Goal: Task Accomplishment & Management: Manage account settings

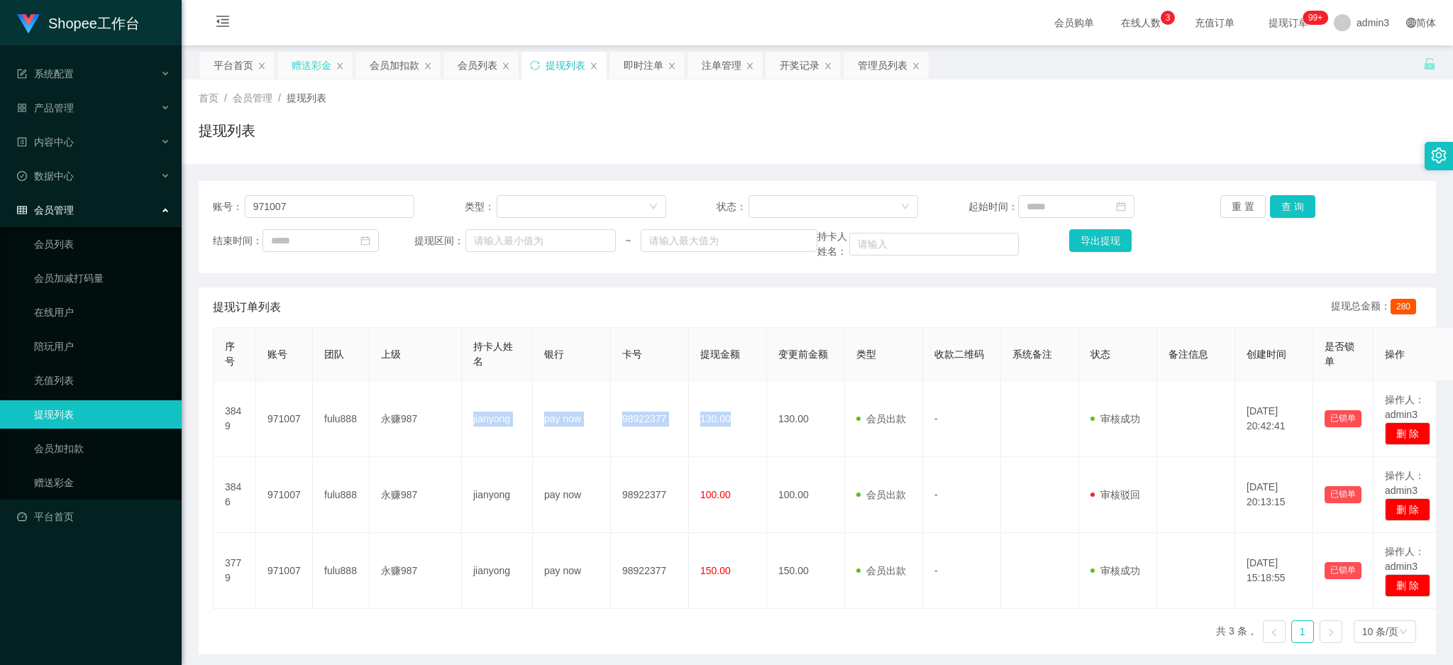
click at [302, 56] on div "赠送彩金" at bounding box center [312, 65] width 40 height 27
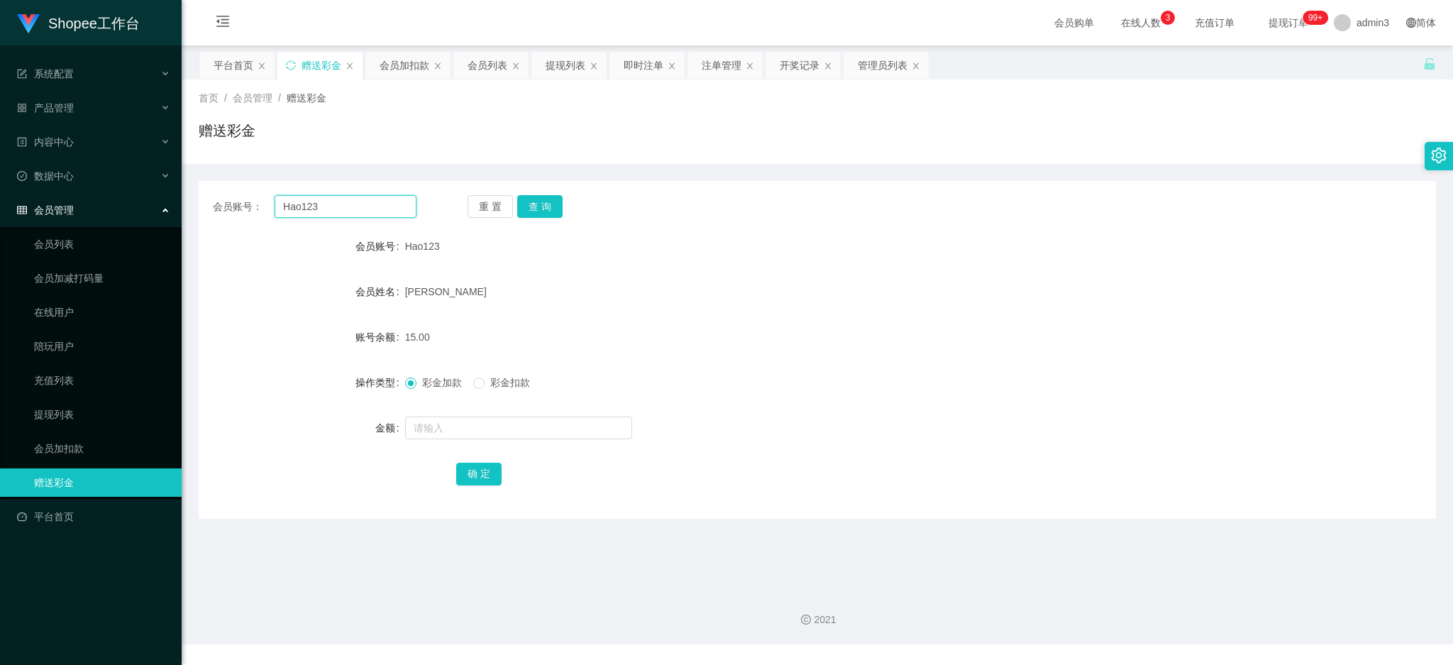
click at [280, 202] on input "Hao123" at bounding box center [346, 206] width 142 height 23
paste input "sky"
type input "sky123"
click at [545, 204] on button "查 询" at bounding box center [539, 206] width 45 height 23
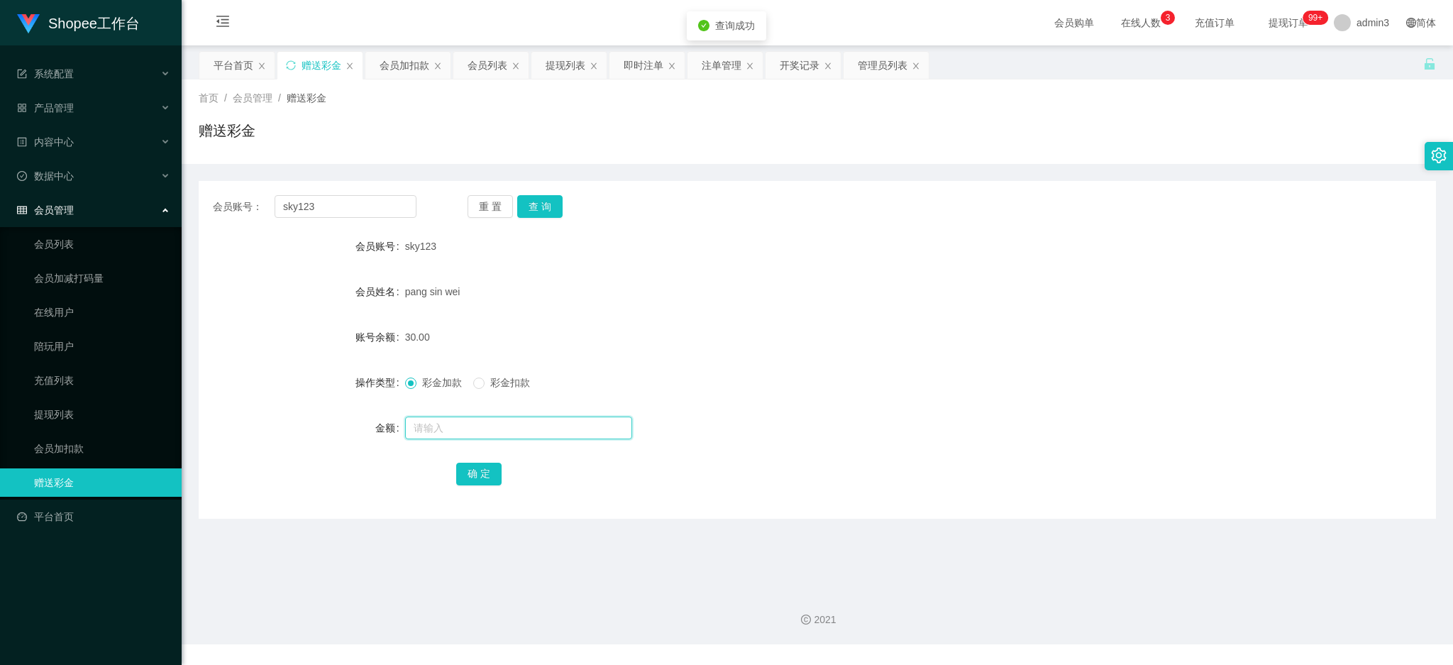
click at [461, 425] on input "text" at bounding box center [518, 427] width 227 height 23
type input "500"
click at [471, 473] on button "确 定" at bounding box center [478, 474] width 45 height 23
click at [369, 202] on input "sky123" at bounding box center [346, 206] width 142 height 23
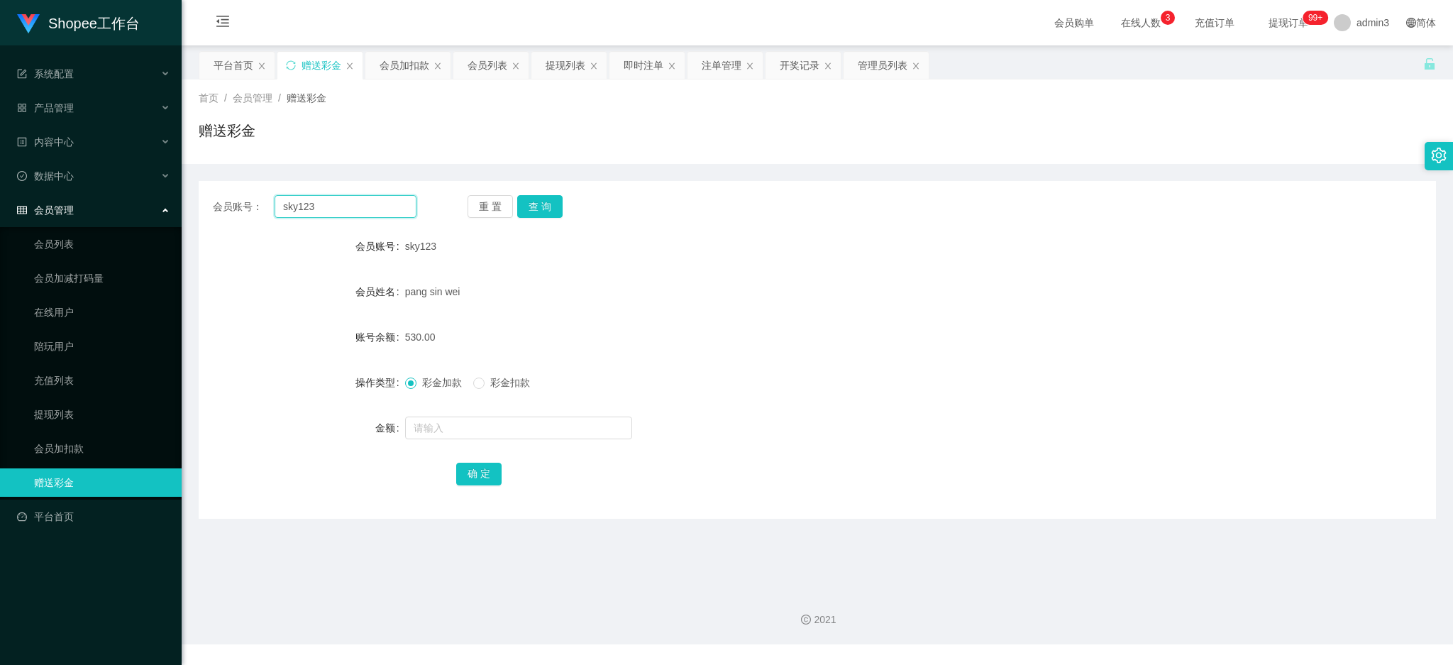
paste input "bigface1"
type input "bigface1"
click at [535, 200] on button "查 询" at bounding box center [539, 206] width 45 height 23
drag, startPoint x: 485, startPoint y: 425, endPoint x: 493, endPoint y: 425, distance: 8.5
click at [485, 425] on input "text" at bounding box center [518, 427] width 227 height 23
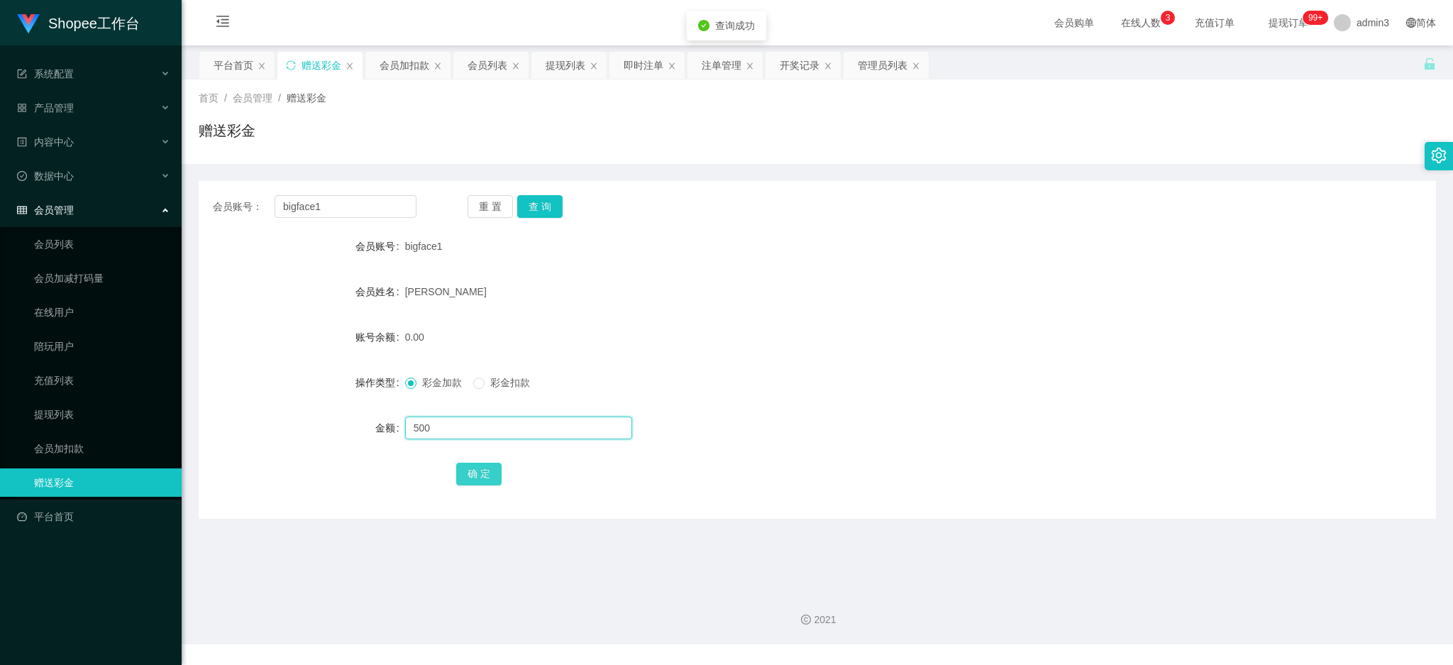
type input "500"
click at [460, 470] on button "确 定" at bounding box center [478, 474] width 45 height 23
click at [335, 220] on div "会员账号： bigface1 重 置 查 询 会员账号 bigface1 会员姓名 [PERSON_NAME] 账号余额 500.00 操作类型 彩金加款 彩…" at bounding box center [817, 350] width 1237 height 338
click at [346, 214] on input "bigface1" at bounding box center [346, 206] width 142 height 23
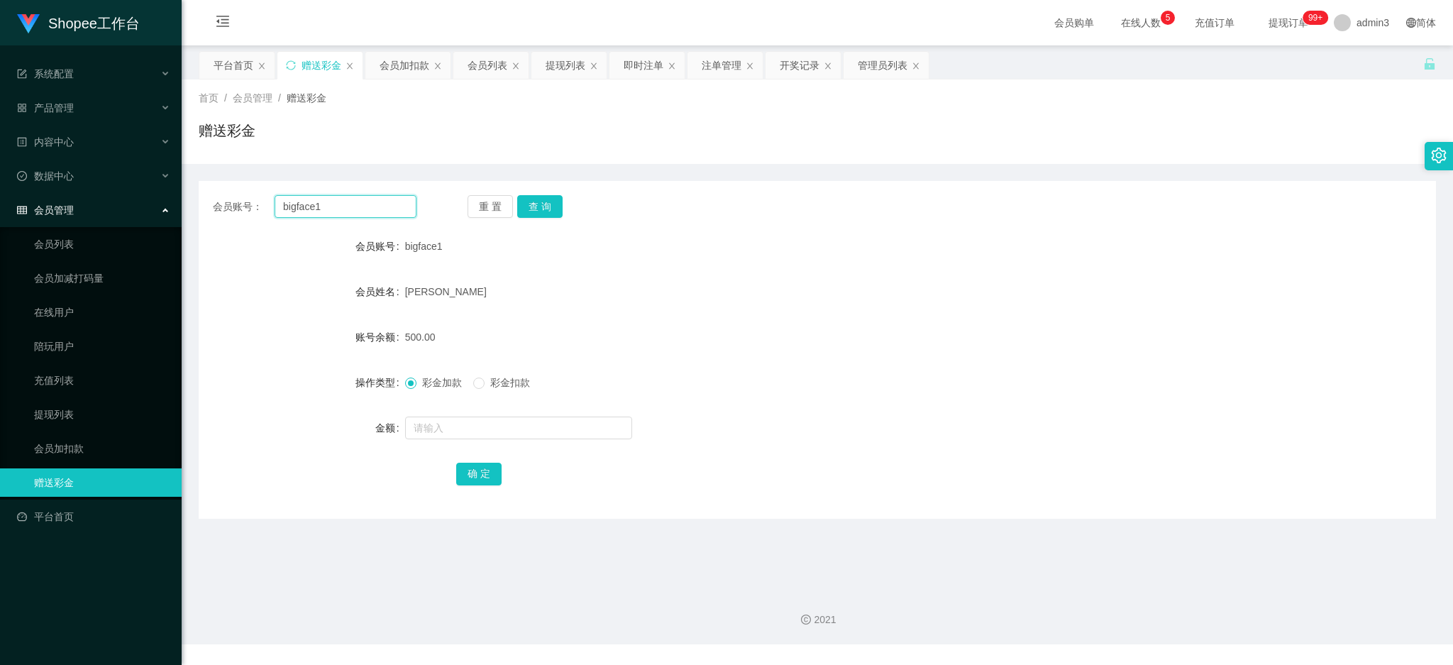
paste input "DaiLiangliang"
type input "DaiLiangliang"
click at [543, 212] on button "查 询" at bounding box center [539, 206] width 45 height 23
click at [482, 421] on input "text" at bounding box center [518, 427] width 227 height 23
type input "500"
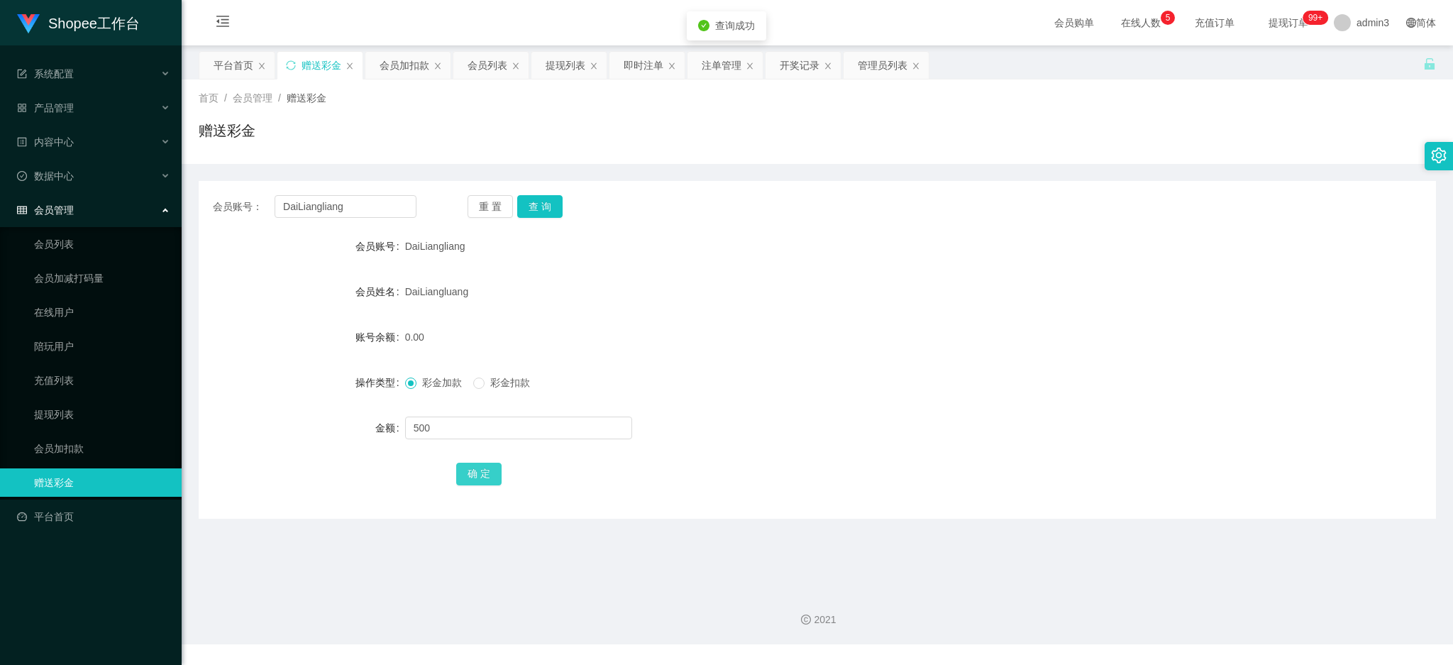
click at [483, 466] on button "确 定" at bounding box center [478, 474] width 45 height 23
click at [289, 194] on div "会员账号： DaiLiangliang 重 置 查 询 会员账号 DaiLiangliang 会员姓名 DaiLiangluang 账号余额 500.00 操…" at bounding box center [817, 350] width 1237 height 338
click at [325, 209] on input "DaiLiangliang" at bounding box center [346, 206] width 142 height 23
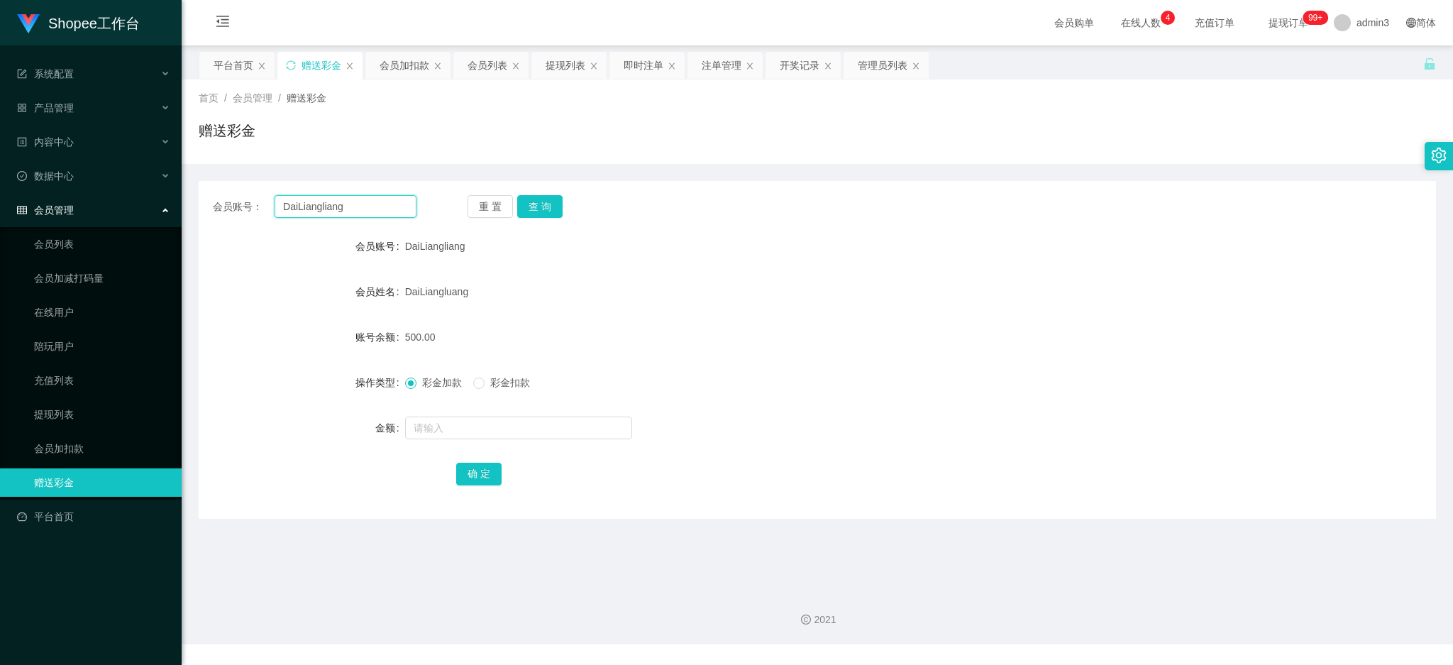
paste input "Hanyang88"
type input "Hanyang88"
click at [536, 211] on button "查 询" at bounding box center [539, 206] width 45 height 23
click at [479, 437] on input "text" at bounding box center [518, 427] width 227 height 23
type input "500"
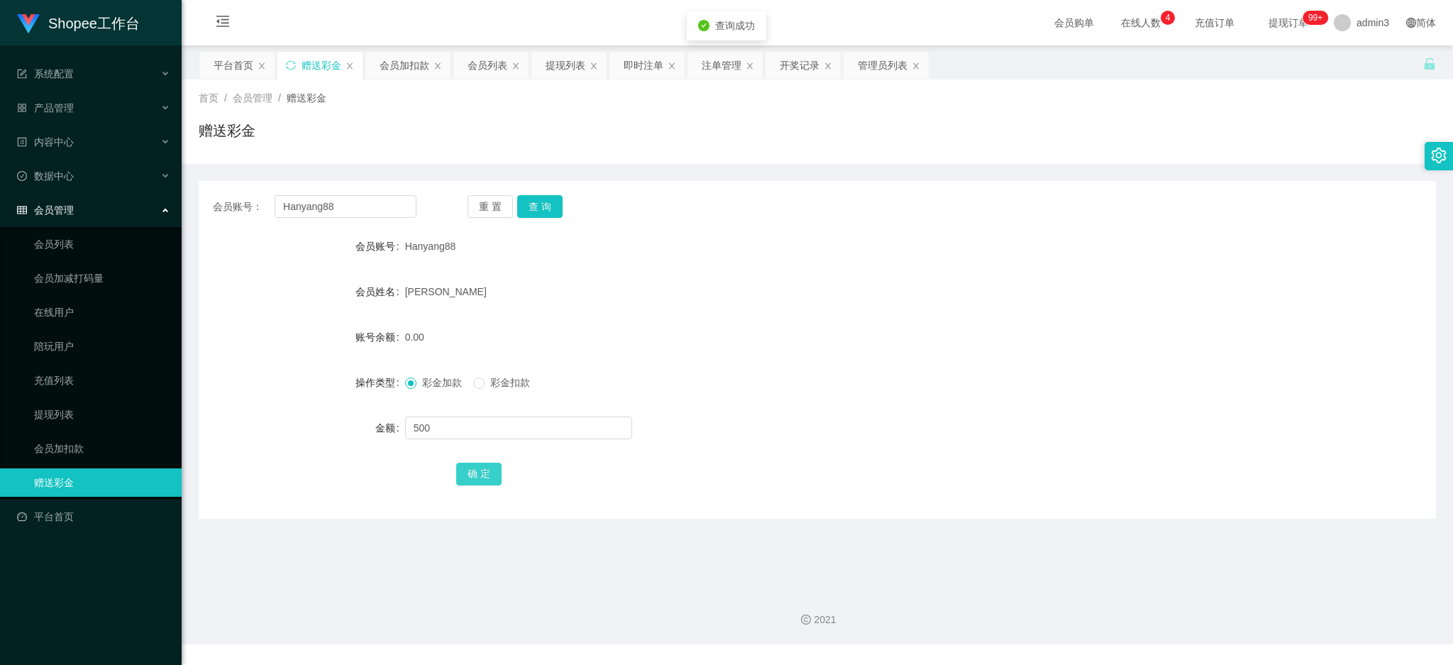
drag, startPoint x: 478, startPoint y: 478, endPoint x: 462, endPoint y: 509, distance: 34.6
click at [478, 478] on button "确 定" at bounding box center [478, 474] width 45 height 23
click at [393, 199] on input "Hanyang88" at bounding box center [346, 206] width 142 height 23
paste input "e552211"
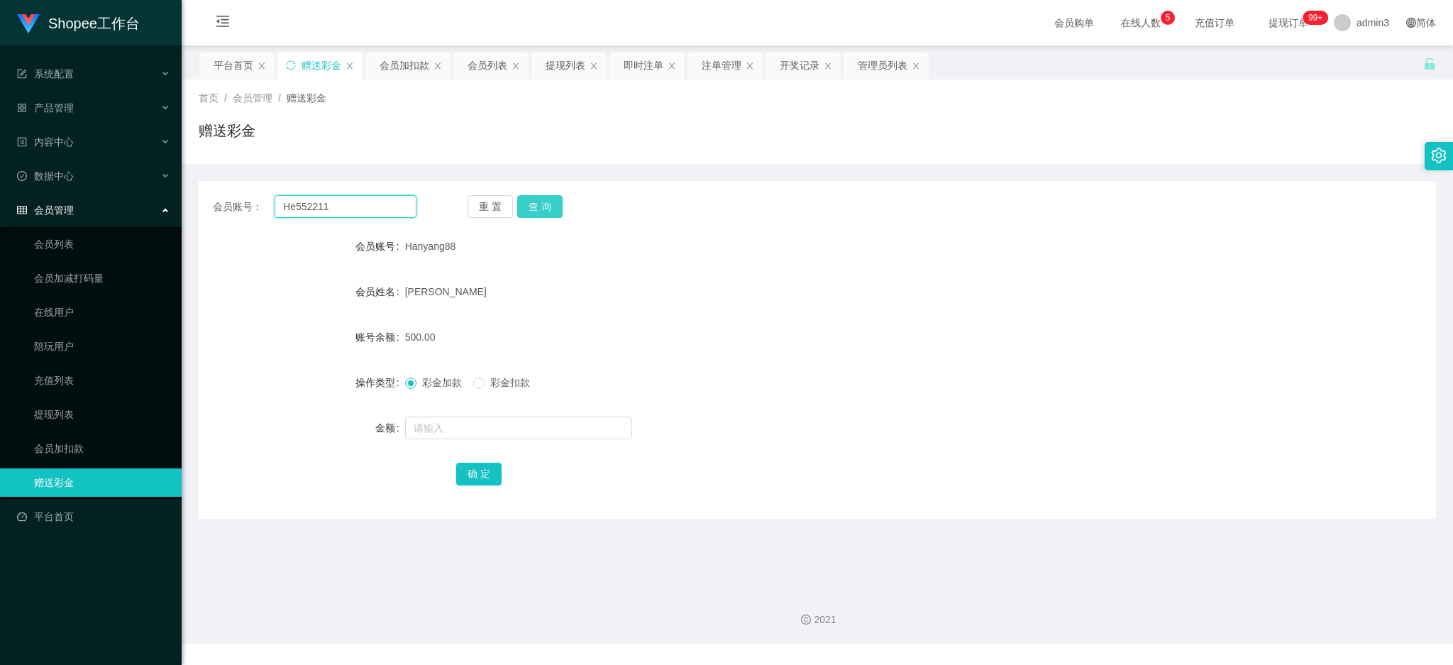
type input "He552211"
click at [531, 209] on button "查 询" at bounding box center [539, 206] width 45 height 23
click at [529, 419] on input "text" at bounding box center [518, 427] width 227 height 23
type input "500"
click at [494, 456] on form "会员账号 He552211 会员姓名 Litao 账号余额 0.00 操作类型 彩金加款 彩金扣款 金额 500 确 定" at bounding box center [817, 359] width 1237 height 255
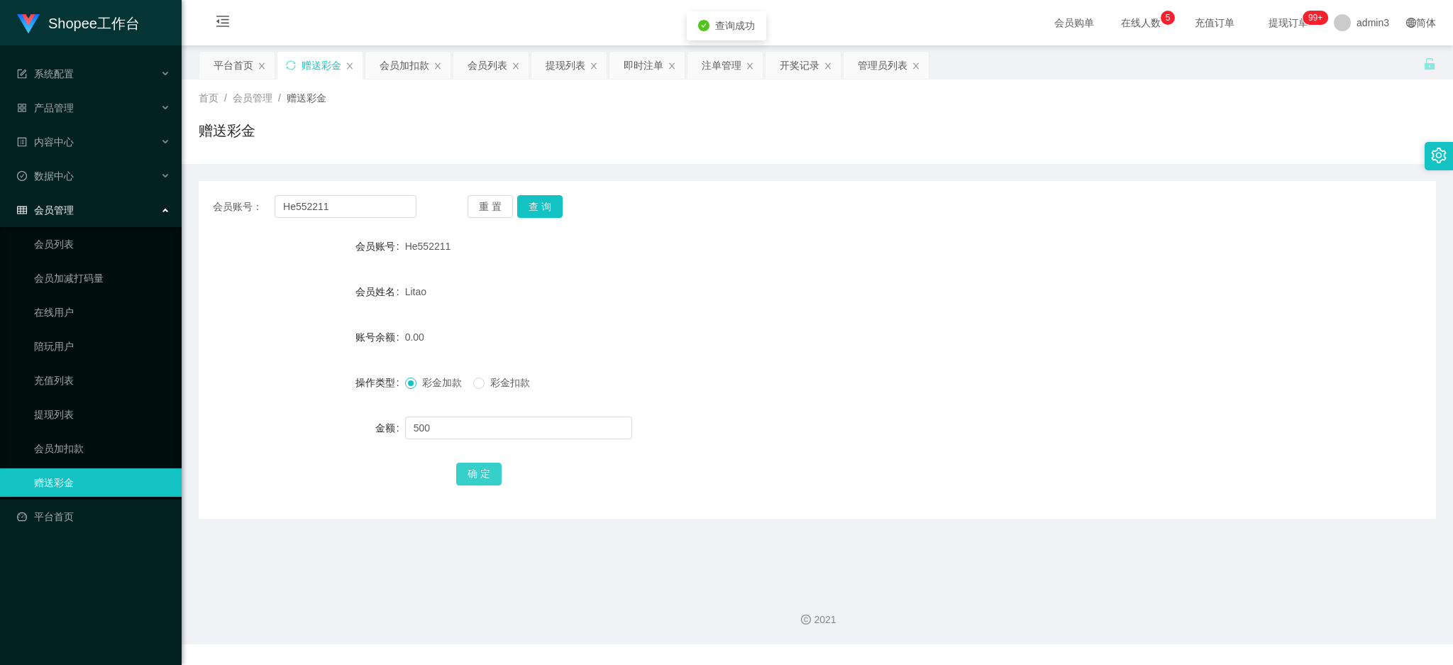
drag, startPoint x: 478, startPoint y: 477, endPoint x: 370, endPoint y: 568, distance: 142.0
click at [478, 478] on button "确 定" at bounding box center [478, 474] width 45 height 23
click at [367, 208] on input "He552211" at bounding box center [346, 206] width 142 height 23
paste input "hlm123456"
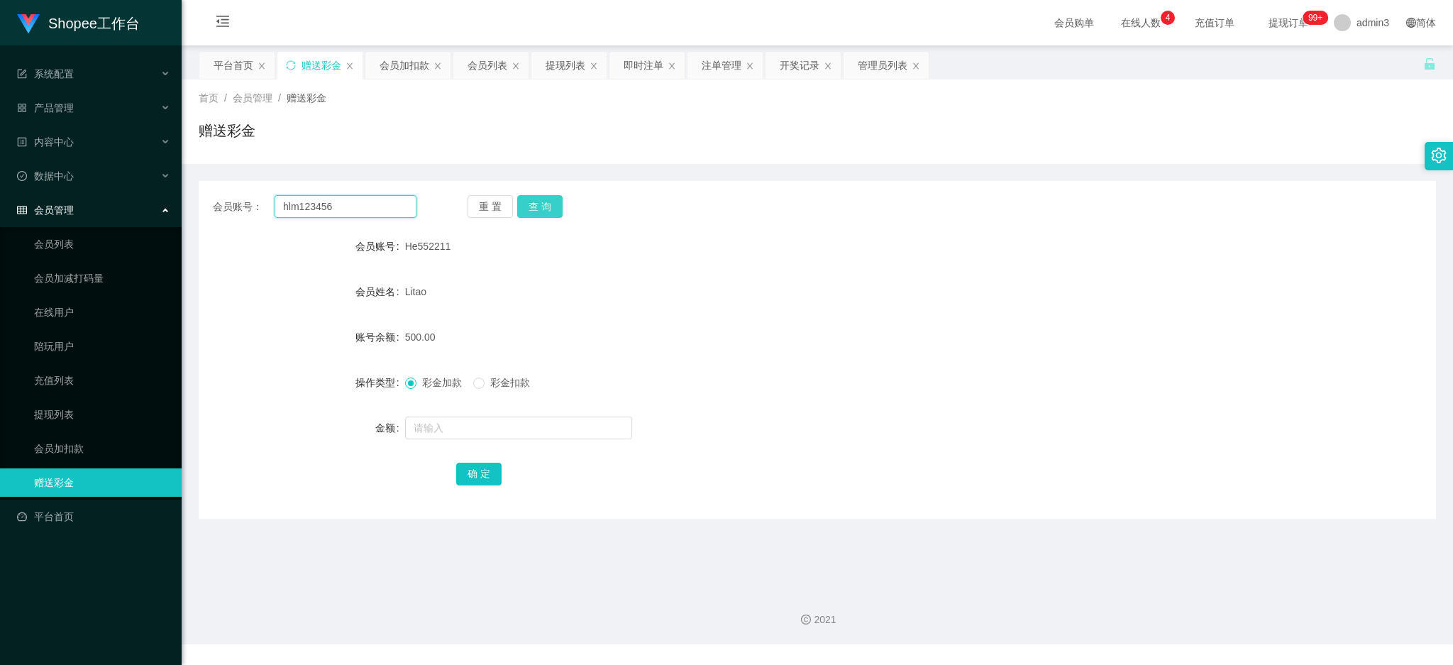
type input "hlm123456"
click at [530, 206] on button "查 询" at bounding box center [539, 206] width 45 height 23
click at [443, 424] on input "text" at bounding box center [518, 427] width 227 height 23
paste input "10000"
type input "10000"
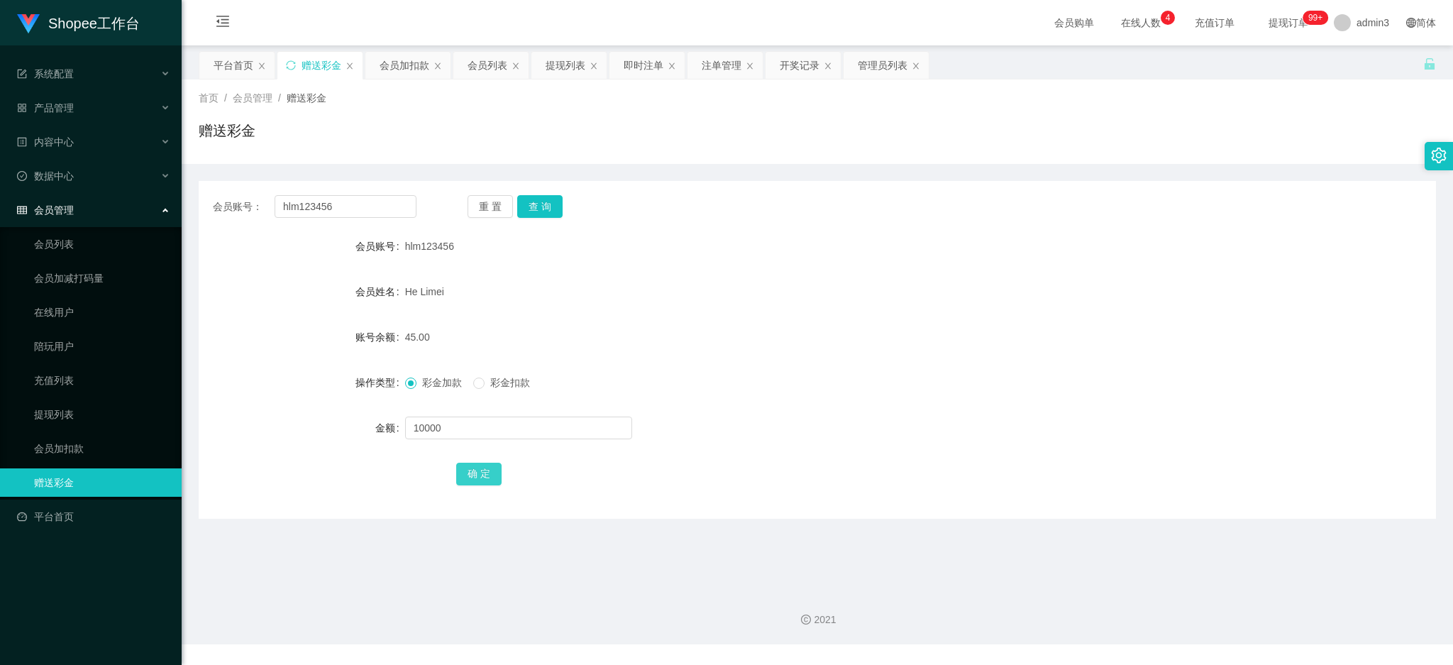
click at [475, 470] on button "确 定" at bounding box center [478, 474] width 45 height 23
click at [551, 68] on div "提现列表" at bounding box center [566, 65] width 40 height 27
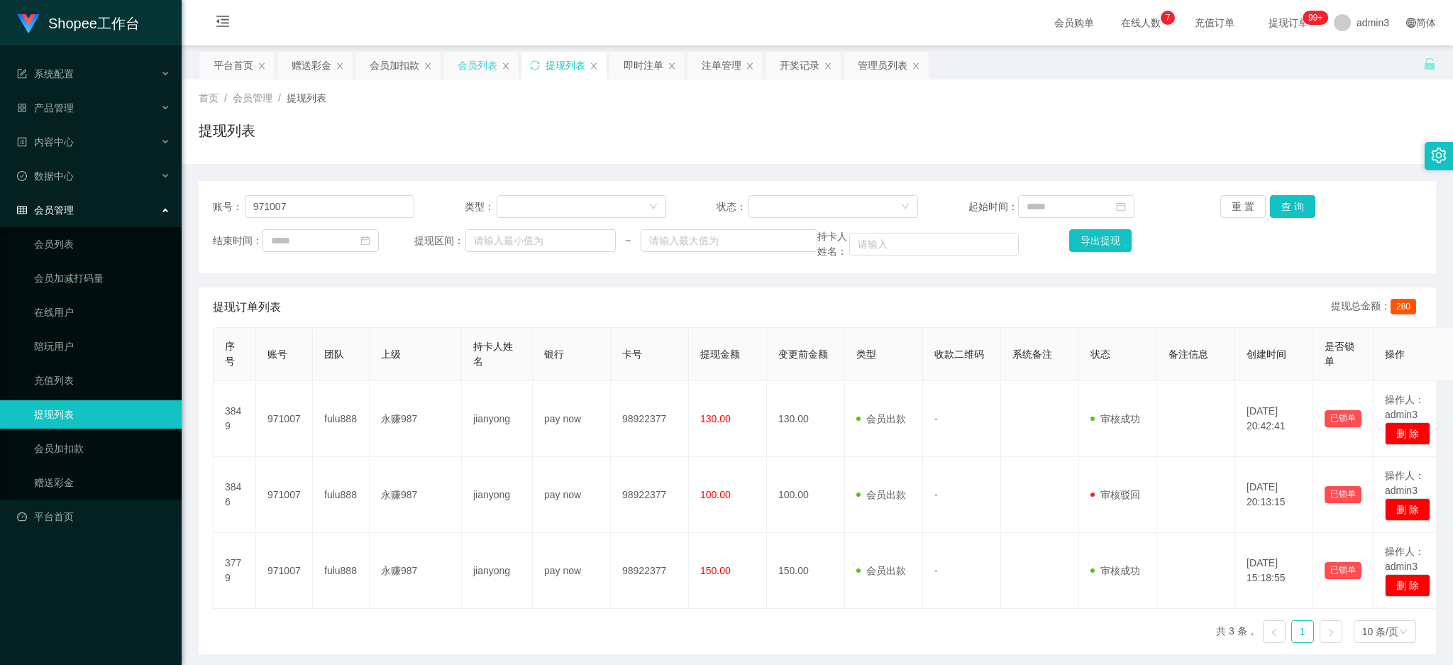
click at [475, 71] on div "会员列表" at bounding box center [478, 65] width 40 height 27
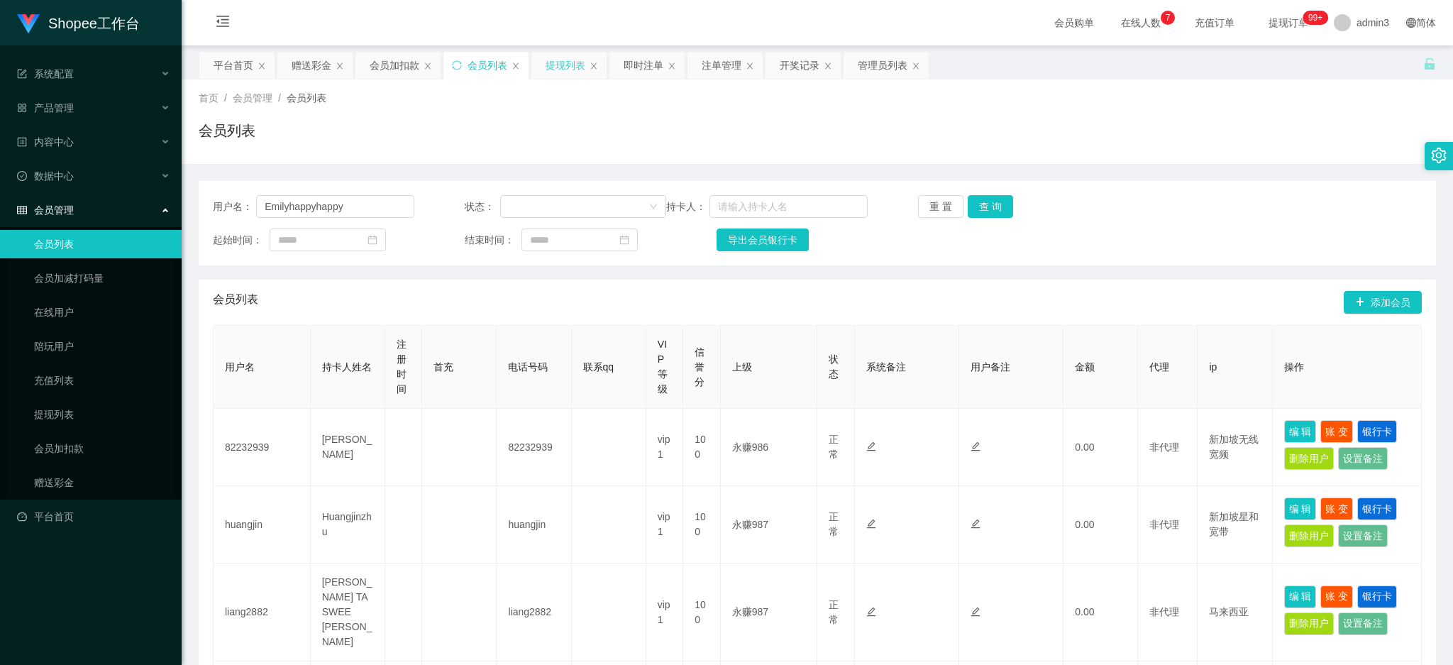
click at [565, 73] on div "提现列表" at bounding box center [566, 65] width 40 height 27
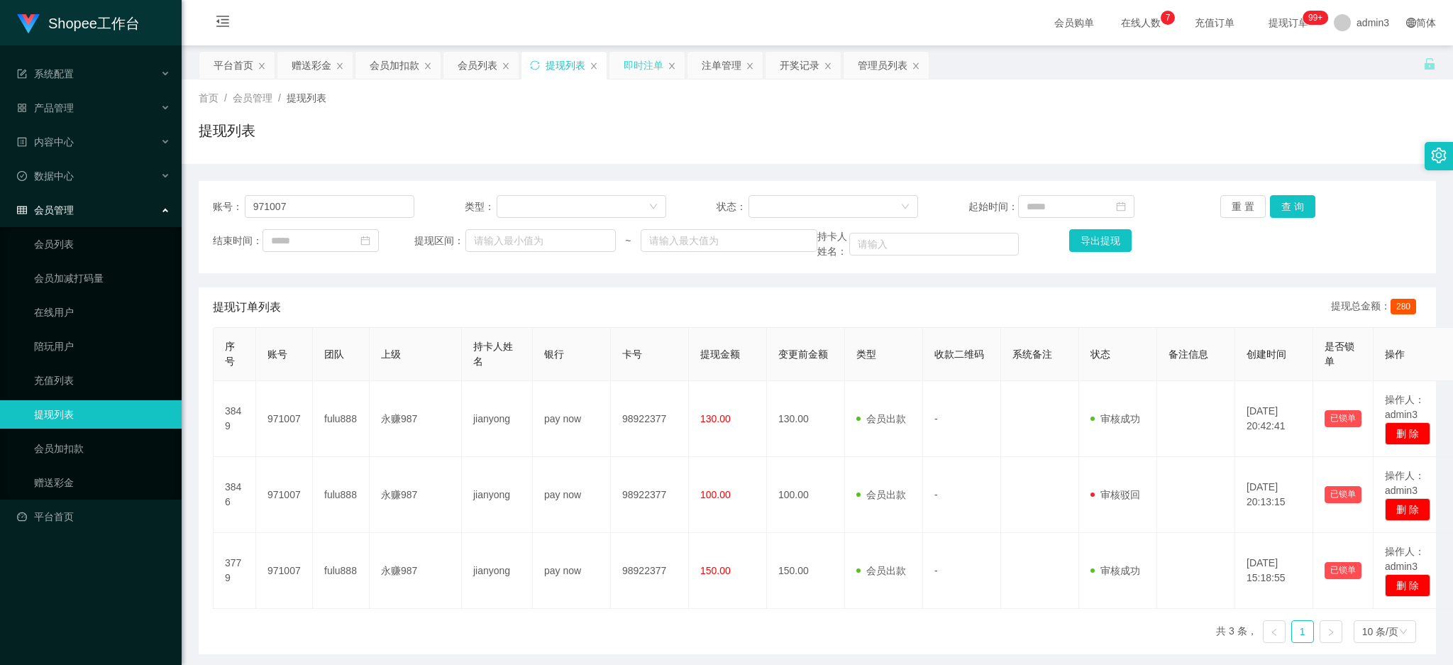
click at [648, 69] on div "即时注单" at bounding box center [644, 65] width 40 height 27
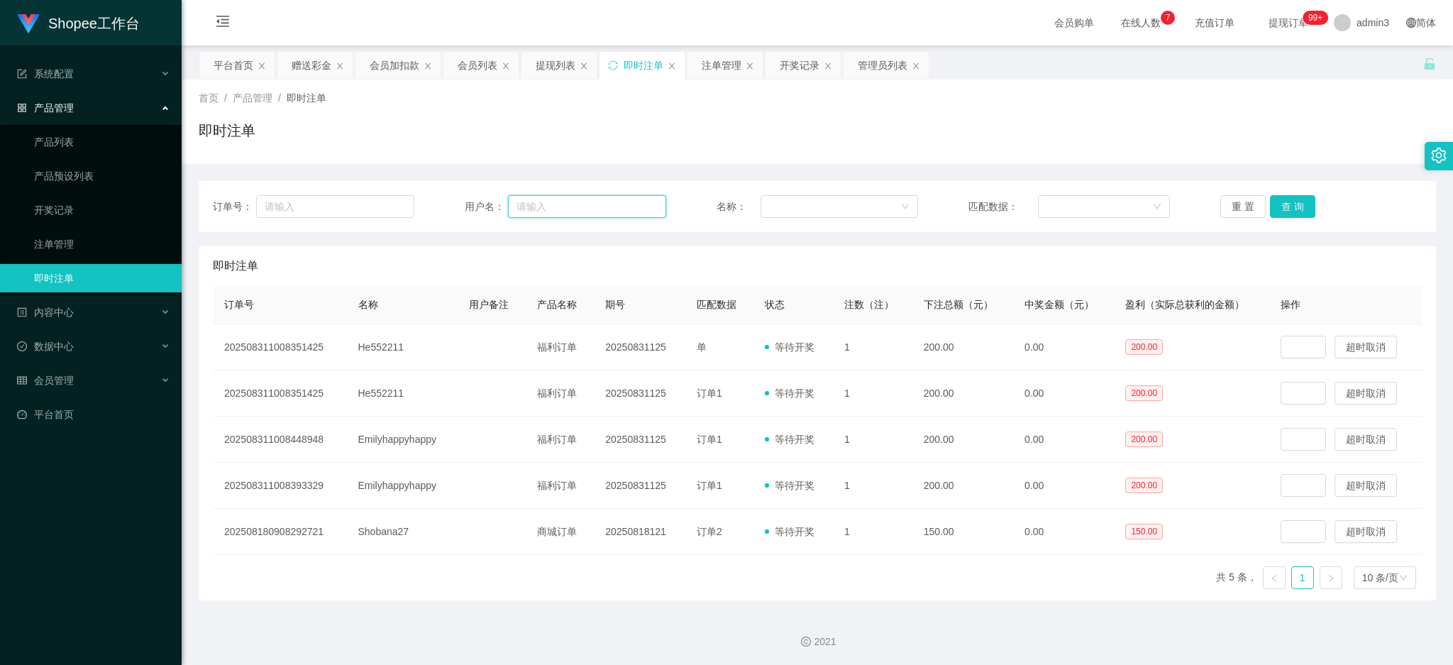
click at [627, 199] on input "text" at bounding box center [587, 206] width 158 height 23
paste input "Emilyhappyhappy"
type input "Emilyhappyhappy"
click at [1291, 209] on button "查 询" at bounding box center [1292, 206] width 45 height 23
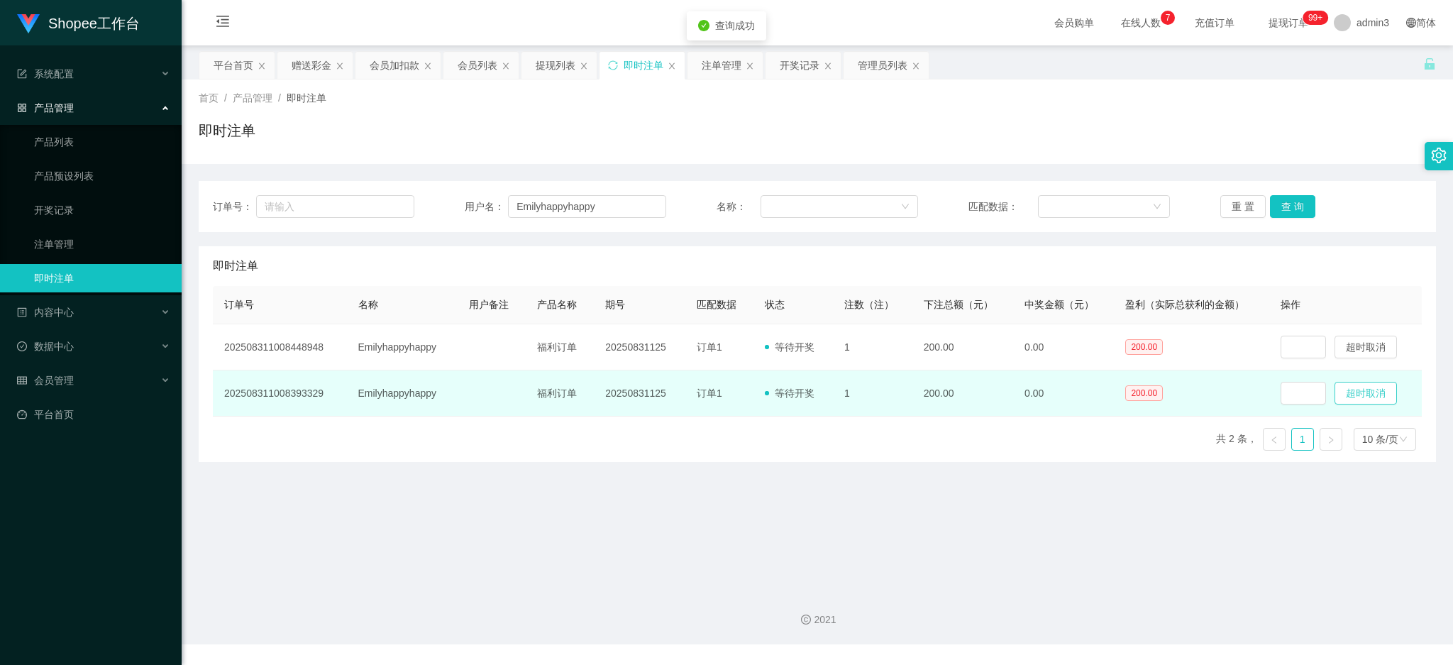
click at [1354, 391] on button "超时取消" at bounding box center [1366, 393] width 62 height 23
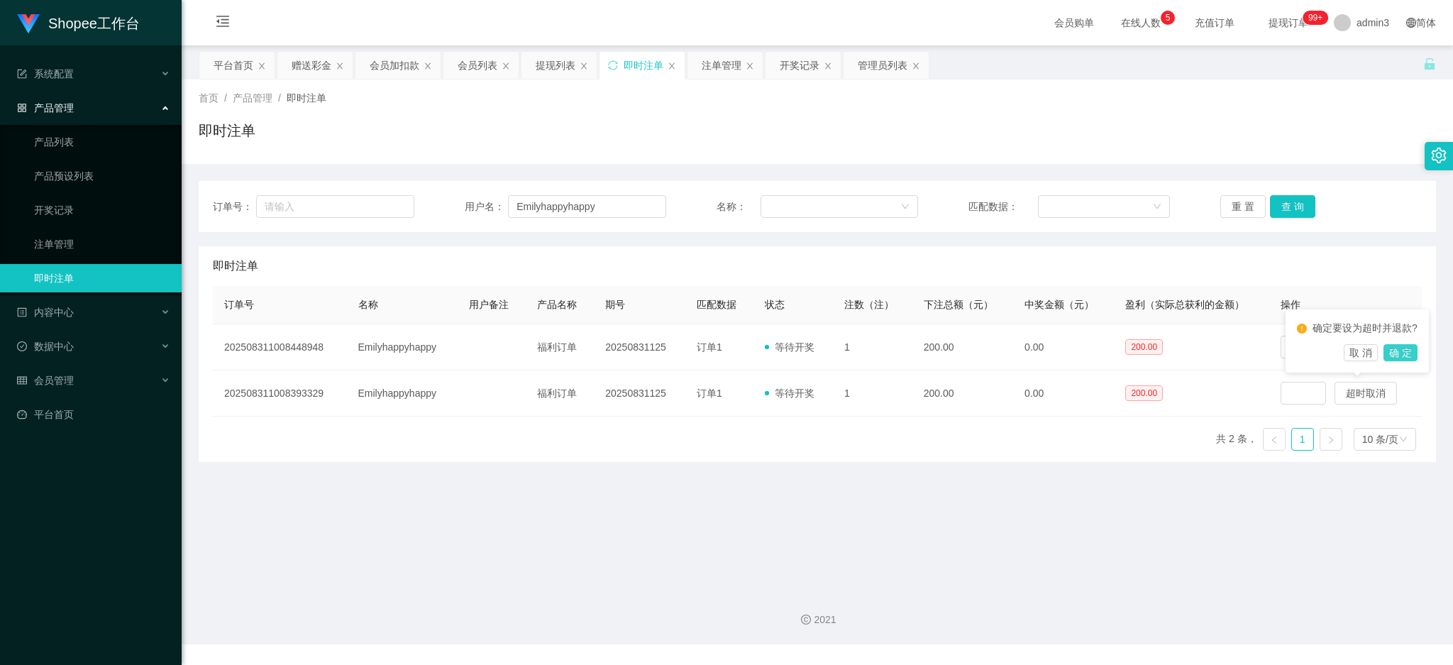
click at [1403, 353] on button "确 定" at bounding box center [1401, 352] width 34 height 17
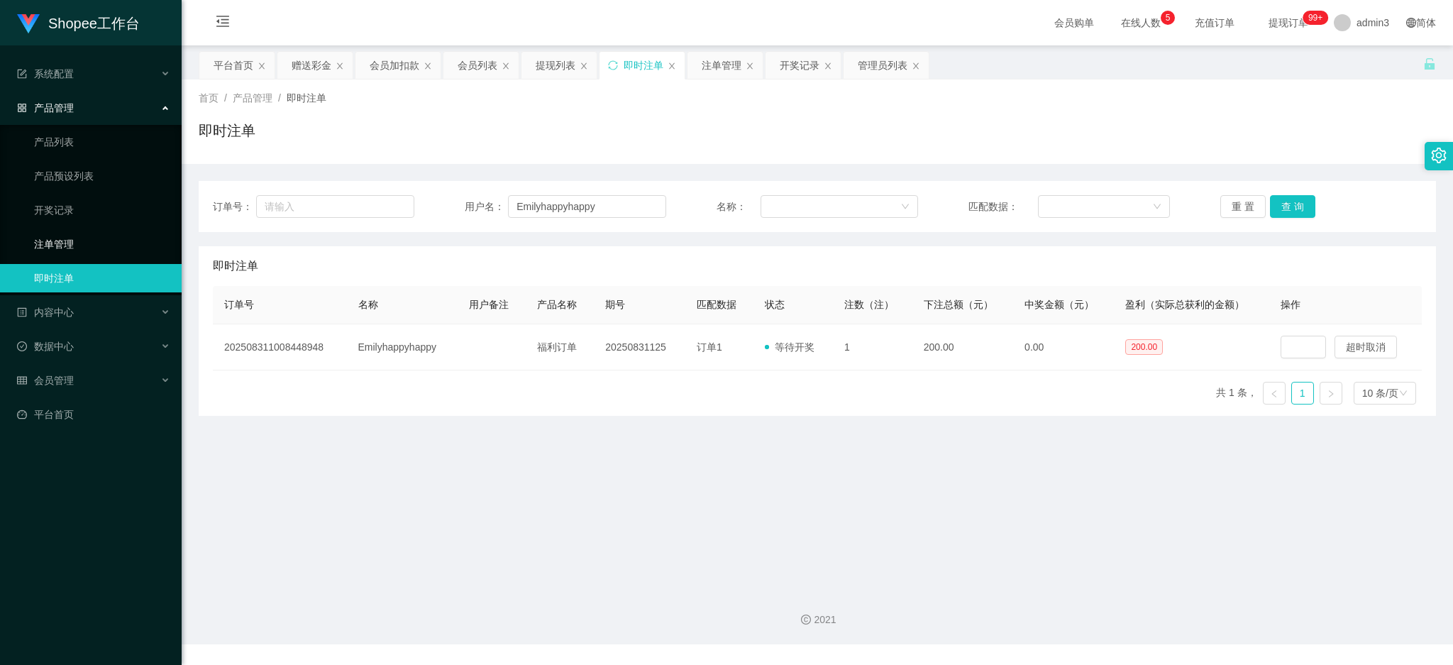
click at [52, 240] on link "注单管理" at bounding box center [102, 244] width 136 height 28
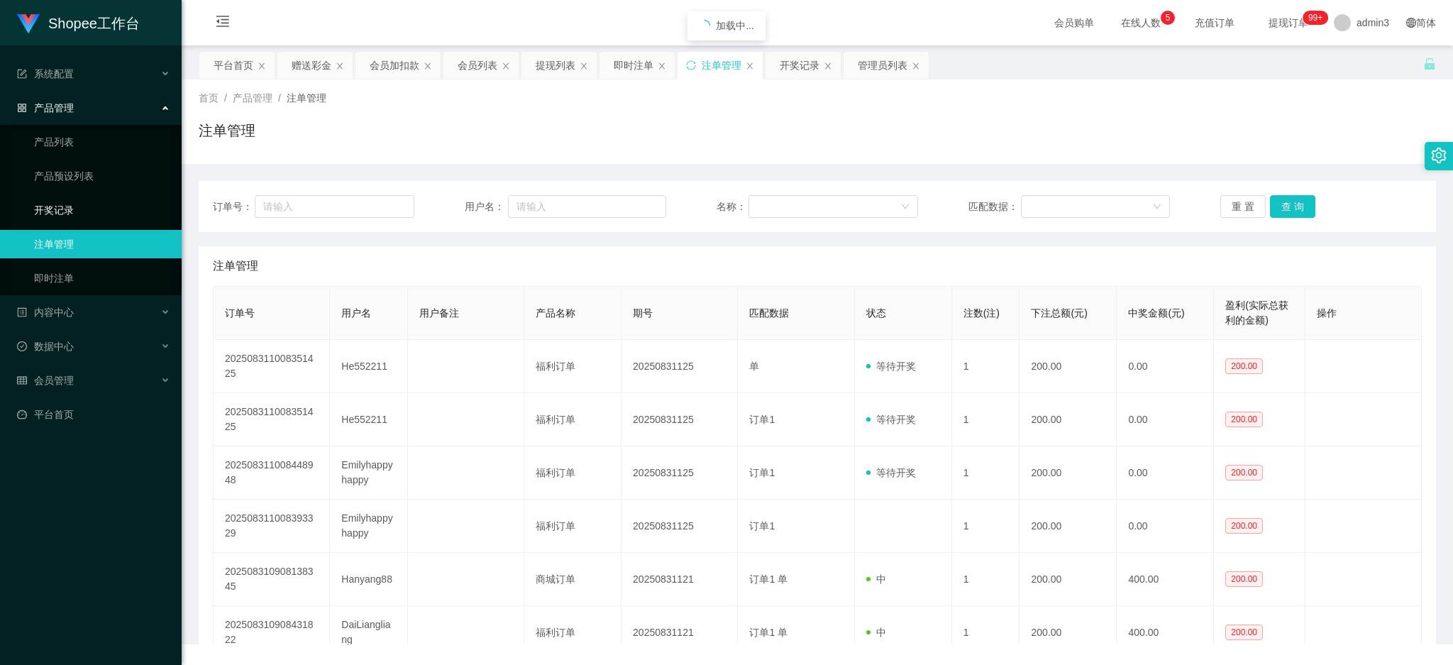
click at [57, 211] on link "开奖记录" at bounding box center [102, 210] width 136 height 28
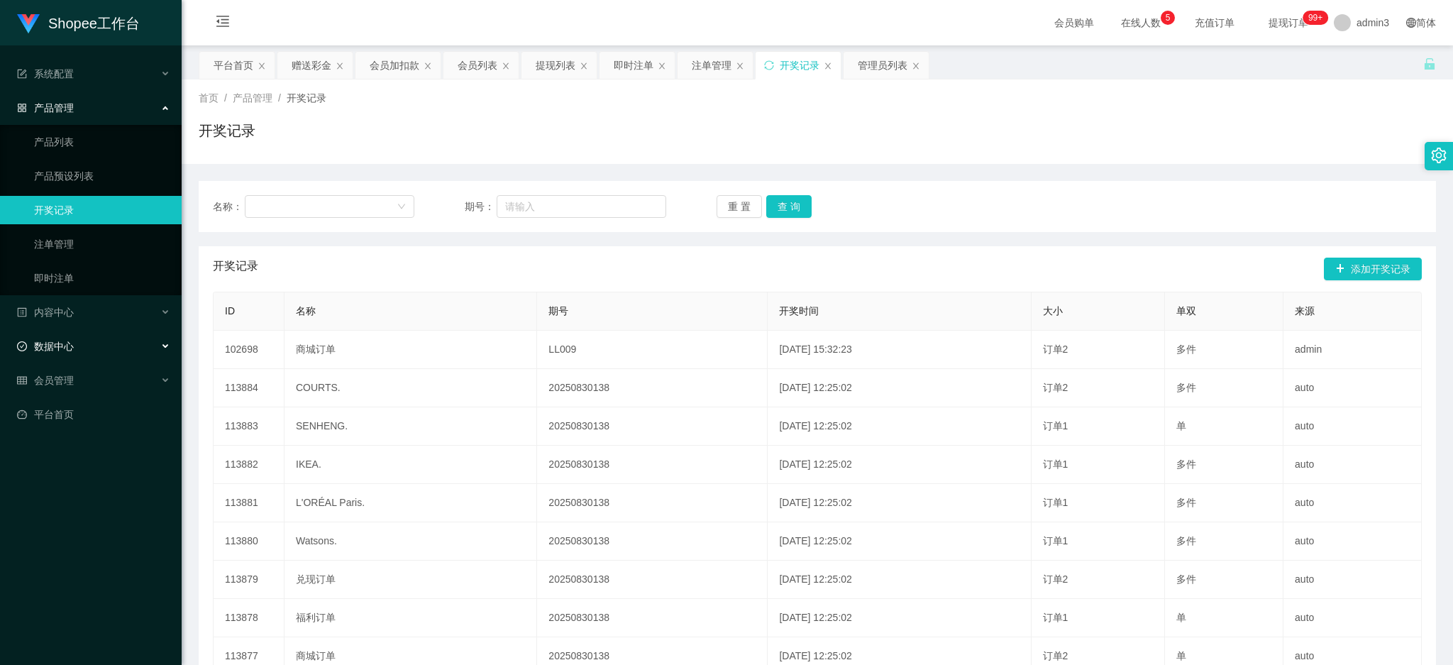
click at [49, 352] on span "数据中心" at bounding box center [45, 346] width 57 height 11
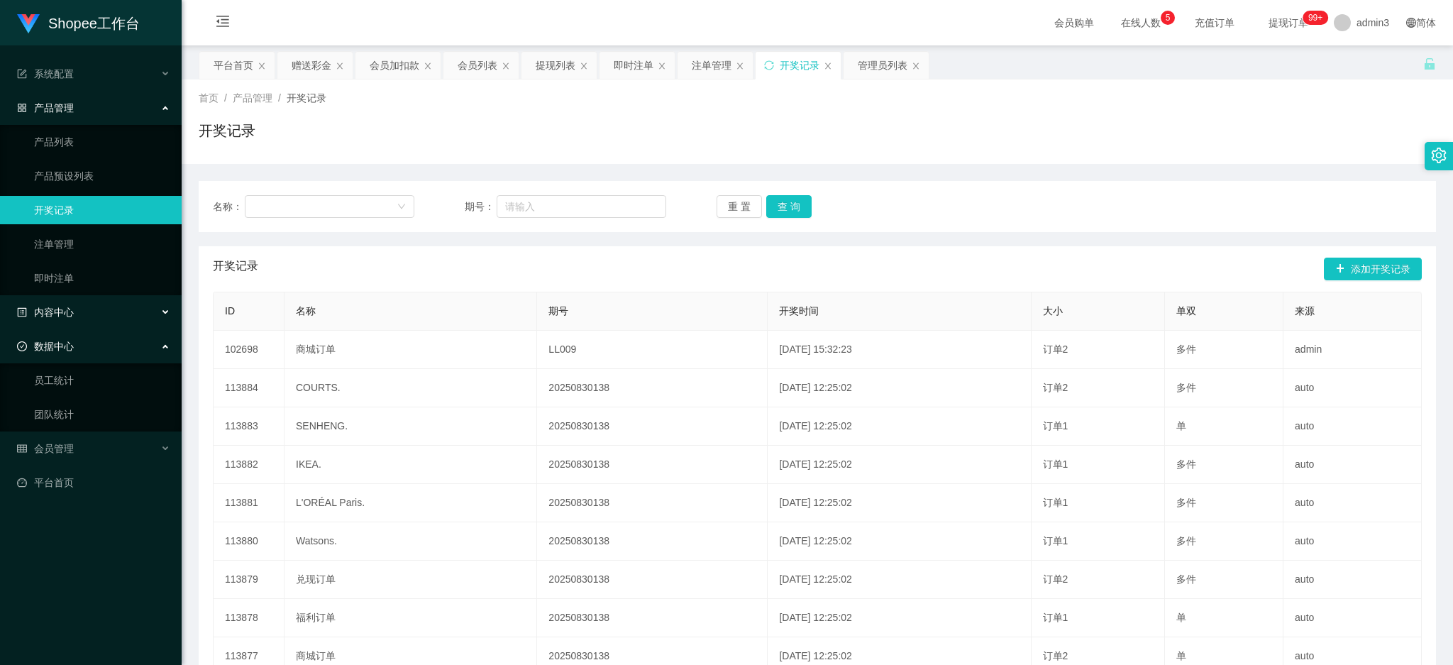
click at [62, 299] on div "内容中心" at bounding box center [91, 312] width 182 height 28
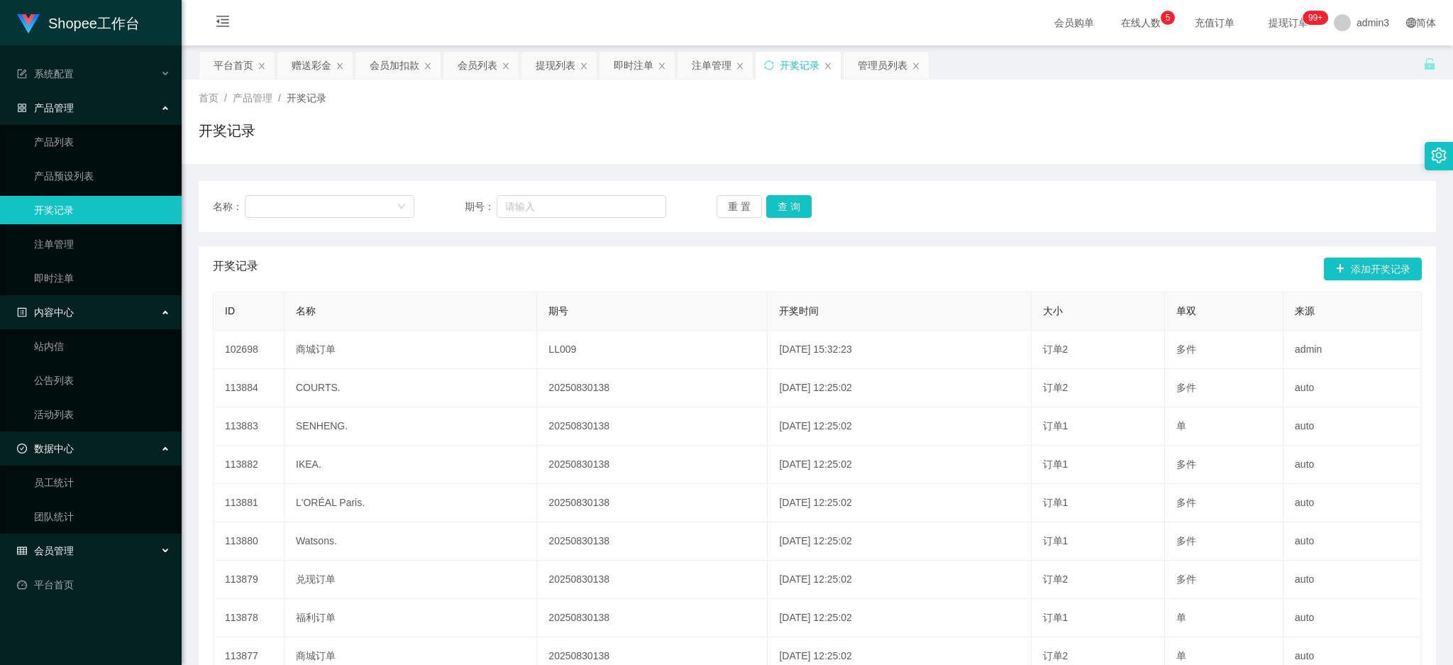
click at [46, 558] on div "会员管理" at bounding box center [91, 550] width 182 height 28
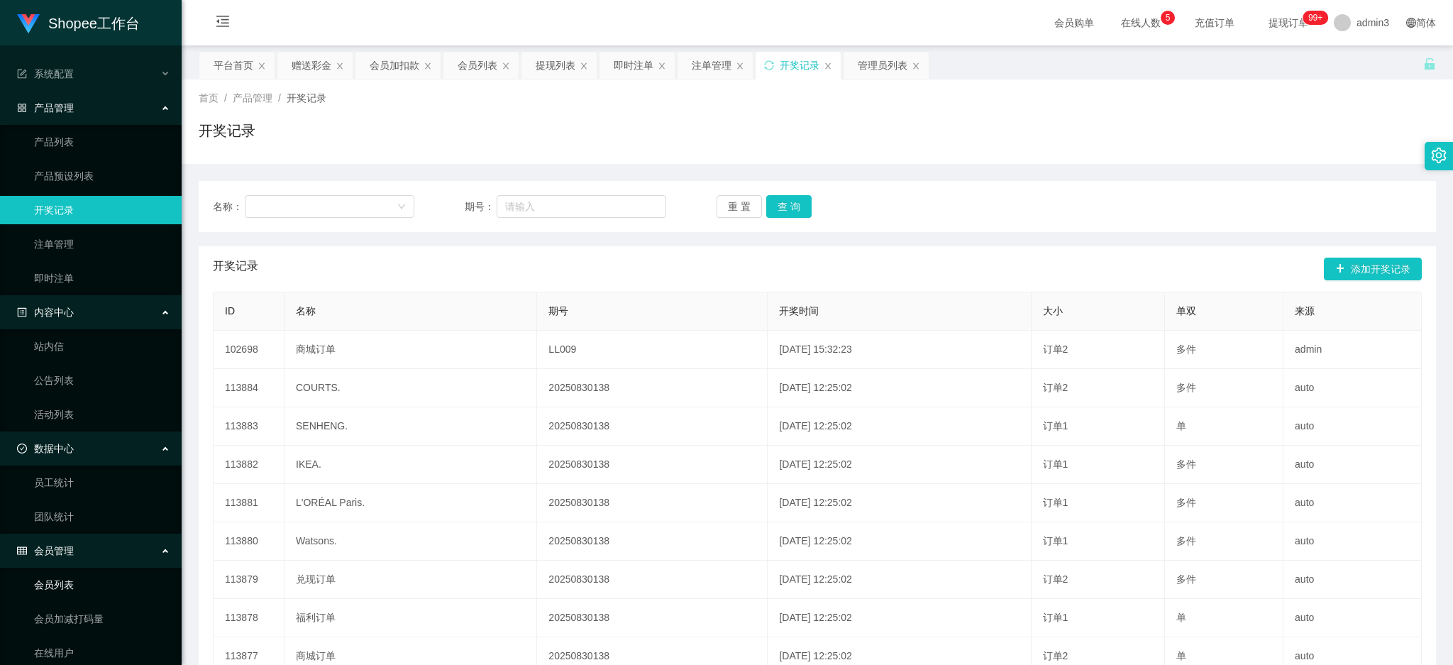
scroll to position [220, 0]
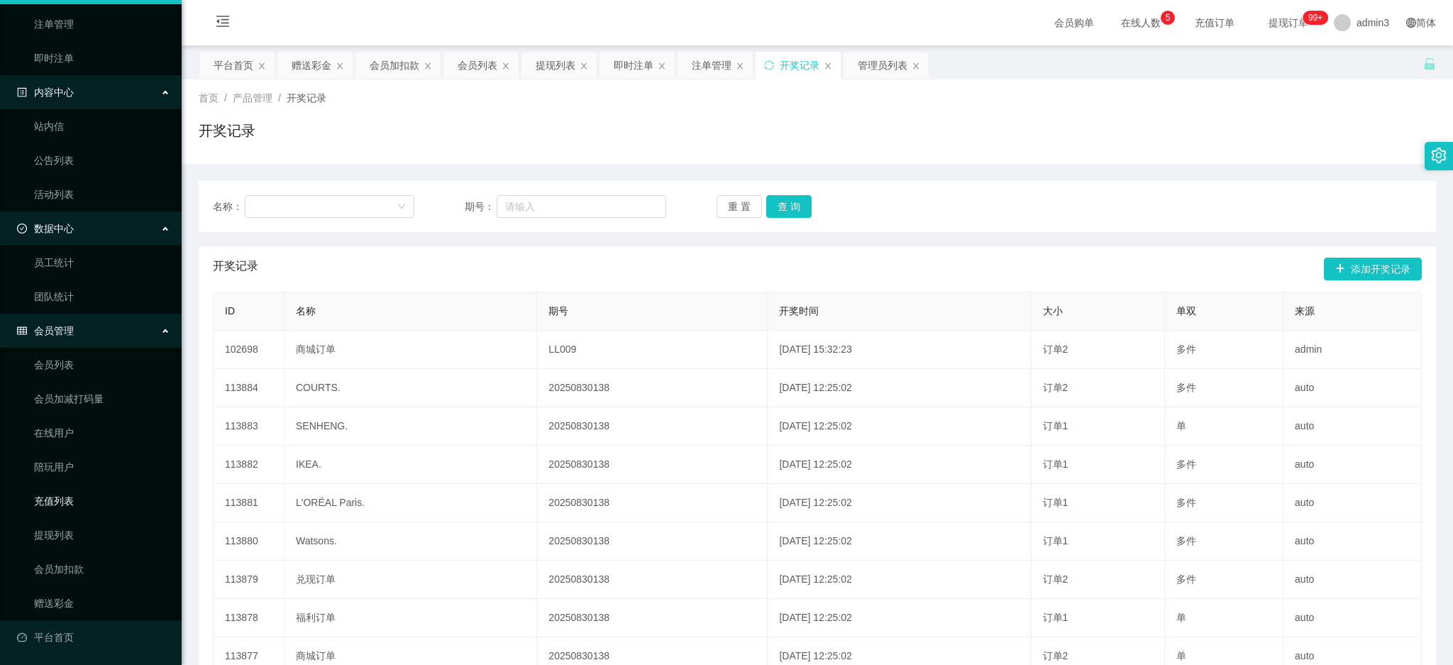
click at [71, 500] on link "充值列表" at bounding box center [102, 501] width 136 height 28
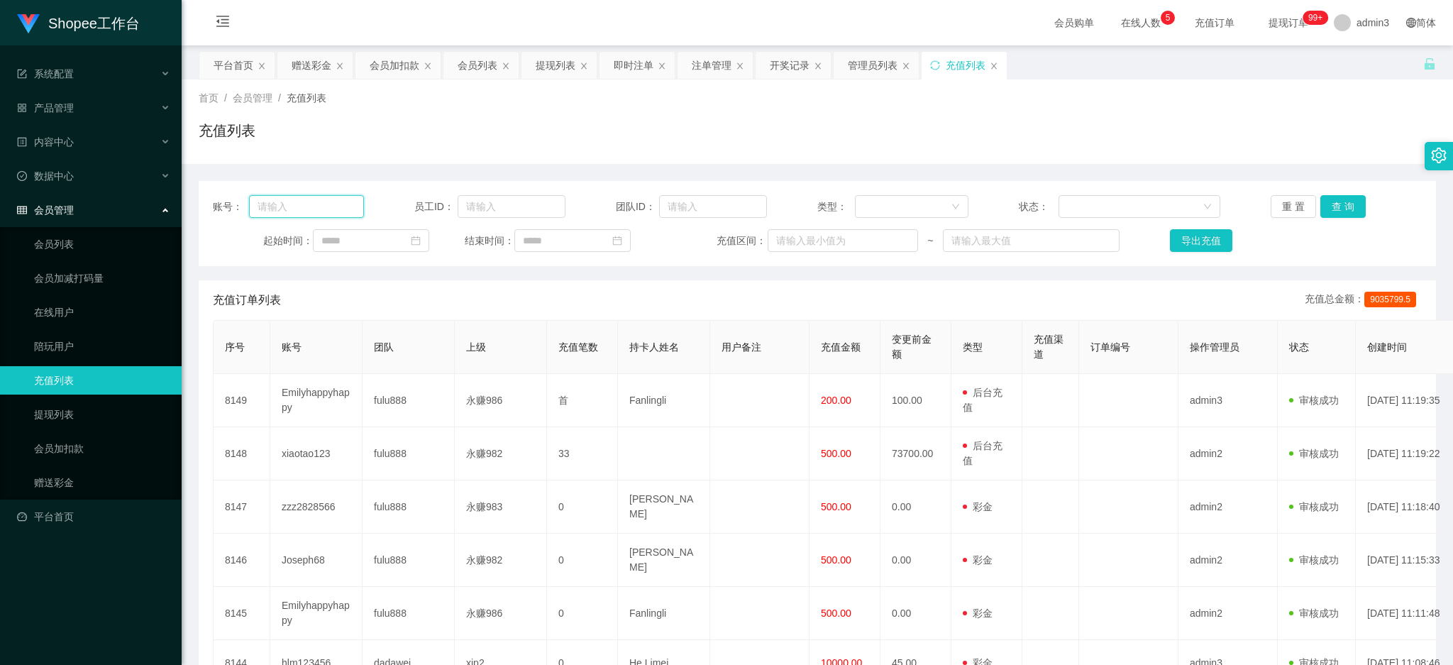
click at [322, 213] on input "text" at bounding box center [306, 206] width 115 height 23
paste input "Emilyhappyhappy"
type input "Emilyhappyhappy"
click at [1345, 209] on button "查 询" at bounding box center [1342, 206] width 45 height 23
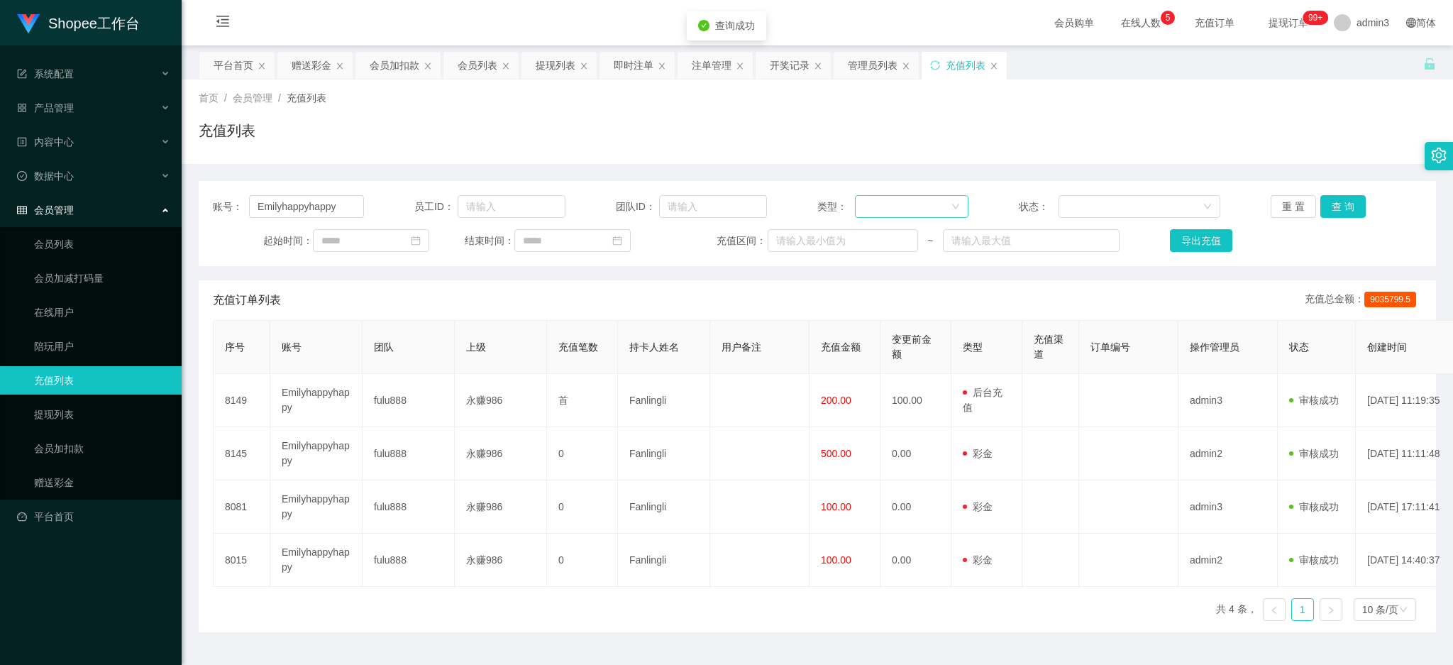
click at [904, 199] on div at bounding box center [906, 206] width 87 height 21
click at [886, 237] on li "后台充值" at bounding box center [906, 235] width 113 height 23
click at [1332, 199] on button "查 询" at bounding box center [1342, 206] width 45 height 23
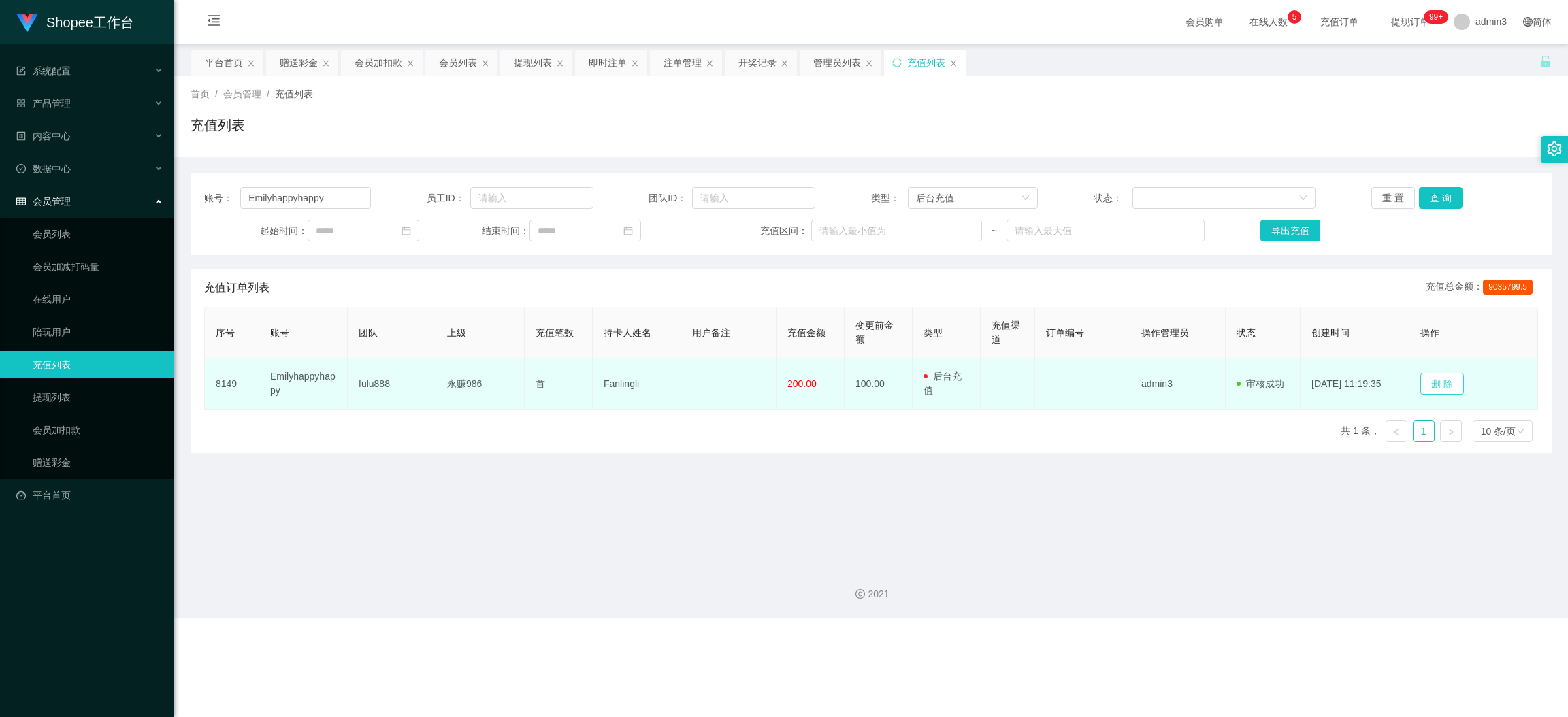
click at [1392, 386] on button "删 除" at bounding box center [1441, 383] width 43 height 22
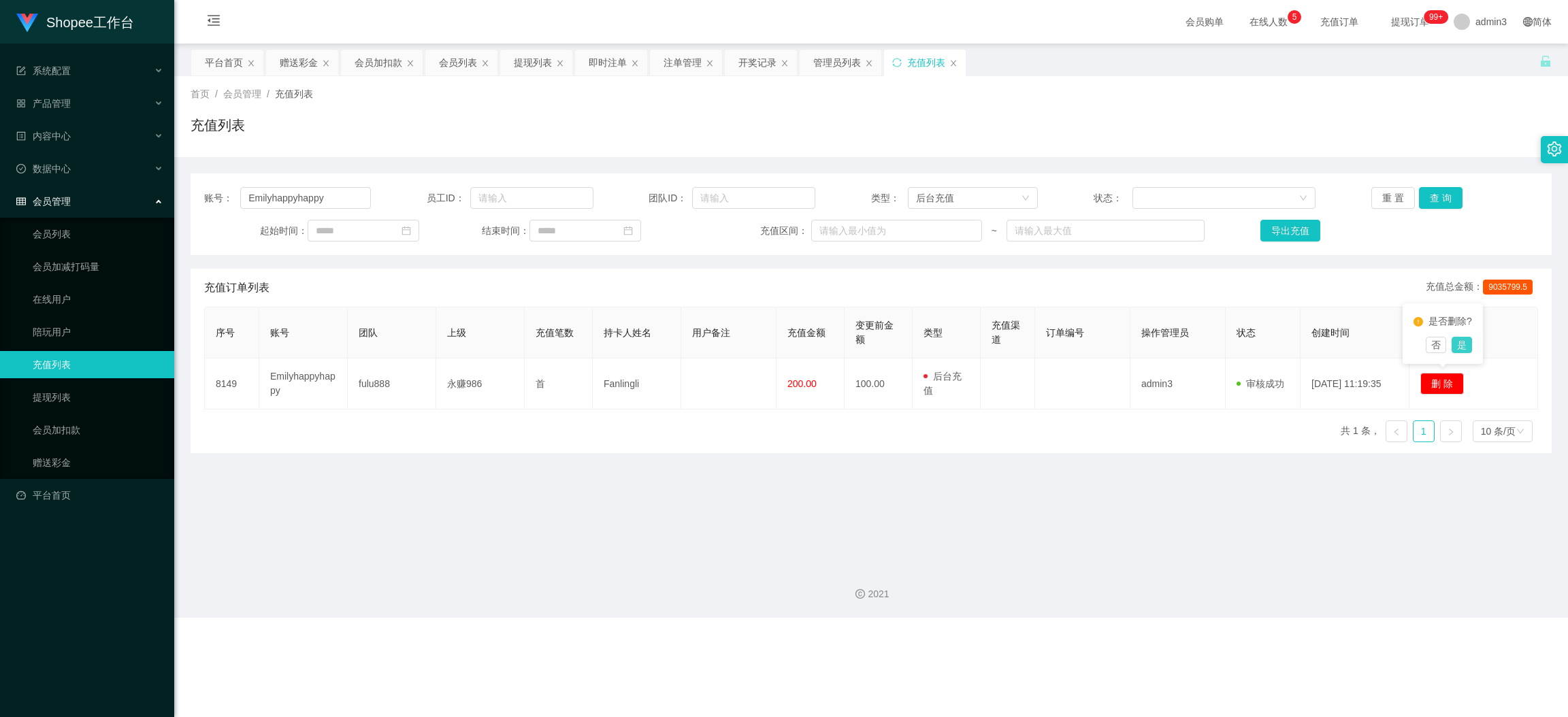
click at [1392, 346] on button "是" at bounding box center [1461, 344] width 20 height 16
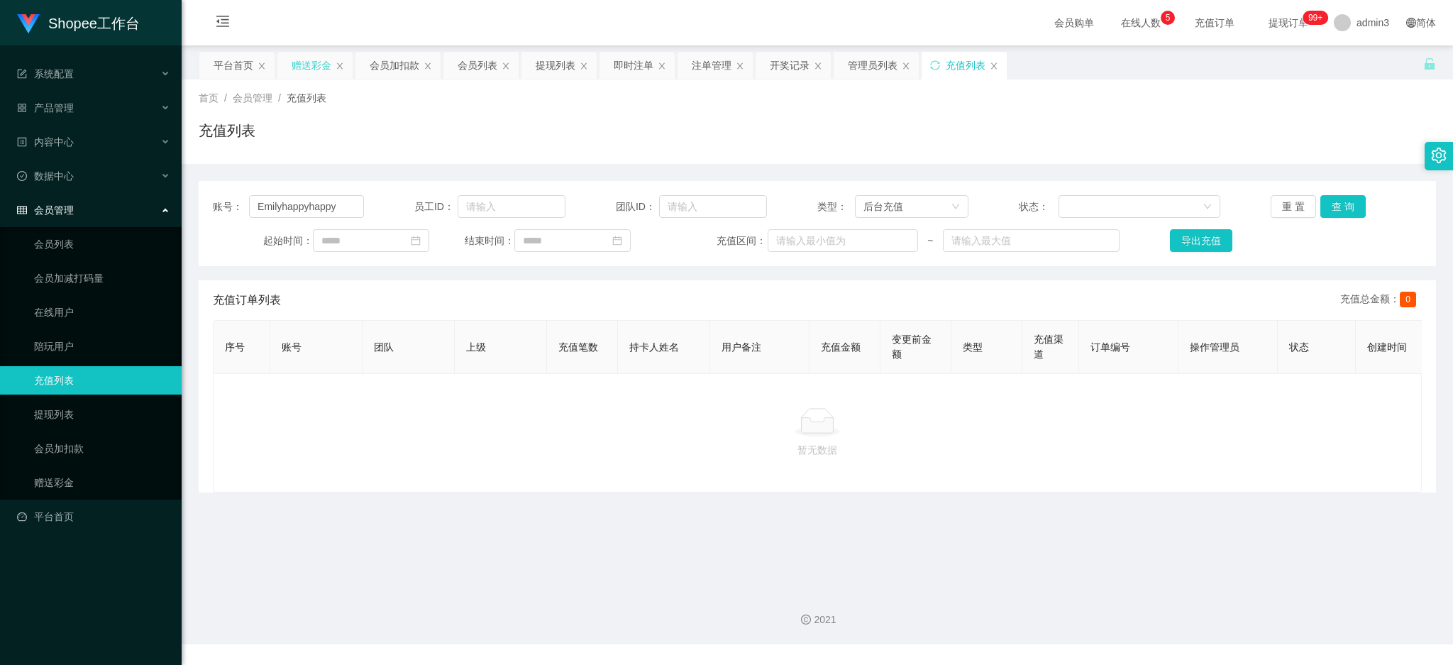
click at [308, 63] on div "赠送彩金" at bounding box center [312, 65] width 40 height 27
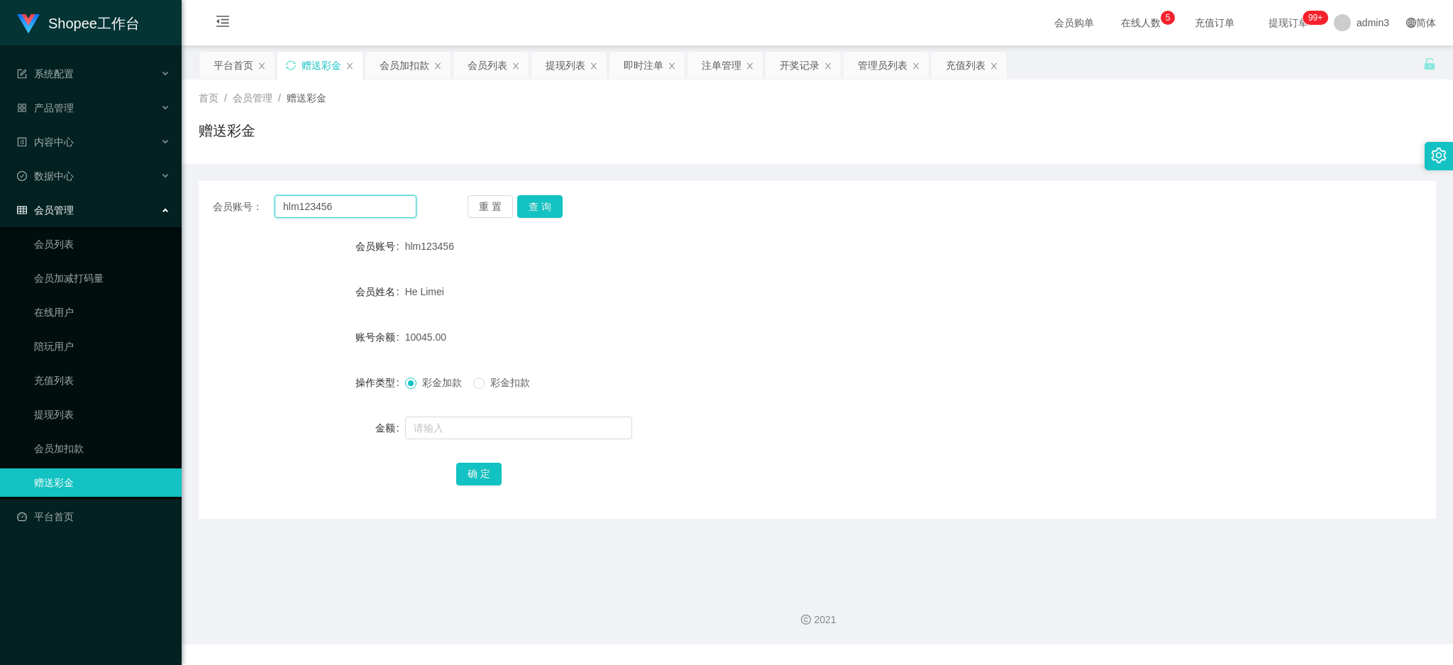
click at [294, 200] on input "hlm123456" at bounding box center [346, 206] width 142 height 23
paste input "86572087"
type input "86572087"
click at [550, 204] on button "查 询" at bounding box center [539, 206] width 45 height 23
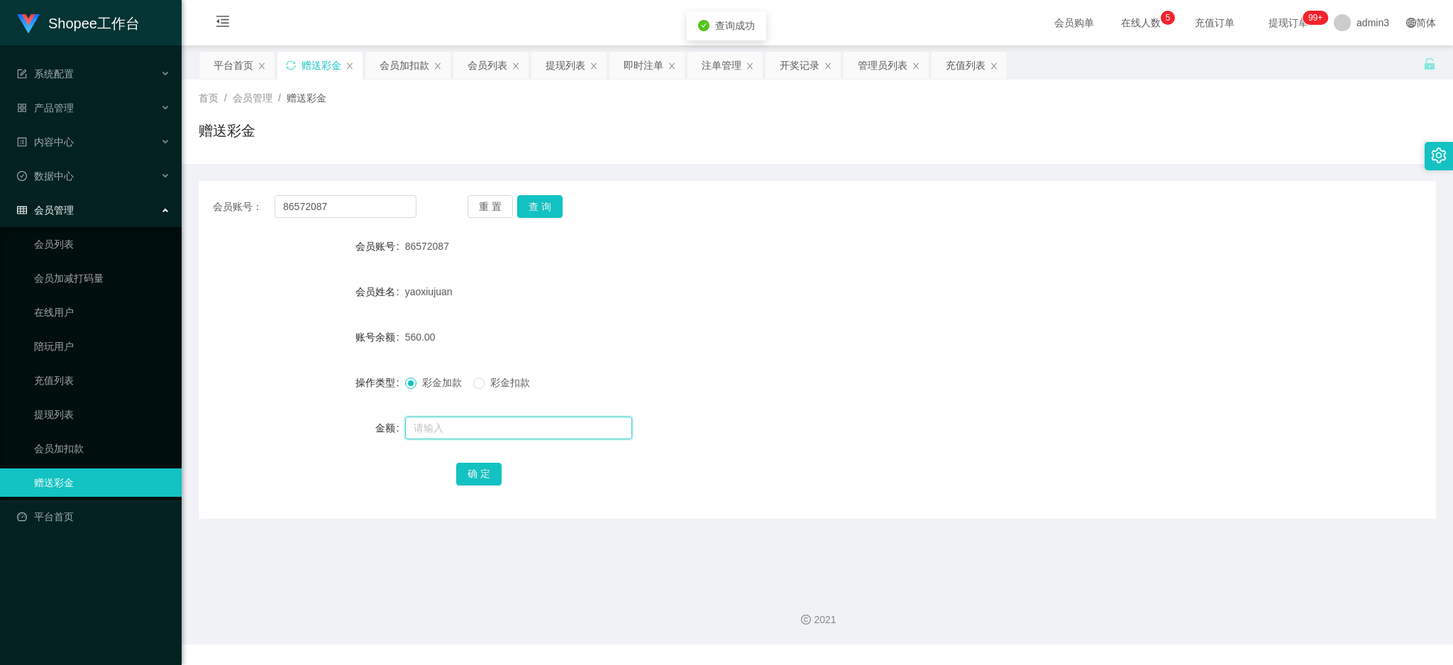
click at [453, 428] on input "text" at bounding box center [518, 427] width 227 height 23
type input "560"
click at [490, 474] on button "确 定" at bounding box center [478, 474] width 45 height 23
click at [565, 62] on div "提现列表" at bounding box center [566, 65] width 40 height 27
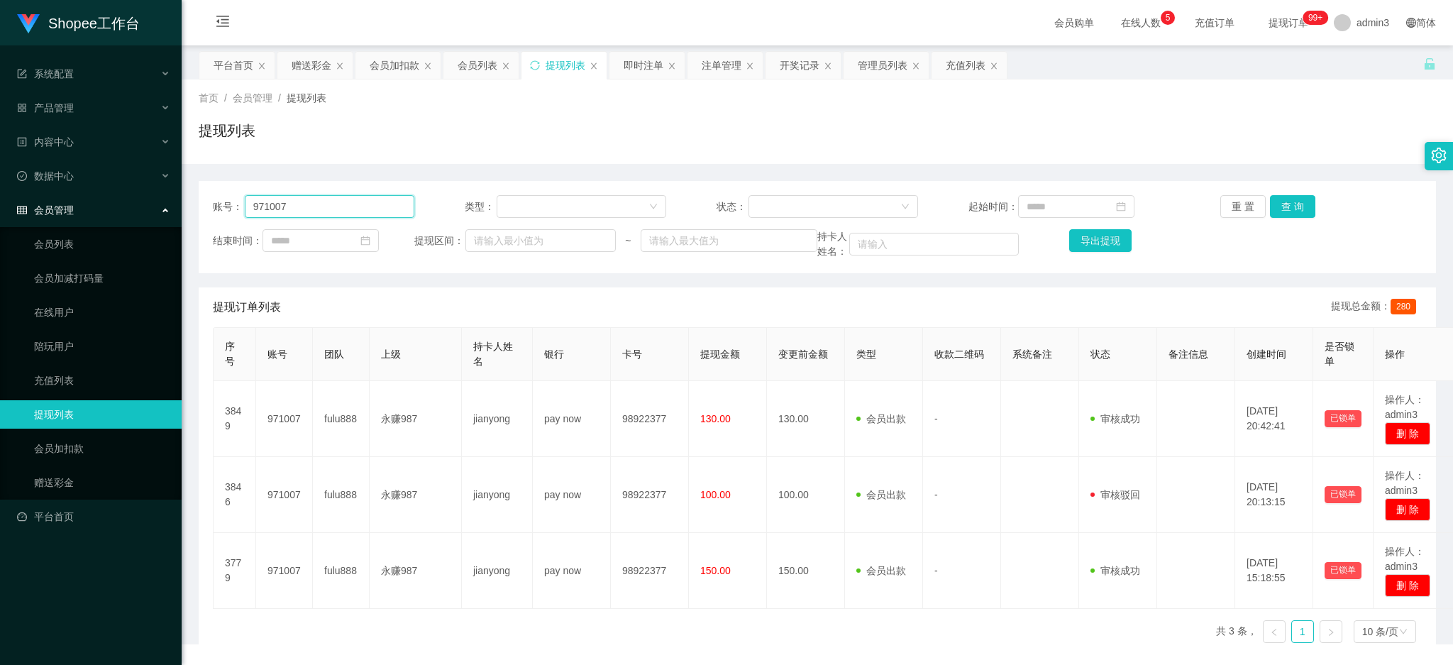
click at [355, 212] on input "971007" at bounding box center [330, 206] width 170 height 23
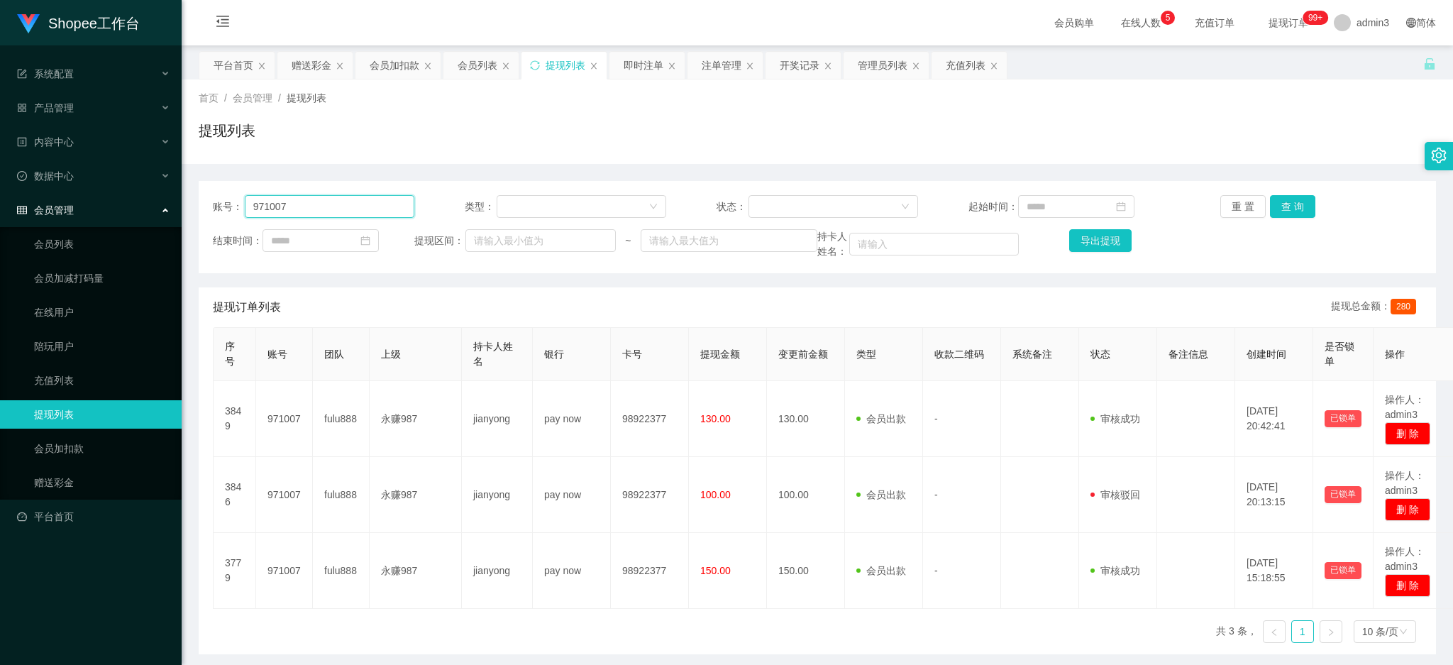
click at [355, 212] on input "971007" at bounding box center [330, 206] width 170 height 23
paste input "红姐588"
type input "红姐588"
click at [1295, 206] on button "查 询" at bounding box center [1292, 206] width 45 height 23
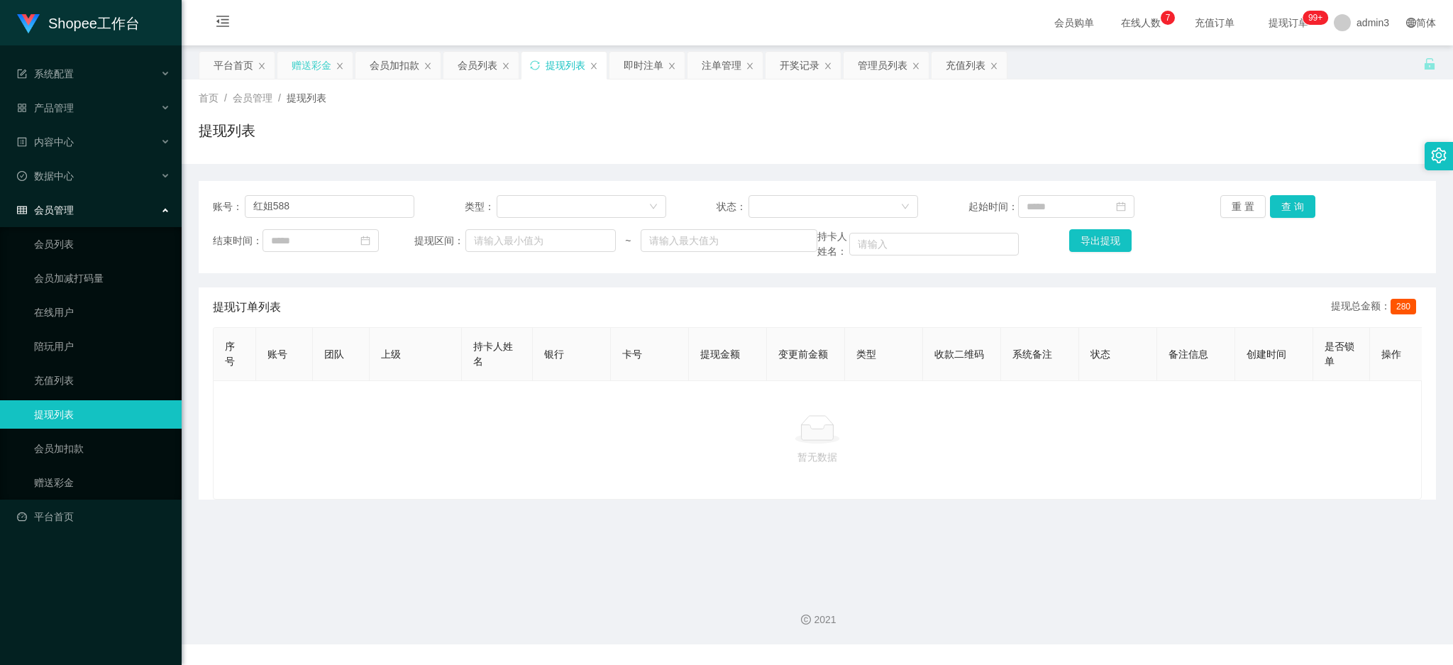
click at [312, 65] on div "赠送彩金" at bounding box center [312, 65] width 40 height 27
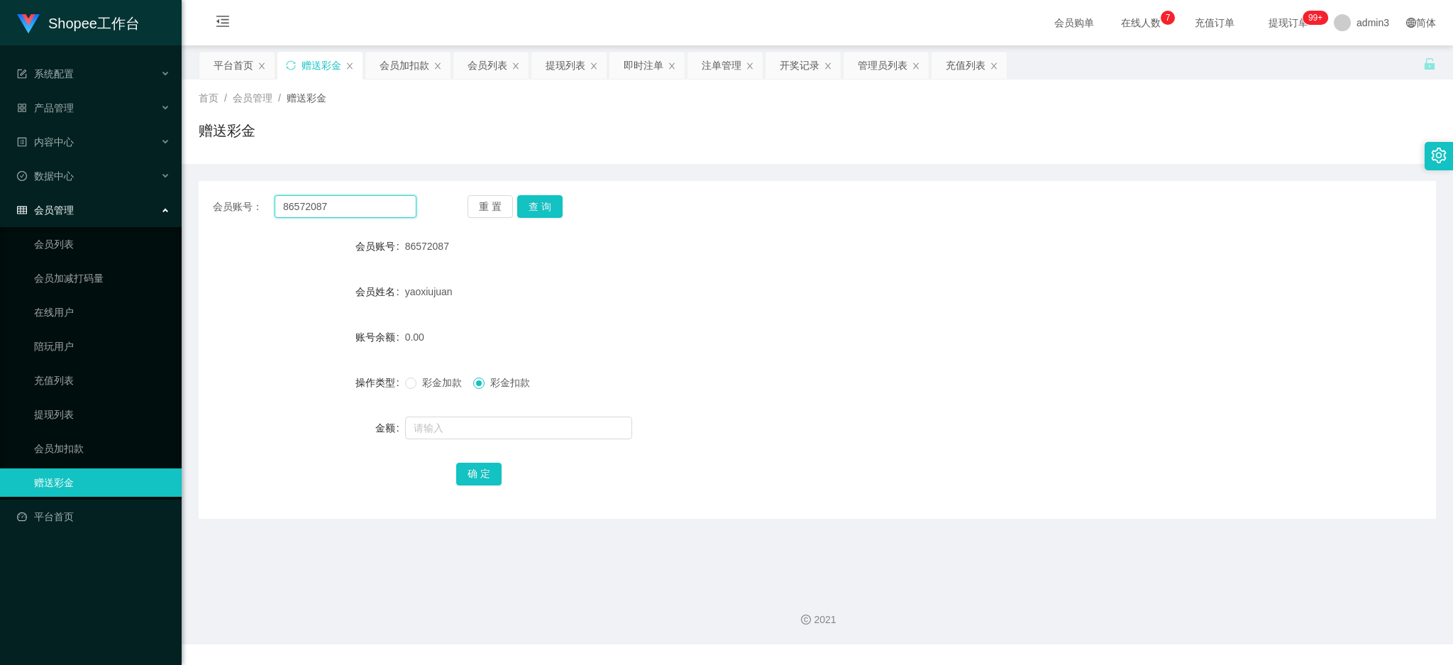
click at [356, 214] on input "86572087" at bounding box center [346, 206] width 142 height 23
paste input "zzz2828566"
type input "zzz2828566"
click at [526, 202] on button "查 询" at bounding box center [539, 206] width 45 height 23
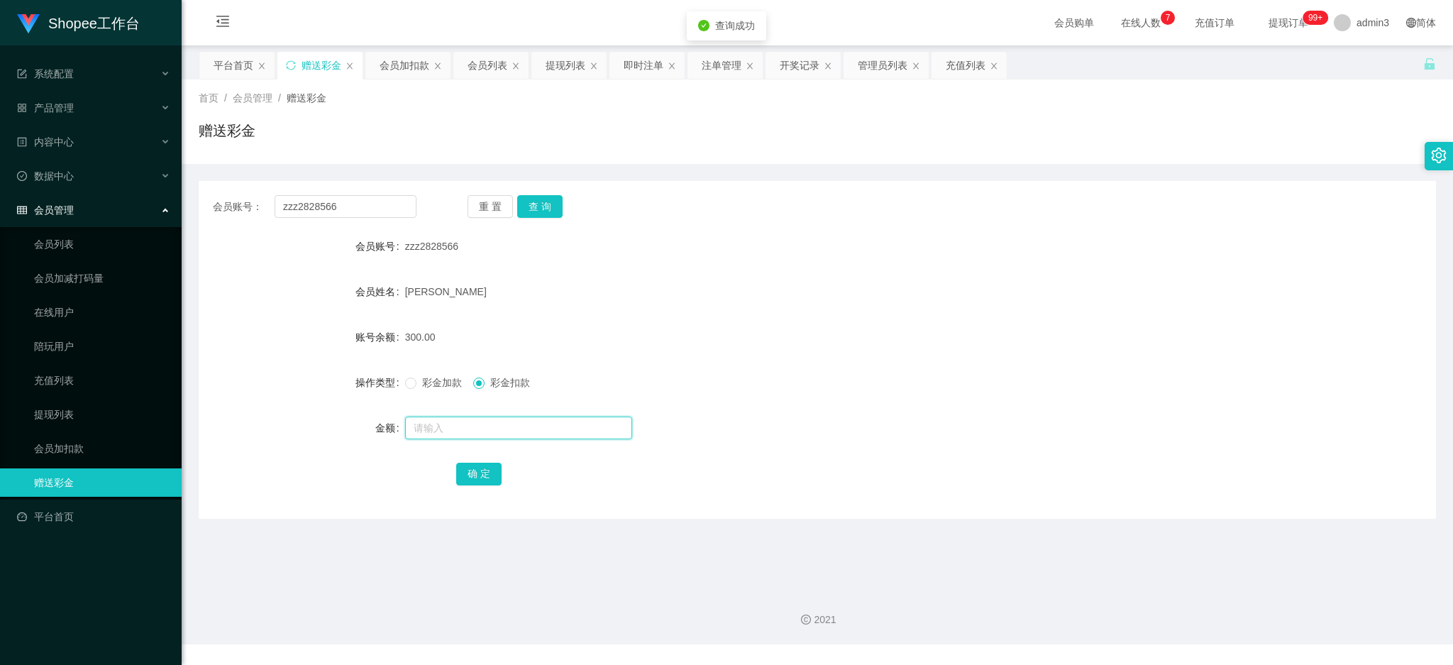
click at [504, 433] on input "text" at bounding box center [518, 427] width 227 height 23
click at [450, 434] on input "text" at bounding box center [518, 427] width 227 height 23
type input "400"
click at [471, 476] on button "确 定" at bounding box center [478, 474] width 45 height 23
click at [373, 200] on input "zzz2828566" at bounding box center [346, 206] width 142 height 23
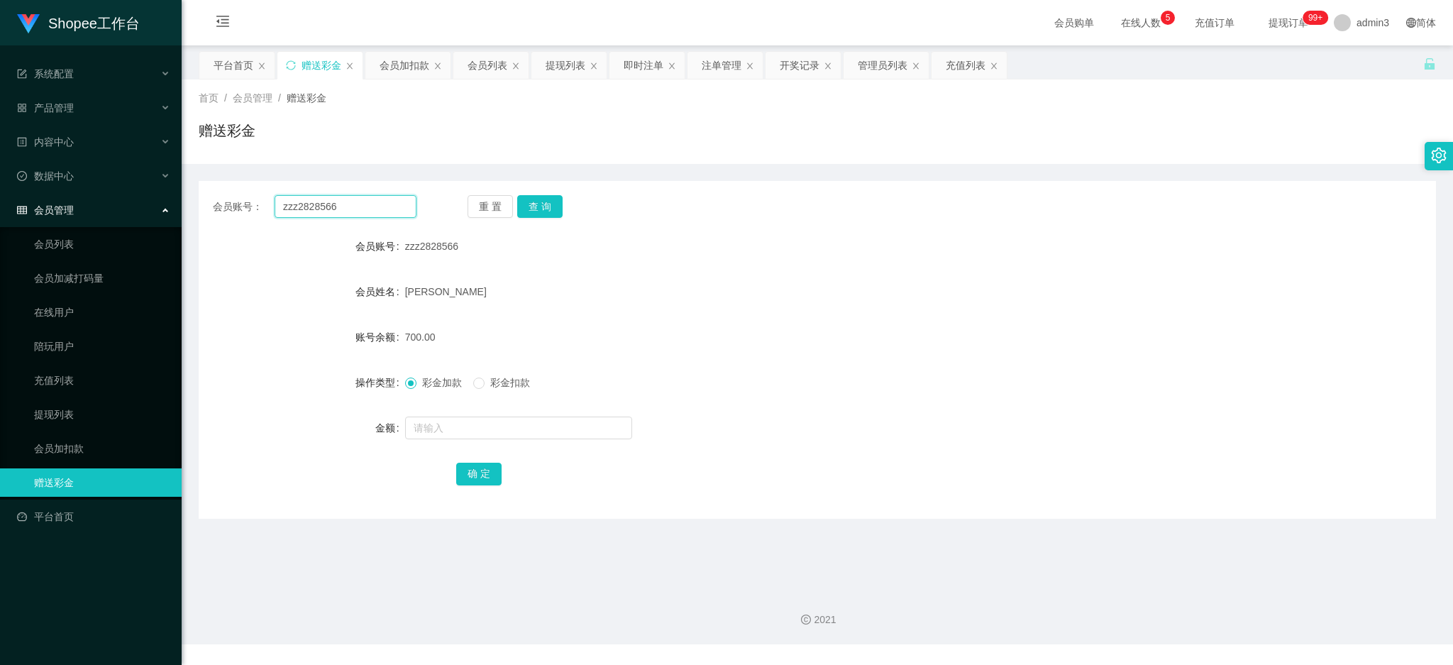
click at [373, 200] on input "zzz2828566" at bounding box center [346, 206] width 142 height 23
paste input "Emilyhappyhappy"
type input "Emilyhappyhappy"
click at [548, 200] on button "查 询" at bounding box center [539, 206] width 45 height 23
click at [529, 418] on input "text" at bounding box center [518, 427] width 227 height 23
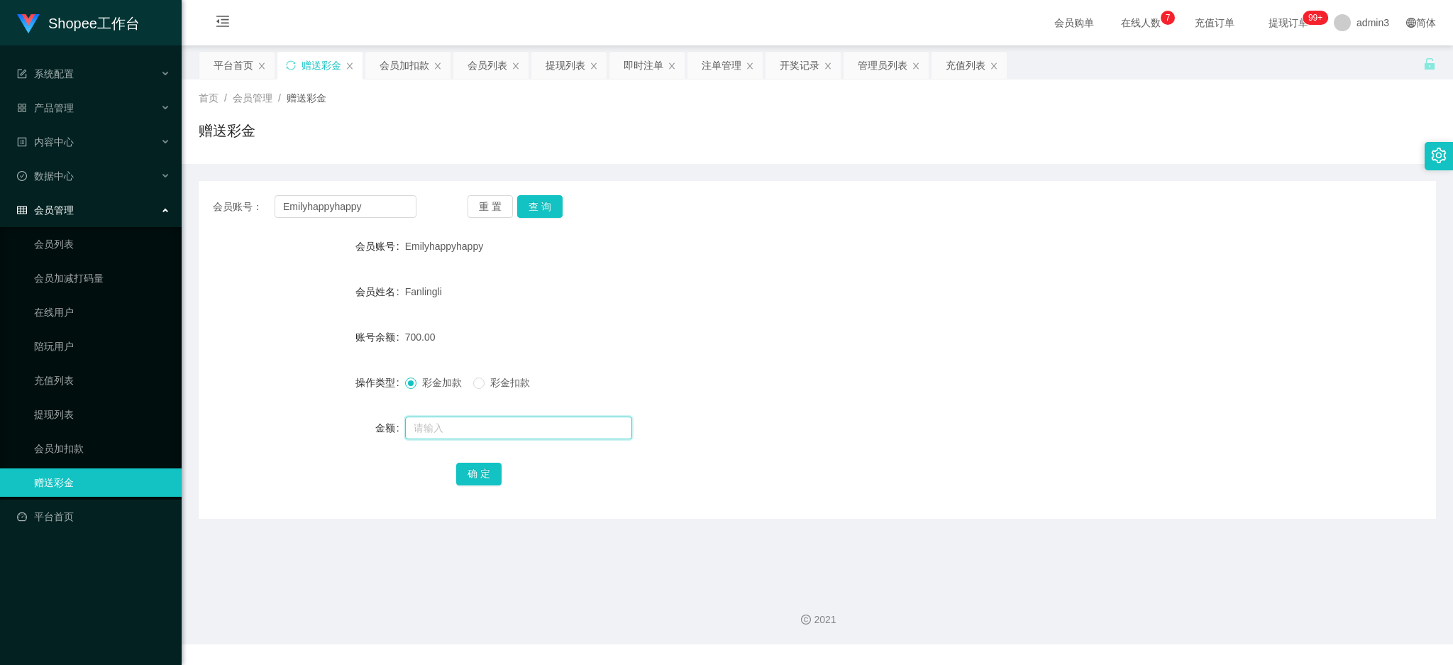
click at [541, 428] on input "text" at bounding box center [518, 427] width 227 height 23
type input "1100"
click at [470, 475] on button "确 定" at bounding box center [478, 474] width 45 height 23
click at [353, 209] on input "Emilyhappyhappy" at bounding box center [346, 206] width 142 height 23
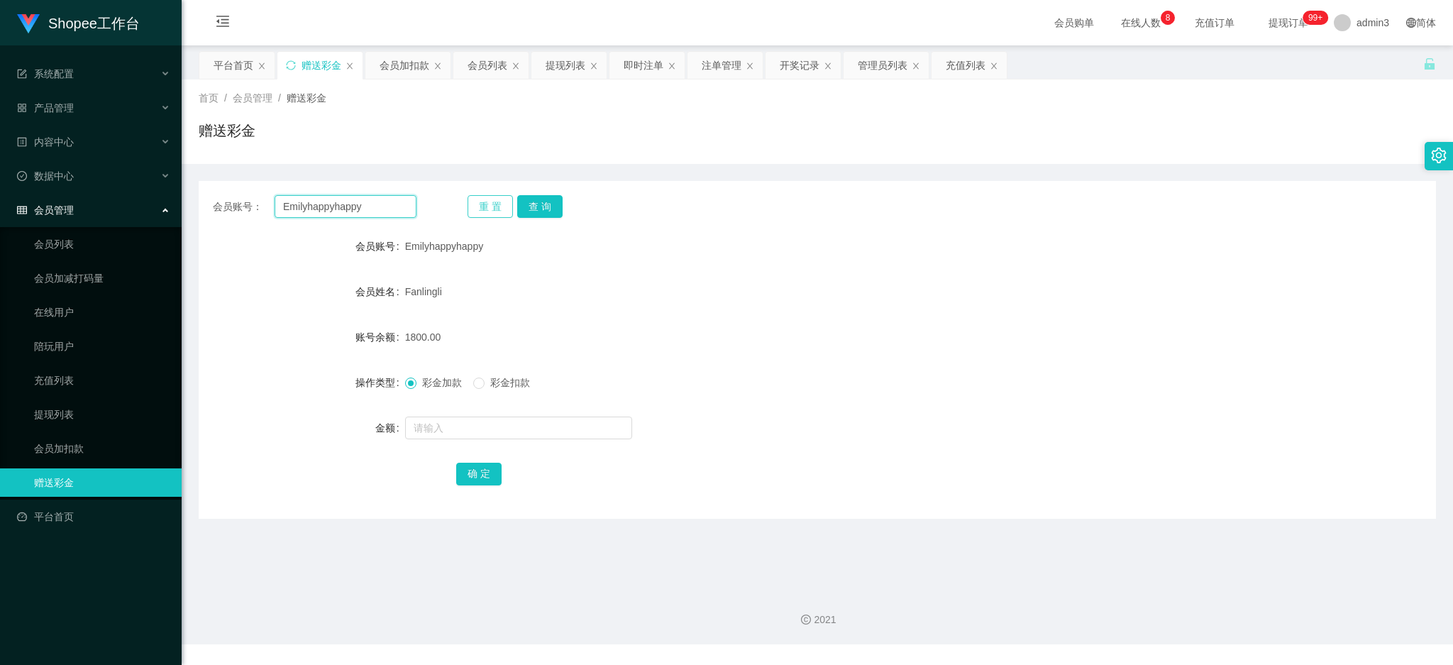
paste input "zzz2828566"
click at [530, 210] on button "查 询" at bounding box center [539, 206] width 45 height 23
click at [302, 212] on input "zzz2828566" at bounding box center [346, 206] width 142 height 23
paste input "Dlee718"
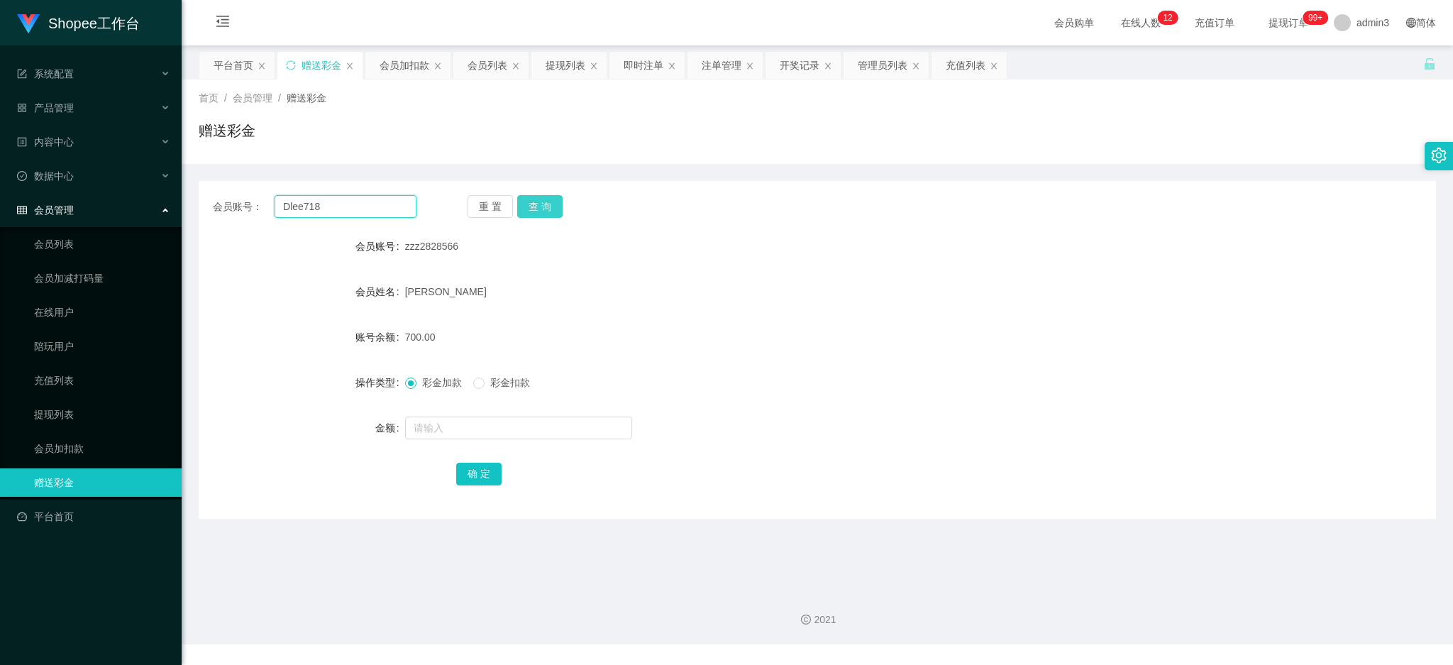
type input "Dlee718"
click at [545, 211] on button "查 询" at bounding box center [539, 206] width 45 height 23
click at [452, 430] on input "text" at bounding box center [518, 427] width 227 height 23
type input "80"
click at [491, 475] on button "确 定" at bounding box center [478, 474] width 45 height 23
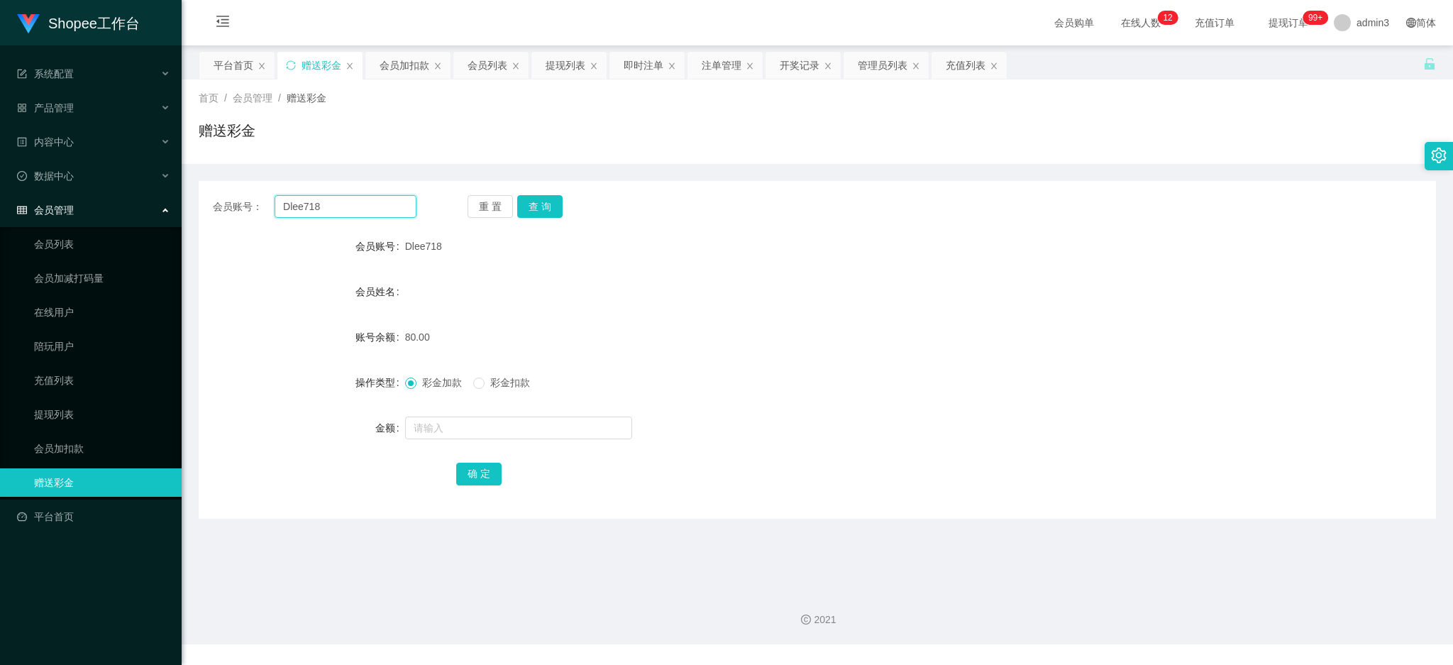
click at [353, 202] on input "Dlee718" at bounding box center [346, 206] width 142 height 23
paste input "limwei"
type input "limwei"
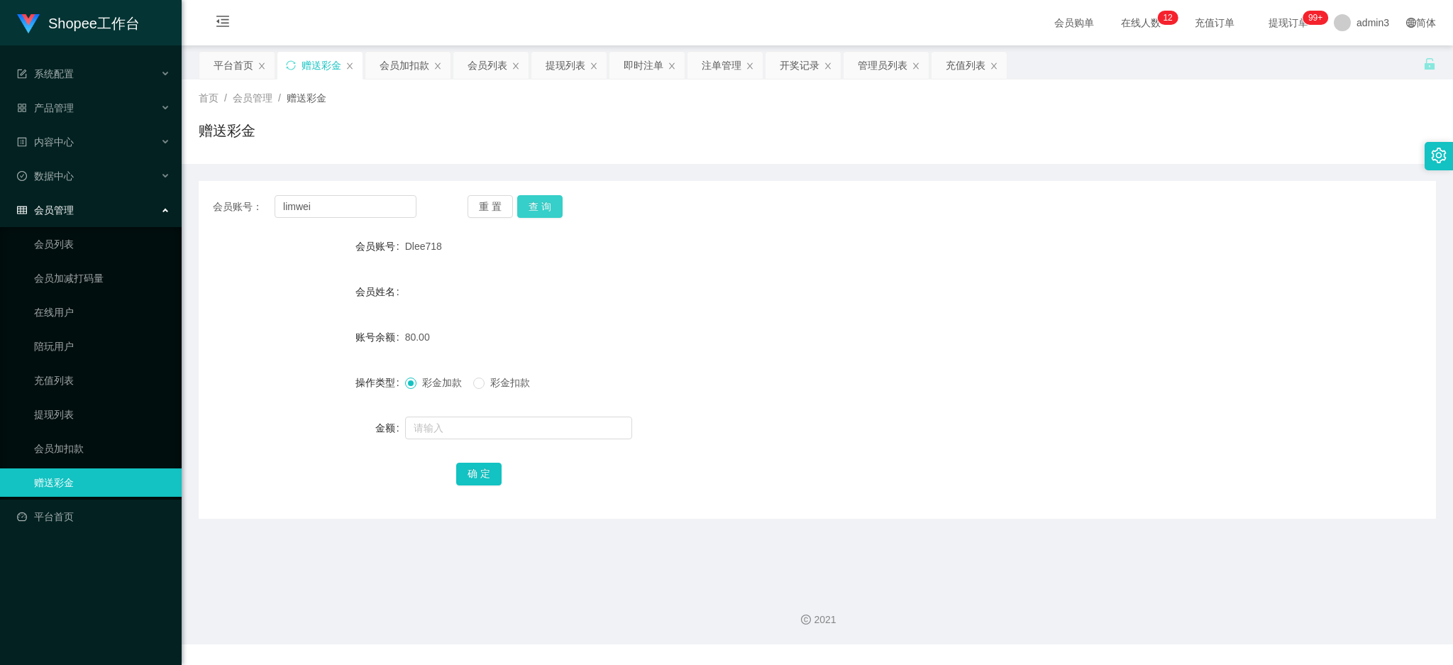
drag, startPoint x: 545, startPoint y: 203, endPoint x: 535, endPoint y: 211, distance: 13.1
click at [545, 203] on button "查 询" at bounding box center [539, 206] width 45 height 23
click at [466, 428] on input "text" at bounding box center [518, 427] width 227 height 23
type input "80"
click at [497, 466] on button "确 定" at bounding box center [478, 474] width 45 height 23
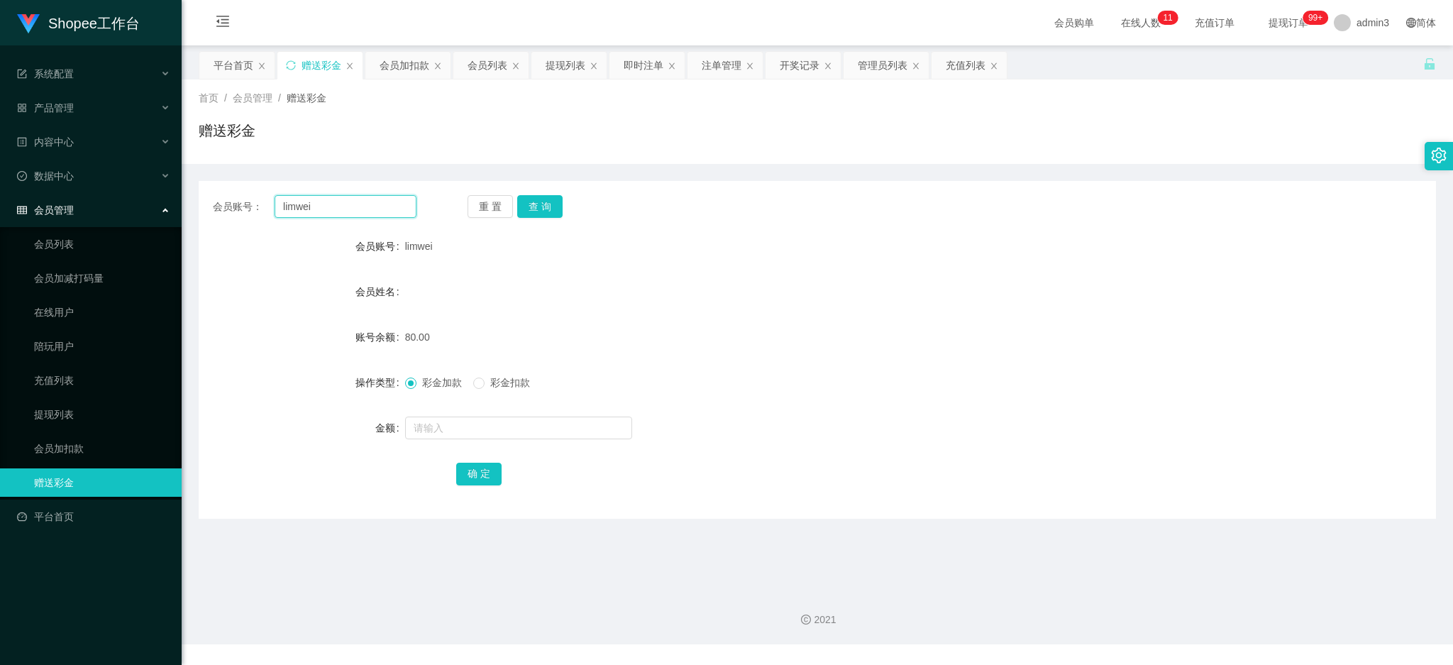
click at [375, 207] on input "limwei" at bounding box center [346, 206] width 142 height 23
paste input "840451532"
type input "840451532"
click at [551, 199] on button "查 询" at bounding box center [539, 206] width 45 height 23
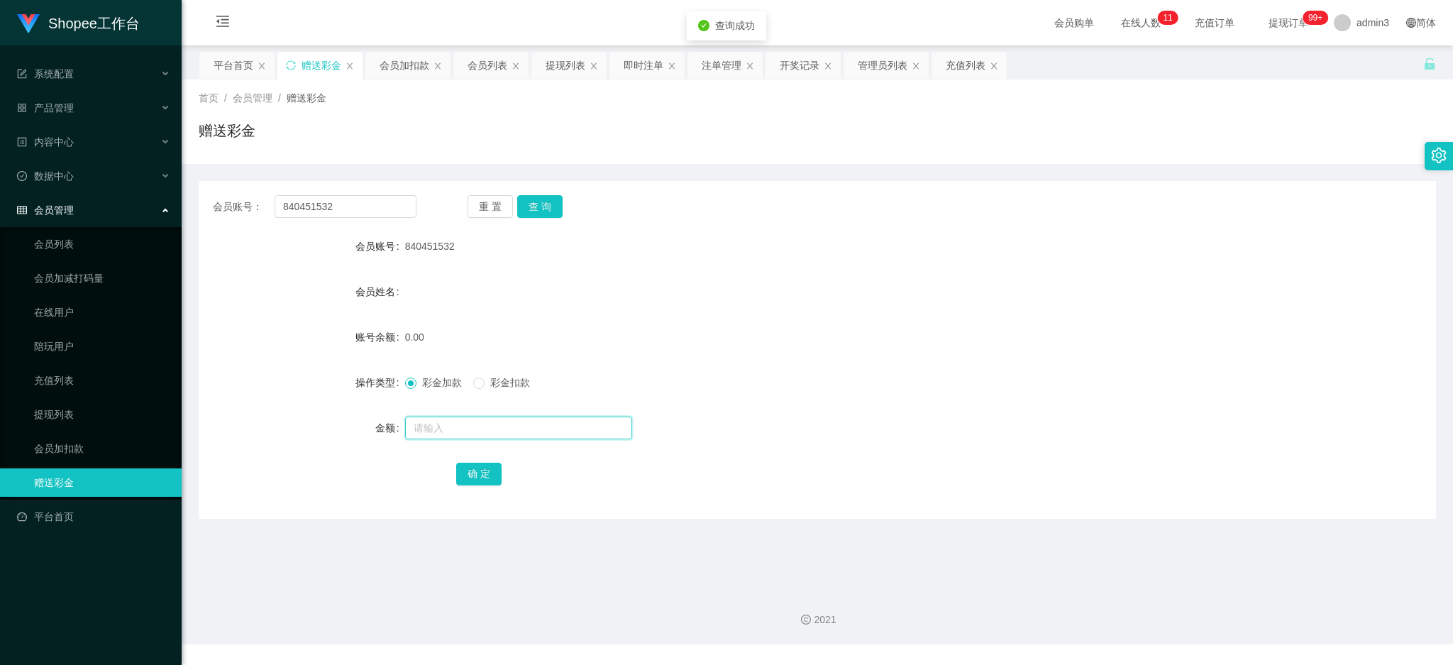
click at [490, 429] on input "text" at bounding box center [518, 427] width 227 height 23
type input "80"
click at [490, 482] on button "确 定" at bounding box center [478, 474] width 45 height 23
click at [373, 202] on input "840451532" at bounding box center [346, 206] width 142 height 23
click at [372, 202] on input "840451532" at bounding box center [346, 206] width 142 height 23
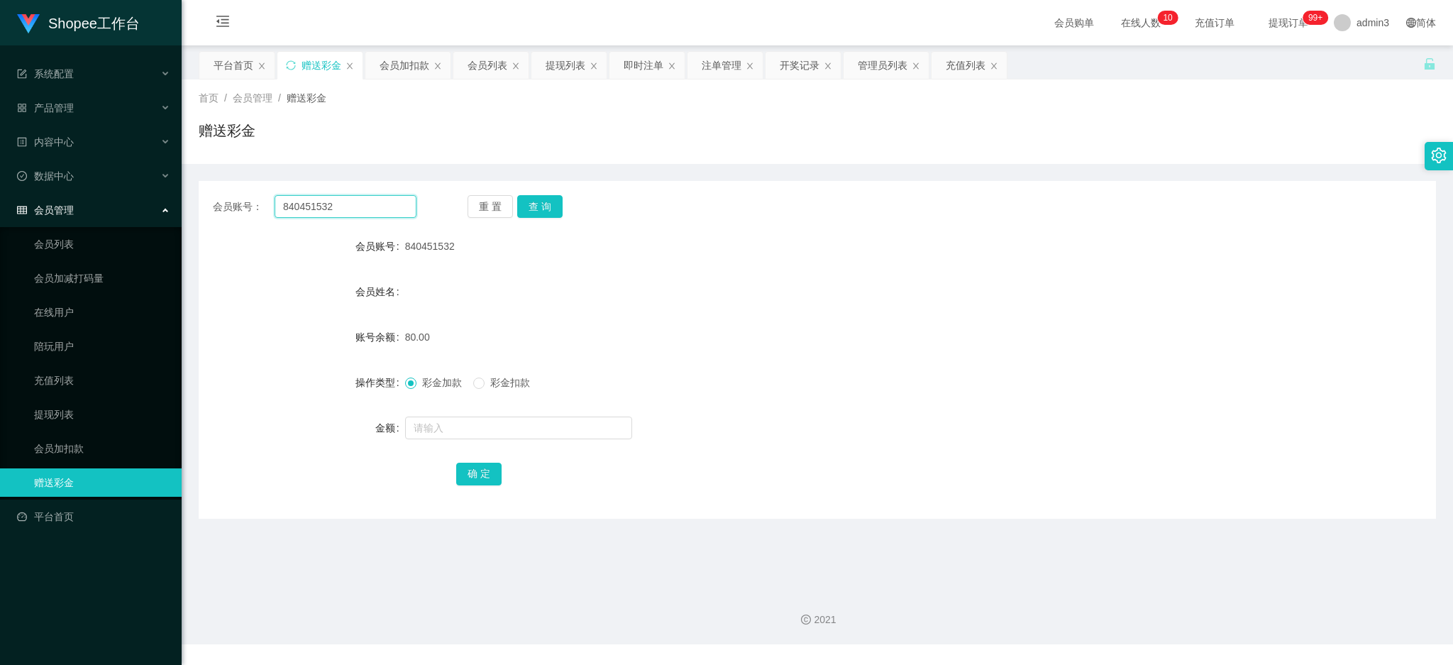
paste input "Theresa971"
type input "Theresa971"
click at [534, 210] on button "查 询" at bounding box center [539, 206] width 45 height 23
click at [504, 426] on input "text" at bounding box center [518, 427] width 227 height 23
type input "100"
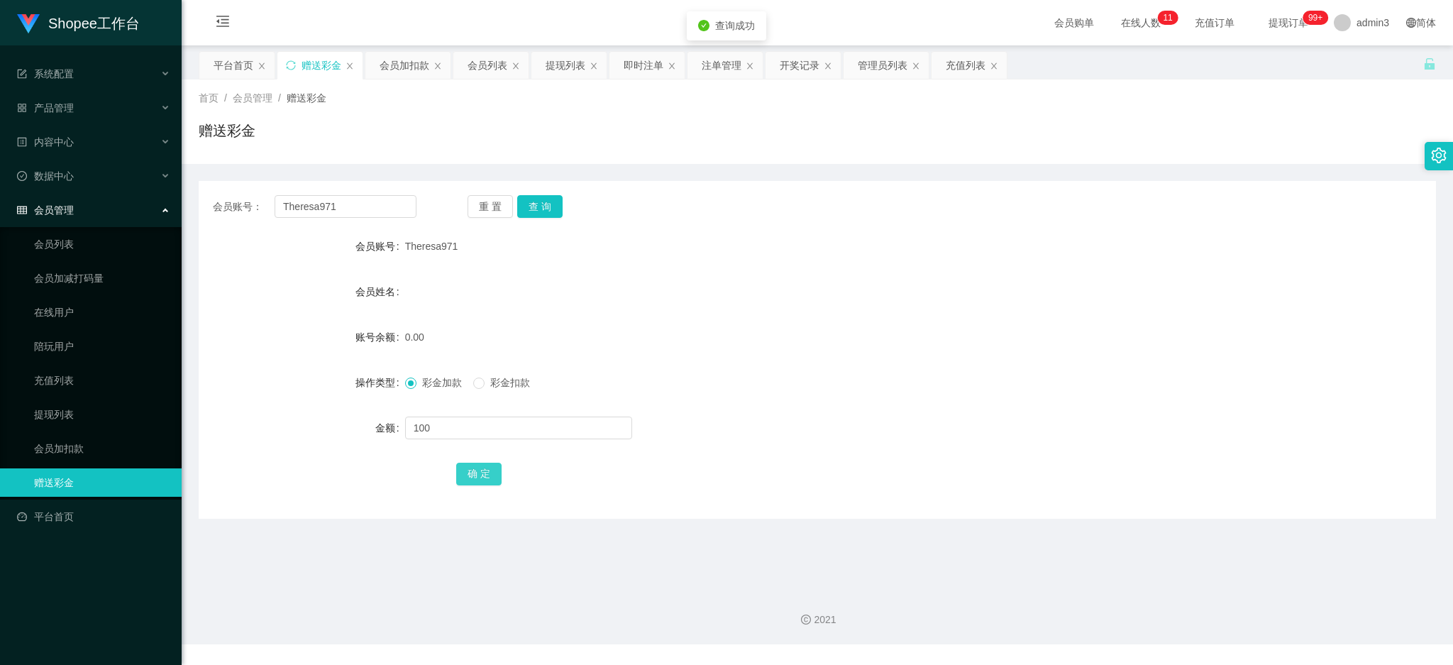
click at [485, 473] on button "确 定" at bounding box center [478, 474] width 45 height 23
click at [448, 409] on form "会员账号 Theresa971 会员姓名 账号余额 100.00 操作类型 彩金加款 彩金扣款 金额 确 定" at bounding box center [817, 359] width 1237 height 255
click at [466, 432] on input "text" at bounding box center [518, 427] width 227 height 23
type input "20"
click at [497, 484] on div "确 定" at bounding box center [817, 473] width 722 height 28
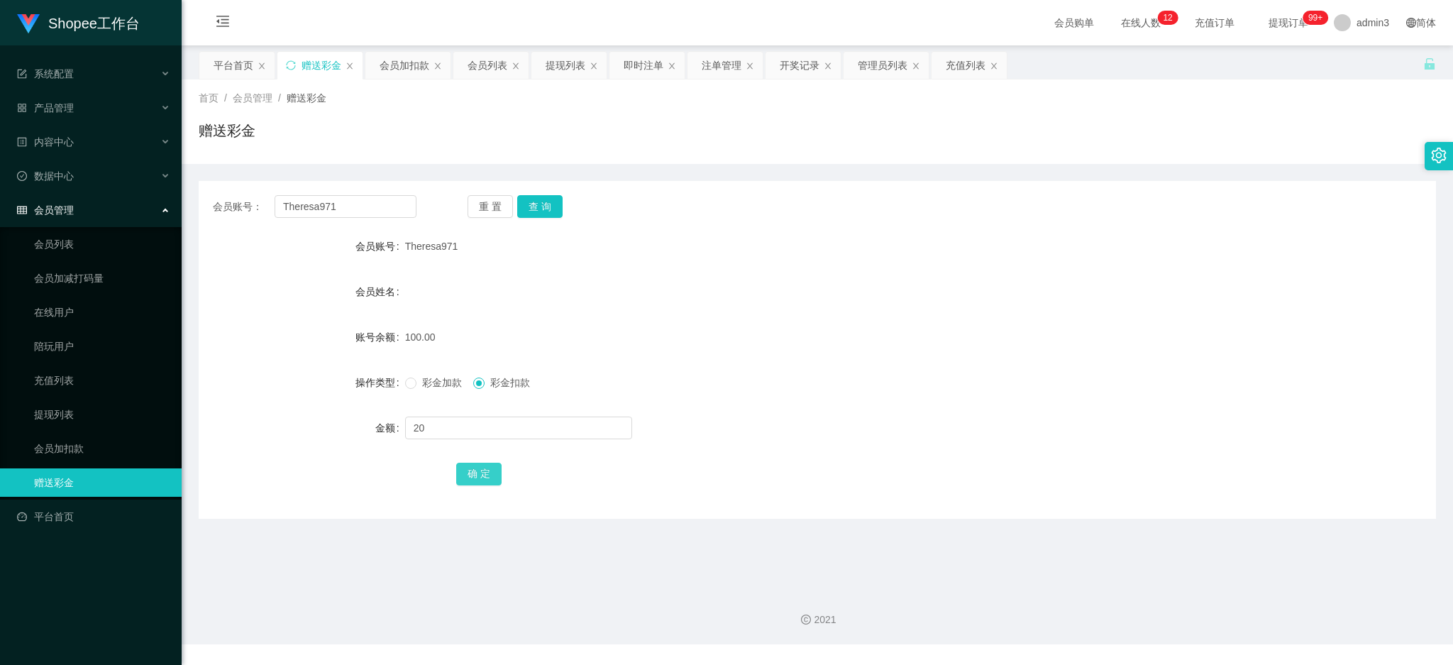
click at [480, 477] on button "确 定" at bounding box center [478, 474] width 45 height 23
drag, startPoint x: 405, startPoint y: 392, endPoint x: 412, endPoint y: 398, distance: 9.1
click at [412, 398] on form "会员账号 Theresa971 会员姓名 账号余额 80.00 操作类型 彩金加款 彩金扣款 金额 确 定" at bounding box center [817, 359] width 1237 height 255
click at [336, 209] on input "Theresa971" at bounding box center [346, 206] width 142 height 23
click at [337, 209] on input "Theresa971" at bounding box center [346, 206] width 142 height 23
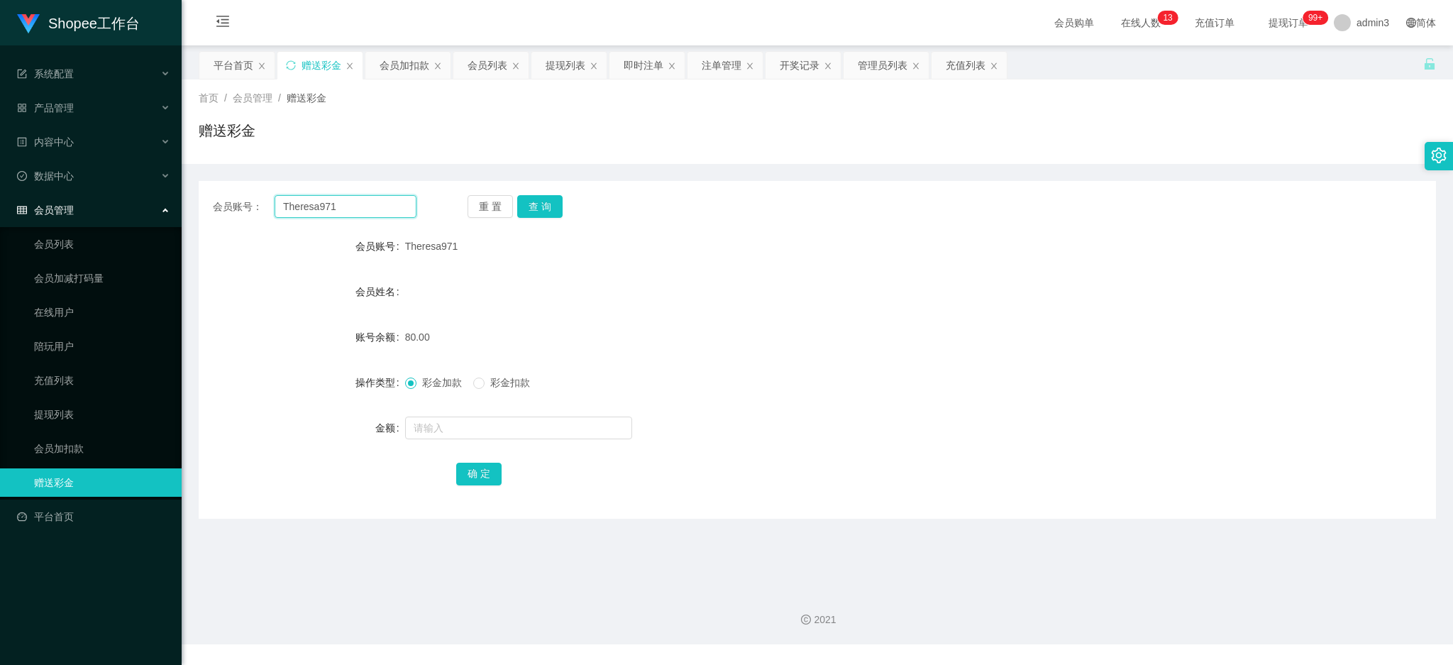
paste input "Alexlee9290"
type input "Alexlee9290"
click at [518, 206] on button "查 询" at bounding box center [539, 206] width 45 height 23
click at [475, 429] on input "text" at bounding box center [518, 427] width 227 height 23
type input "20"
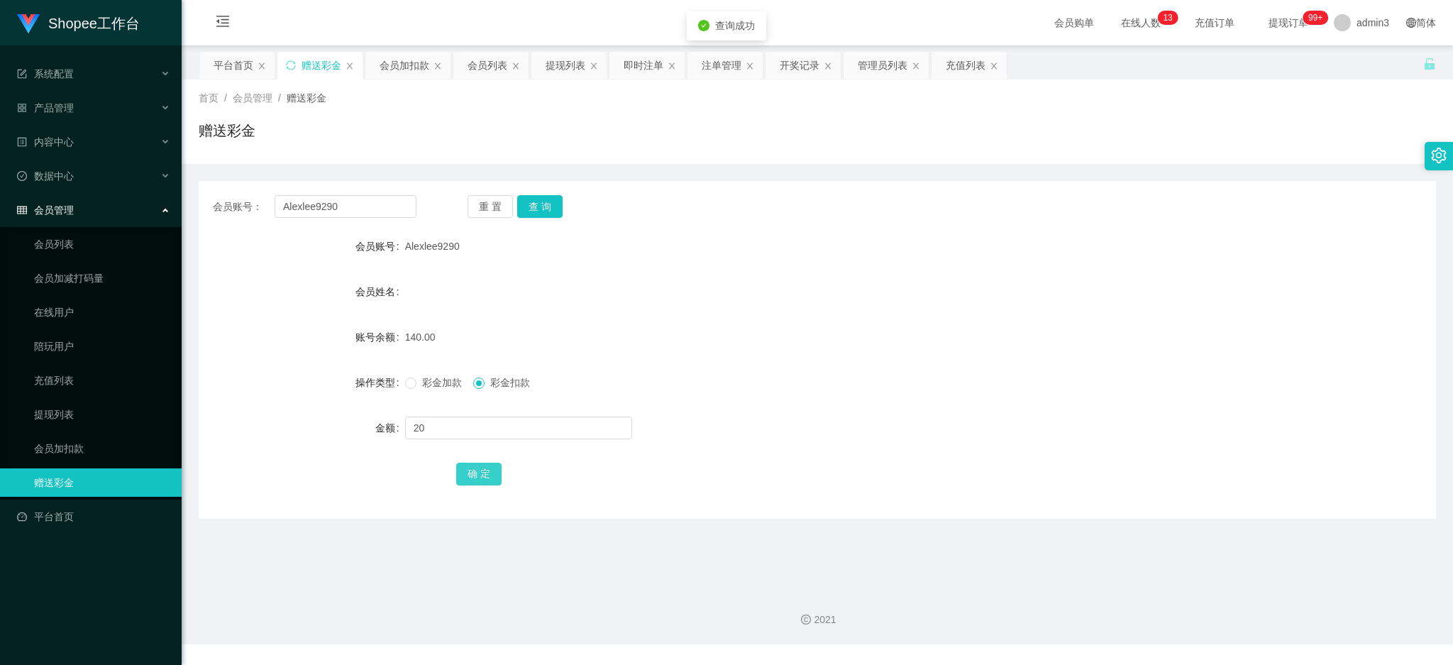
click at [471, 465] on button "确 定" at bounding box center [478, 474] width 45 height 23
drag, startPoint x: 570, startPoint y: 72, endPoint x: 517, endPoint y: 132, distance: 80.4
click at [568, 72] on div "提现列表" at bounding box center [566, 65] width 40 height 27
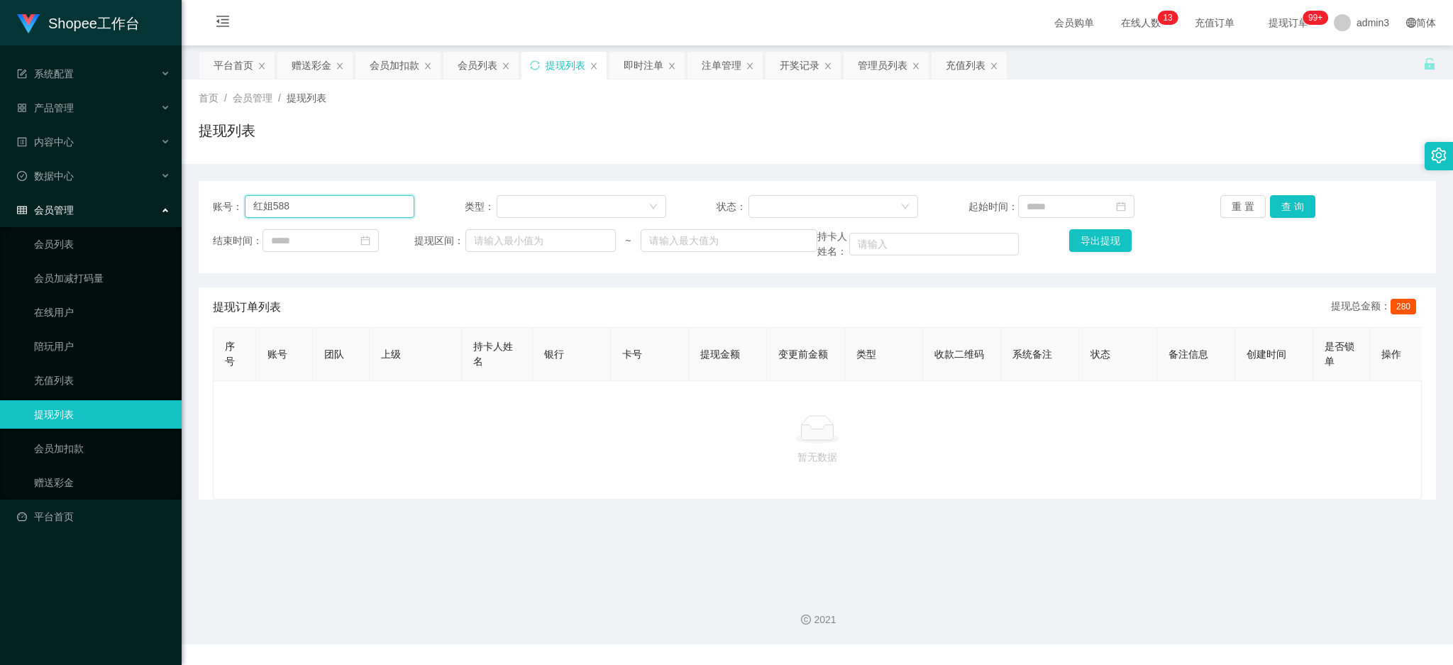
click at [301, 203] on input "红姐588" at bounding box center [330, 206] width 170 height 23
paste input "He552211"
click at [330, 212] on input "红姐He552211" at bounding box center [330, 206] width 170 height 23
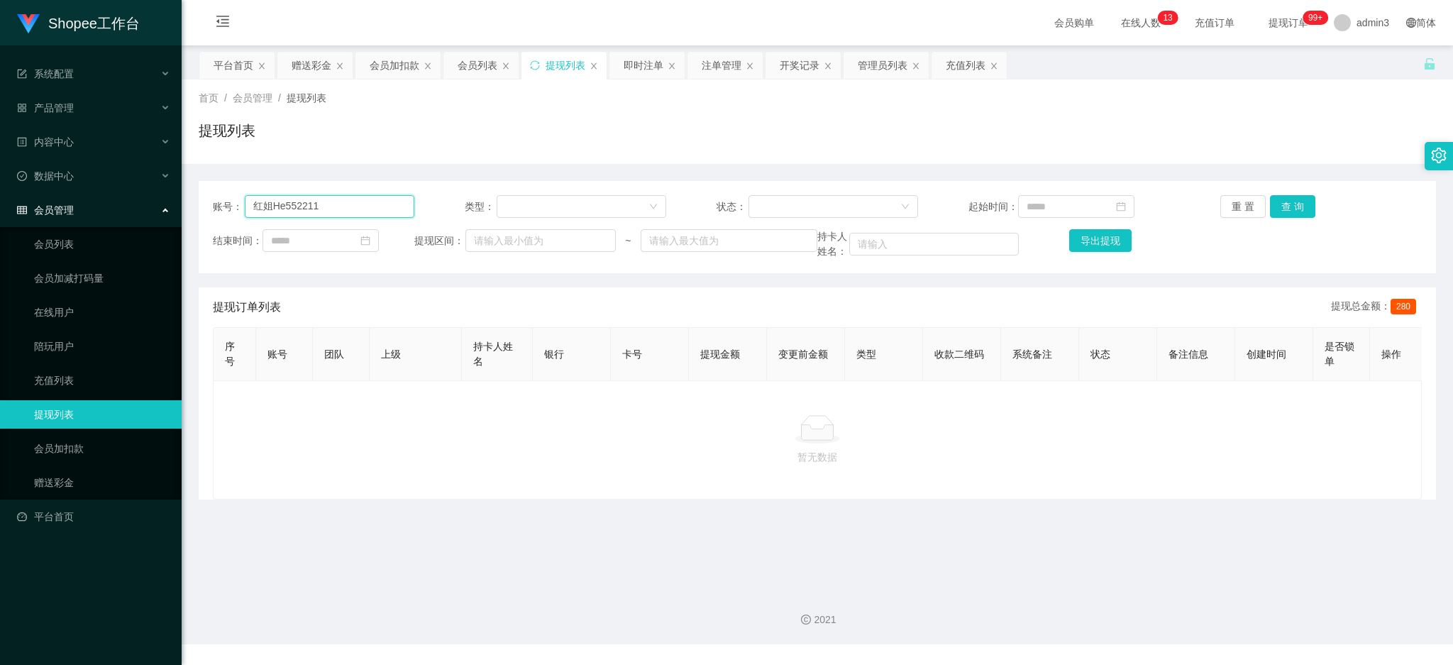
click at [330, 212] on input "红姐He552211" at bounding box center [330, 206] width 170 height 23
paste input "text"
type input "He552211"
click at [1271, 197] on button "查 询" at bounding box center [1292, 206] width 45 height 23
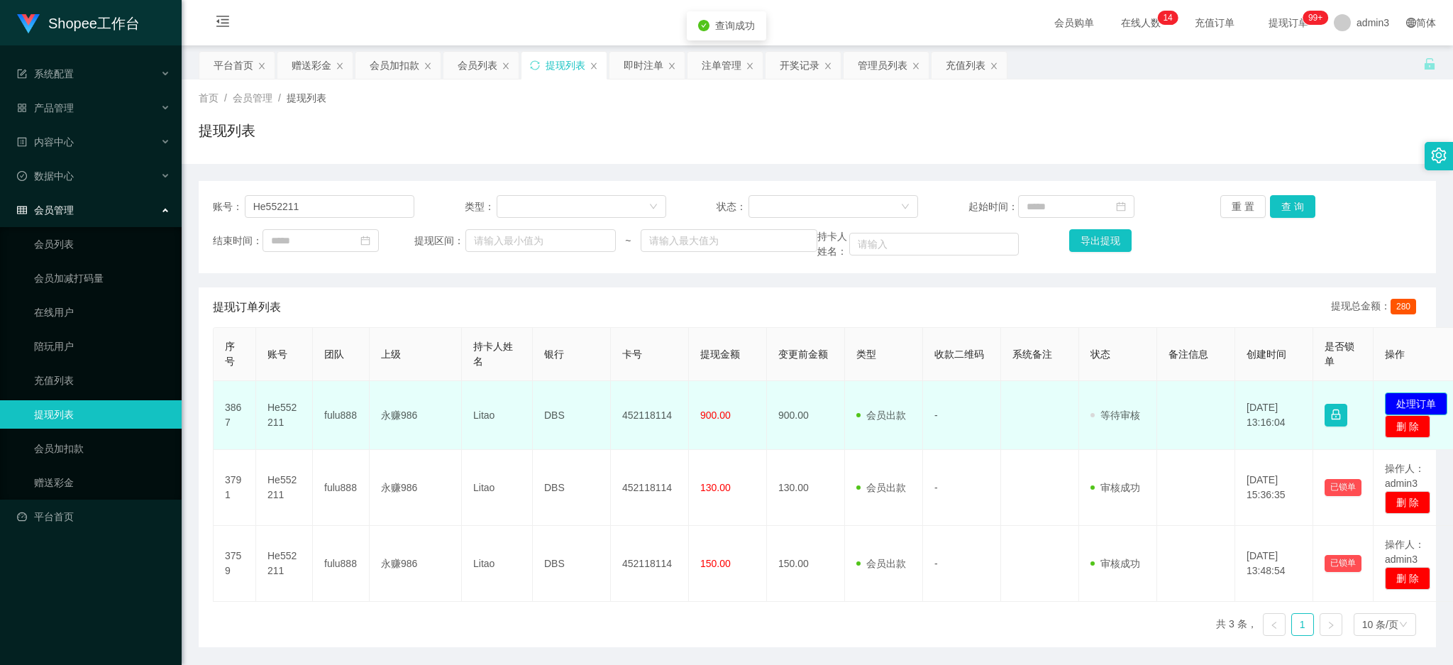
drag, startPoint x: 1415, startPoint y: 397, endPoint x: 1333, endPoint y: 397, distance: 82.3
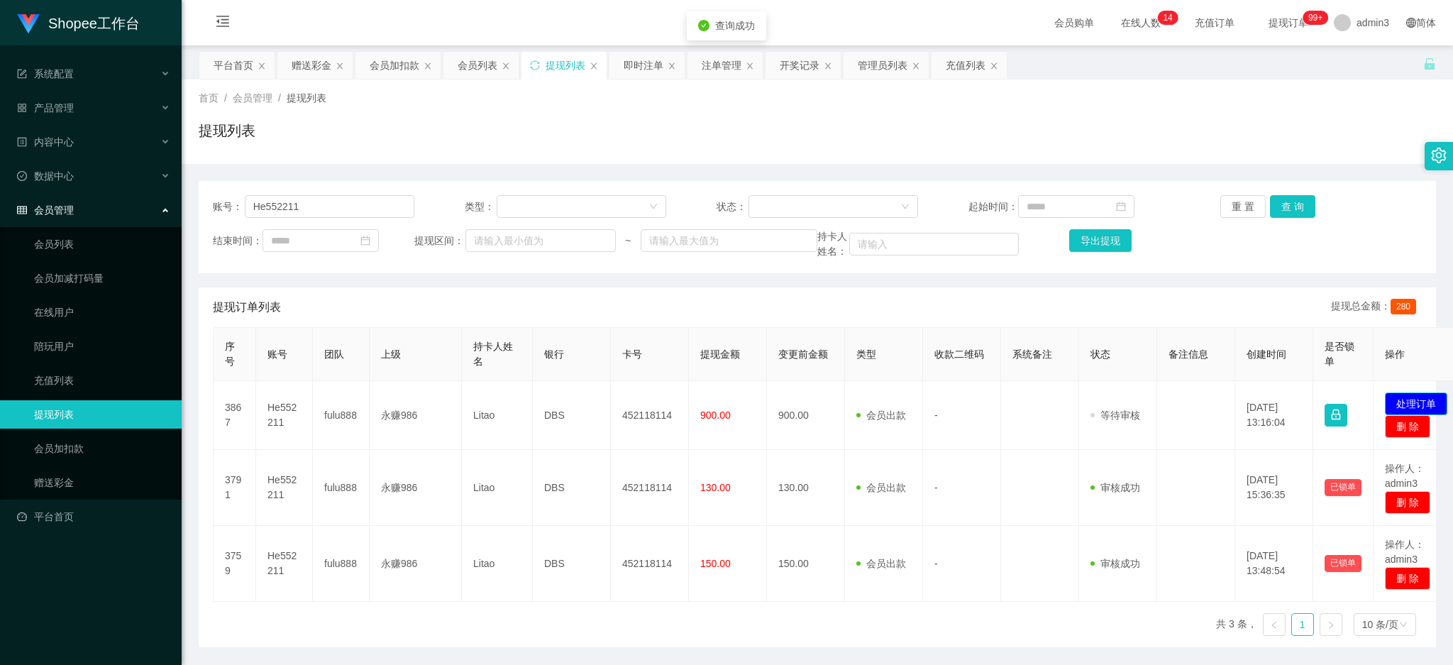
click at [1416, 397] on button "处理订单" at bounding box center [1416, 403] width 62 height 23
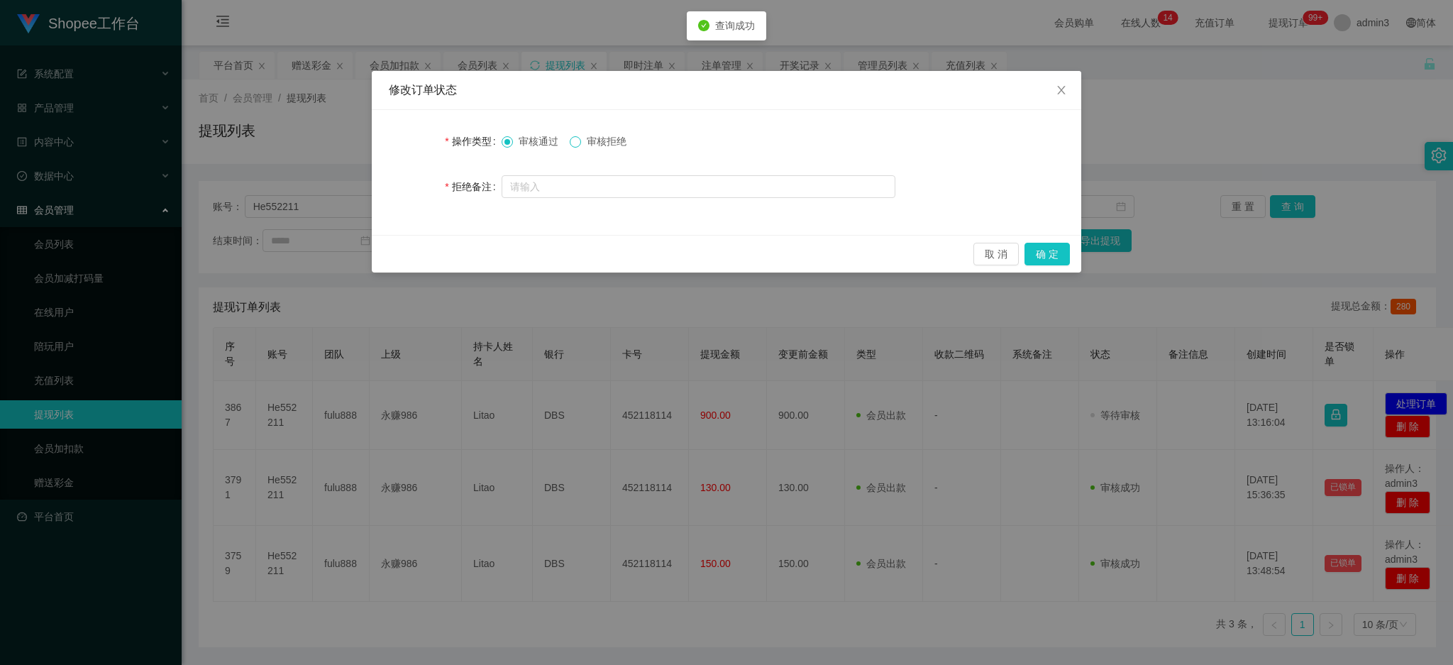
click at [579, 146] on span at bounding box center [575, 141] width 11 height 11
click at [1042, 248] on button "确 定" at bounding box center [1047, 254] width 45 height 23
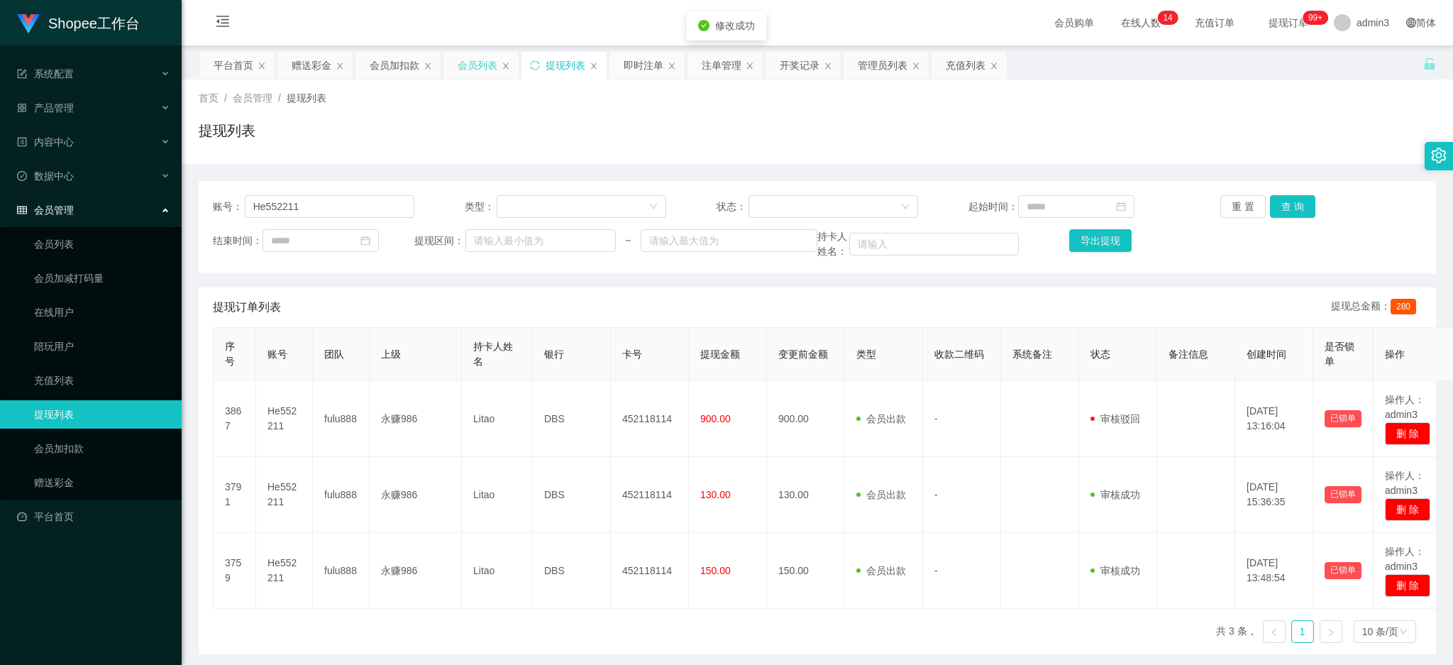
click at [475, 66] on div "会员列表" at bounding box center [478, 65] width 40 height 27
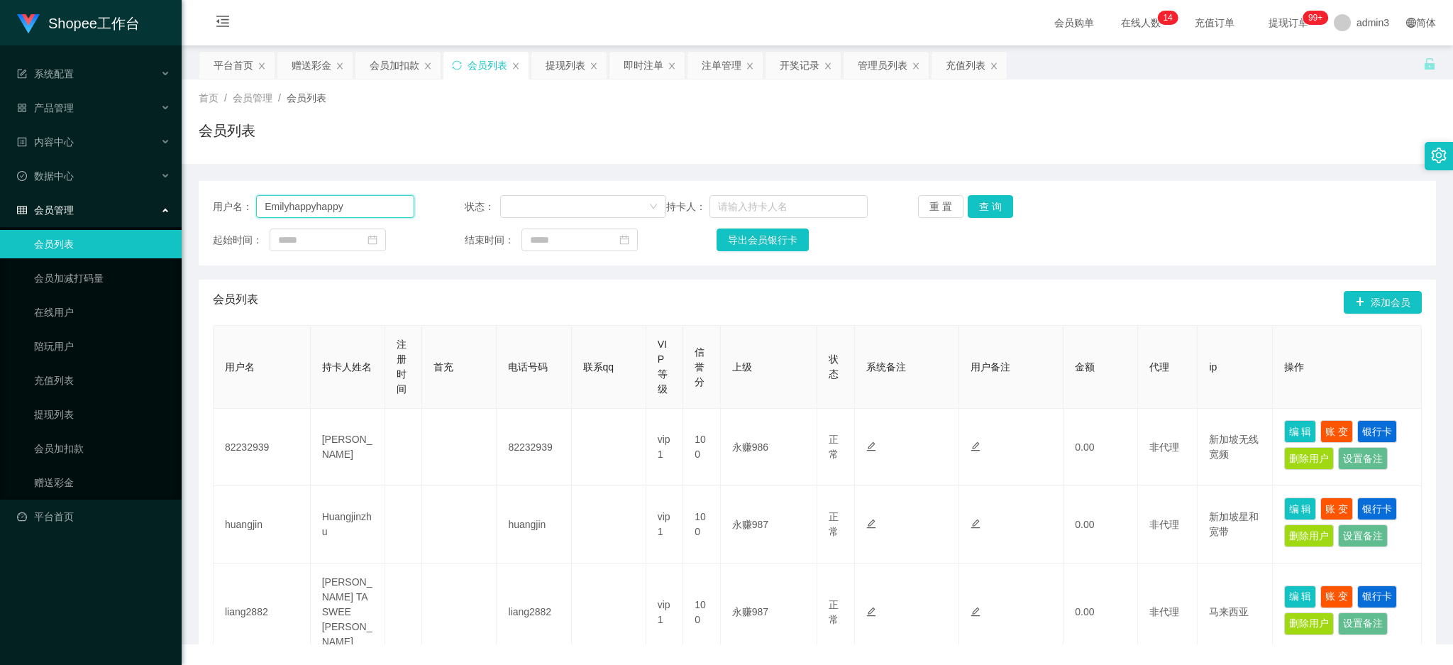
click at [399, 207] on input "Emilyhappyhappy" at bounding box center [335, 206] width 158 height 23
click at [382, 207] on input "Emilyhappyhappy" at bounding box center [335, 206] width 158 height 23
paste input "He552211"
type input "He552211"
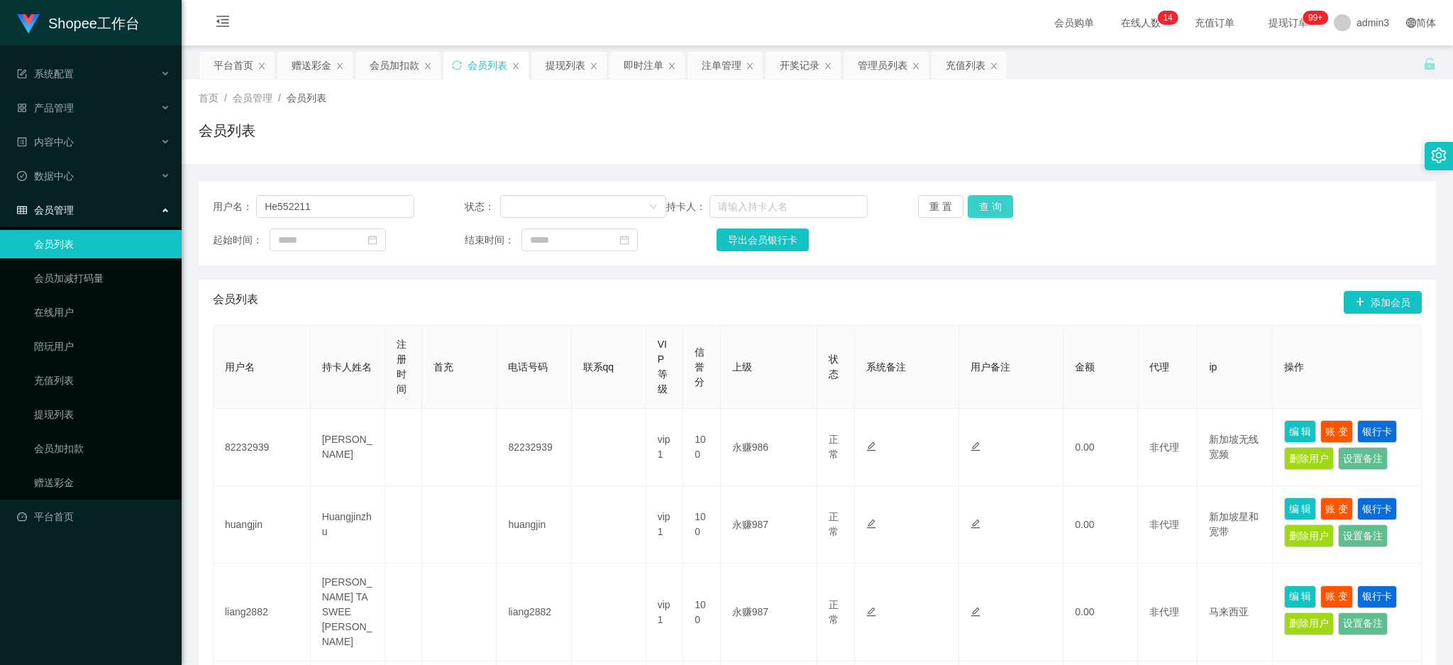
click at [971, 206] on button "查 询" at bounding box center [990, 206] width 45 height 23
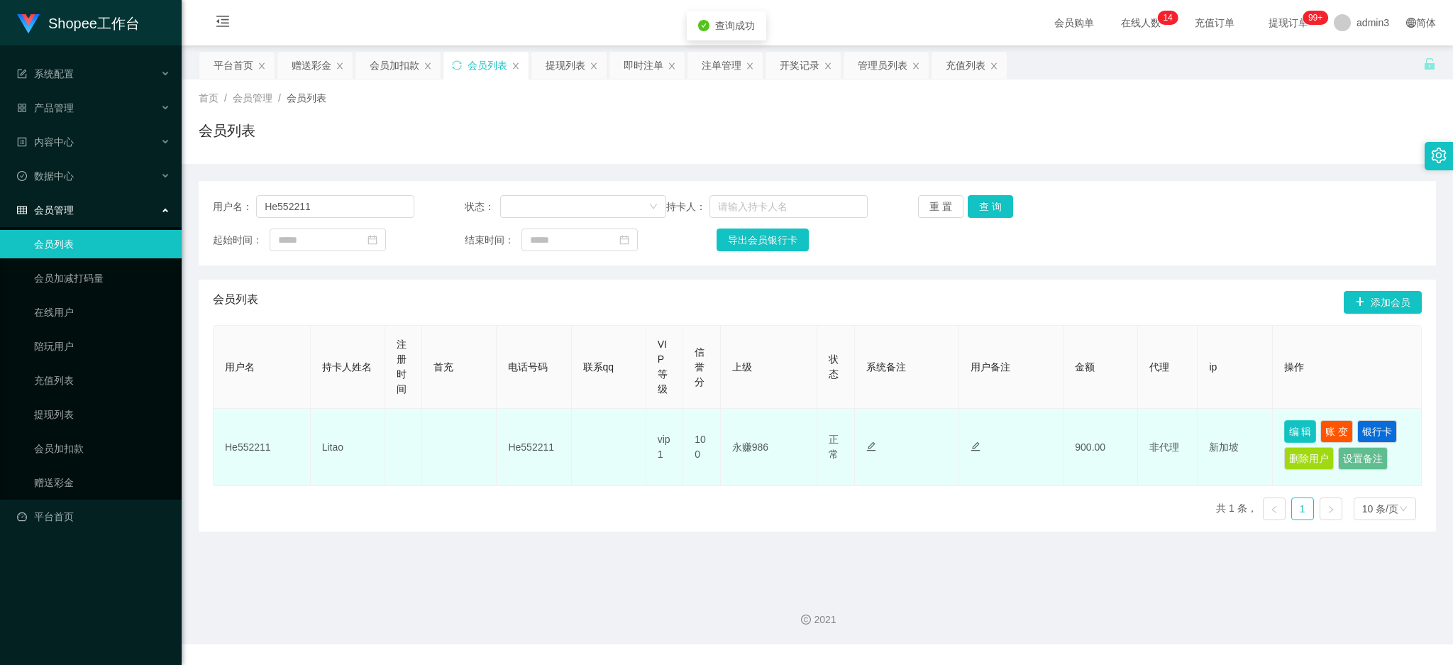
click at [1284, 426] on button "编 辑" at bounding box center [1300, 431] width 33 height 23
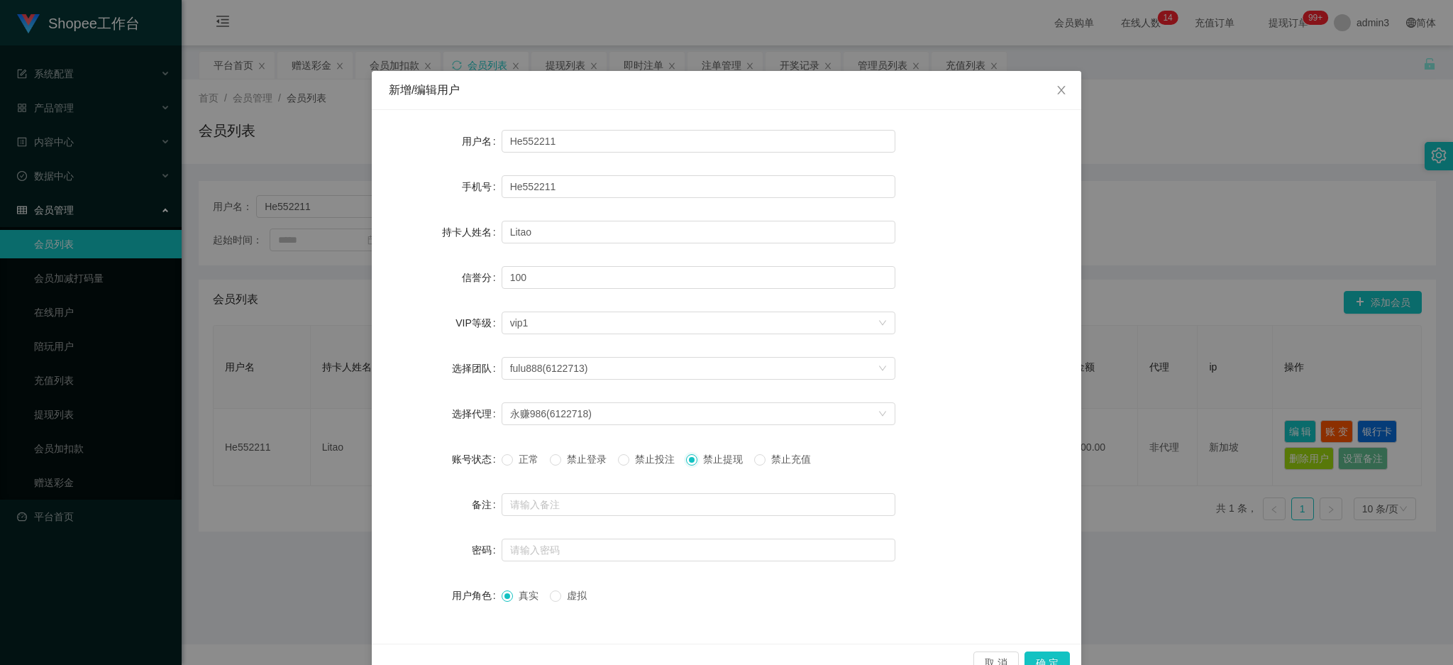
scroll to position [33, 0]
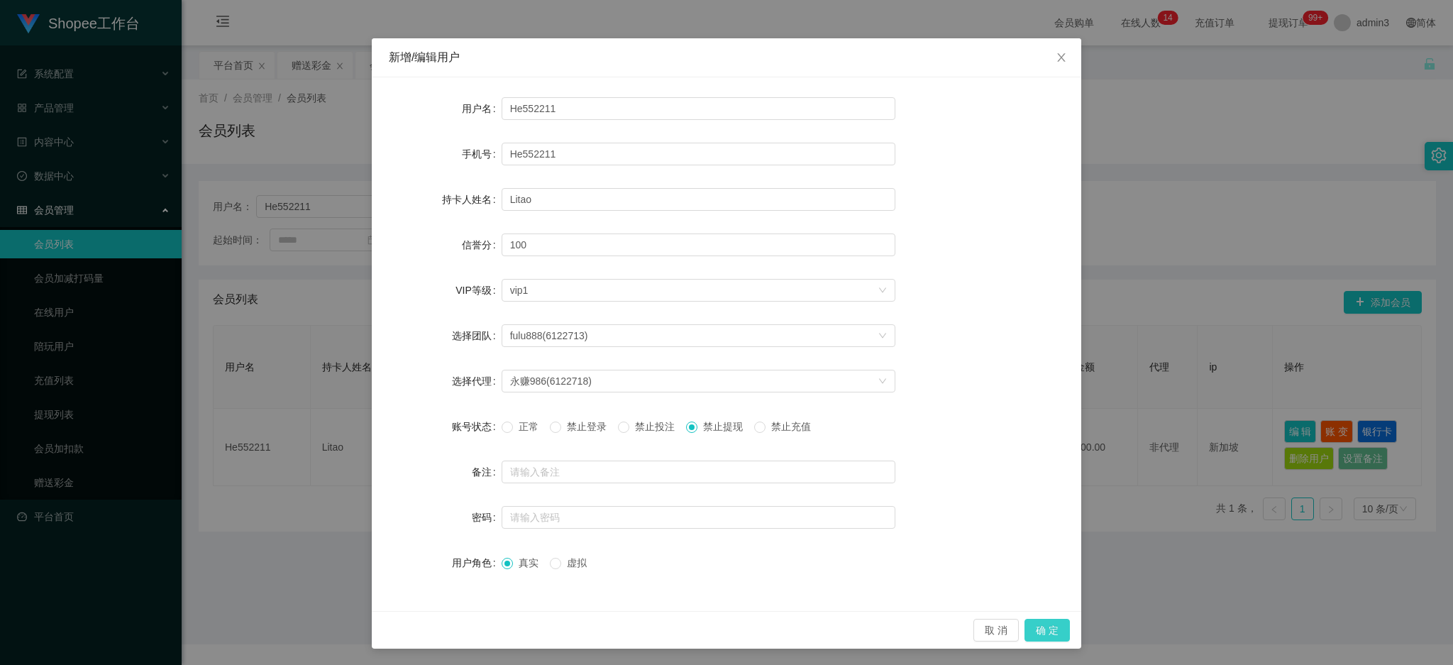
click at [1047, 619] on button "确 定" at bounding box center [1047, 630] width 45 height 23
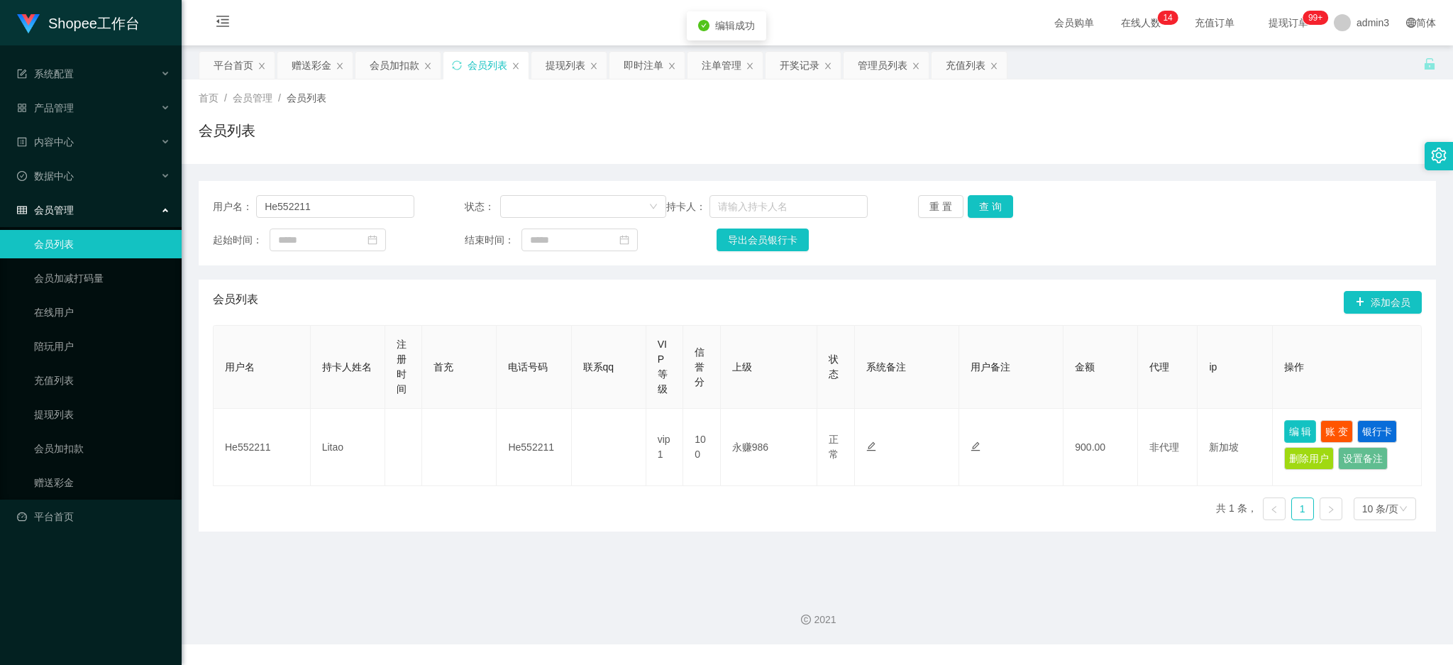
scroll to position [0, 0]
click at [545, 69] on div "提现列表" at bounding box center [568, 65] width 75 height 27
click at [551, 64] on div "提现列表" at bounding box center [566, 65] width 40 height 27
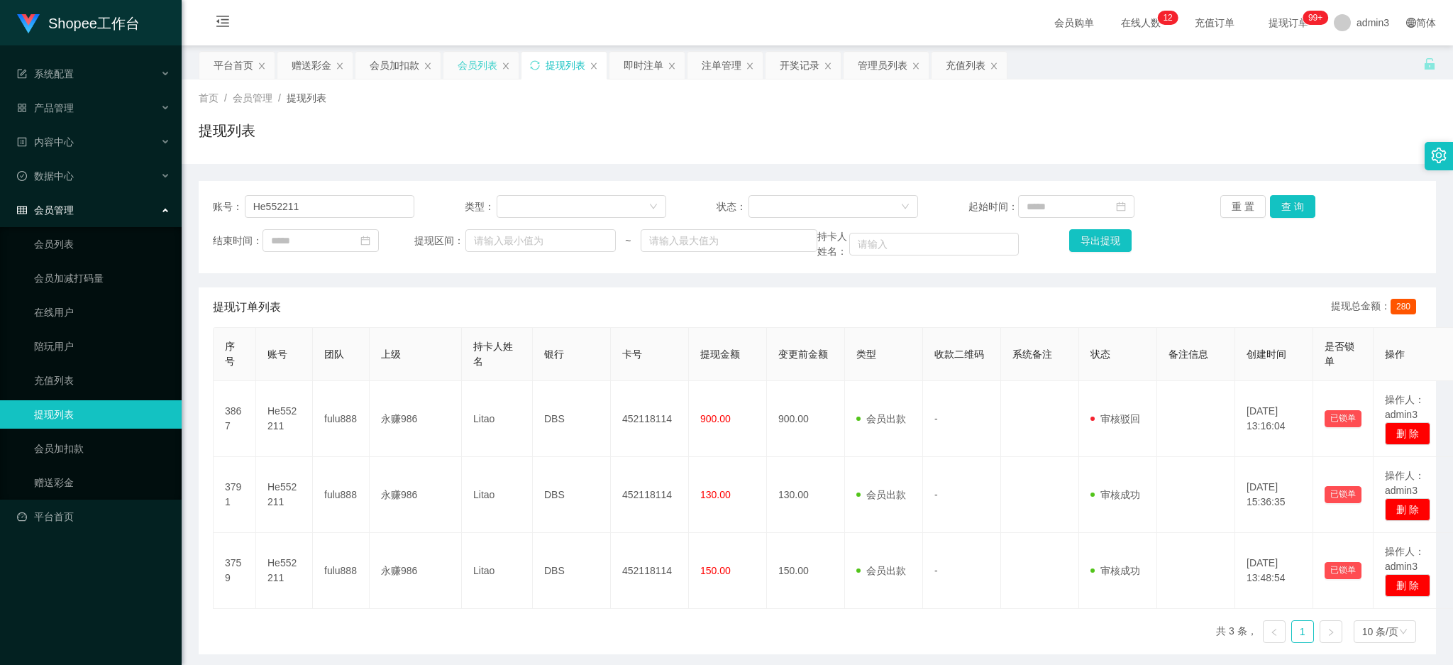
click at [485, 70] on div "会员列表" at bounding box center [478, 65] width 40 height 27
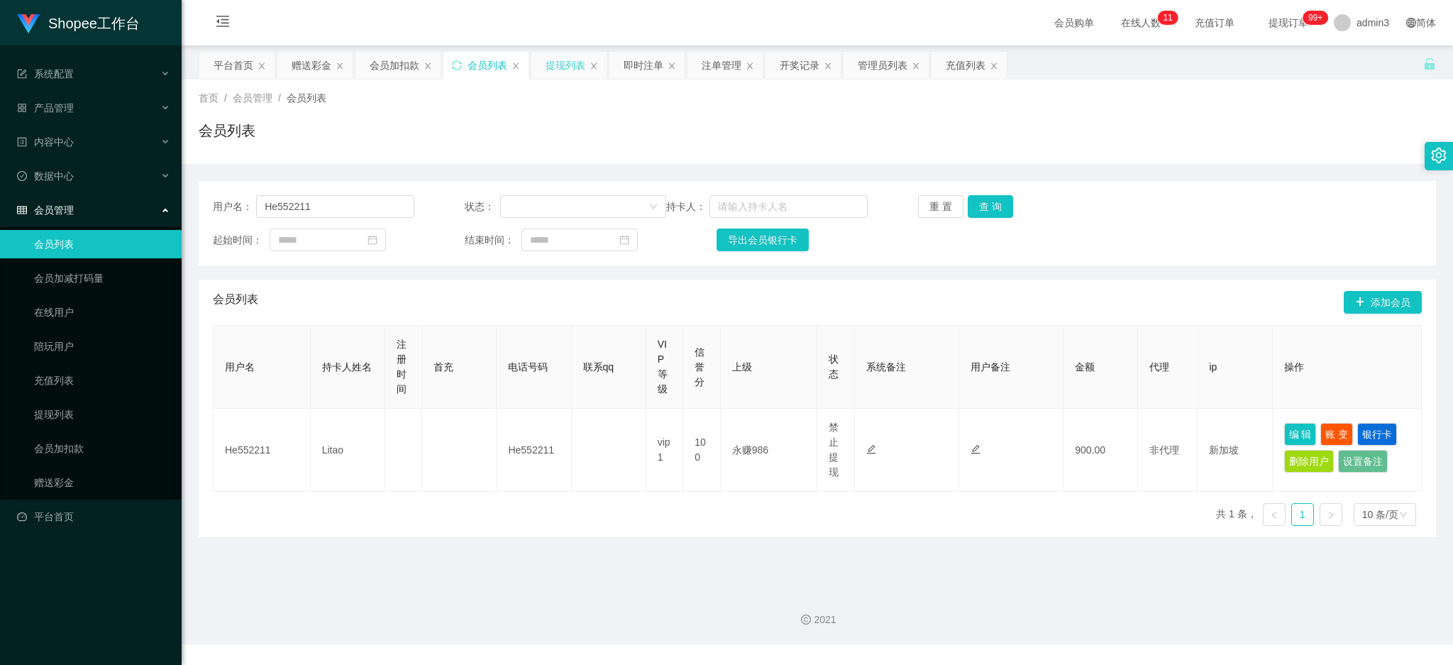
click at [548, 65] on div "提现列表" at bounding box center [566, 65] width 40 height 27
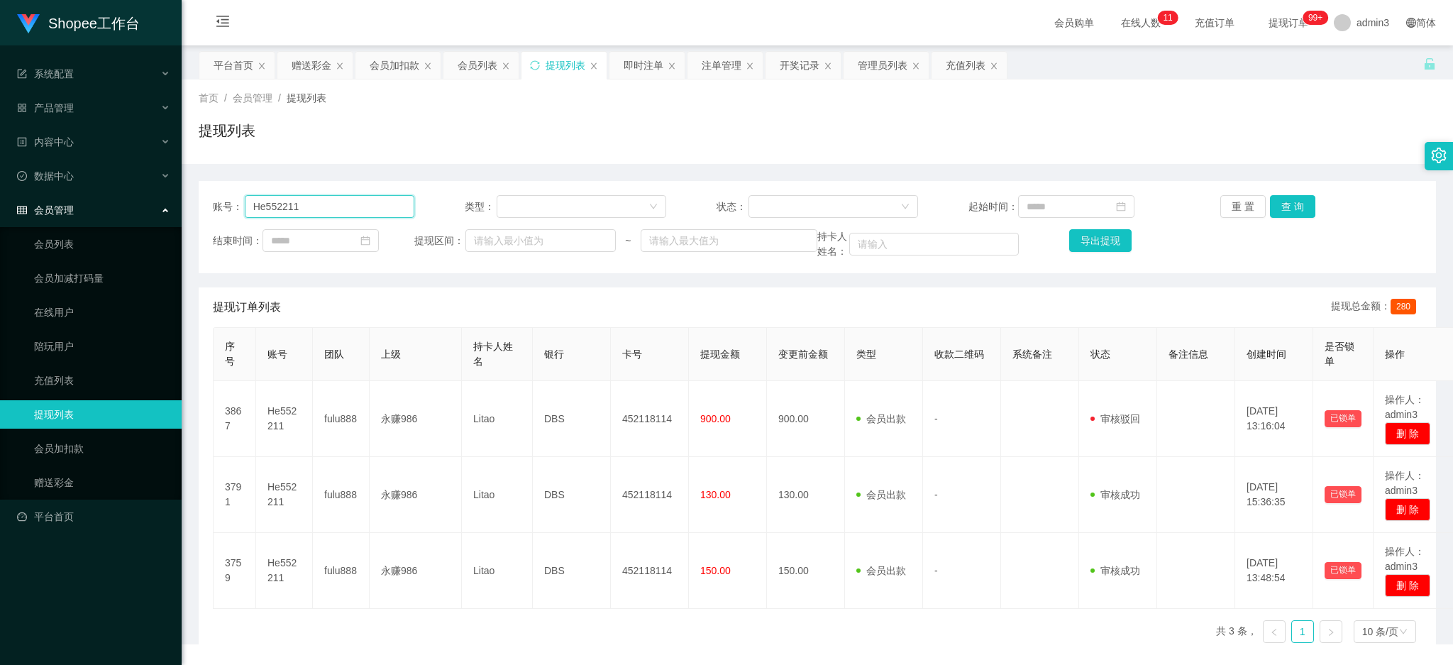
click at [298, 202] on input "He552211" at bounding box center [330, 206] width 170 height 23
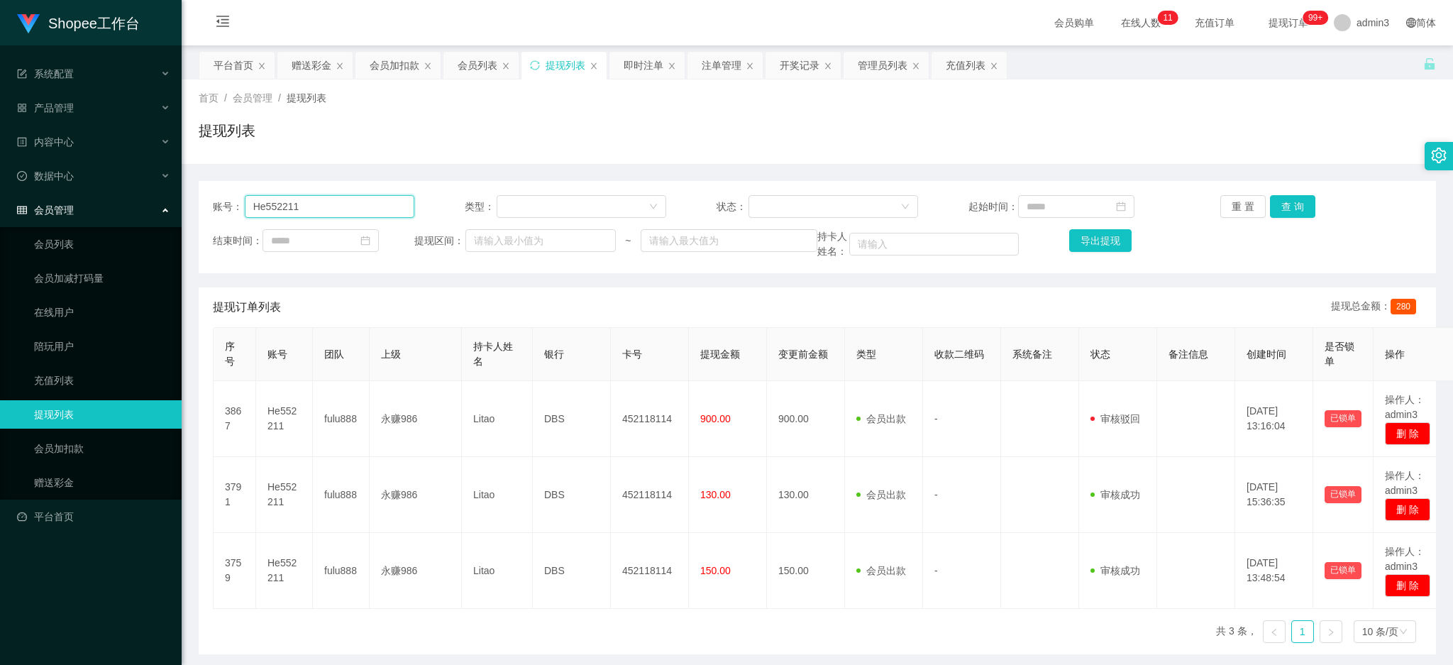
click at [298, 202] on input "He552211" at bounding box center [330, 206] width 170 height 23
paste input "Dlee718"
click at [1294, 204] on button "查 询" at bounding box center [1292, 206] width 45 height 23
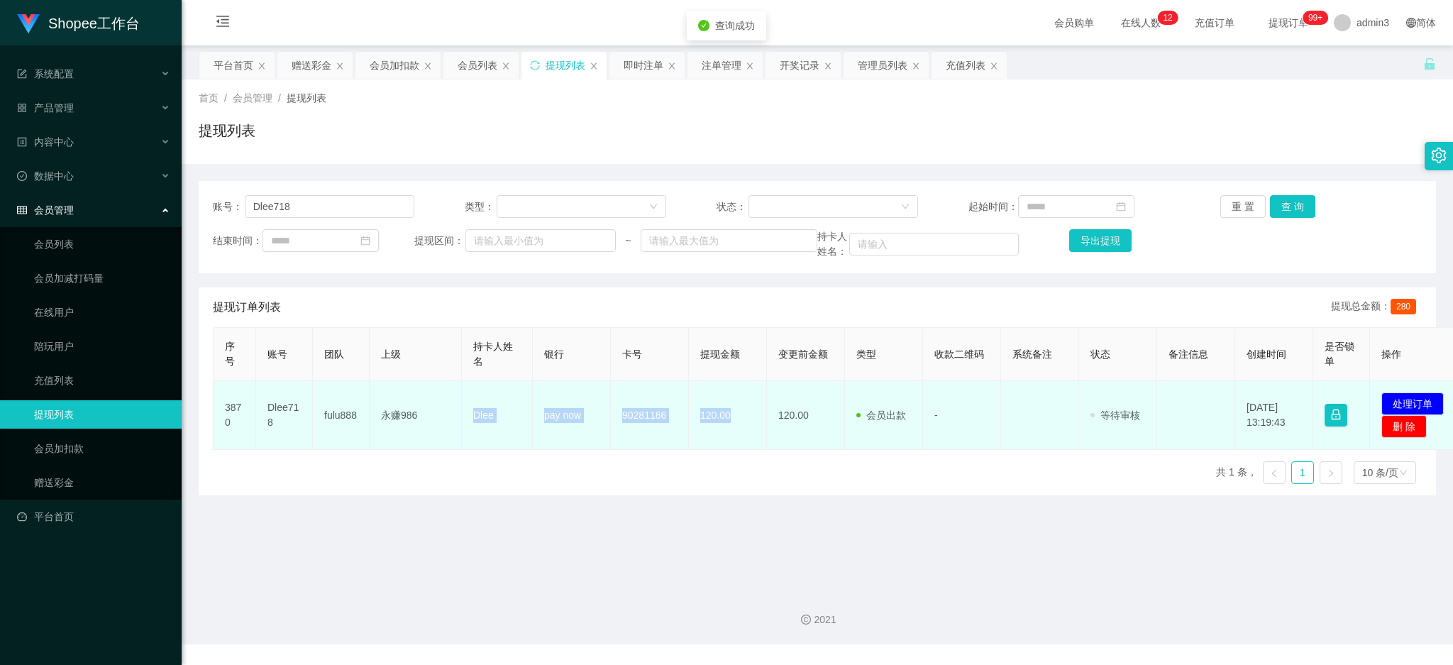
drag, startPoint x: 467, startPoint y: 414, endPoint x: 729, endPoint y: 426, distance: 262.8
click at [729, 426] on tr "3870 Dlee718 fulu888 永赚986 Dlee pay now 90281186 120.00 120.00 会员出款 人工取款 - 审核驳回…" at bounding box center [839, 415] width 1251 height 69
copy tr "Dlee pay now 90281186 120.00"
click at [1408, 400] on button "处理订单" at bounding box center [1412, 403] width 62 height 23
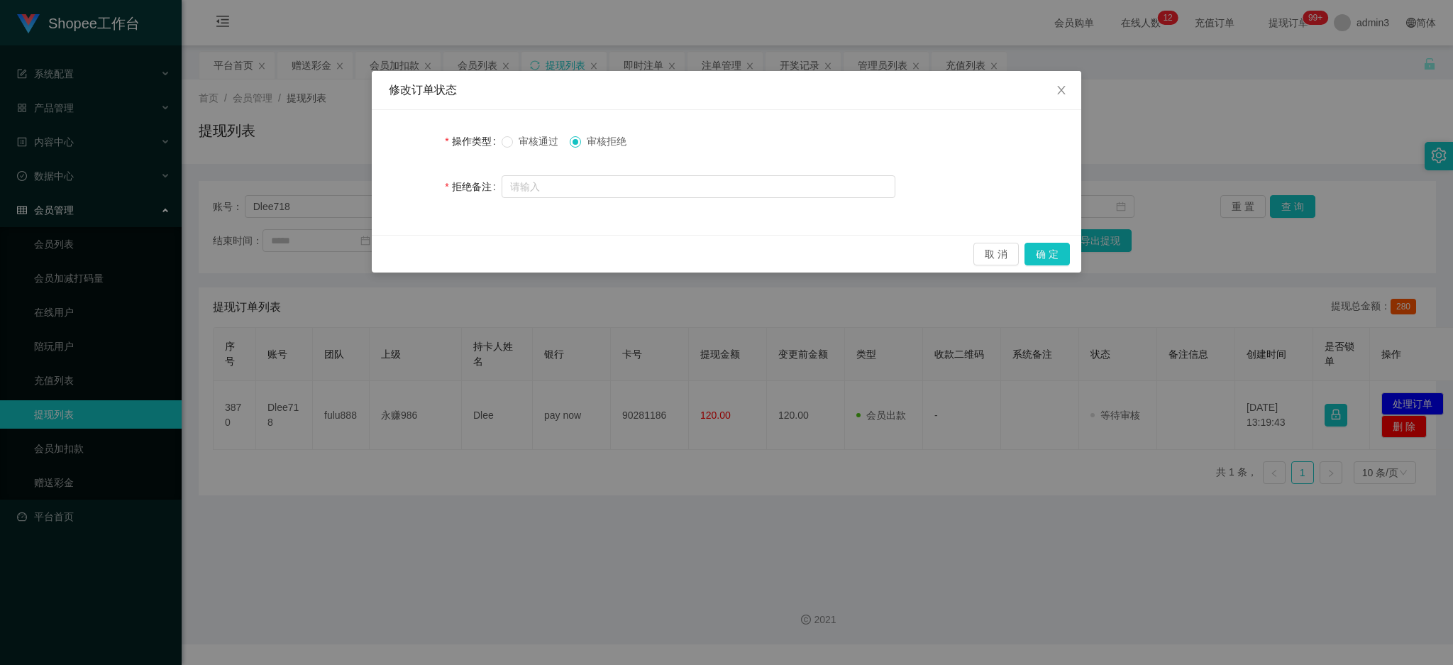
click at [497, 145] on label "操作类型" at bounding box center [473, 141] width 56 height 11
click at [1044, 248] on button "确 定" at bounding box center [1047, 254] width 45 height 23
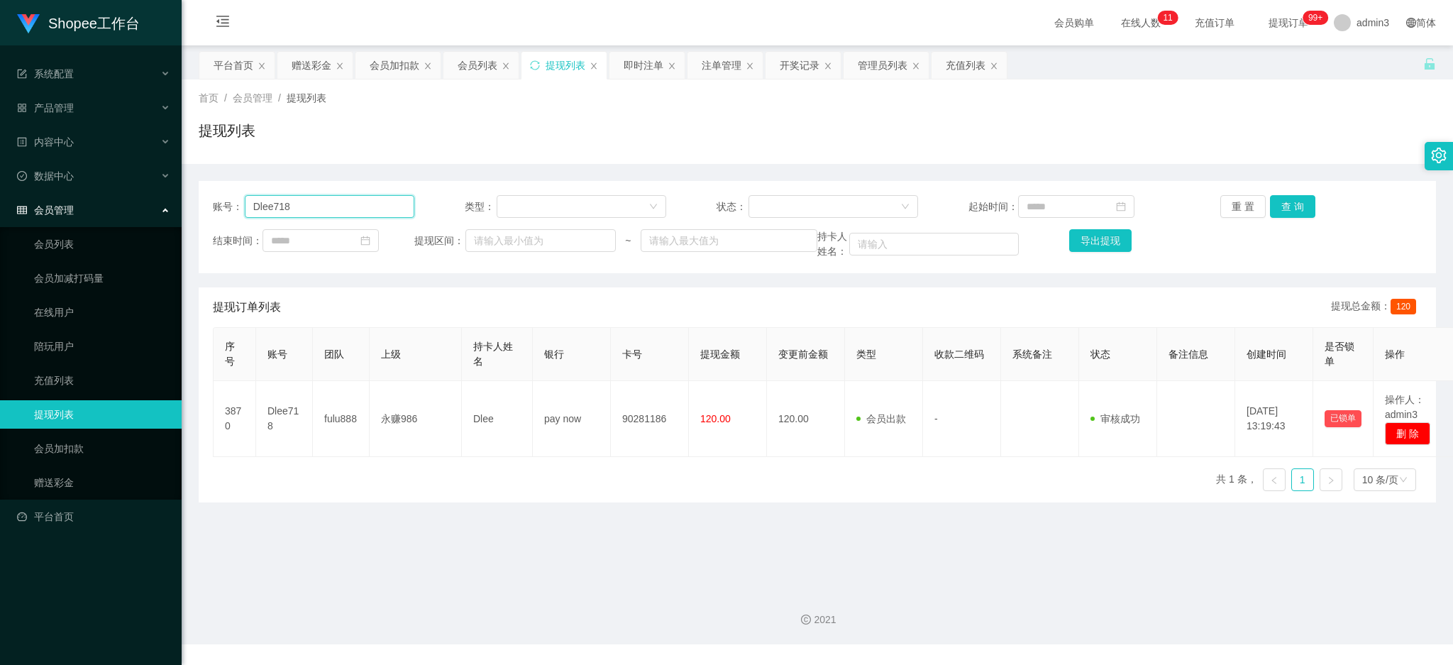
click at [312, 210] on input "Dlee718" at bounding box center [330, 206] width 170 height 23
drag, startPoint x: 311, startPoint y: 208, endPoint x: 734, endPoint y: 201, distance: 422.2
click at [311, 207] on input "Dlee718" at bounding box center [330, 206] width 170 height 23
click at [1279, 206] on button "查 询" at bounding box center [1292, 206] width 45 height 23
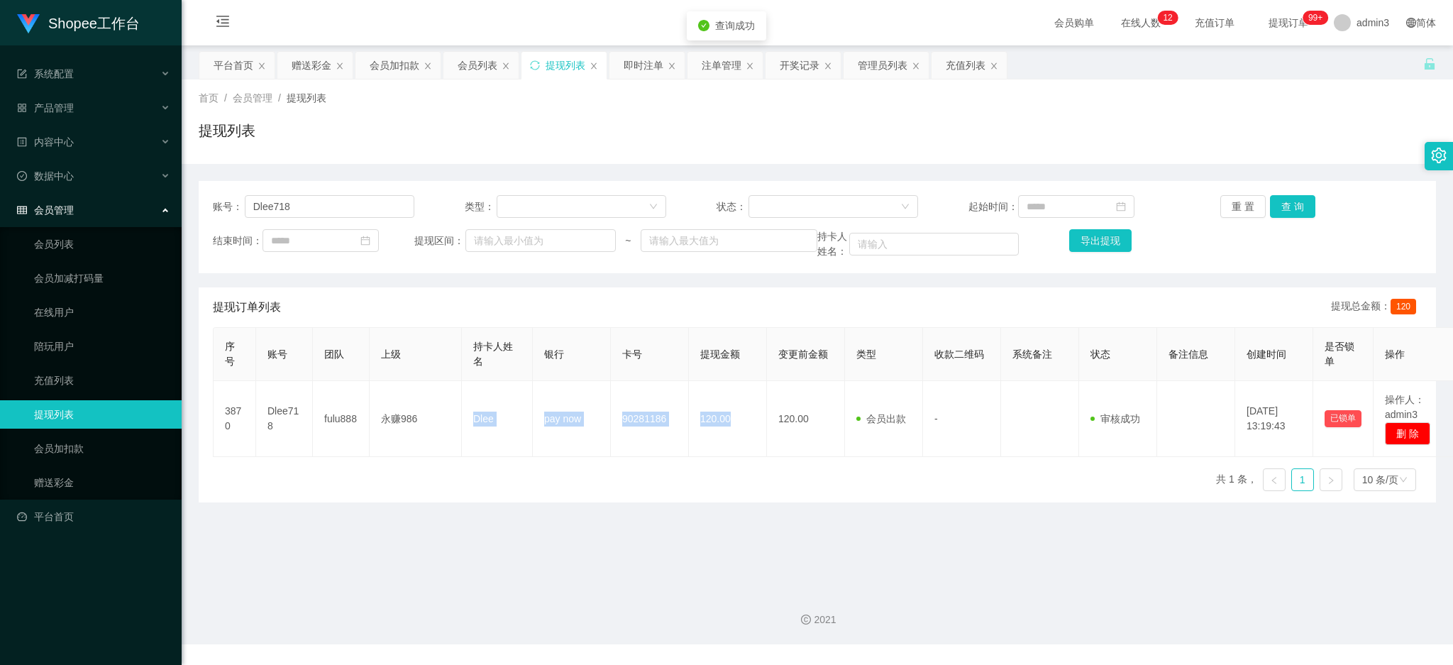
drag, startPoint x: 465, startPoint y: 416, endPoint x: 565, endPoint y: 566, distance: 179.7
click at [732, 428] on tr "3870 Dlee718 fulu888 永赚986 Dlee pay now 90281186 120.00 120.00 会员出款 人工取款 - 审核驳回…" at bounding box center [836, 419] width 1245 height 76
copy tr "Dlee pay now 90281186 120.00"
click at [536, 552] on main "关闭左侧 关闭右侧 关闭其它 刷新页面 平台首页 赠送彩金 会员加扣款 会员列表 提现列表 即时注单 注单管理 开奖记录 管理员列表 充值列表 首页 / 会员…" at bounding box center [817, 311] width 1271 height 533
click at [286, 216] on input "Dlee718" at bounding box center [330, 206] width 170 height 23
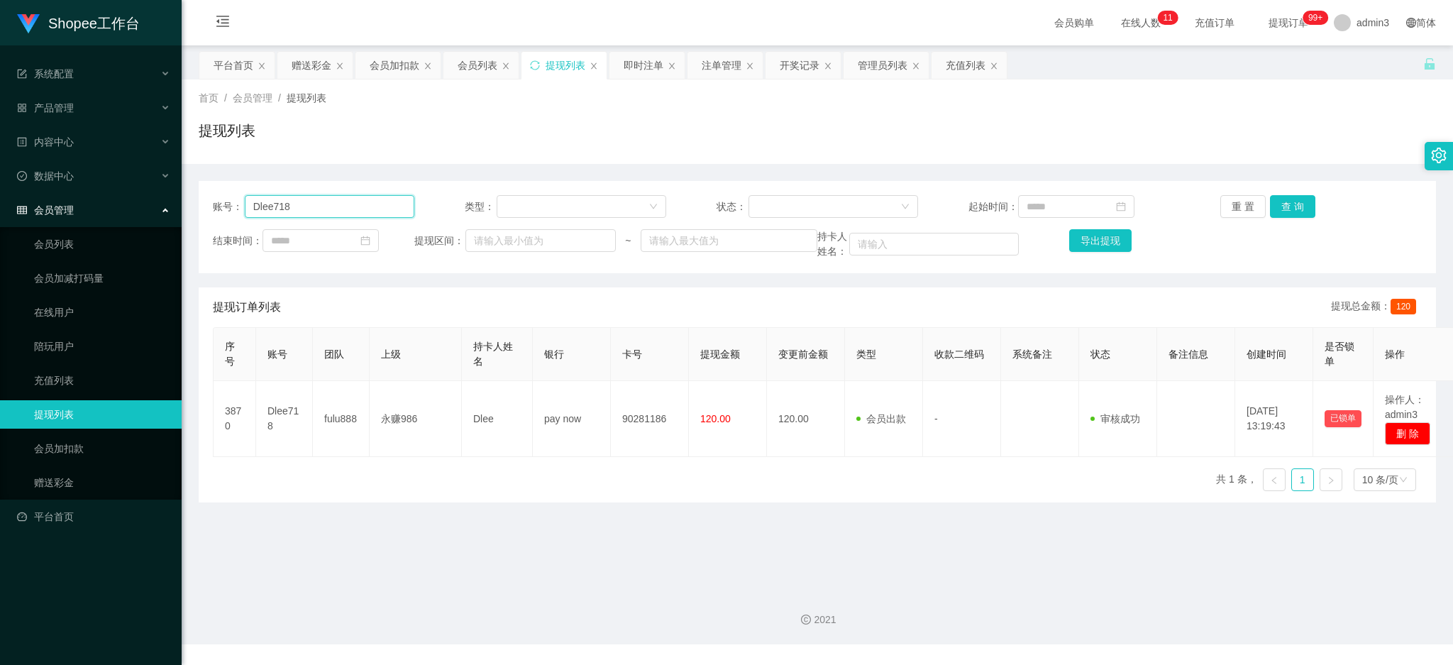
click at [282, 206] on input "Dlee718" at bounding box center [330, 206] width 170 height 23
paste input "Tingli31"
click at [1291, 209] on button "查 询" at bounding box center [1292, 206] width 45 height 23
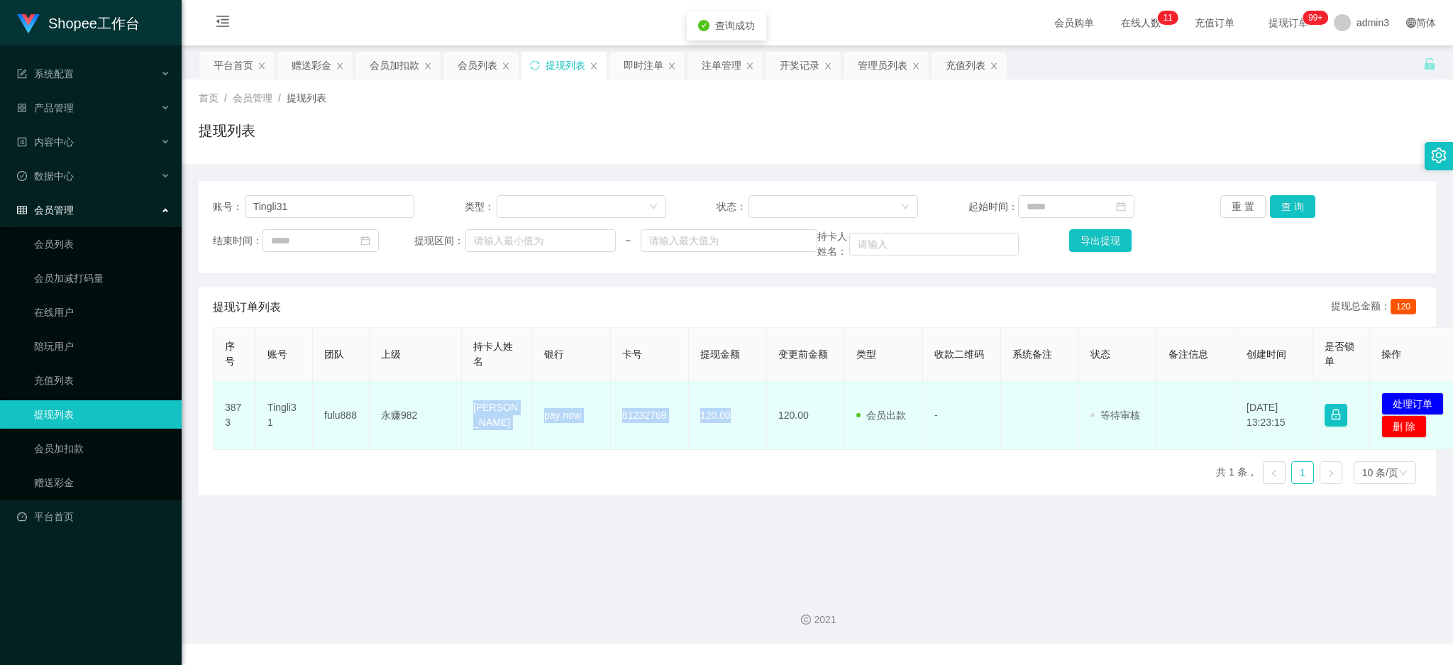
drag, startPoint x: 467, startPoint y: 414, endPoint x: 732, endPoint y: 428, distance: 265.0
click at [732, 428] on tr "3873 Tingli31 fulu888 永赚982 TING LI pay now 81232769 120.00 120.00 会员出款 人工取款 - …" at bounding box center [839, 415] width 1251 height 69
copy tr "TING LI pay now 81232769 120.00"
drag, startPoint x: 1420, startPoint y: 393, endPoint x: 1352, endPoint y: 390, distance: 67.5
click at [1420, 392] on td "发起代付 处理订单 删 除" at bounding box center [1417, 415] width 94 height 69
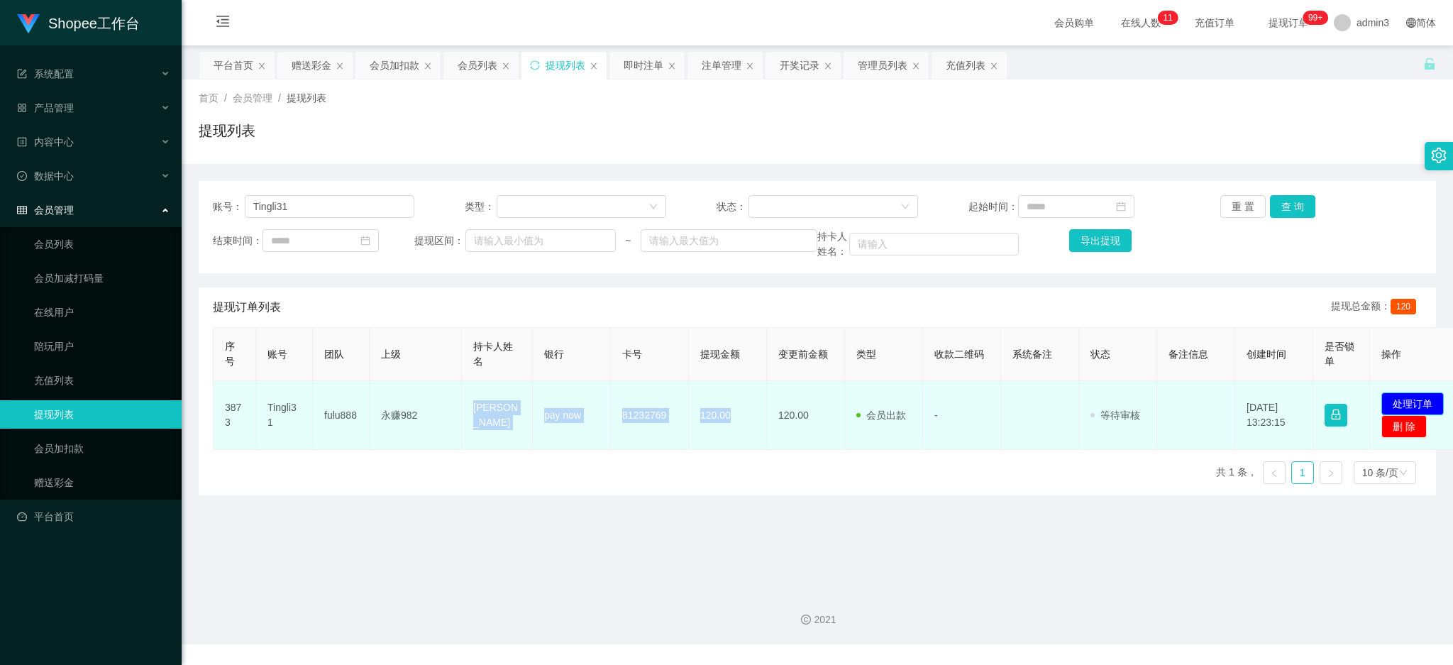
click at [1394, 397] on button "处理订单" at bounding box center [1412, 403] width 62 height 23
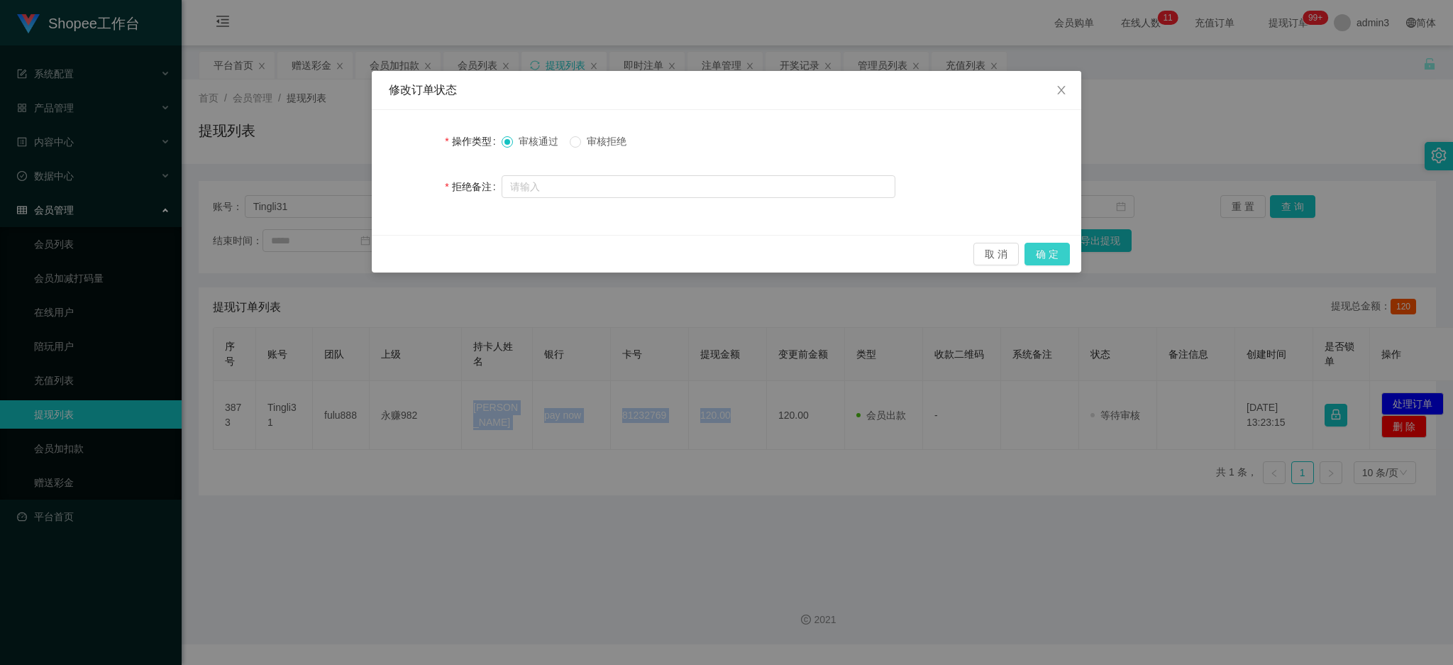
click at [1042, 255] on button "确 定" at bounding box center [1047, 254] width 45 height 23
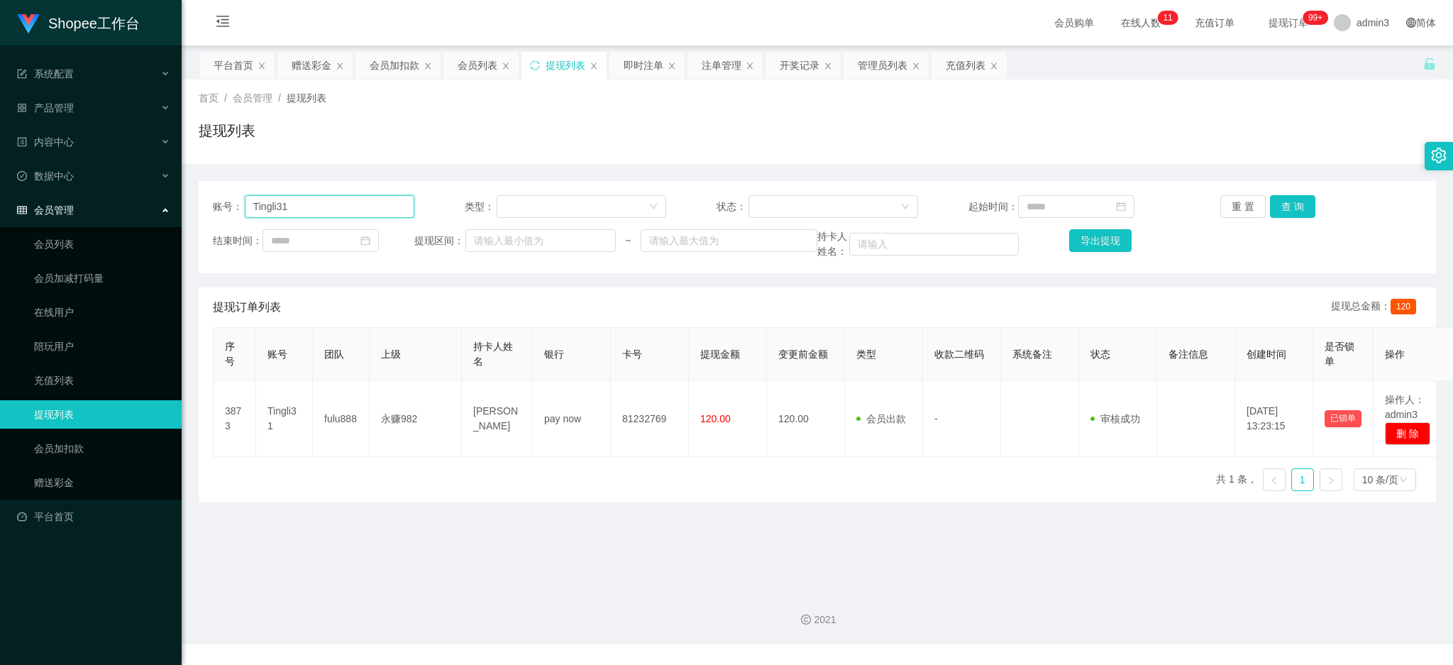
click at [337, 211] on input "Tingli31" at bounding box center [330, 206] width 170 height 23
paste input "Dlee718"
click at [1296, 201] on button "查 询" at bounding box center [1292, 206] width 45 height 23
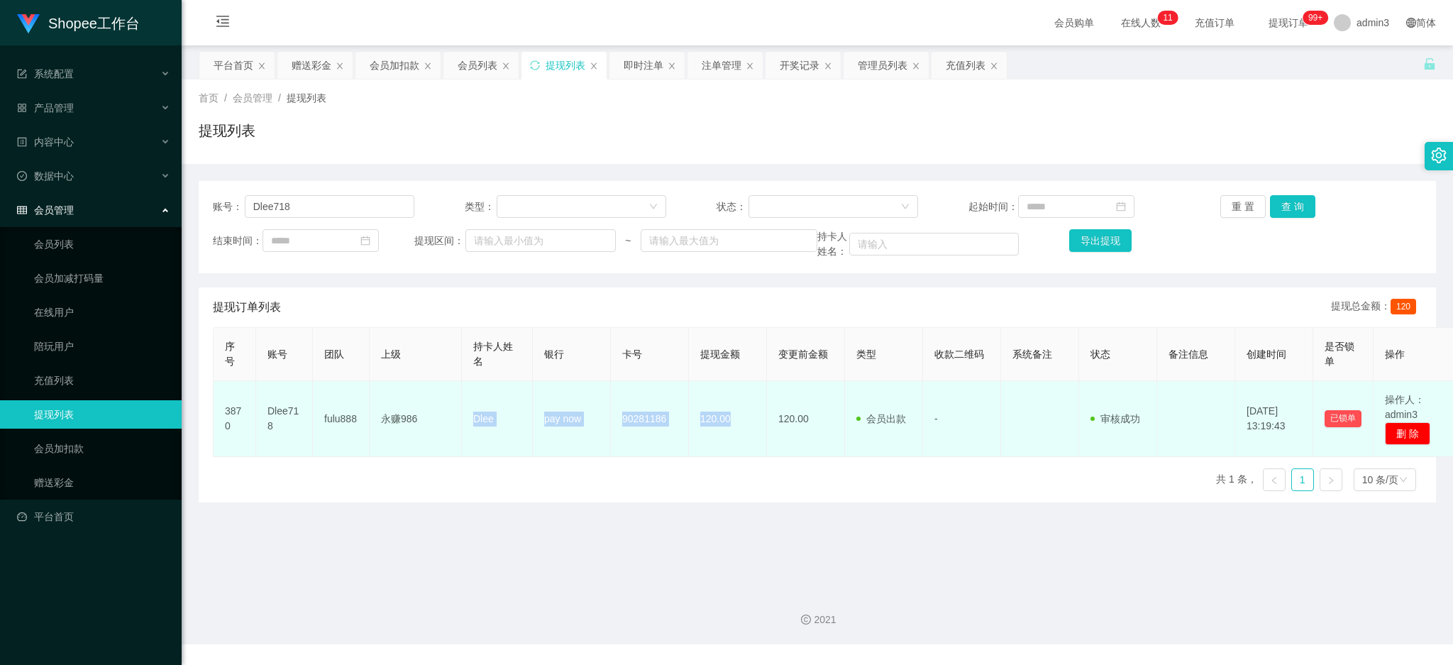
drag, startPoint x: 464, startPoint y: 420, endPoint x: 752, endPoint y: 435, distance: 288.4
click at [752, 435] on tr "3870 Dlee718 fulu888 永赚986 Dlee pay now 90281186 120.00 120.00 会员出款 人工取款 - 审核驳回…" at bounding box center [836, 419] width 1245 height 76
copy tr "Dlee pay now 90281186 120.00"
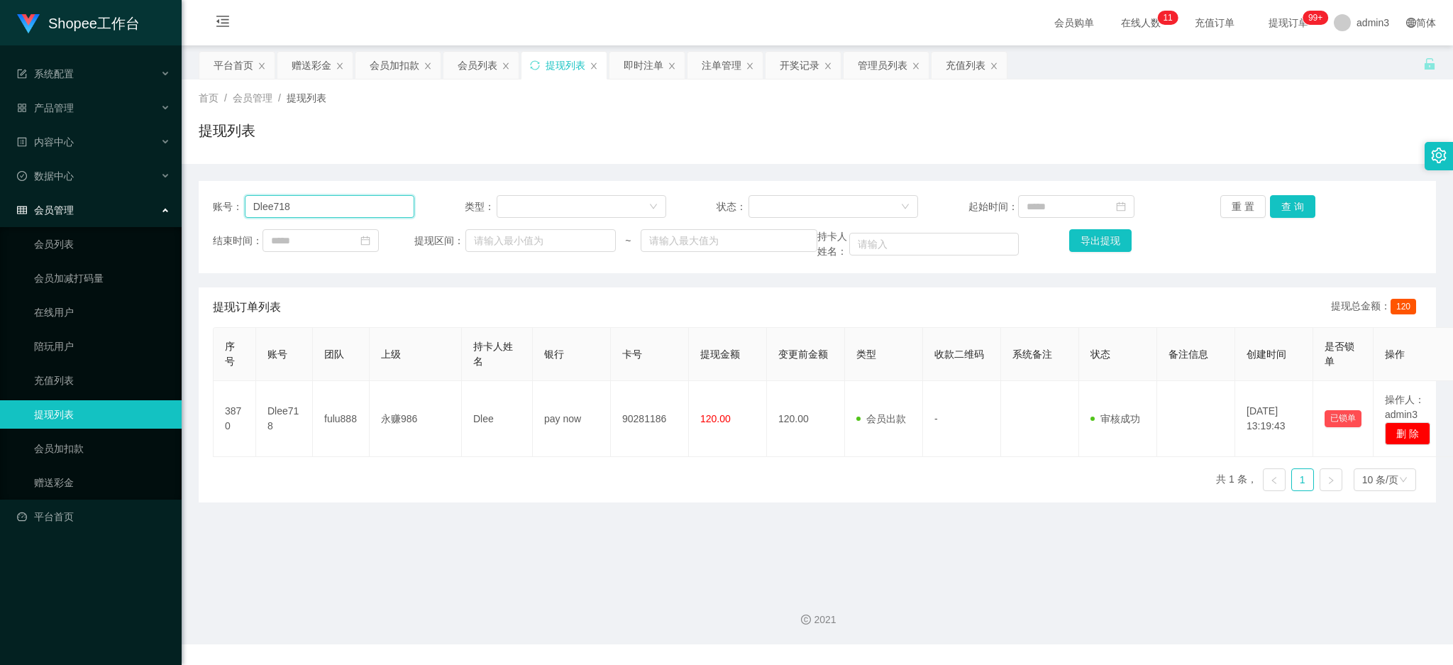
click at [300, 203] on input "Dlee718" at bounding box center [330, 206] width 170 height 23
paste input "Tingli31"
type input "Tingli31"
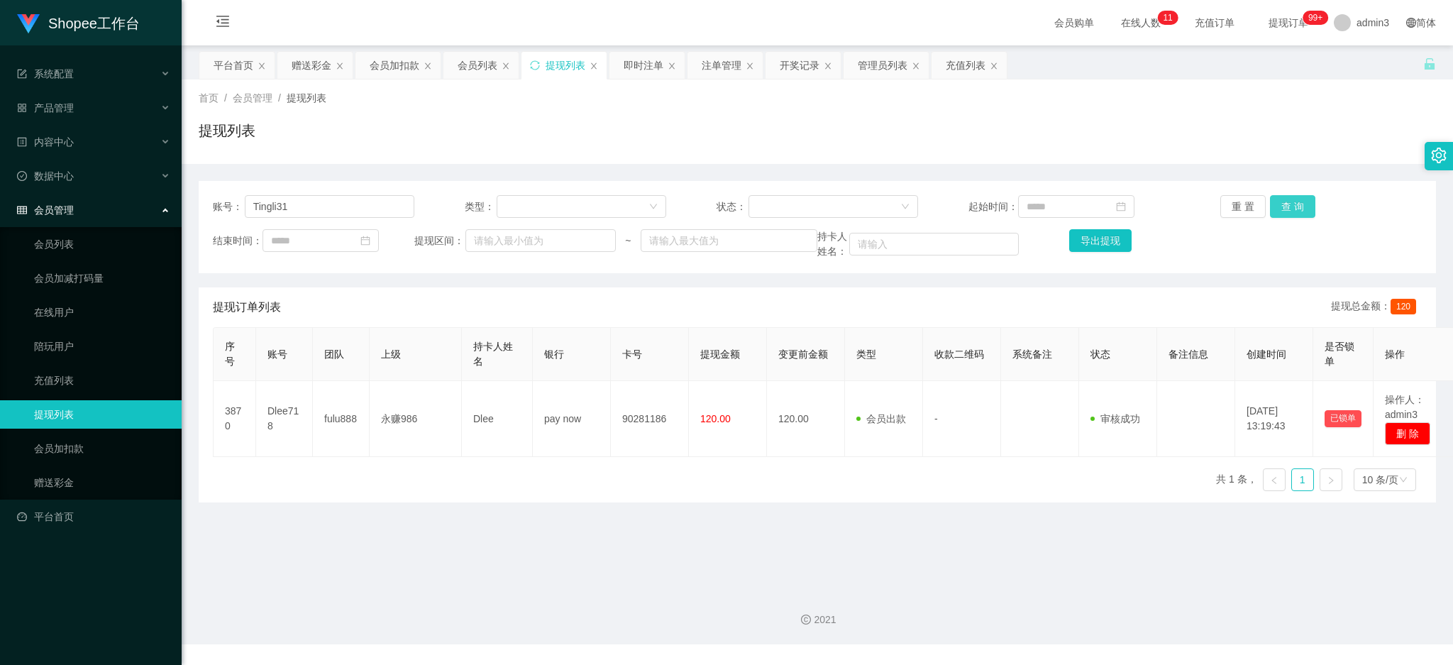
click at [1296, 206] on button "查 询" at bounding box center [1292, 206] width 45 height 23
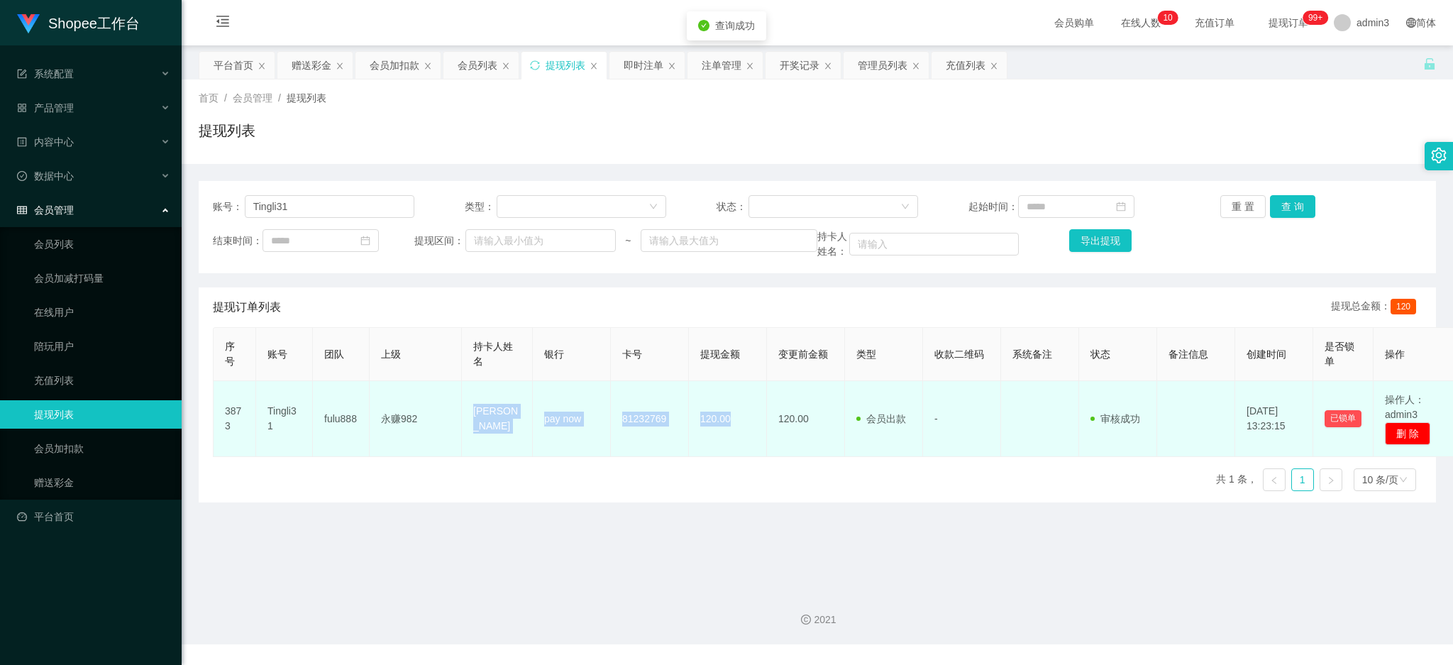
drag, startPoint x: 471, startPoint y: 424, endPoint x: 738, endPoint y: 435, distance: 267.0
click at [738, 435] on tr "3873 Tingli31 fulu888 永赚982 TING LI pay now 81232769 120.00 120.00 会员出款 人工取款 - …" at bounding box center [836, 419] width 1245 height 76
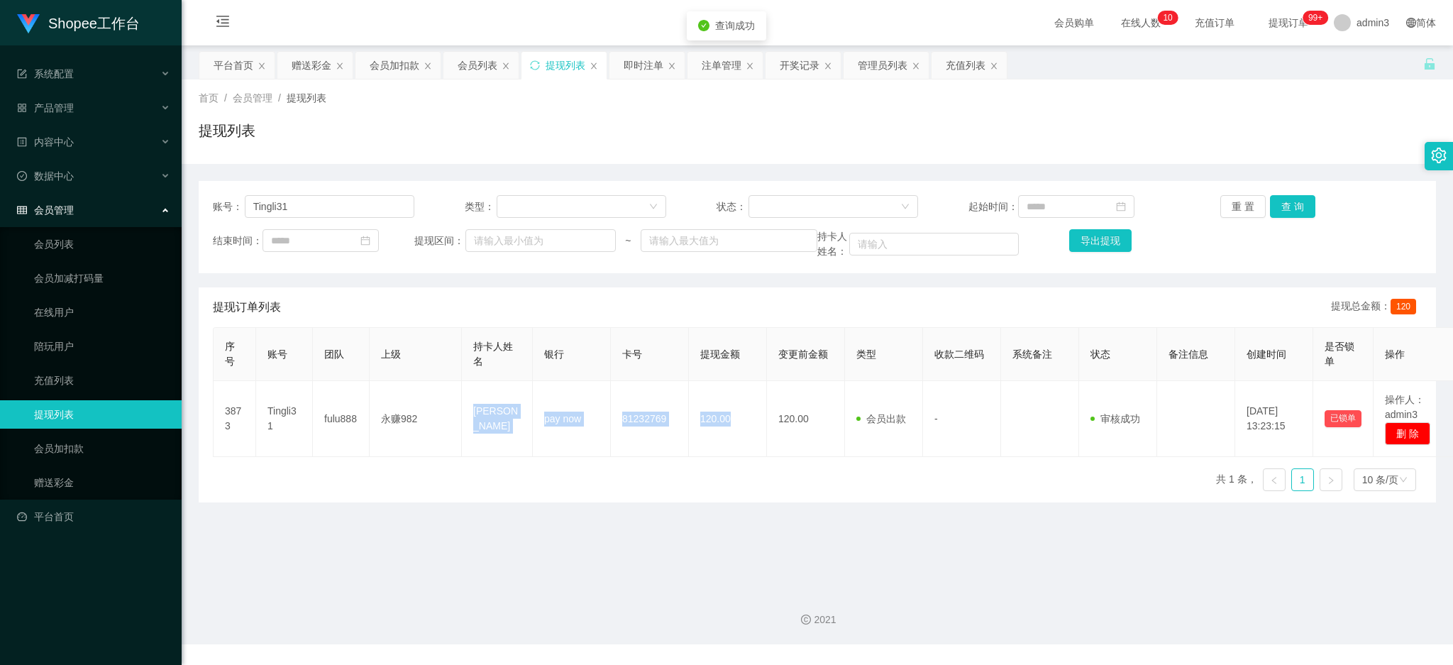
copy tr "TING LI pay now 81232769 120.00"
drag, startPoint x: 297, startPoint y: 68, endPoint x: 290, endPoint y: 80, distance: 14.0
click at [298, 68] on div "赠送彩金" at bounding box center [312, 65] width 40 height 27
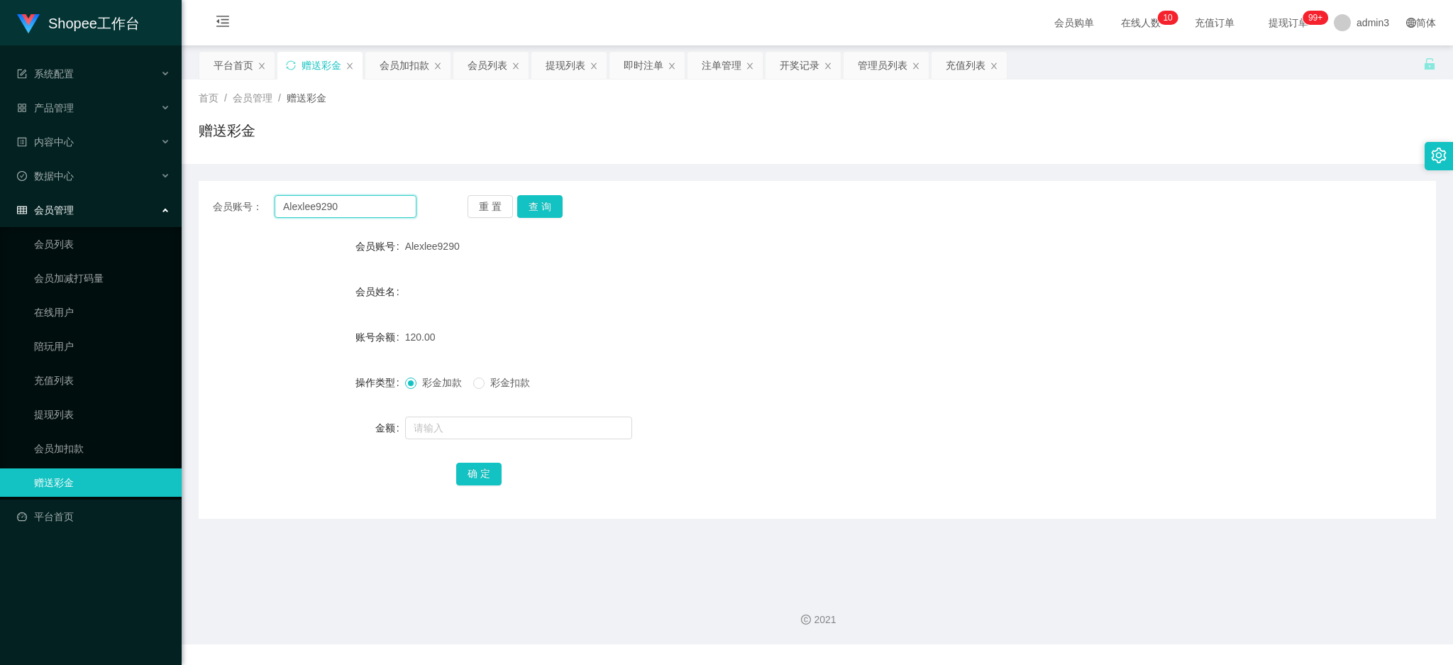
click at [326, 204] on input "Alexlee9290" at bounding box center [346, 206] width 142 height 23
paste input "Interlift"
type input "Interlift"
click at [538, 203] on button "查 询" at bounding box center [539, 206] width 45 height 23
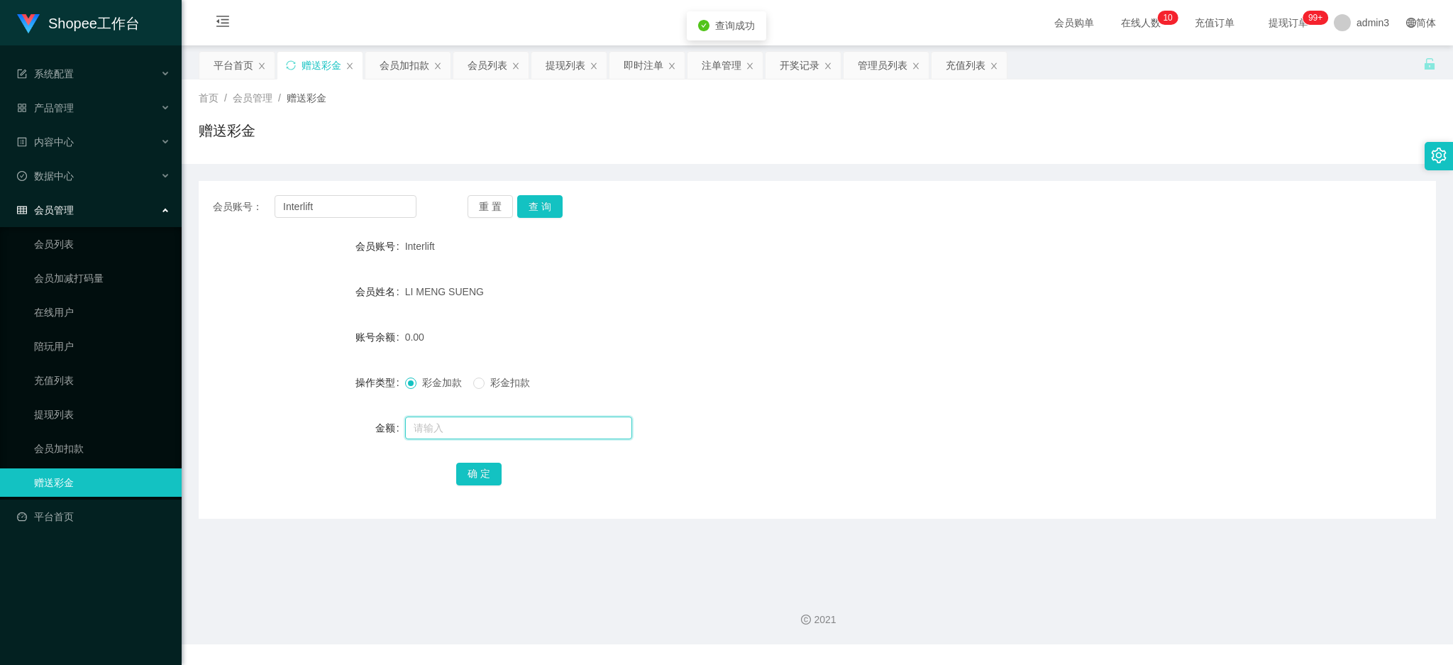
click at [495, 420] on input "text" at bounding box center [518, 427] width 227 height 23
type input "80"
click at [480, 482] on button "确 定" at bounding box center [478, 474] width 45 height 23
click at [587, 543] on main "关闭左侧 关闭右侧 关闭其它 刷新页面 平台首页 赠送彩金 会员加扣款 会员列表 提现列表 即时注单 注单管理 开奖记录 管理员列表 充值列表 首页 / 会员…" at bounding box center [817, 311] width 1271 height 533
drag, startPoint x: 566, startPoint y: 63, endPoint x: 549, endPoint y: 77, distance: 21.7
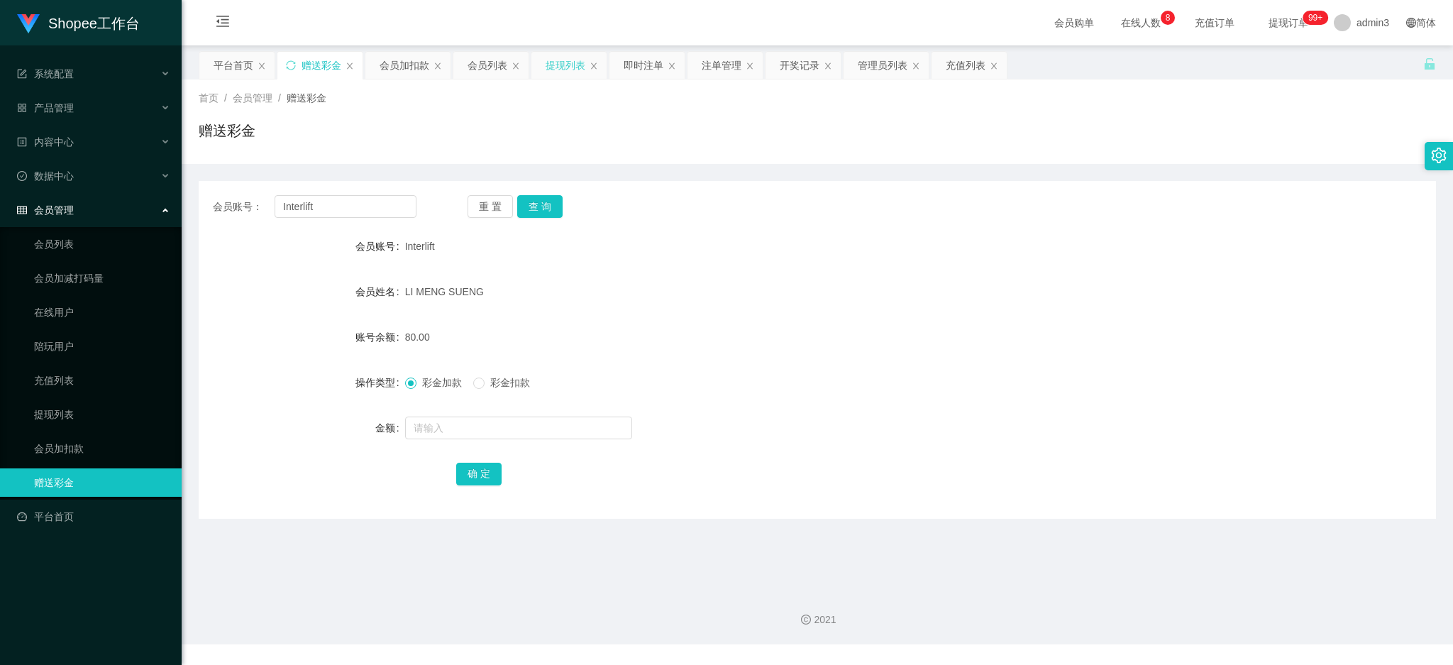
click at [565, 65] on div "提现列表" at bounding box center [566, 65] width 40 height 27
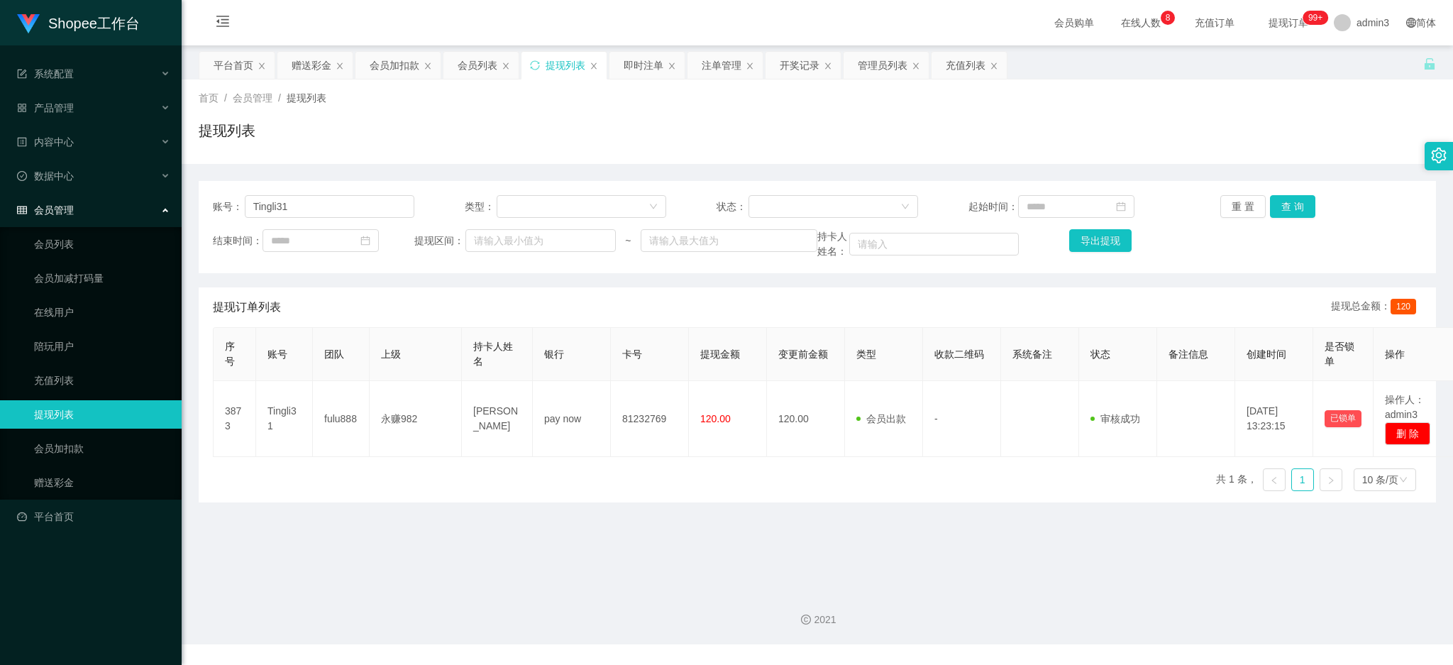
click at [304, 219] on div "账号： Tingli31 类型： 状态： 起始时间： 重 置 查 询 结束时间： 提现区间： ~ 持卡人姓名： 导出提现" at bounding box center [817, 227] width 1237 height 92
click at [311, 204] on input "Tingli31" at bounding box center [330, 206] width 170 height 23
drag, startPoint x: 311, startPoint y: 204, endPoint x: 339, endPoint y: 202, distance: 27.7
click at [311, 203] on input "Tingli31" at bounding box center [330, 206] width 170 height 23
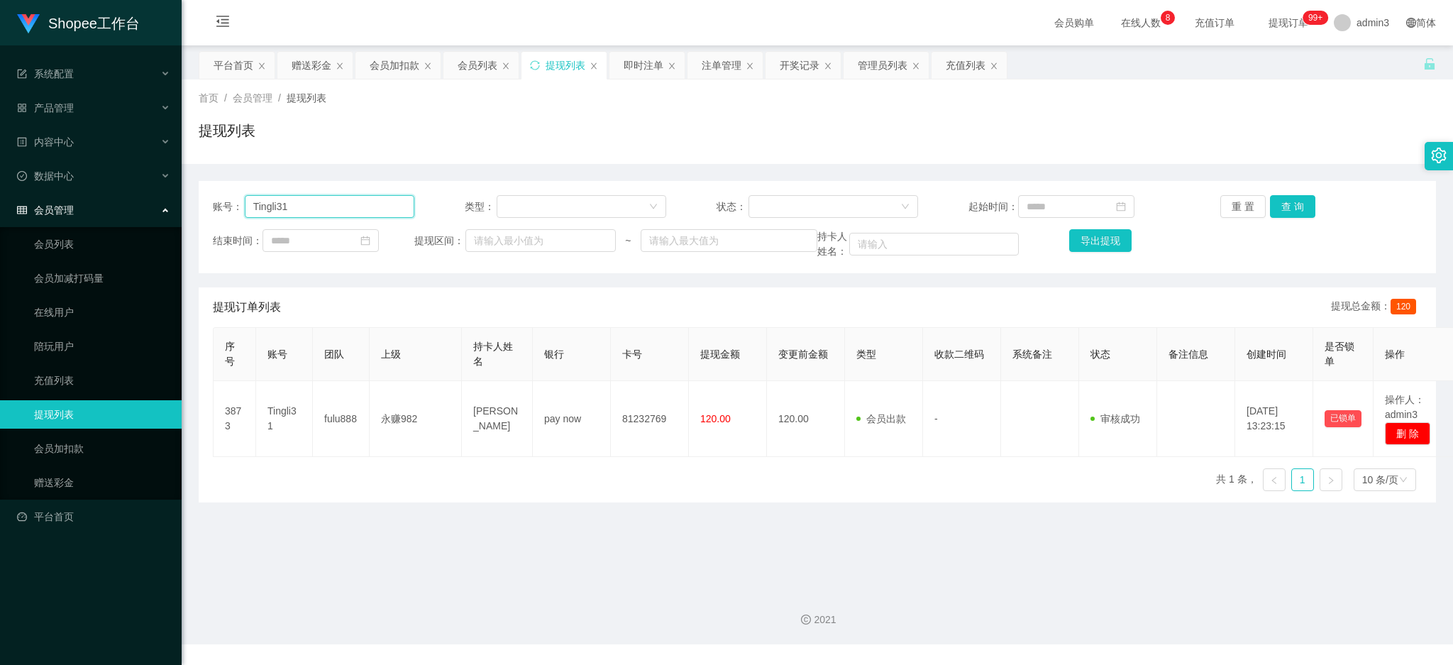
paste input "840451532"
type input "840451532"
click at [1296, 203] on button "查 询" at bounding box center [1292, 206] width 45 height 23
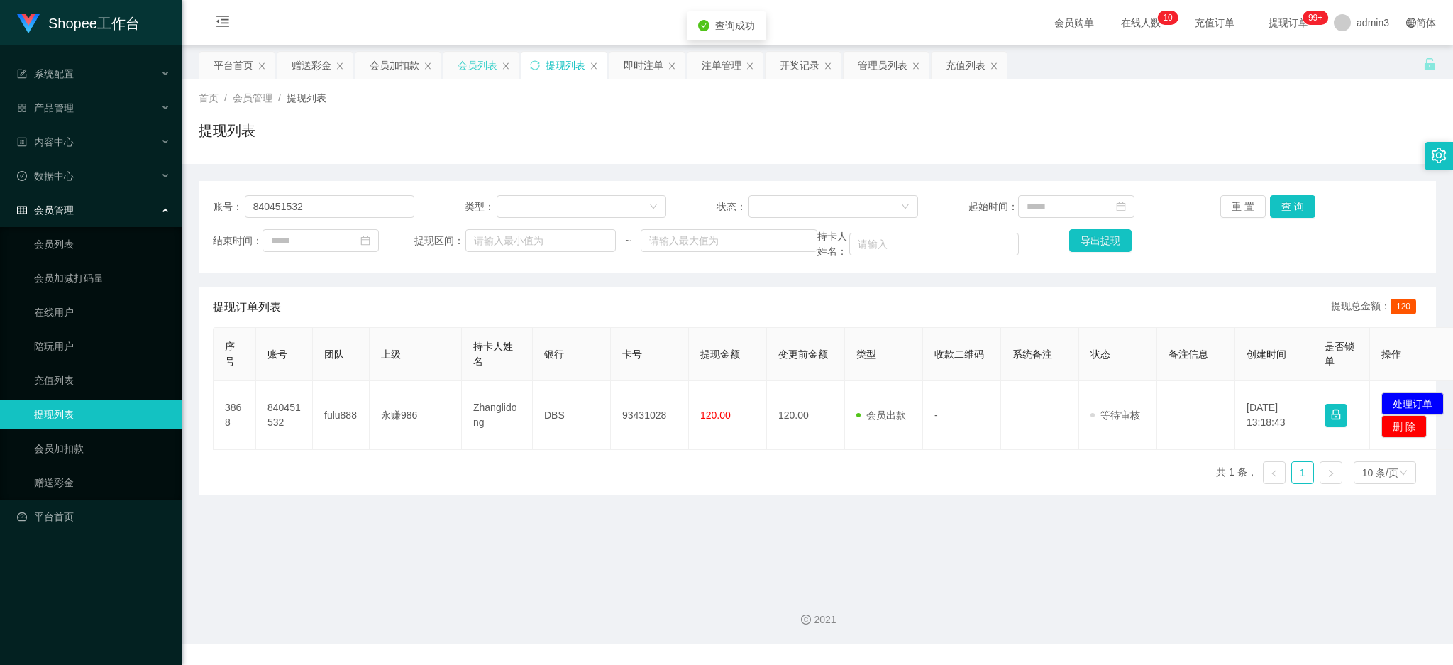
click at [489, 67] on div "会员列表" at bounding box center [478, 65] width 40 height 27
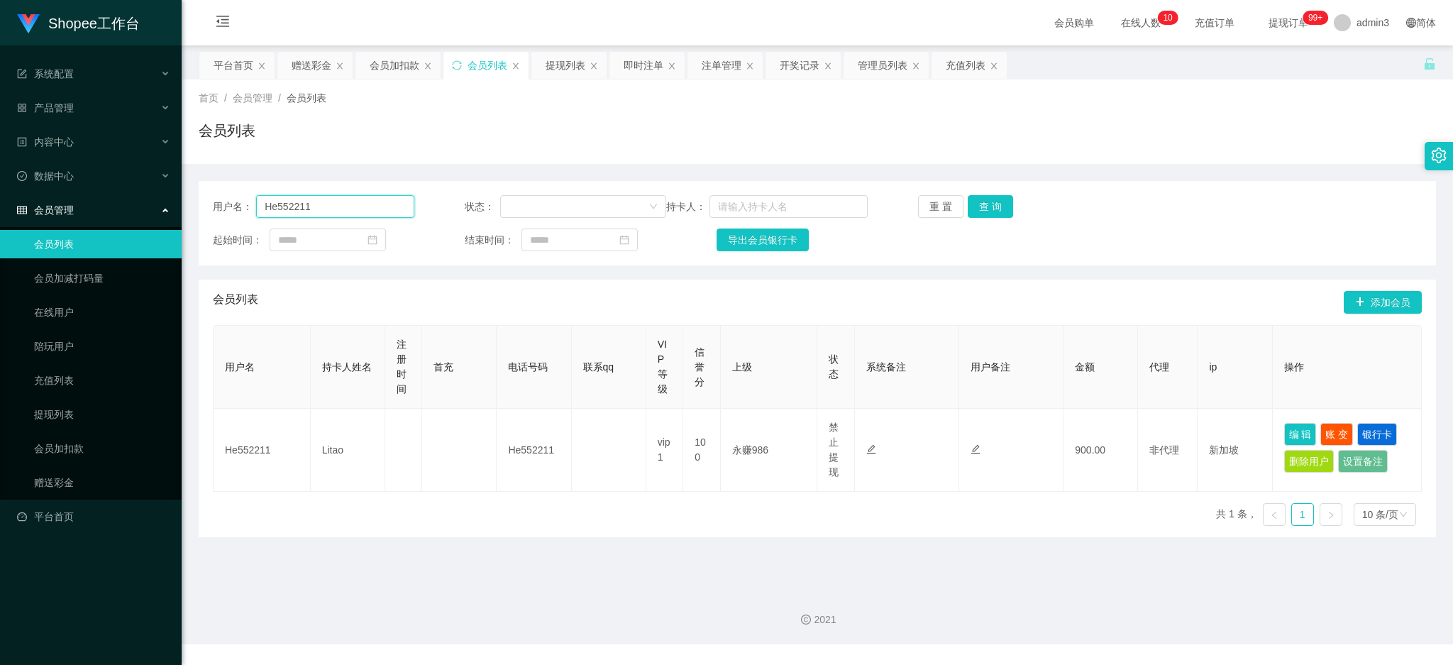
click at [335, 206] on input "He552211" at bounding box center [335, 206] width 158 height 23
paste input "840451532"
type input "840451532"
click at [991, 215] on button "查 询" at bounding box center [990, 206] width 45 height 23
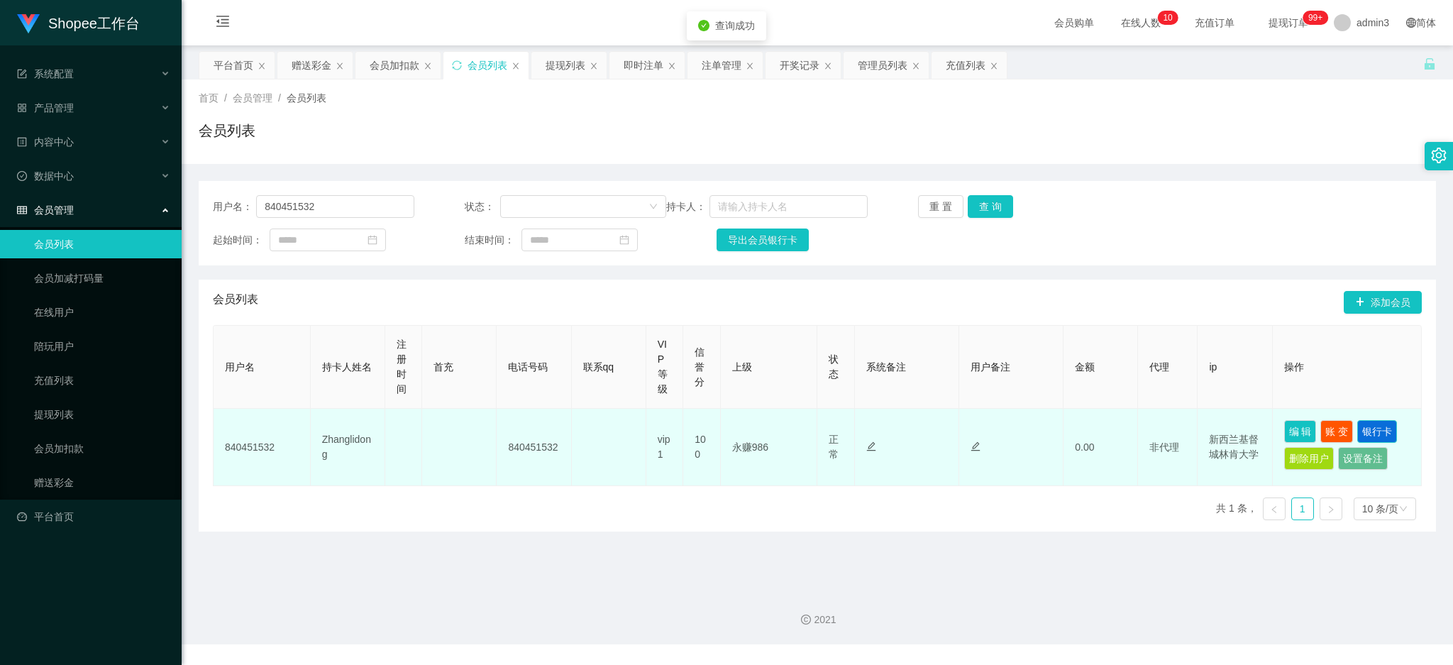
click at [1374, 420] on button "银行卡" at bounding box center [1377, 431] width 40 height 23
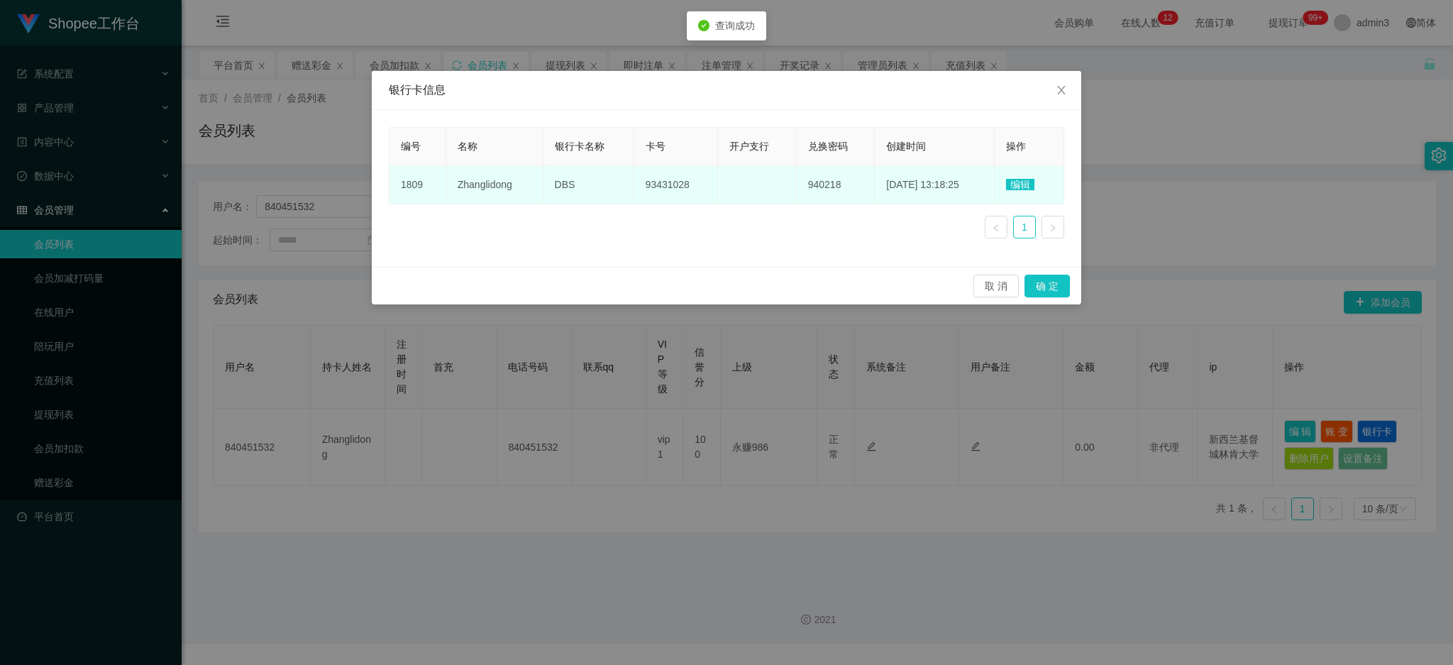
click at [1030, 185] on span "编辑" at bounding box center [1020, 184] width 28 height 11
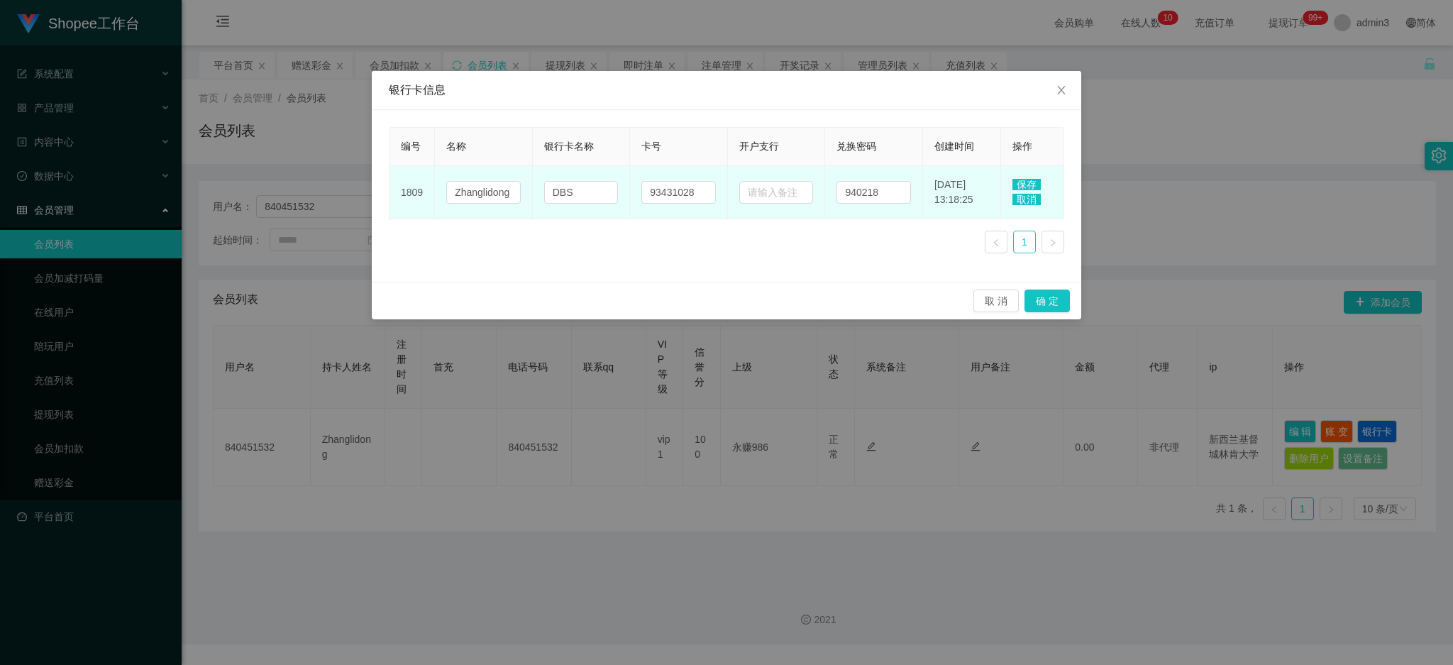
click at [565, 177] on td "DBS" at bounding box center [582, 192] width 98 height 53
click at [569, 187] on input "DBS" at bounding box center [581, 192] width 74 height 23
paste input "PAYNOW"
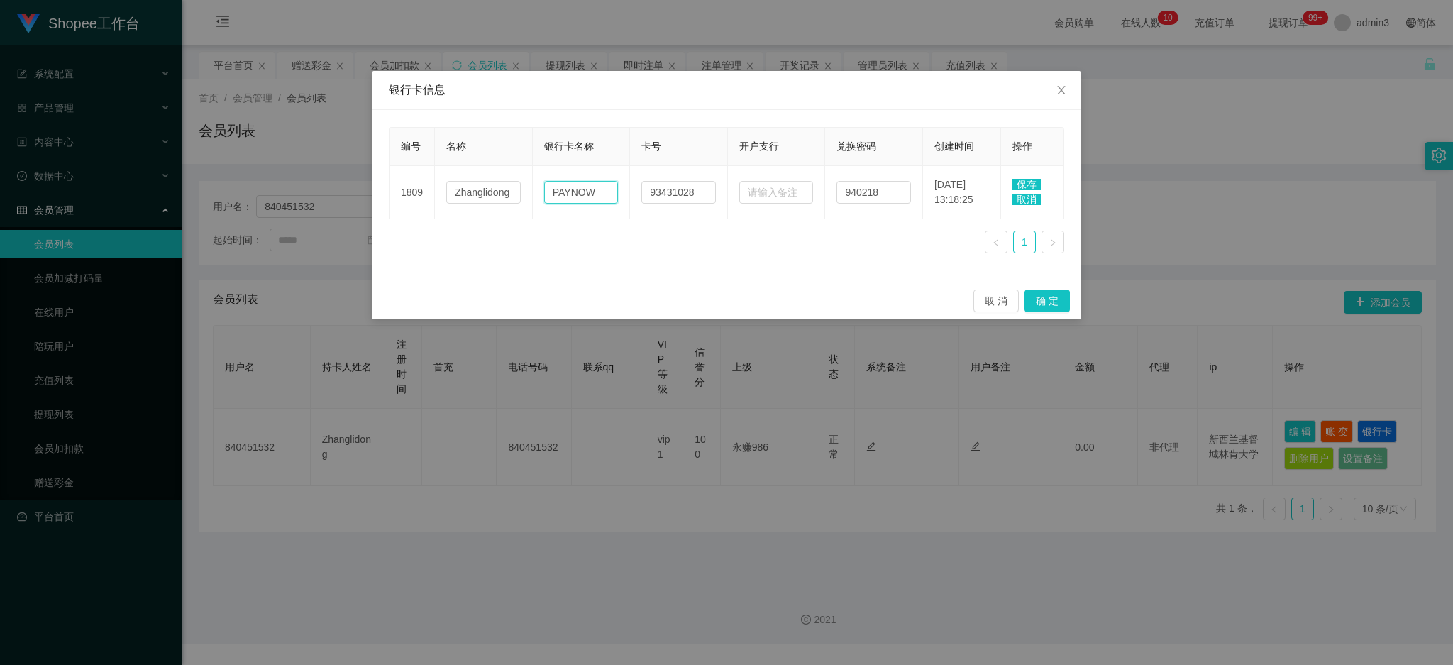
type input "PAYNOW"
click at [1034, 182] on span "保存" at bounding box center [1026, 184] width 28 height 11
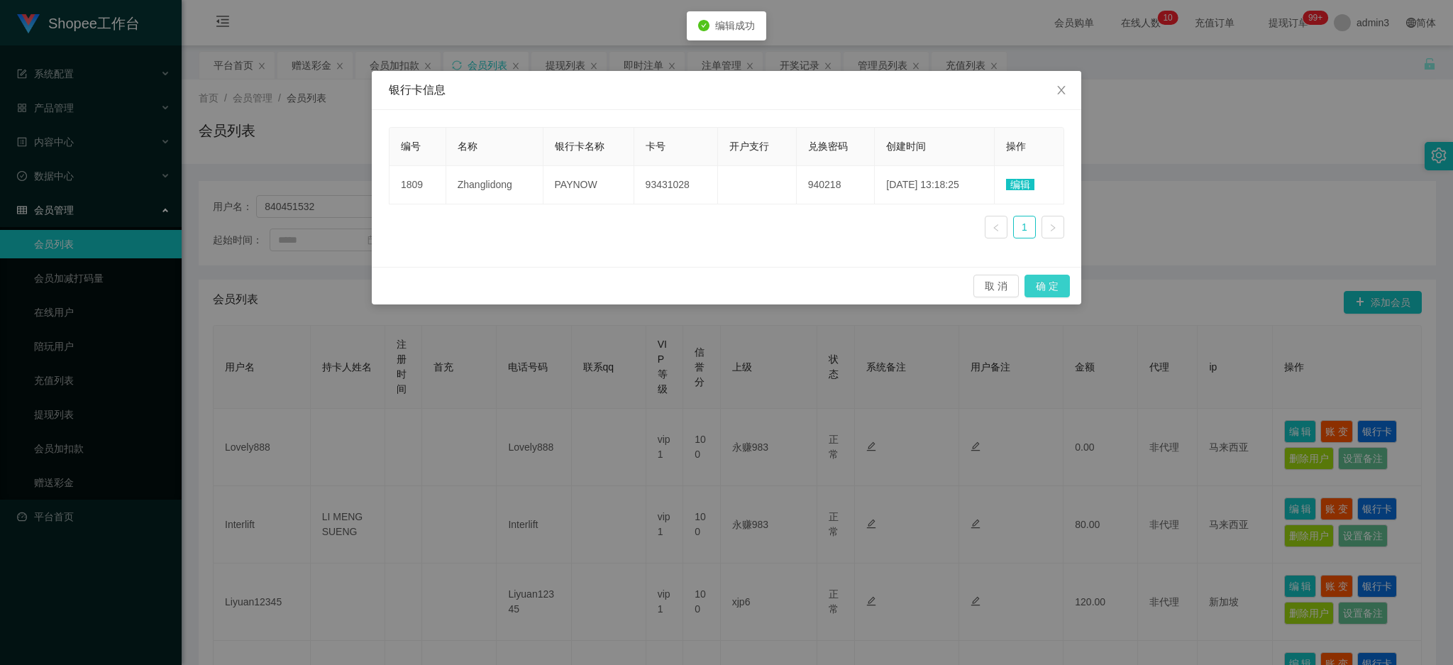
click at [1045, 282] on button "确 定" at bounding box center [1047, 286] width 45 height 23
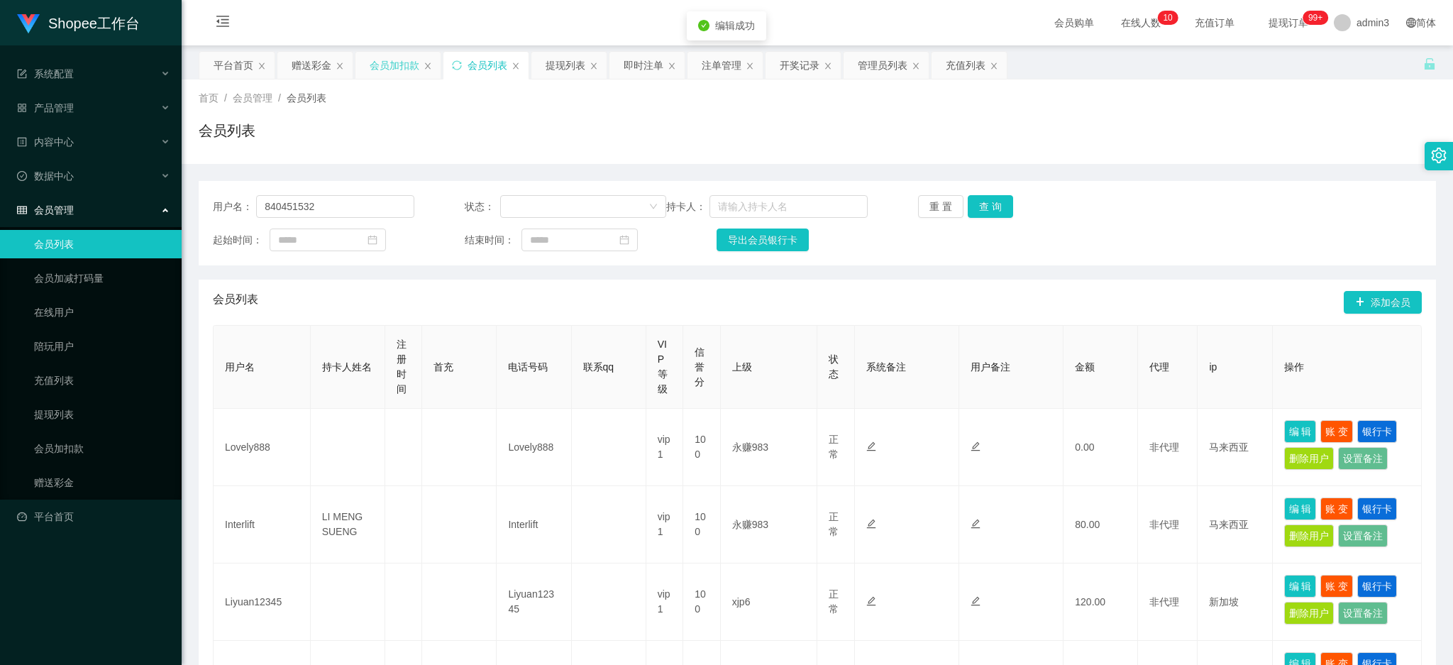
click at [392, 63] on div "会员加扣款" at bounding box center [395, 65] width 50 height 27
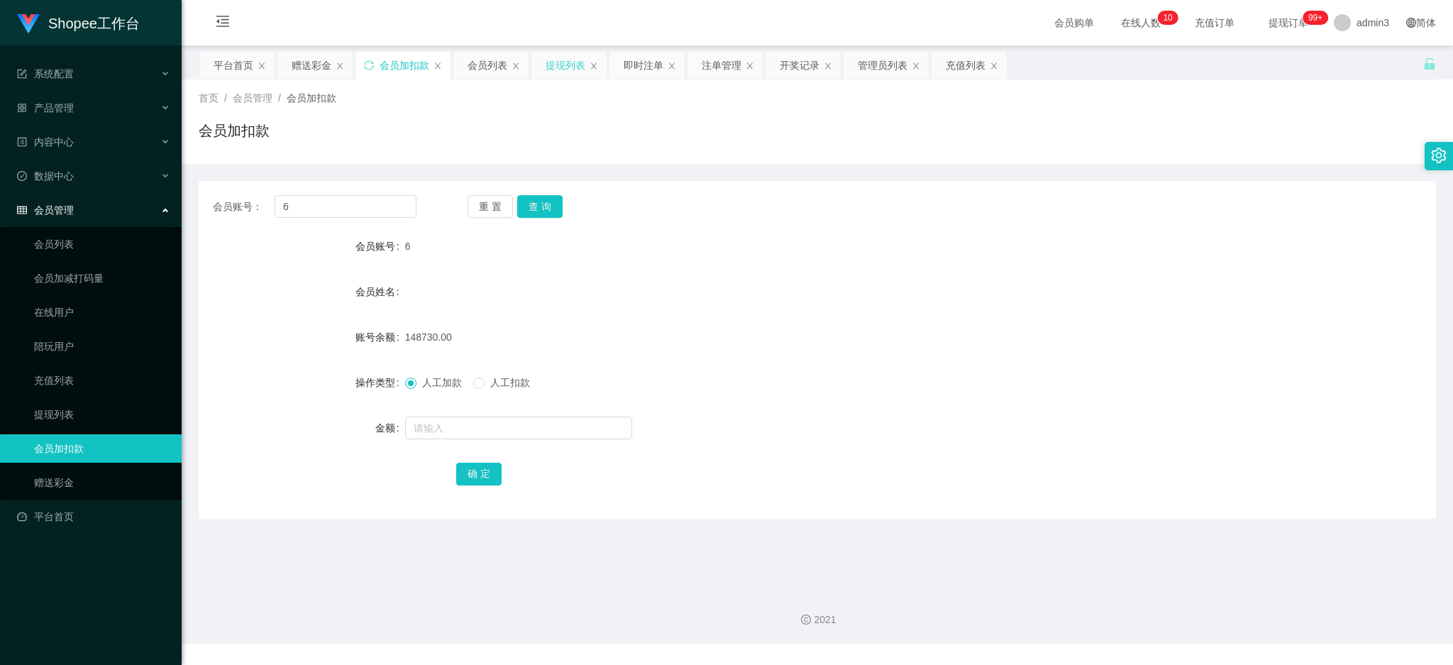
click at [568, 75] on div "提现列表" at bounding box center [566, 65] width 40 height 27
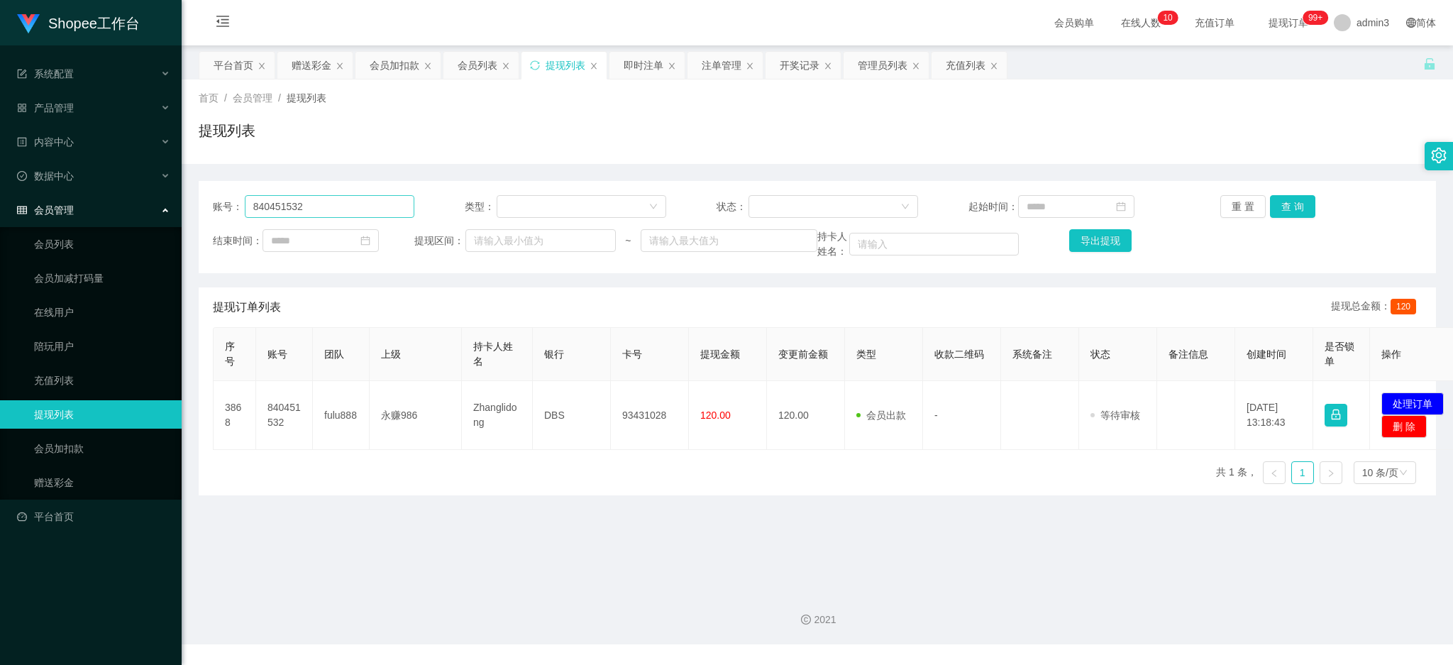
click at [327, 222] on div "账号： 840451532 类型： 状态： 起始时间： 重 置 查 询 结束时间： 提现区间： ~ 持卡人姓名： 导出提现" at bounding box center [817, 227] width 1237 height 92
click at [333, 209] on input "840451532" at bounding box center [330, 206] width 170 height 23
paste input "Theresa971"
click at [1300, 206] on button "查 询" at bounding box center [1292, 206] width 45 height 23
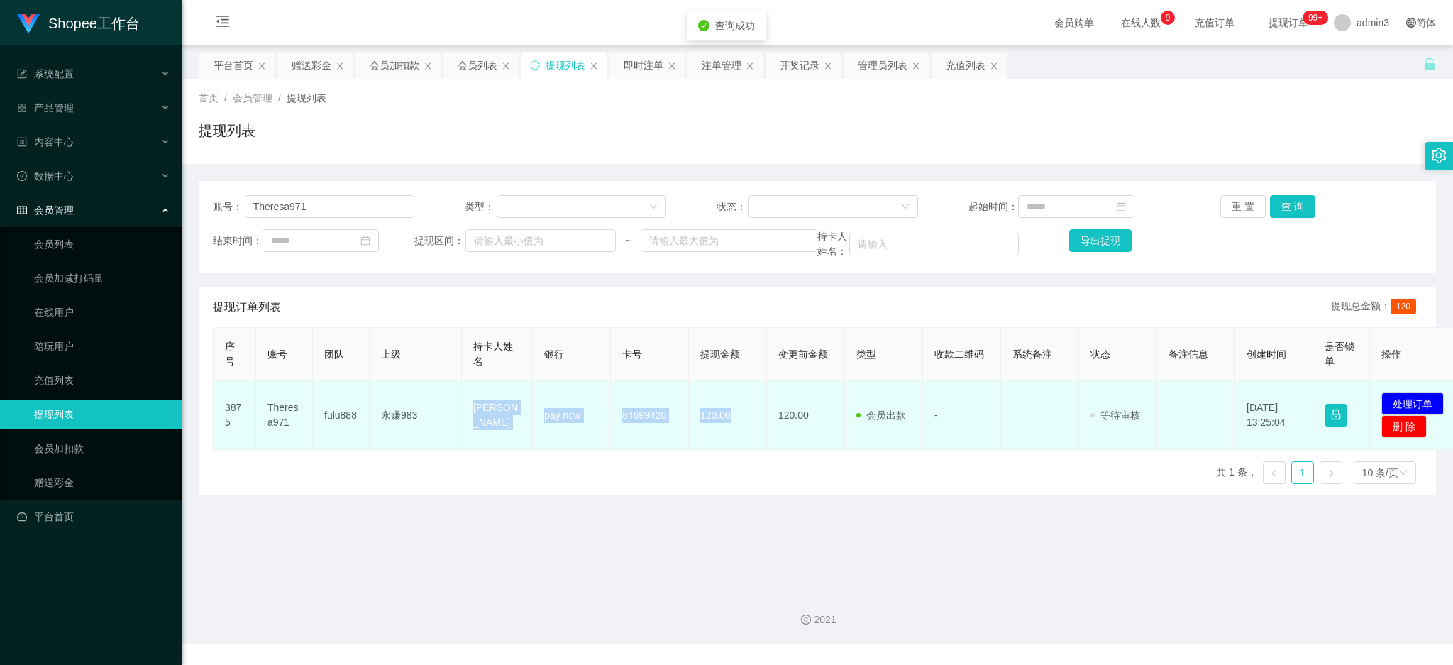
drag, startPoint x: 468, startPoint y: 407, endPoint x: 741, endPoint y: 436, distance: 274.7
click at [741, 436] on tr "3875 Theresa971 fulu888 永赚983 [PERSON_NAME] pay now 84699420 120.00 120.00 会员出款…" at bounding box center [839, 415] width 1251 height 69
copy tr "[PERSON_NAME] pay now 84699420 120.00"
click at [1398, 400] on button "处理订单" at bounding box center [1412, 403] width 62 height 23
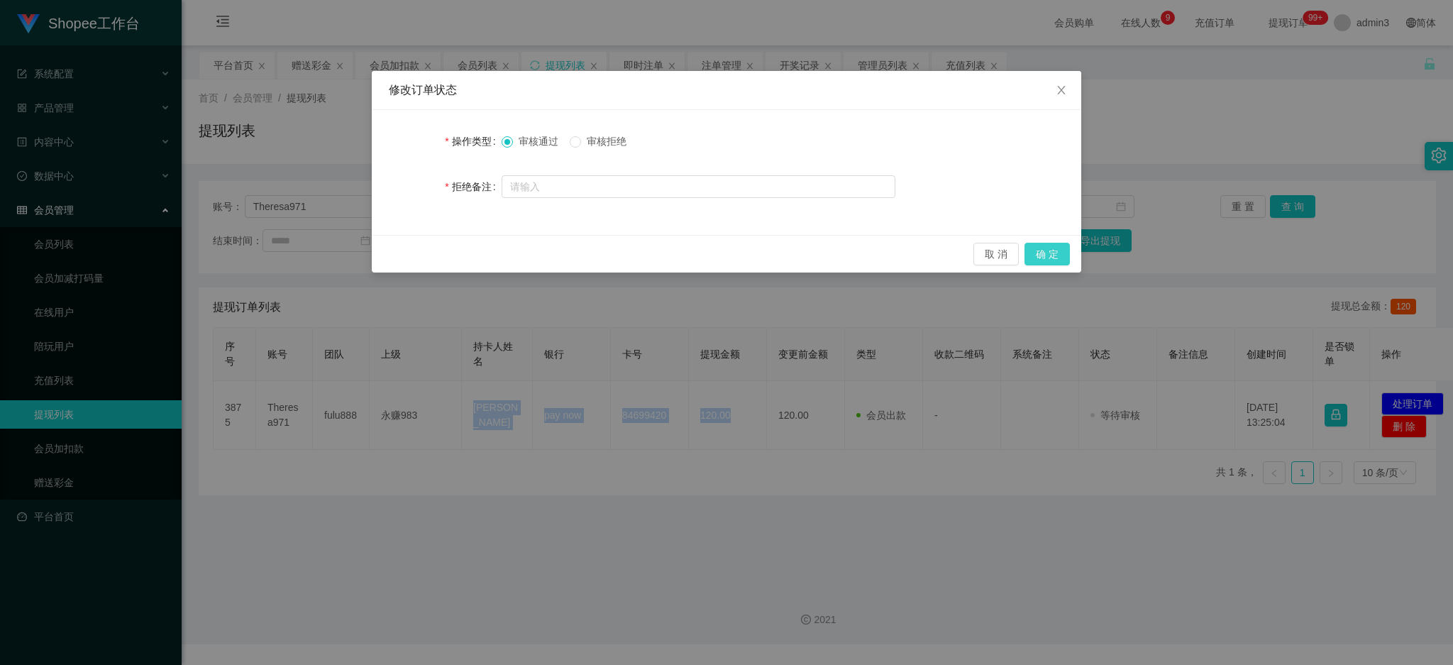
drag, startPoint x: 1059, startPoint y: 254, endPoint x: 903, endPoint y: 372, distance: 196.5
click at [1057, 254] on button "确 定" at bounding box center [1047, 254] width 45 height 23
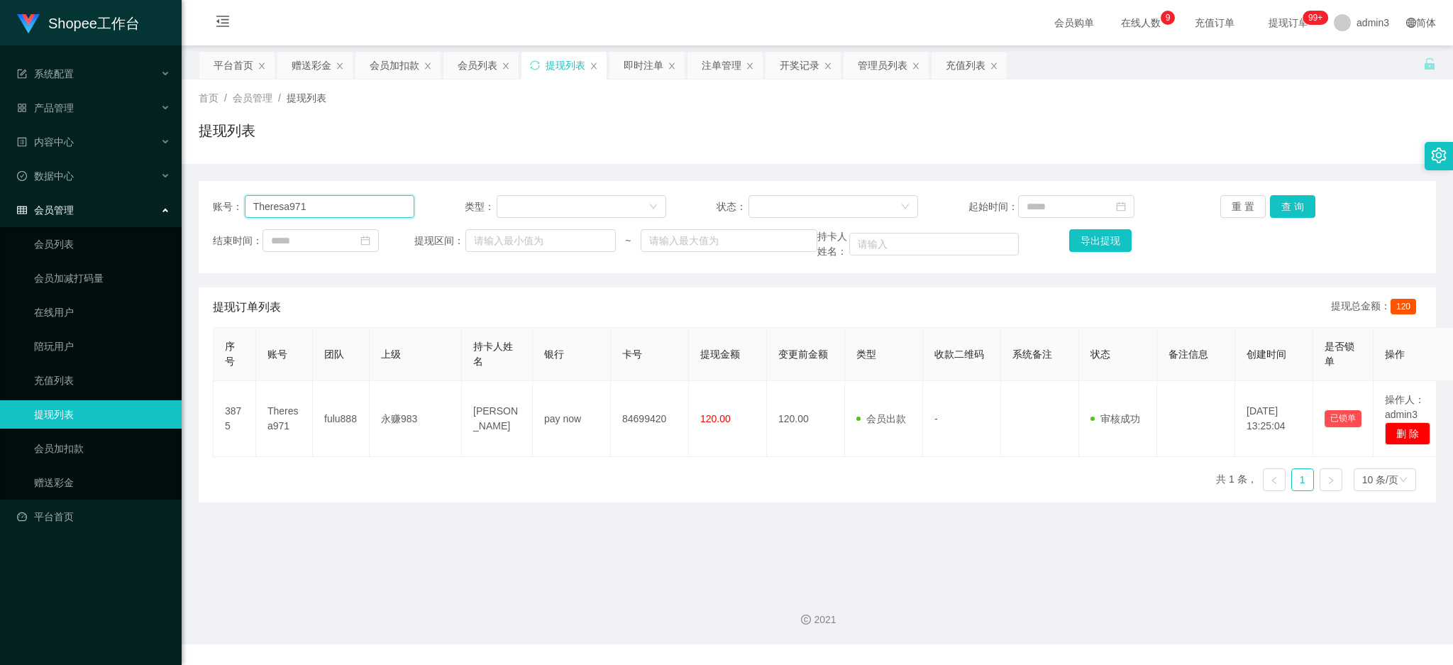
click at [312, 213] on input "Theresa971" at bounding box center [330, 206] width 170 height 23
click at [312, 210] on input "Theresa971" at bounding box center [330, 206] width 170 height 23
paste input "840451532"
type input "840451532"
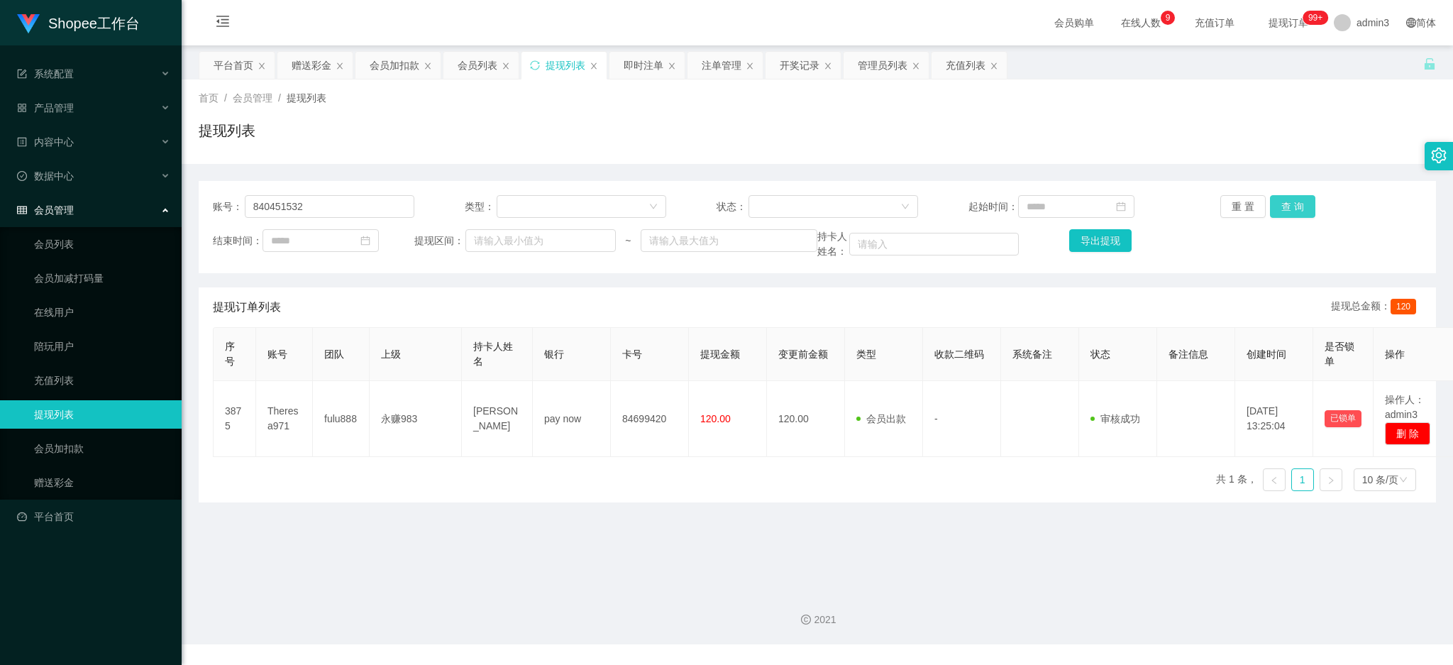
click at [1276, 204] on button "查 询" at bounding box center [1292, 206] width 45 height 23
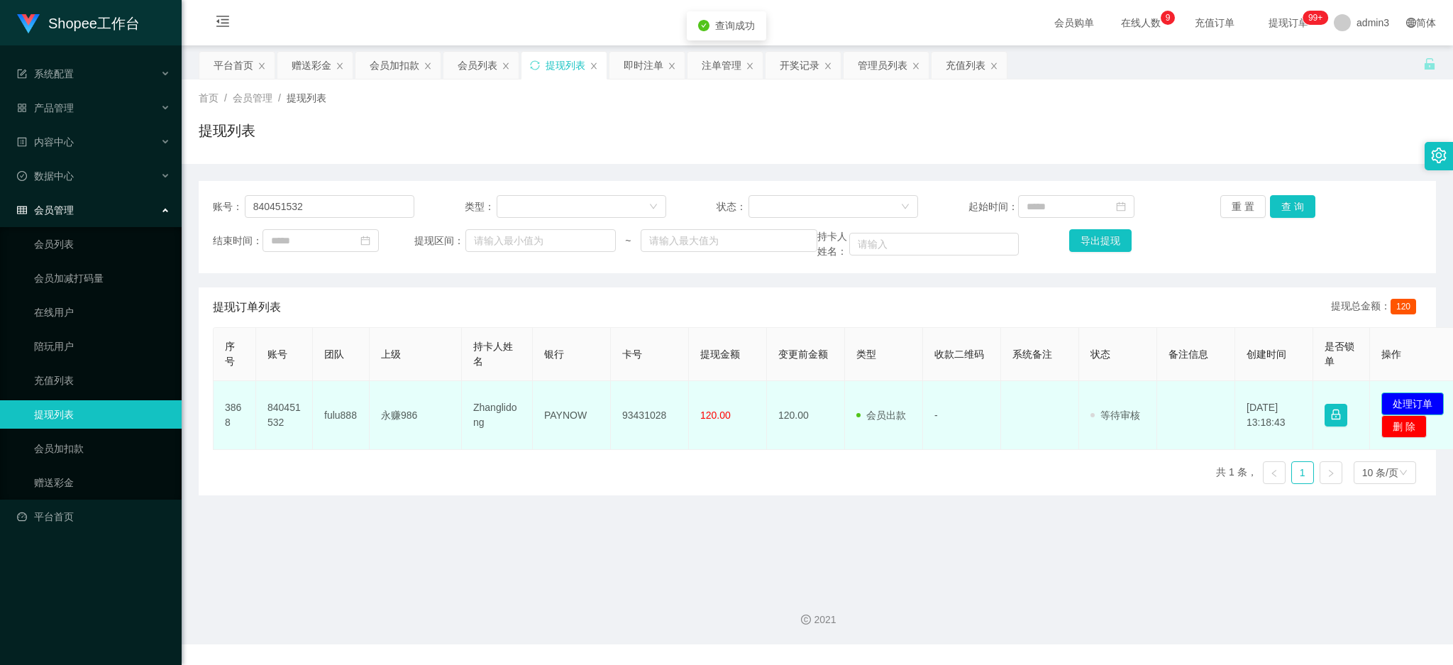
click at [1409, 399] on button "处理订单" at bounding box center [1412, 403] width 62 height 23
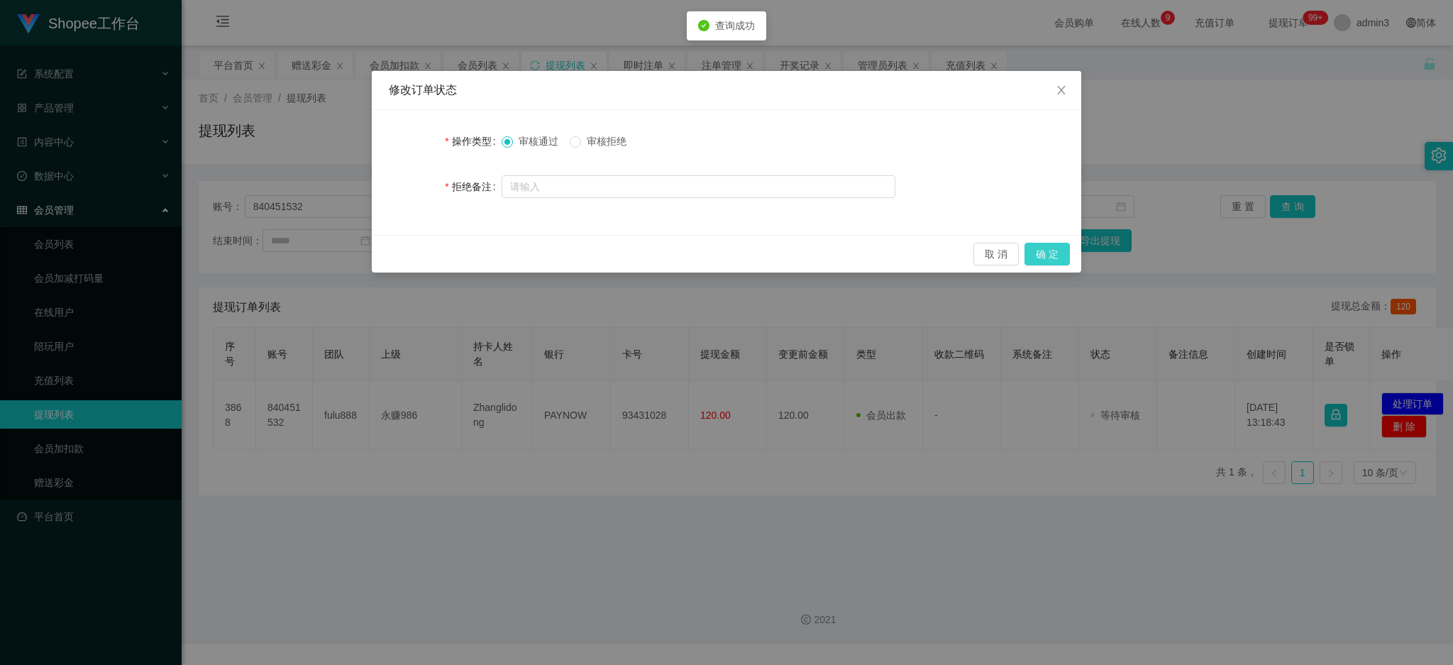
click at [1060, 254] on button "确 定" at bounding box center [1047, 254] width 45 height 23
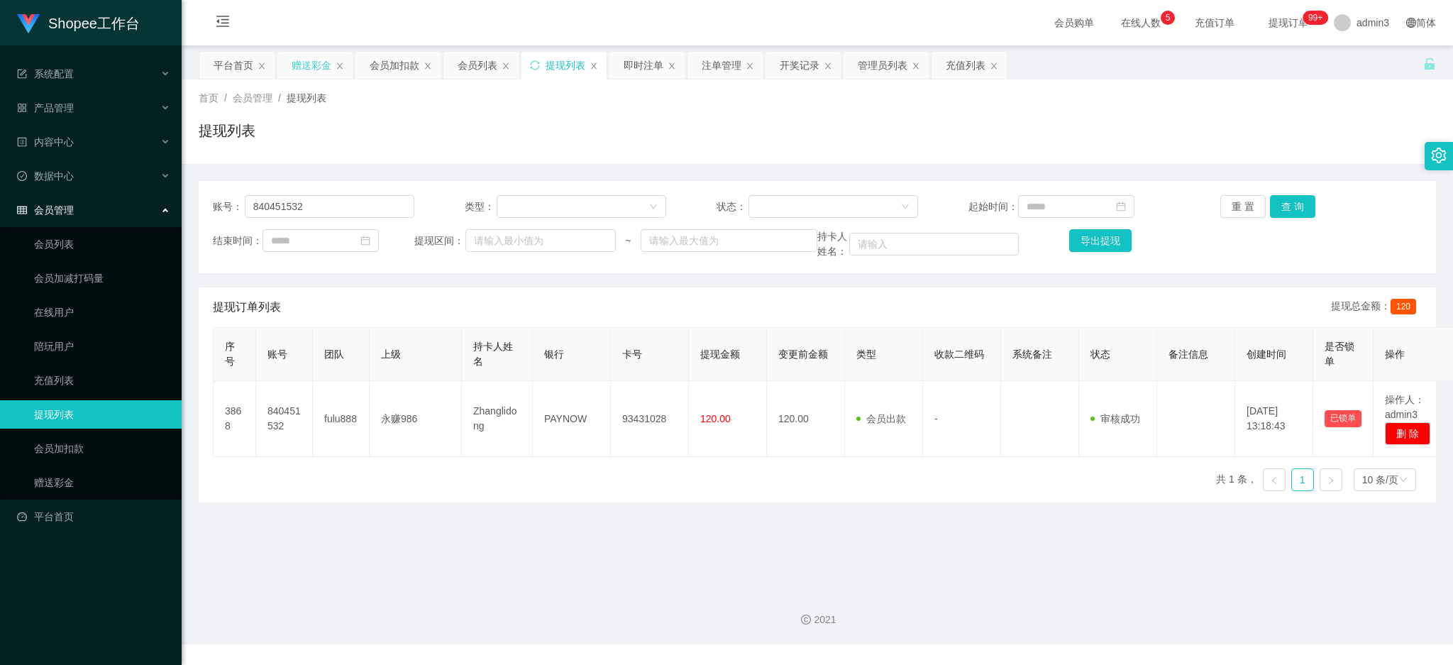
click at [315, 68] on div "赠送彩金" at bounding box center [312, 65] width 40 height 27
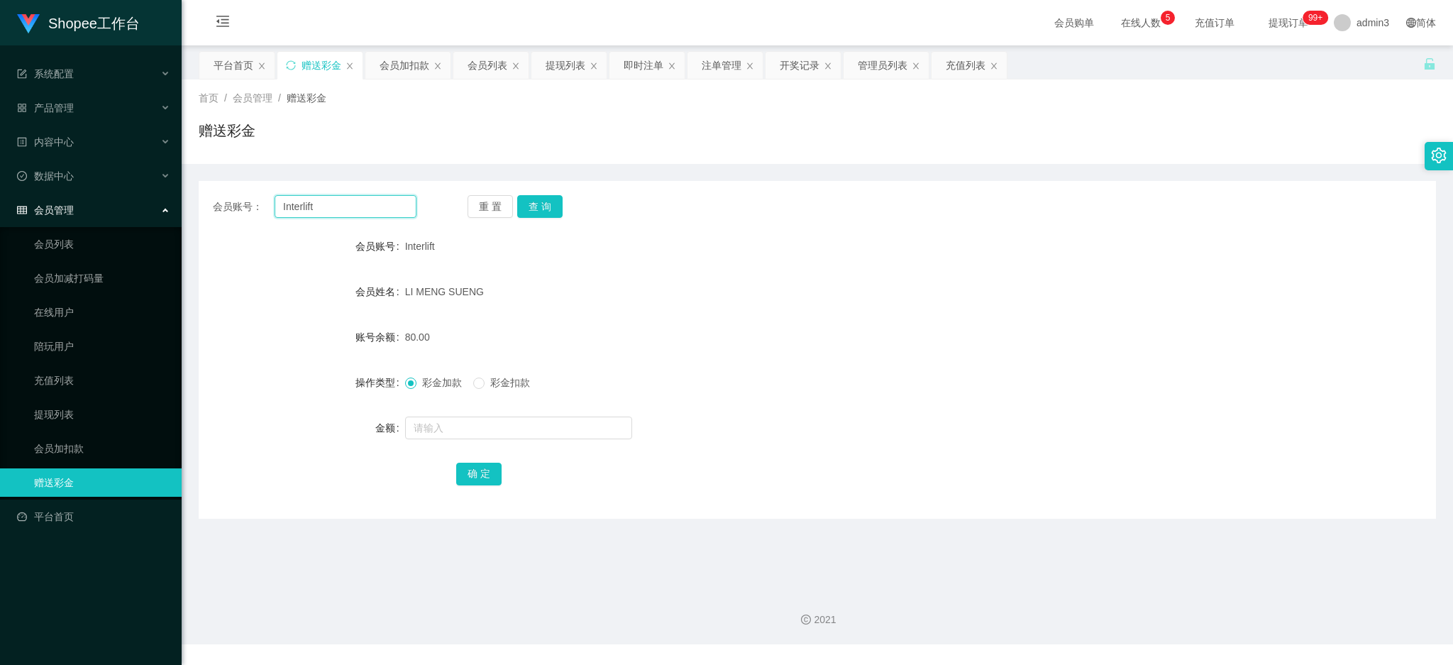
click at [346, 202] on input "Interlift" at bounding box center [346, 206] width 142 height 23
paste input "text"
click at [526, 209] on button "查 询" at bounding box center [539, 206] width 45 height 23
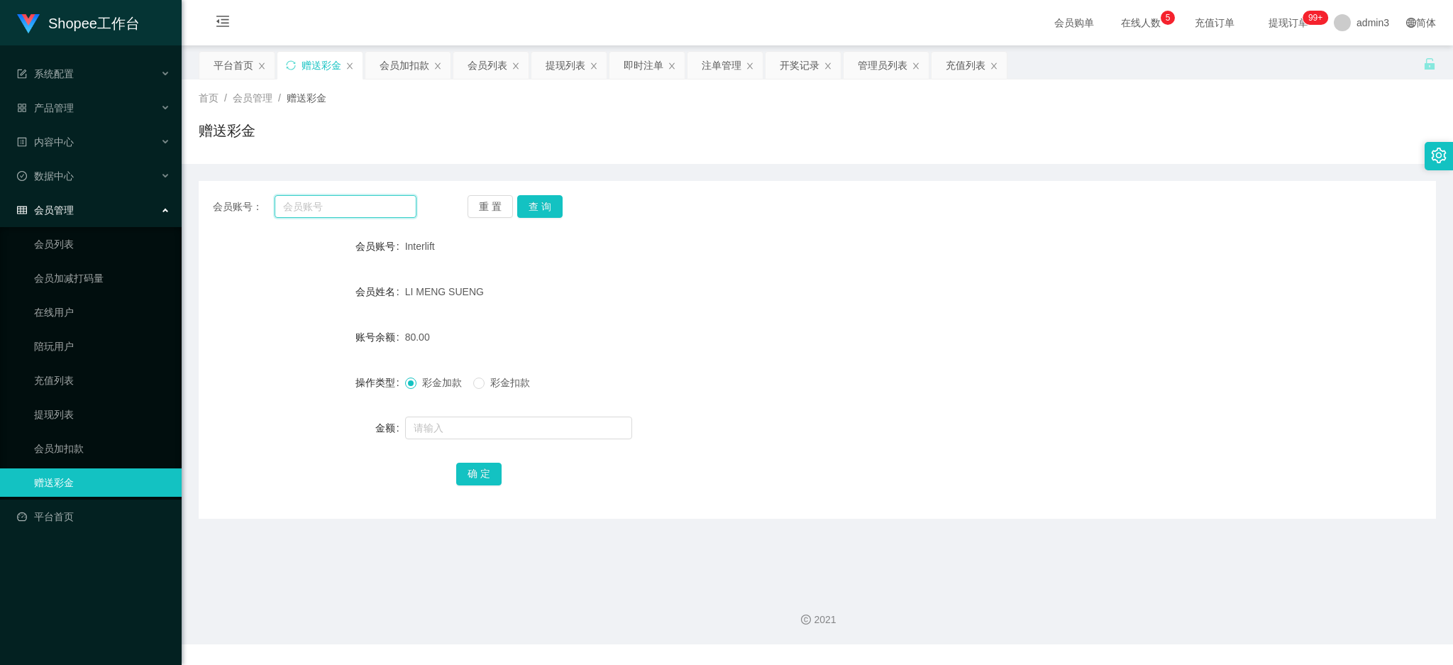
click at [331, 200] on input "text" at bounding box center [346, 206] width 142 height 23
paste input "Syk0329"
type input "Syk0329"
click at [539, 210] on button "查 询" at bounding box center [539, 206] width 45 height 23
click at [468, 431] on input "text" at bounding box center [518, 427] width 227 height 23
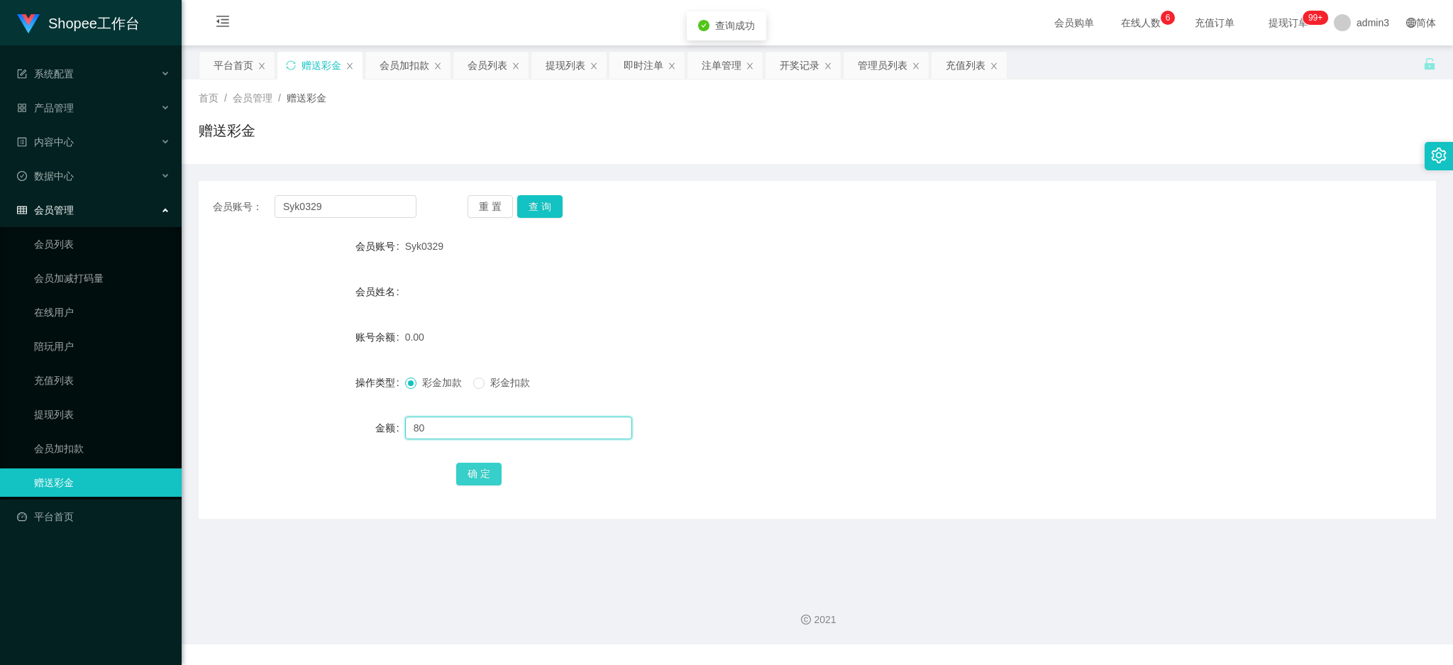
type input "80"
click at [475, 476] on button "确 定" at bounding box center [478, 474] width 45 height 23
click at [565, 65] on div "提现列表" at bounding box center [566, 65] width 40 height 27
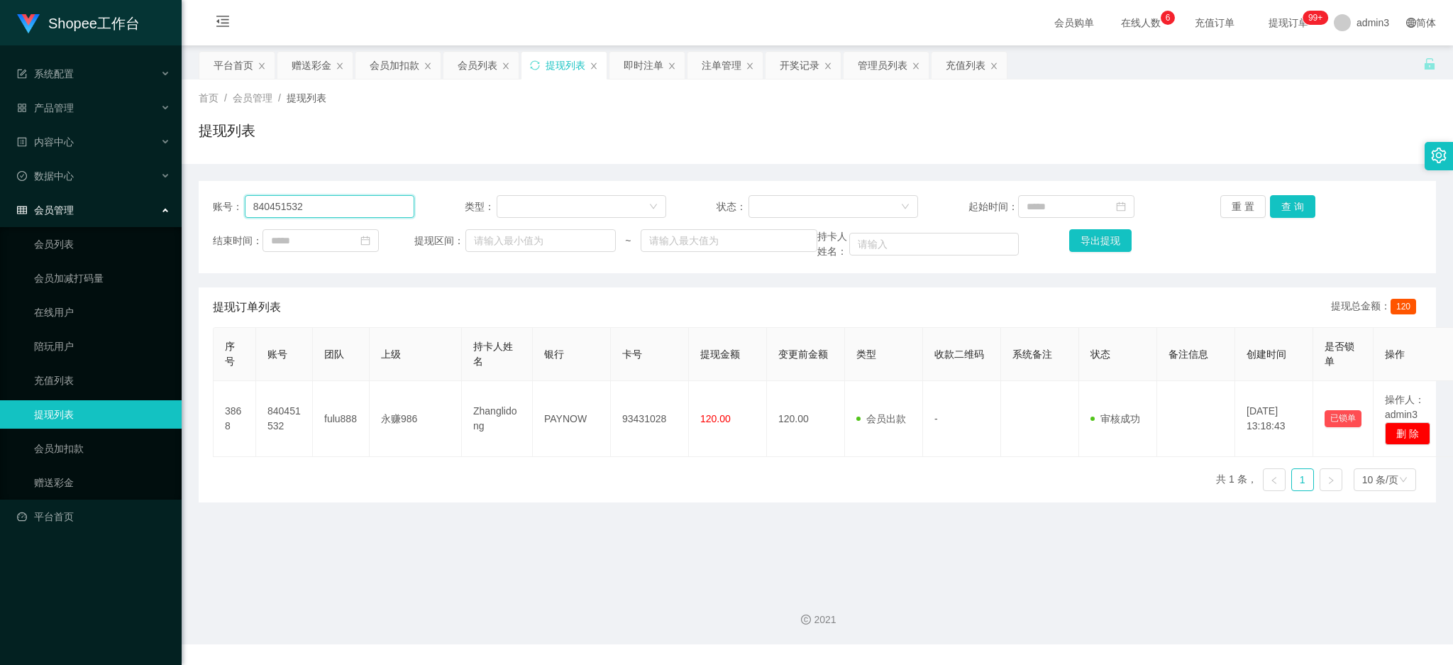
click at [324, 209] on input "840451532" at bounding box center [330, 206] width 170 height 23
click at [326, 207] on input "840451532" at bounding box center [330, 206] width 170 height 23
paste input "Interlift"
click at [333, 210] on input "840451532Interlift" at bounding box center [330, 206] width 170 height 23
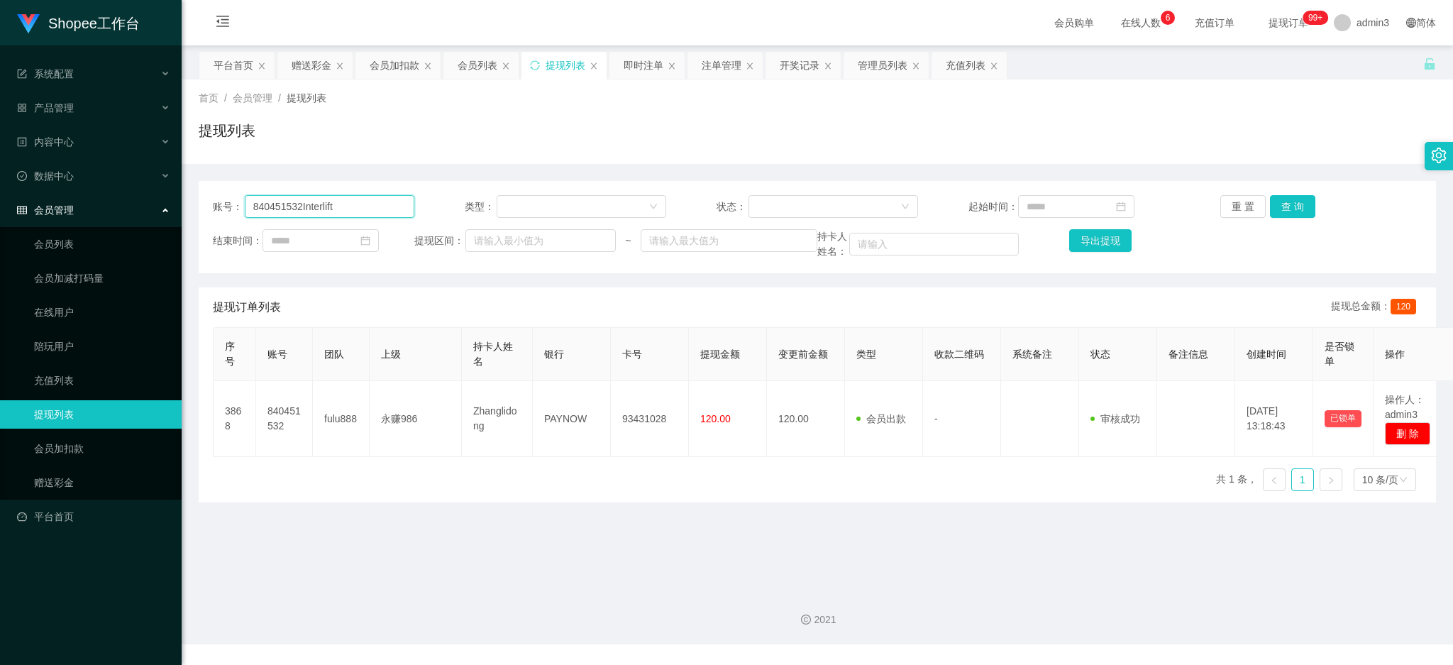
click at [333, 210] on input "840451532Interlift" at bounding box center [330, 206] width 170 height 23
paste input "text"
click at [1277, 212] on button "查 询" at bounding box center [1292, 206] width 45 height 23
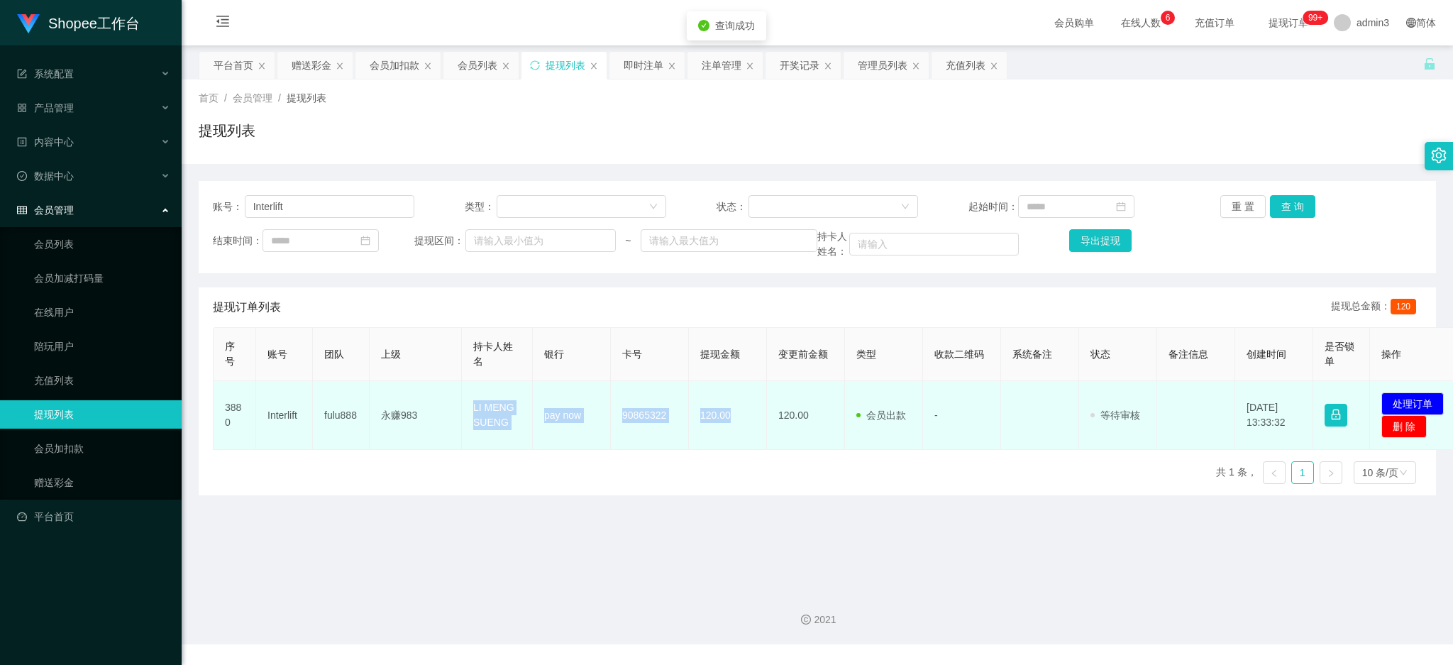
copy tr "LI MENG SUENG pay now 90865322 120.00"
drag, startPoint x: 469, startPoint y: 409, endPoint x: 730, endPoint y: 431, distance: 262.1
click at [730, 431] on tr "3880 Interlift fulu888 永赚983 LI MENG SUENG pay now 90865322 120.00 120.00 会员出款 …" at bounding box center [839, 415] width 1251 height 69
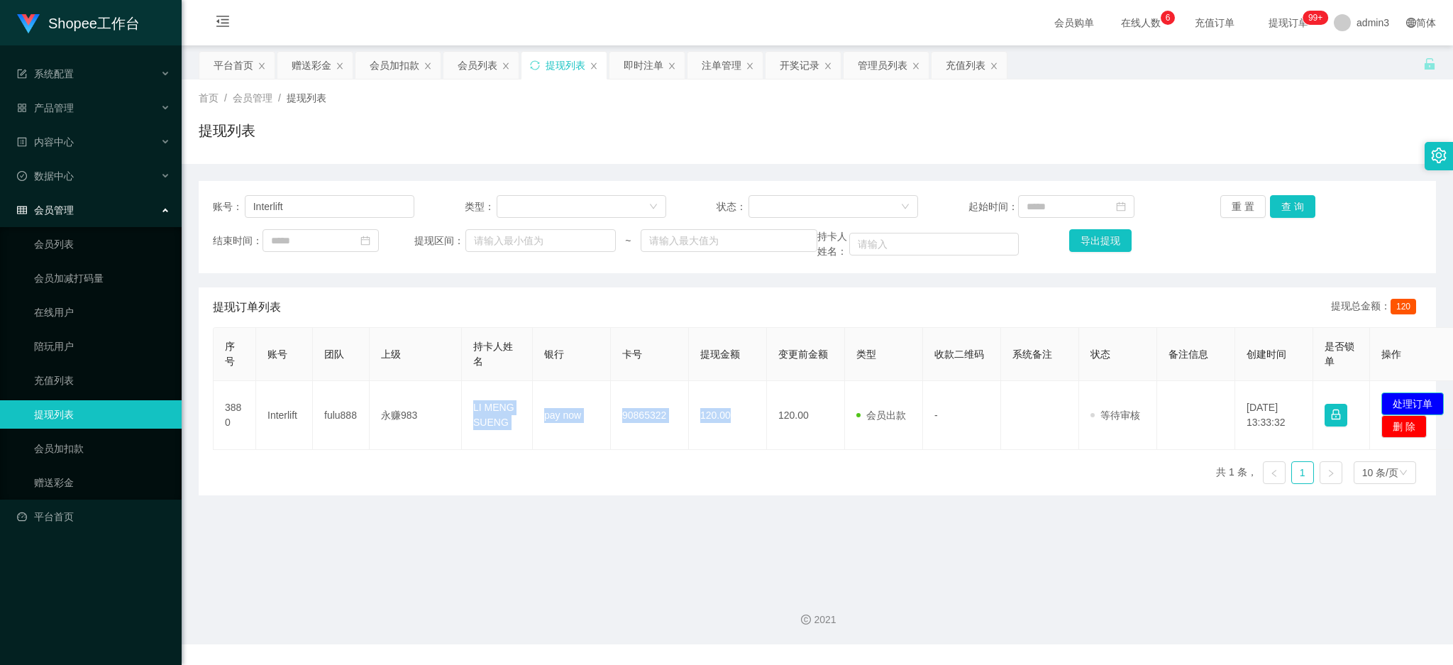
drag, startPoint x: 1442, startPoint y: 401, endPoint x: 1257, endPoint y: 363, distance: 189.1
click at [1442, 399] on button "处理订单" at bounding box center [1412, 403] width 62 height 23
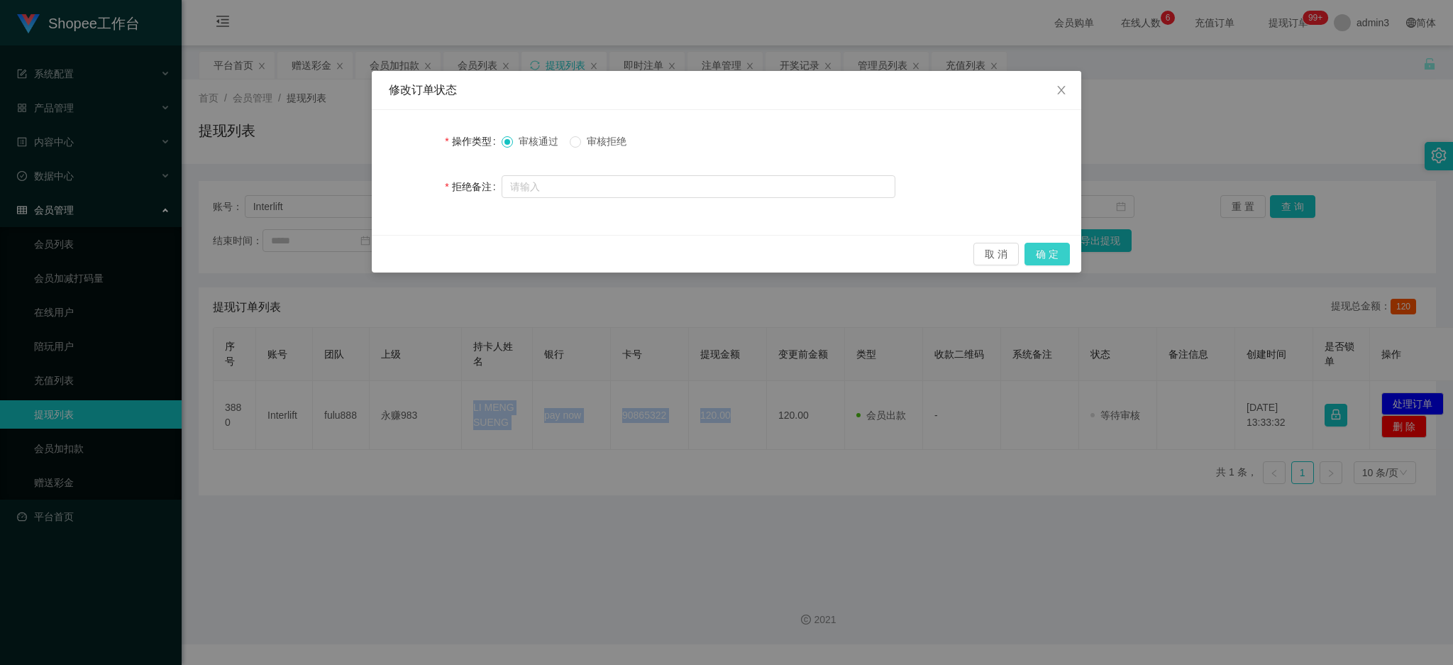
click at [1052, 245] on button "确 定" at bounding box center [1047, 254] width 45 height 23
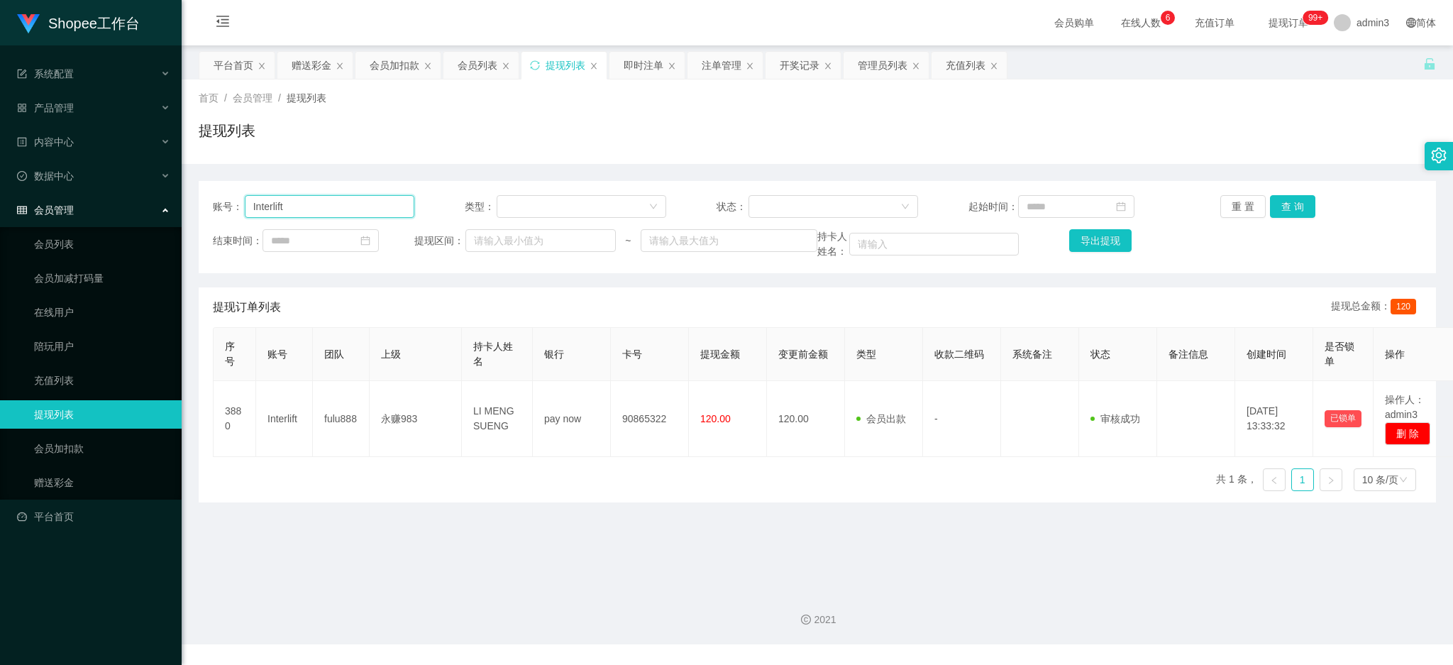
click at [319, 209] on input "Interlift" at bounding box center [330, 206] width 170 height 23
paste input "Alexlee9290"
click at [1288, 211] on button "查 询" at bounding box center [1292, 206] width 45 height 23
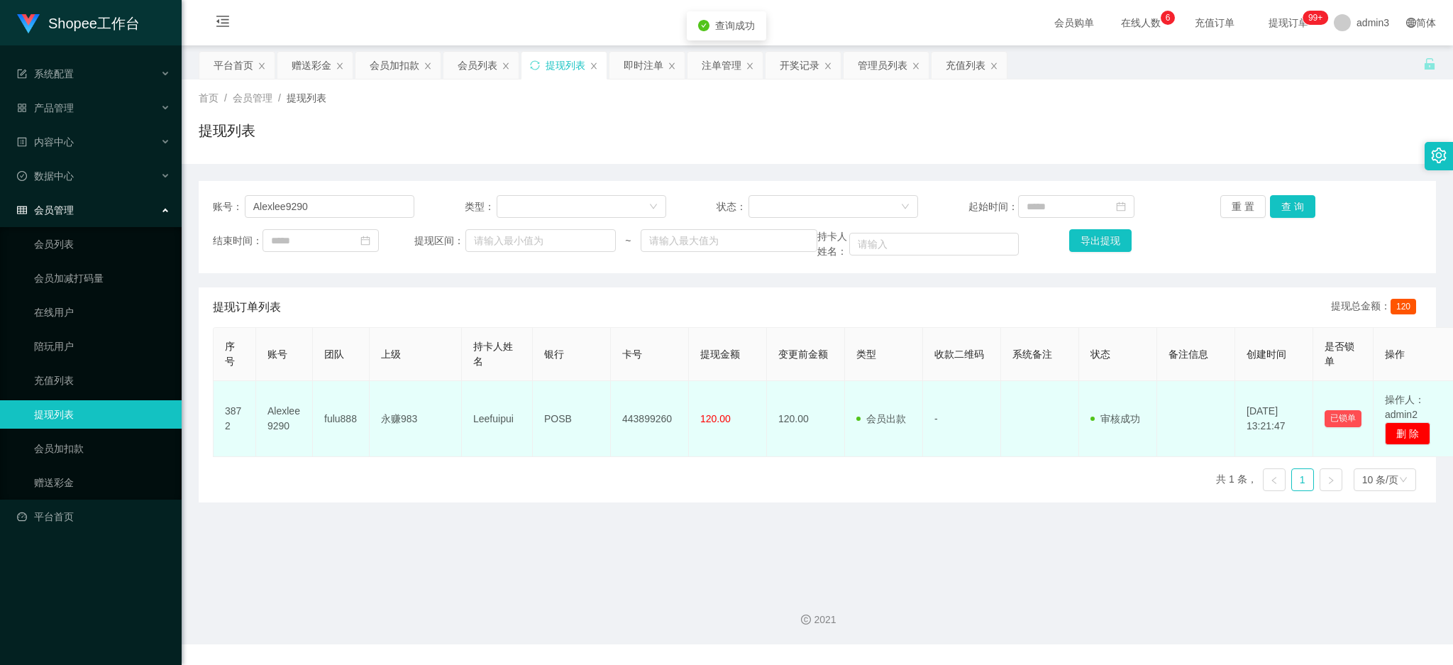
click at [474, 420] on td "Leefuipui" at bounding box center [497, 419] width 71 height 76
drag, startPoint x: 470, startPoint y: 420, endPoint x: 741, endPoint y: 436, distance: 272.2
click at [741, 436] on tr "3872 Alexlee9290 fulu888 永赚983 Leefuipui POSB 443899260 120.00 120.00 会员出款 人工取款…" at bounding box center [836, 419] width 1245 height 76
copy tr "Leefuipui POSB 443899260 120.00"
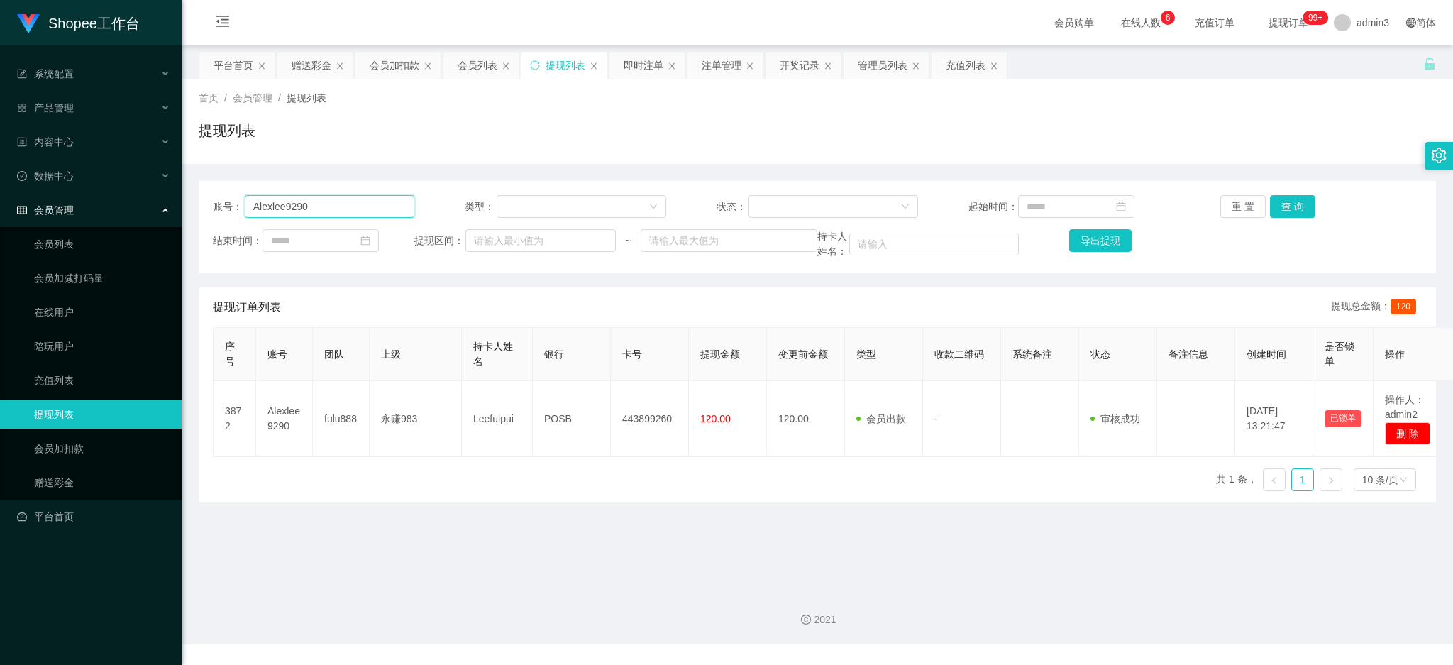
click at [284, 216] on input "Alexlee9290" at bounding box center [330, 206] width 170 height 23
paste input "Syk0329"
click at [1285, 202] on button "查 询" at bounding box center [1292, 206] width 45 height 23
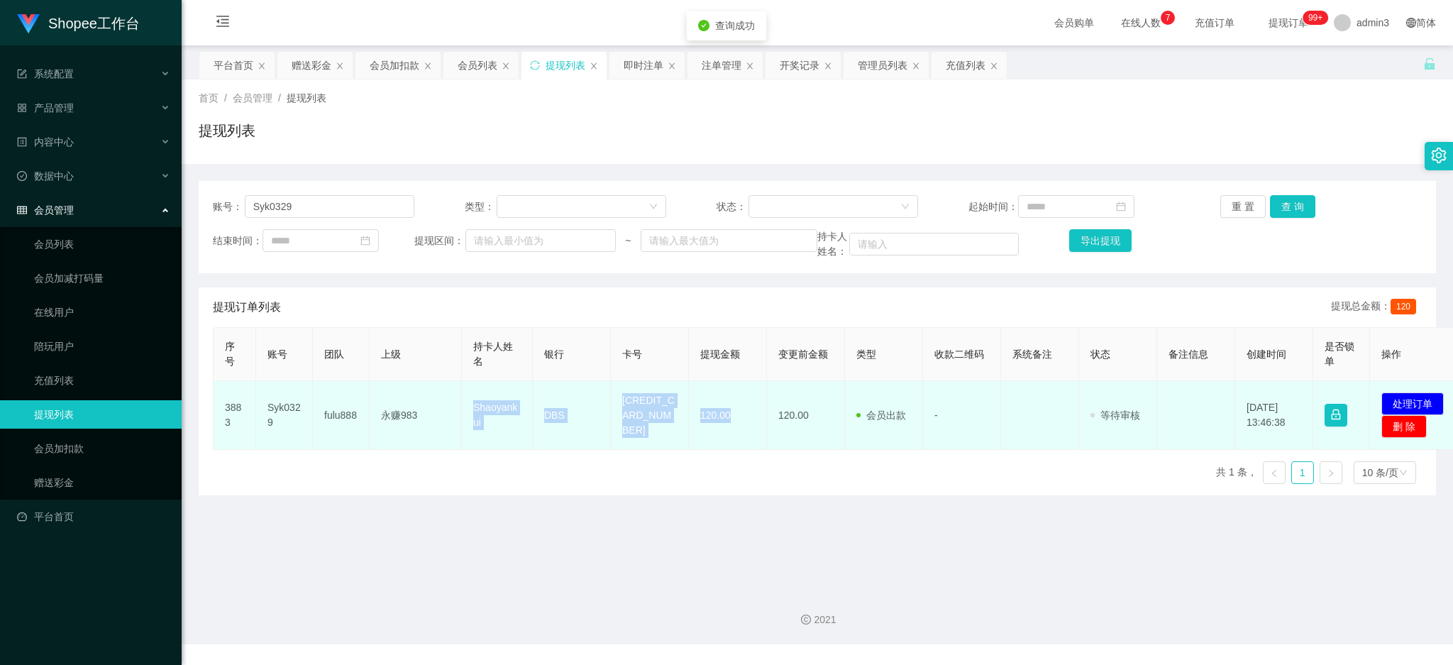
drag, startPoint x: 470, startPoint y: 409, endPoint x: 739, endPoint y: 439, distance: 270.6
click at [739, 439] on tr "3883 Syk0329 fulu888 永赚983 Shaoyankui DBS 4628450043656918 120.00 120.00 会员出款 人…" at bounding box center [839, 415] width 1251 height 69
copy tr "Shaoyankui DBS 4628450043656918 120.00"
drag, startPoint x: 1411, startPoint y: 403, endPoint x: 1181, endPoint y: 361, distance: 233.7
click at [1412, 404] on button "处理订单" at bounding box center [1412, 403] width 62 height 23
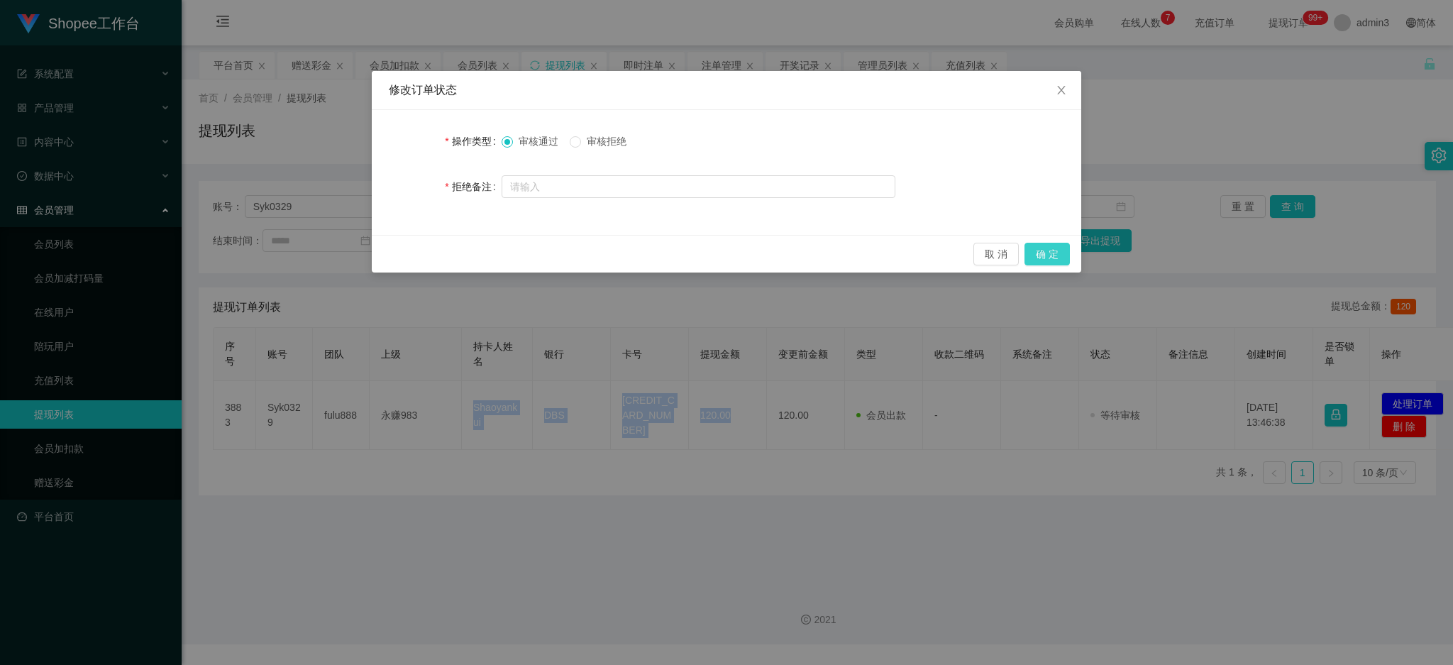
click at [1047, 253] on button "确 定" at bounding box center [1047, 254] width 45 height 23
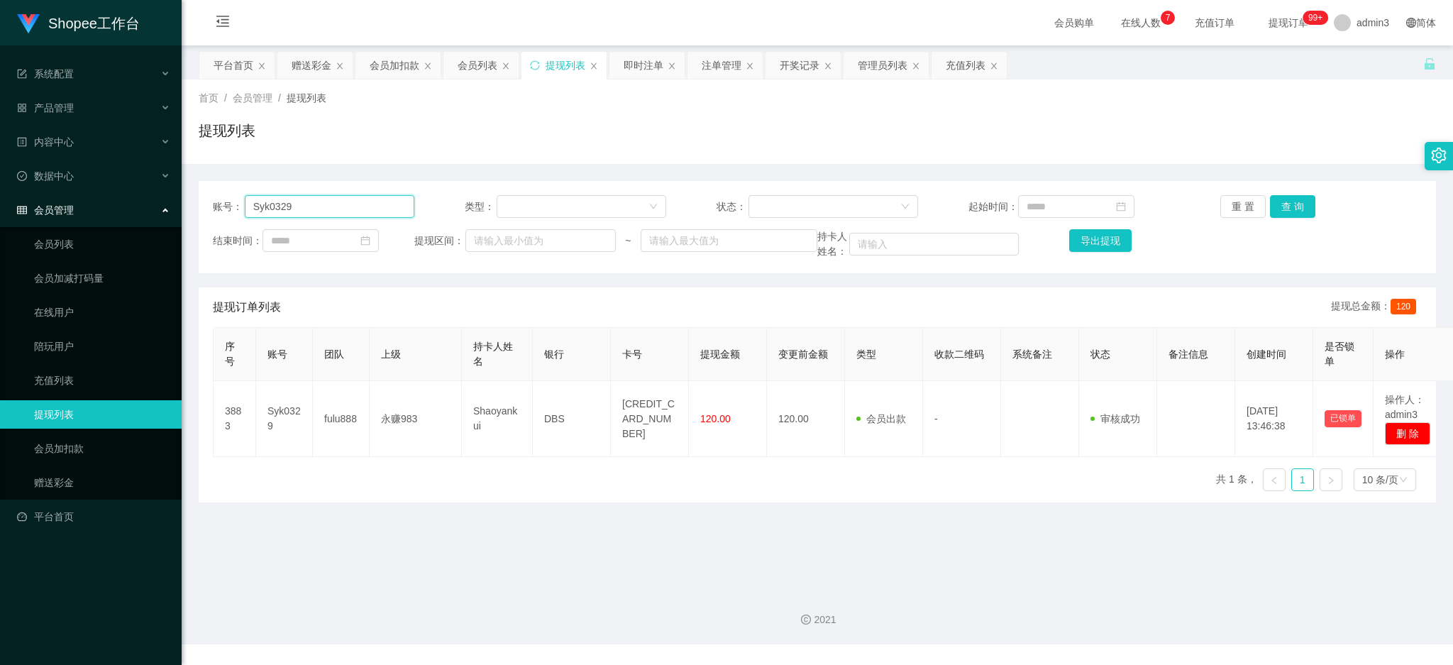
click at [371, 216] on input "Syk0329" at bounding box center [330, 206] width 170 height 23
paste input "Lovely888"
type input "Lovely888"
click at [1286, 208] on button "查 询" at bounding box center [1292, 206] width 45 height 23
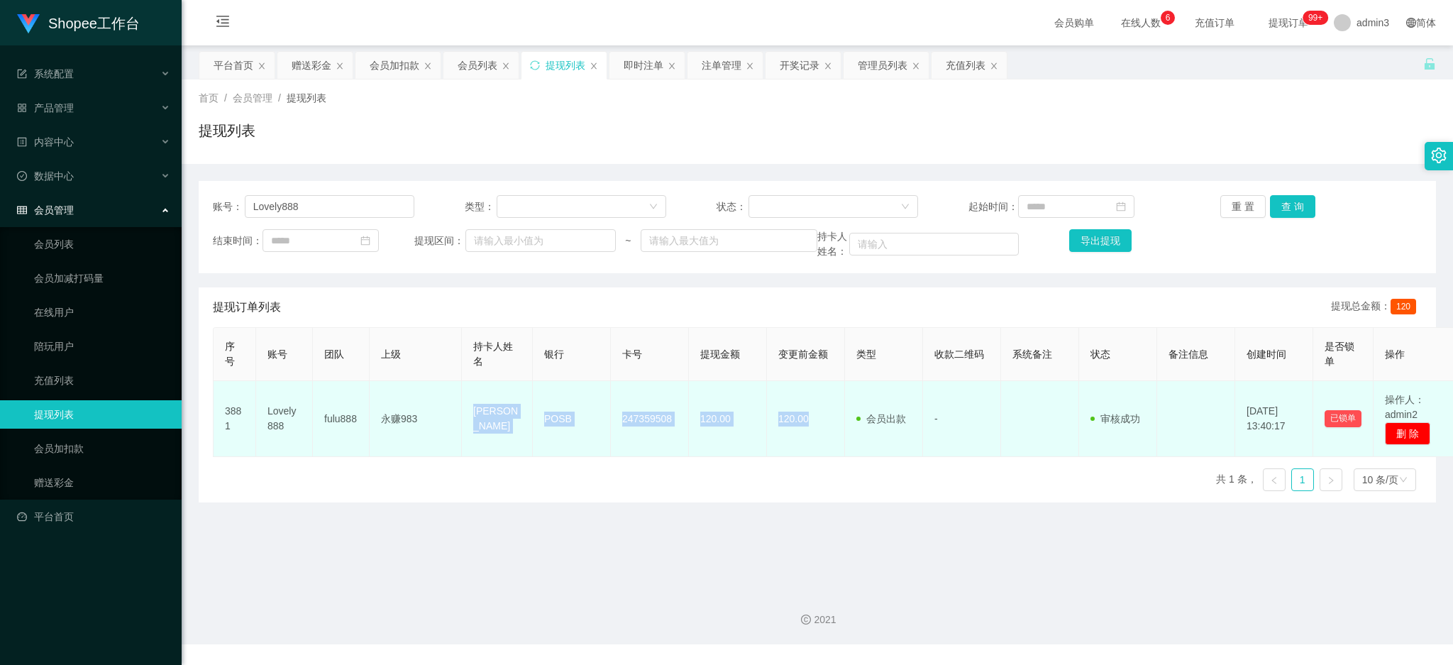
copy tr "Loo Chiew Siang POSB 247359508 120.00 120.00"
drag, startPoint x: 462, startPoint y: 407, endPoint x: 810, endPoint y: 438, distance: 349.1
click at [810, 438] on tr "3881 Lovely888 fulu888 永赚983 Loo Chiew Siang POSB 247359508 120.00 120.00 会员出款 …" at bounding box center [836, 419] width 1245 height 76
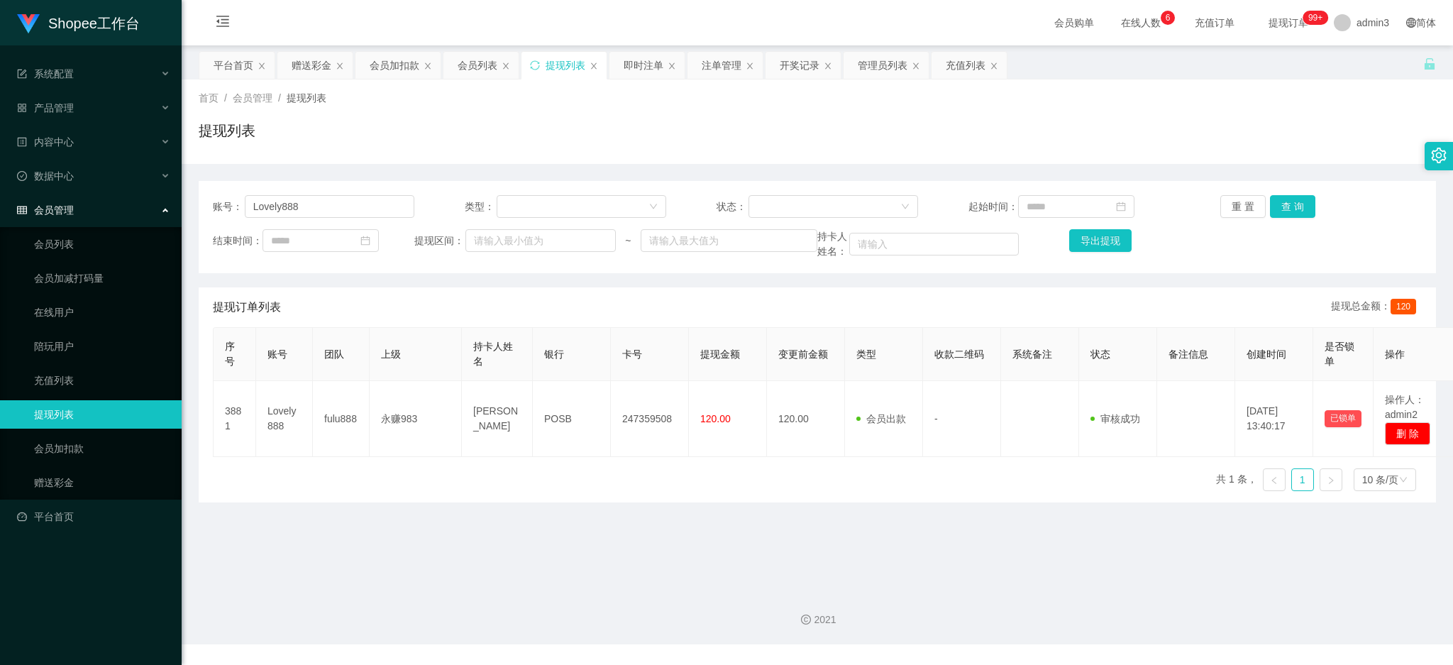
click at [564, 464] on div "序号 账号 团队 上级 持卡人姓名 银行 卡号 提现金额 变更前金额 类型 收款二维码 系统备注 状态 备注信息 创建时间 是否锁单 操作 3881 Love…" at bounding box center [817, 414] width 1209 height 175
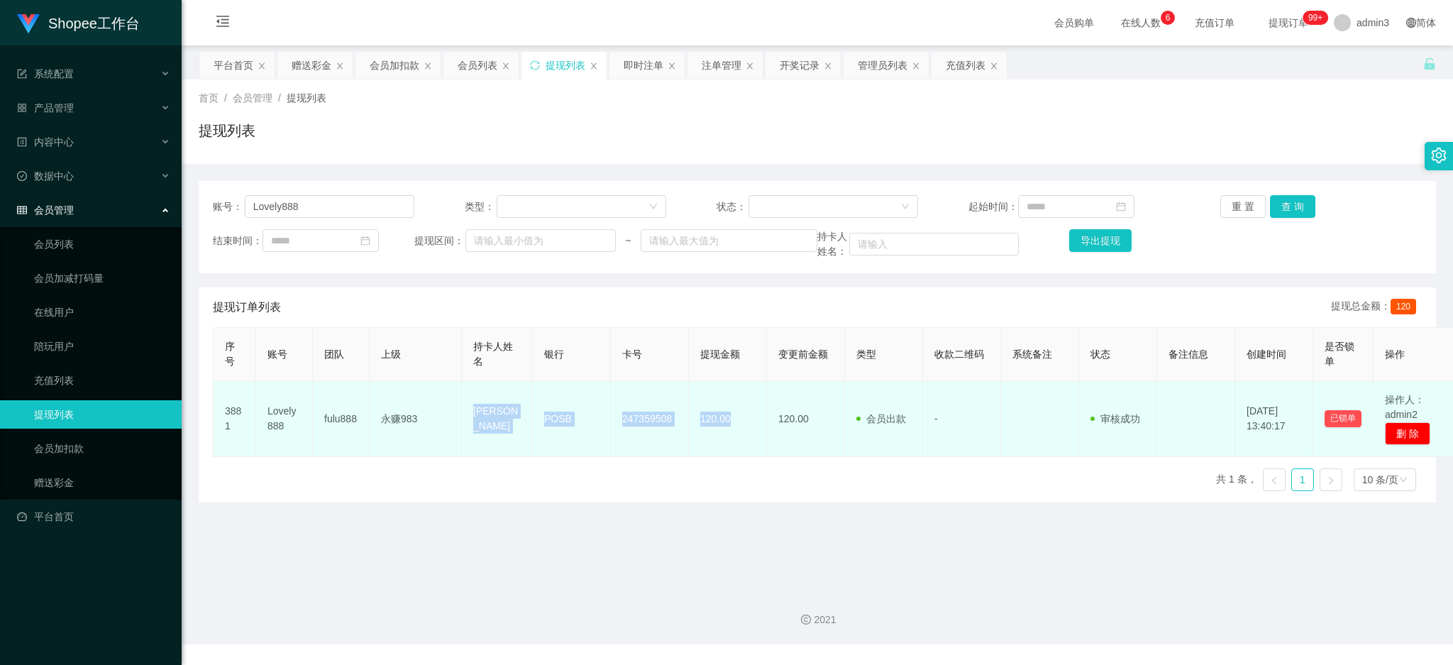
drag, startPoint x: 464, startPoint y: 404, endPoint x: 732, endPoint y: 439, distance: 269.8
click at [732, 439] on tr "3881 Lovely888 fulu888 永赚983 Loo Chiew Siang POSB 247359508 120.00 120.00 会员出款 …" at bounding box center [836, 419] width 1245 height 76
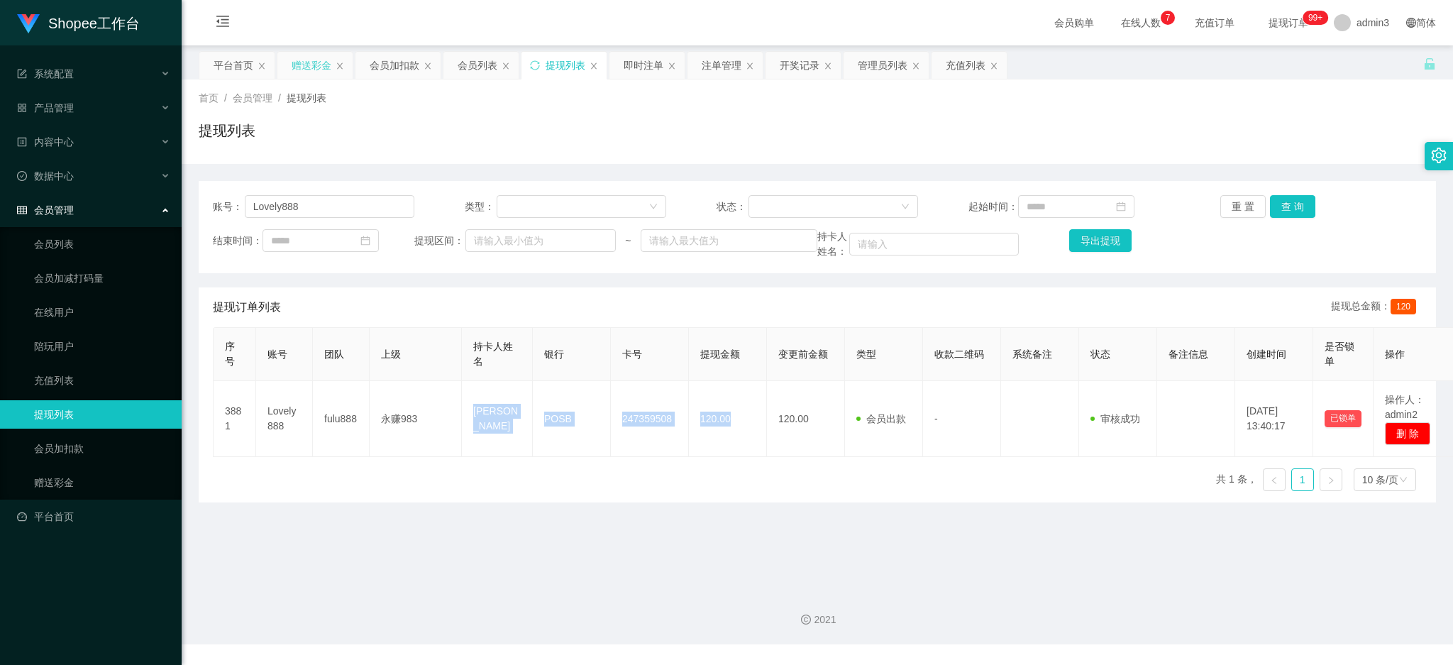
click at [307, 62] on div "赠送彩金" at bounding box center [312, 65] width 40 height 27
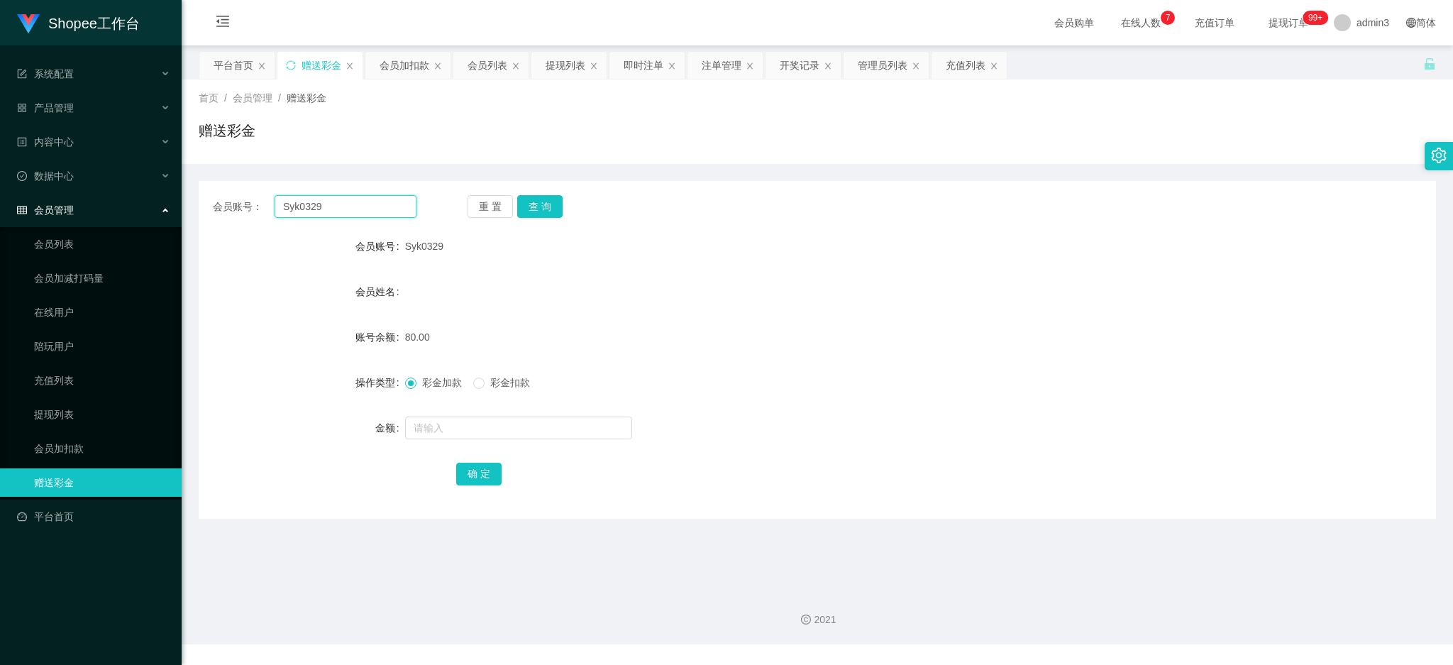
click at [292, 209] on input "Syk0329" at bounding box center [346, 206] width 142 height 23
paste input "zzz2828566"
type input "zzz2828566"
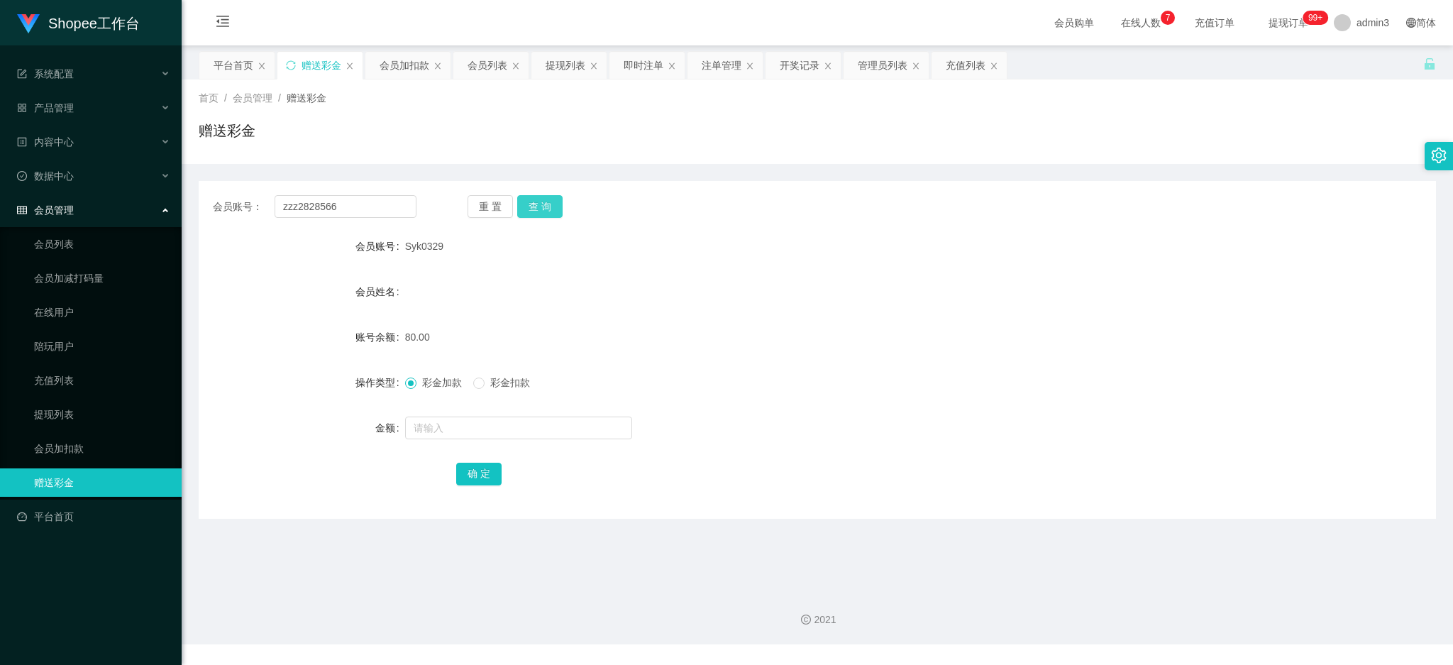
click at [555, 202] on button "查 询" at bounding box center [539, 206] width 45 height 23
click at [475, 429] on input "text" at bounding box center [518, 427] width 227 height 23
click at [472, 425] on input "text" at bounding box center [518, 427] width 227 height 23
paste input "1500"
type input "1500"
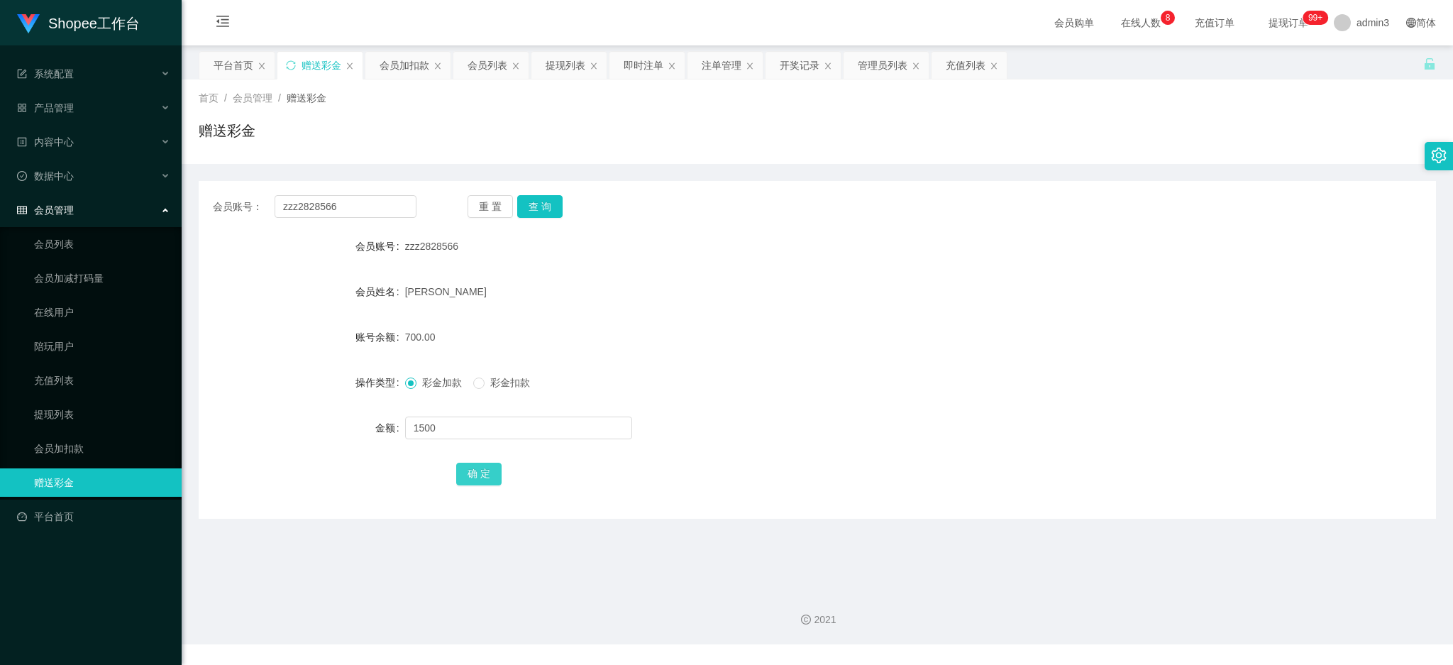
click at [469, 472] on button "确 定" at bounding box center [478, 474] width 45 height 23
click at [496, 53] on div "会员列表" at bounding box center [488, 65] width 40 height 27
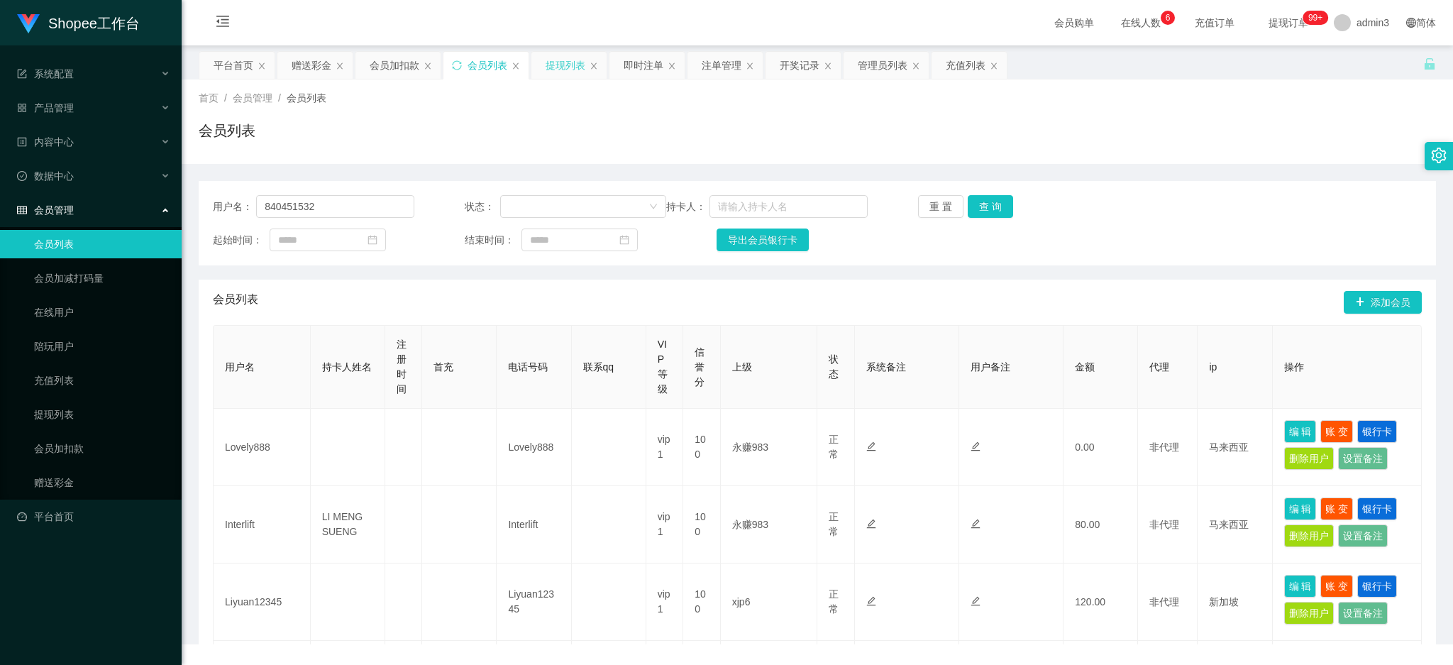
click at [551, 58] on div "提现列表" at bounding box center [566, 65] width 40 height 27
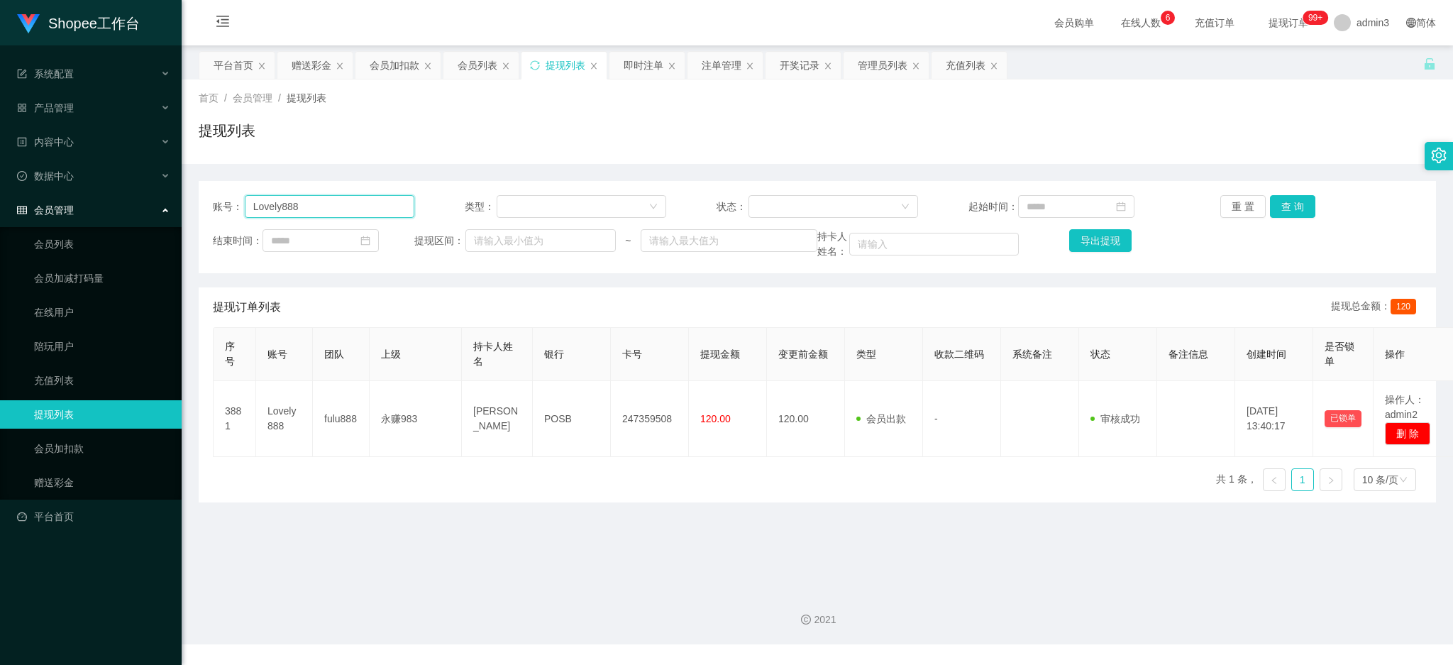
click at [255, 214] on input "Lovely888" at bounding box center [330, 206] width 170 height 23
paste input "Syk0329"
type input "Syk0329"
click at [1272, 212] on button "查 询" at bounding box center [1292, 206] width 45 height 23
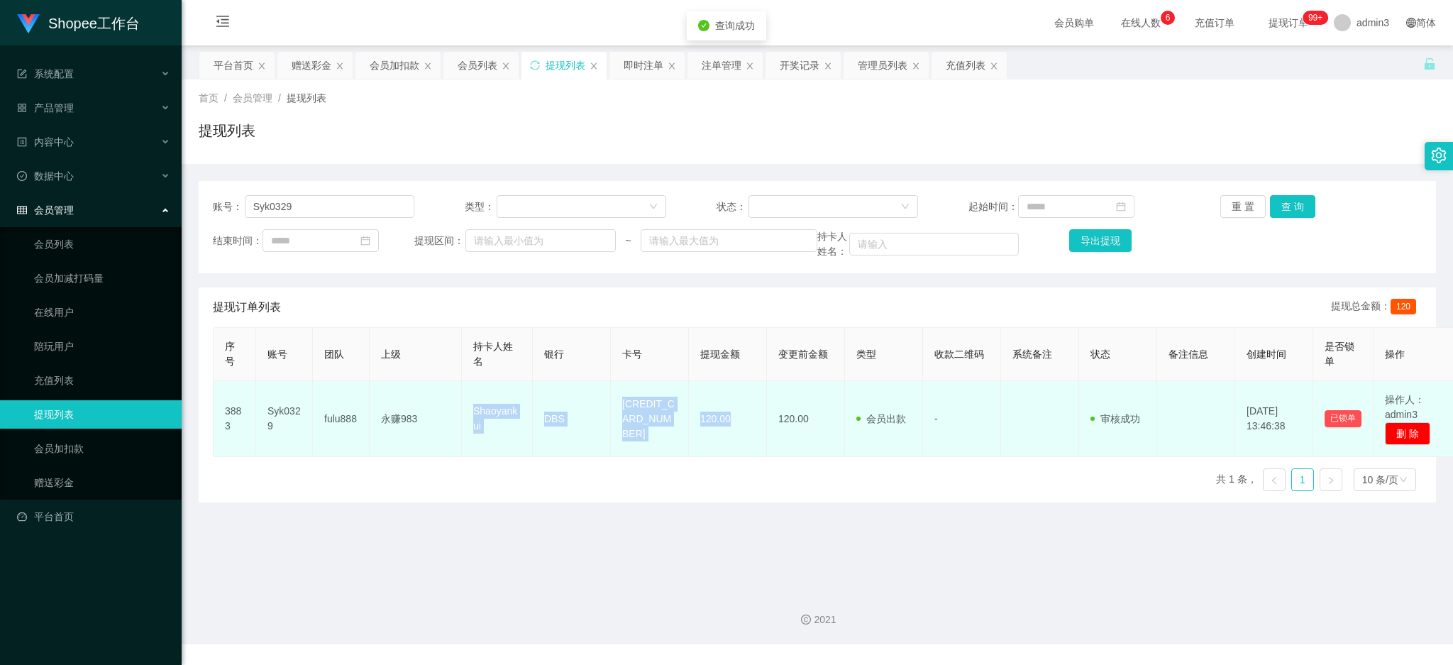
drag, startPoint x: 468, startPoint y: 410, endPoint x: 743, endPoint y: 451, distance: 278.2
click at [743, 451] on tr "3883 Syk0329 fulu888 永赚983 Shaoyankui DBS 4628450043656918 120.00 120.00 会员出款 人…" at bounding box center [836, 419] width 1245 height 76
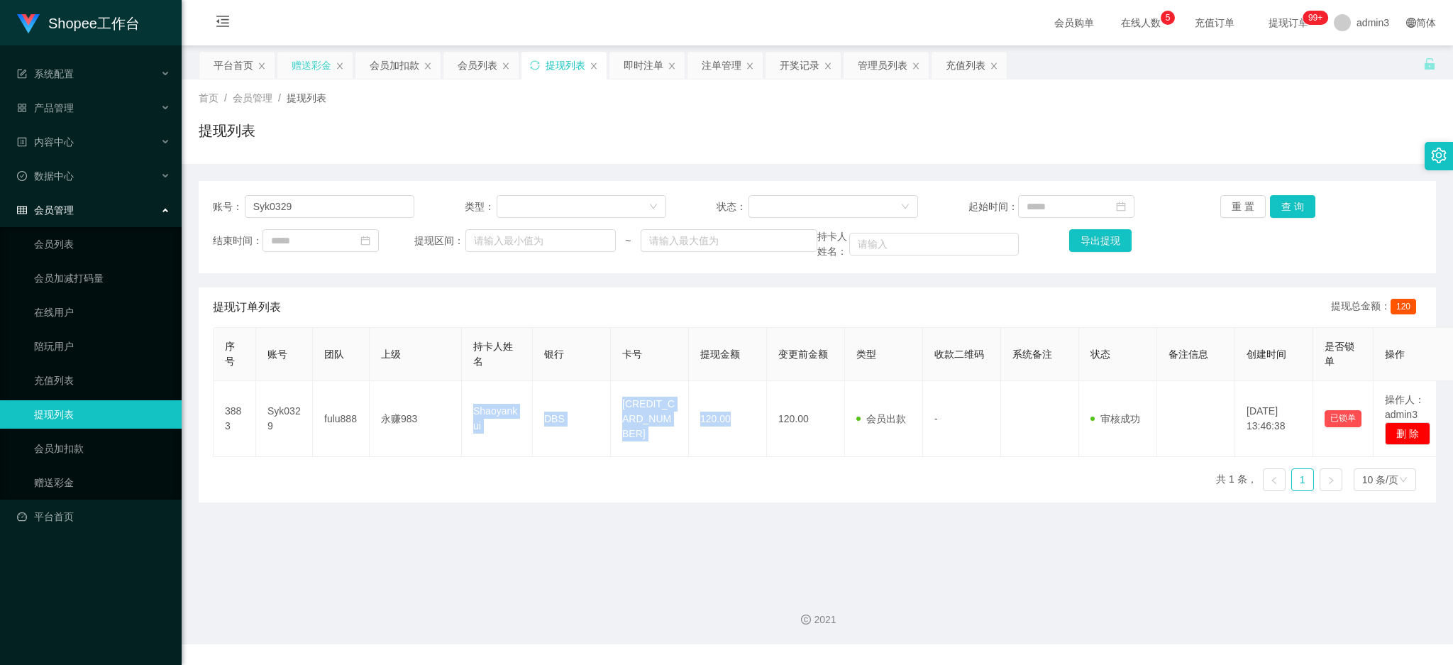
click at [307, 60] on div "赠送彩金" at bounding box center [312, 65] width 40 height 27
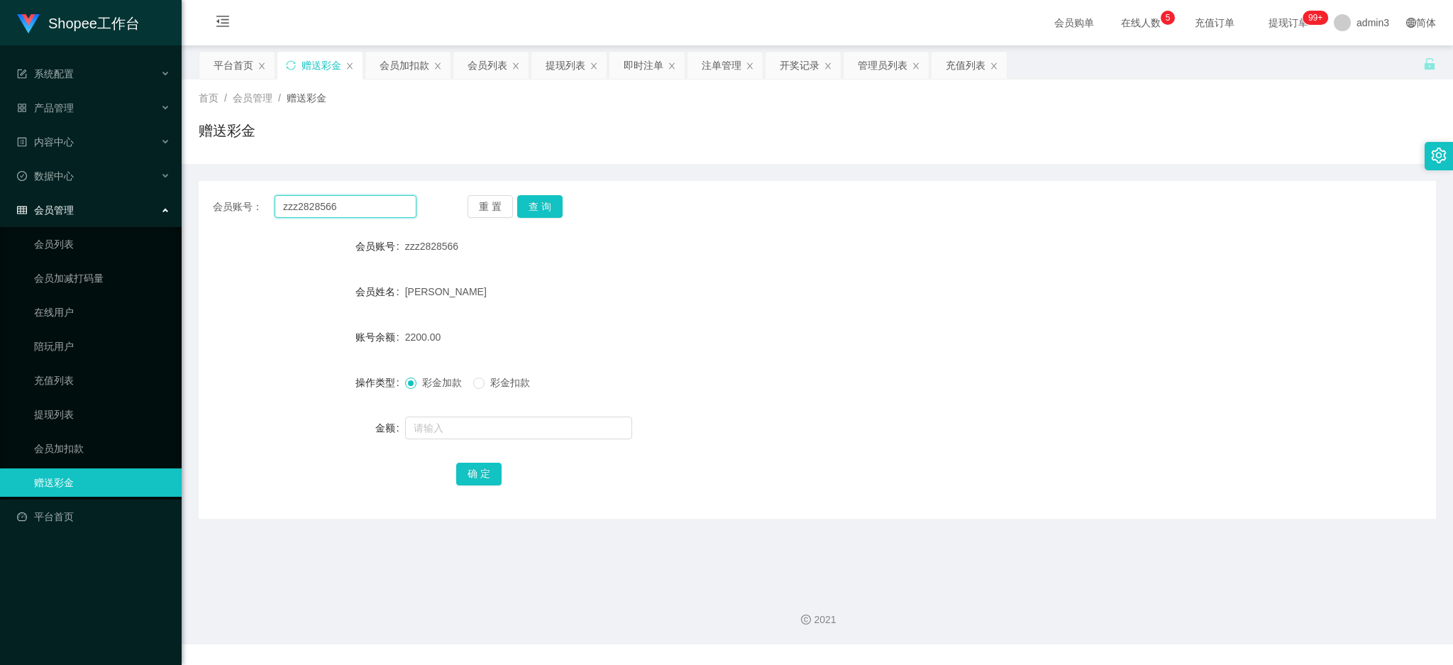
click at [326, 195] on input "zzz2828566" at bounding box center [346, 206] width 142 height 23
paste input "Interlift"
type input "Interlift"
click at [532, 210] on button "查 询" at bounding box center [539, 206] width 45 height 23
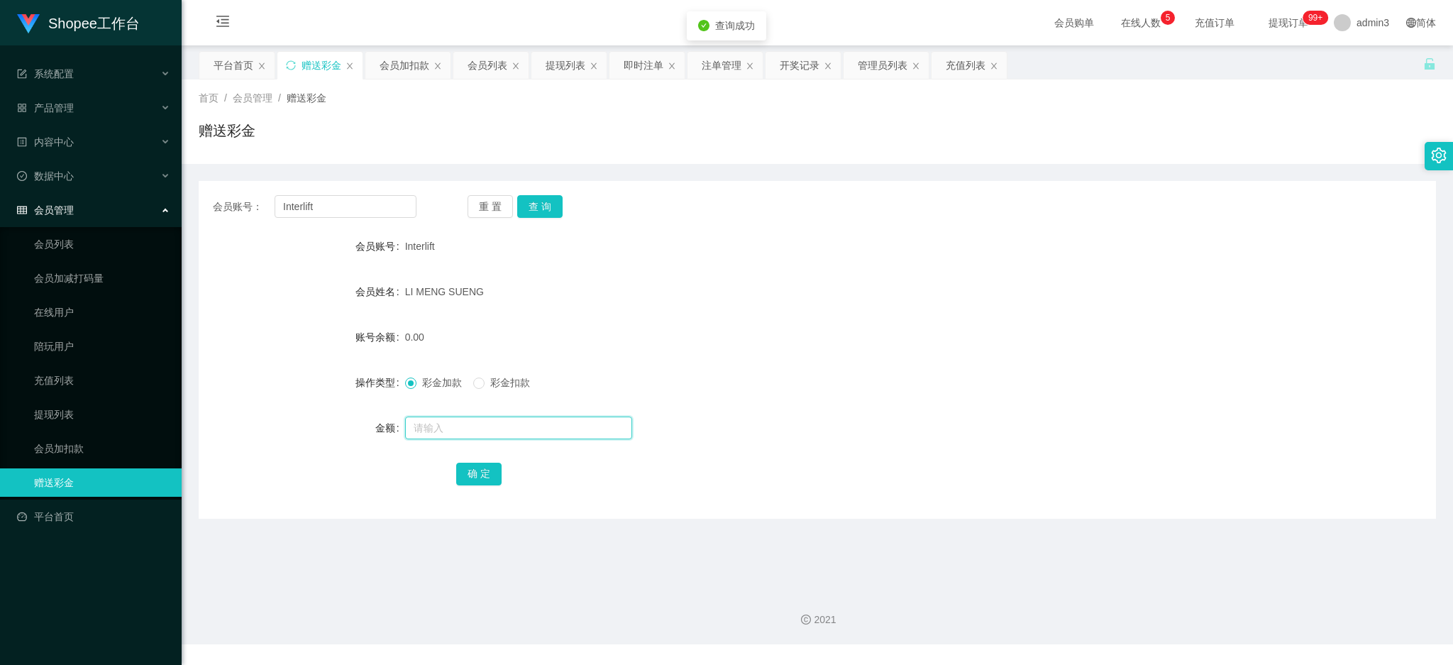
click at [470, 416] on input "text" at bounding box center [518, 427] width 227 height 23
type input "300"
click at [475, 475] on button "确 定" at bounding box center [478, 474] width 45 height 23
click at [304, 201] on input "Interlift" at bounding box center [346, 206] width 142 height 23
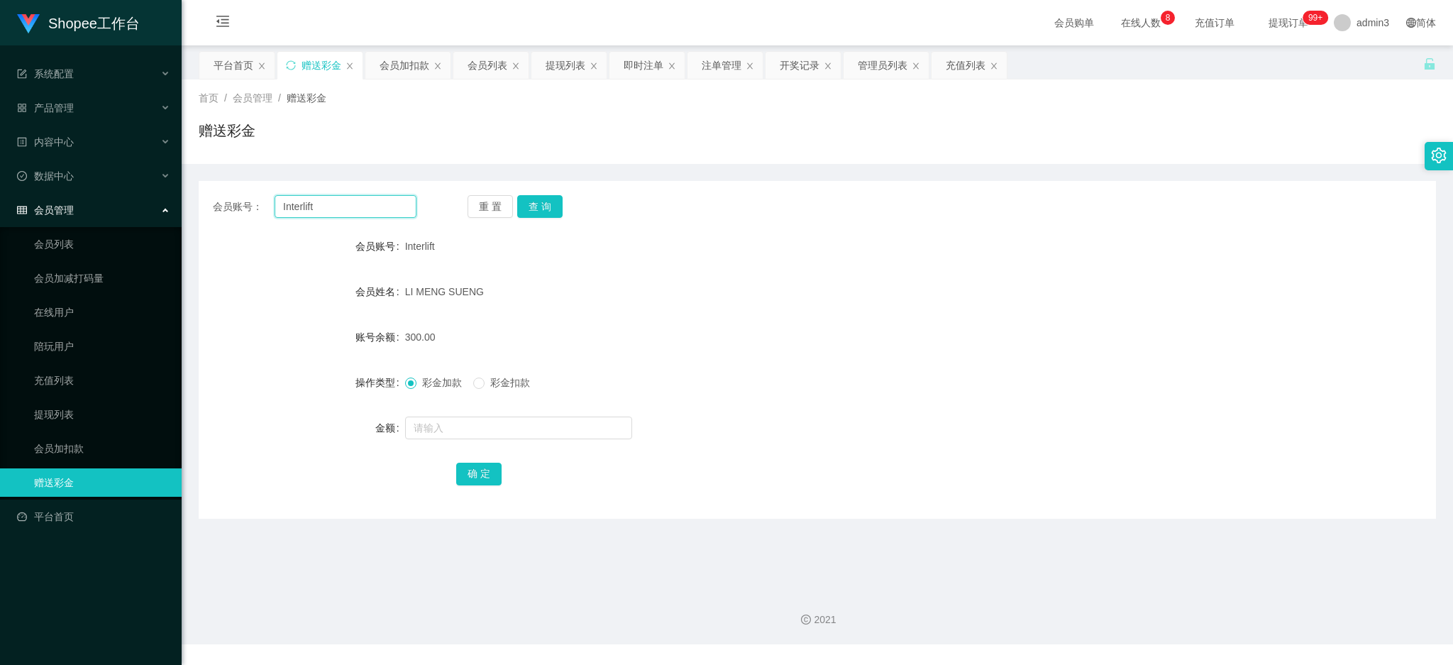
paste input "Dlee718"
type input "Dlee718"
click at [535, 205] on button "查 询" at bounding box center [539, 206] width 45 height 23
click at [456, 425] on input "text" at bounding box center [518, 427] width 227 height 23
type input "100"
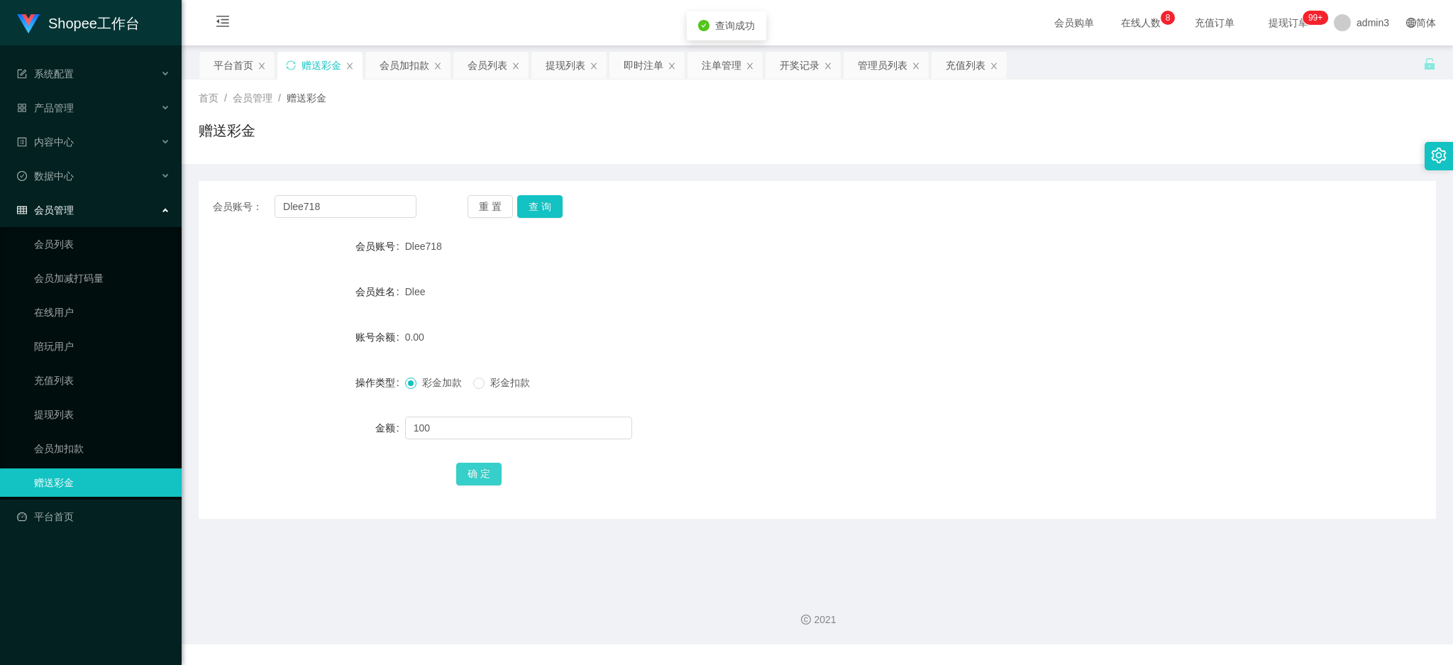
click at [481, 472] on button "确 定" at bounding box center [478, 474] width 45 height 23
click at [315, 202] on input "Dlee718" at bounding box center [346, 206] width 142 height 23
paste input "840451532"
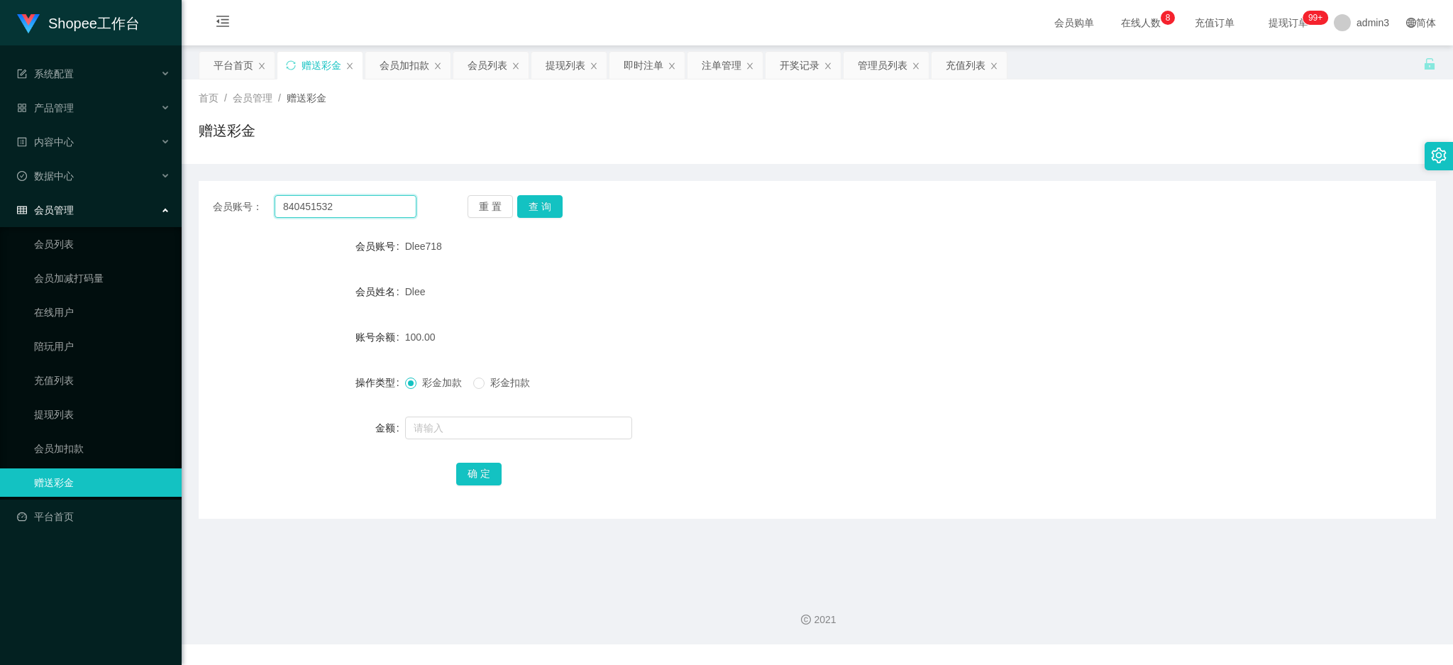
type input "840451532"
click at [514, 204] on div "重 置 查 询" at bounding box center [570, 206] width 204 height 23
click at [527, 204] on button "查 询" at bounding box center [539, 206] width 45 height 23
click at [461, 420] on input "text" at bounding box center [518, 427] width 227 height 23
type input "100"
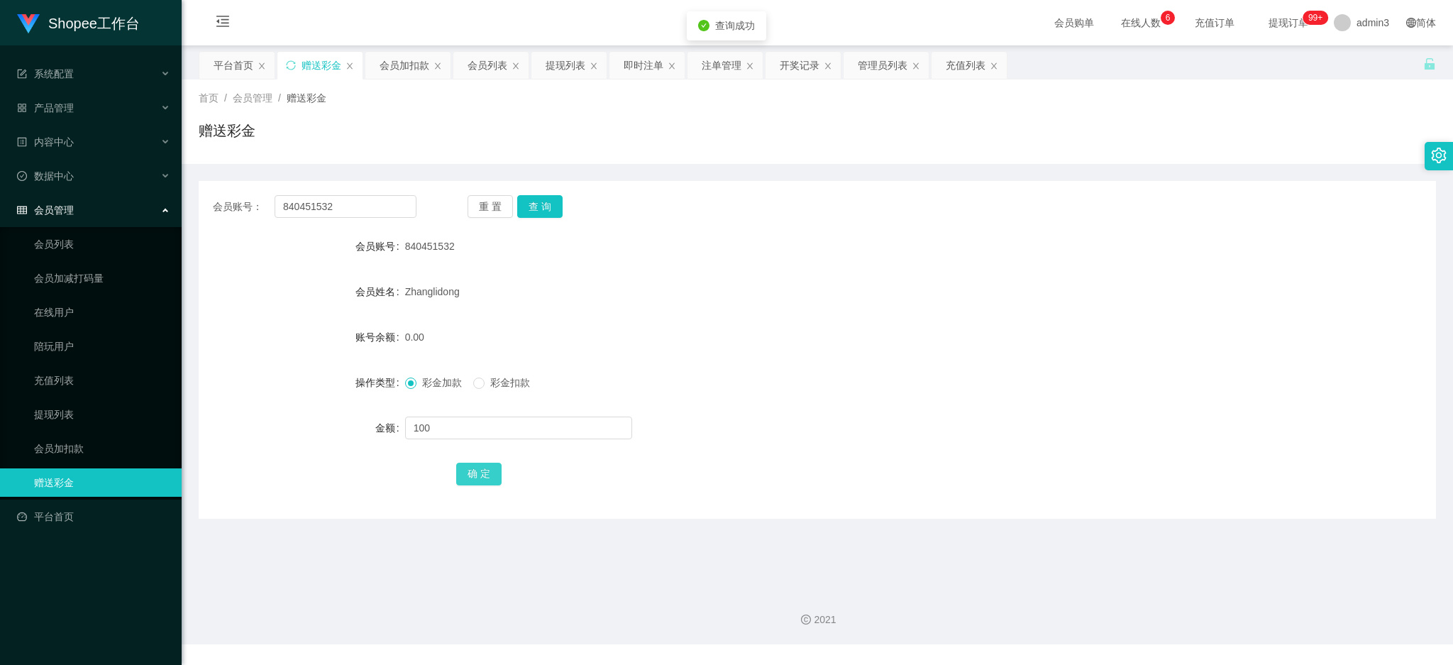
click at [463, 477] on button "确 定" at bounding box center [478, 474] width 45 height 23
click at [294, 216] on input "840451532" at bounding box center [346, 206] width 142 height 23
paste input "Shuting1990"
type input "Shuting1990"
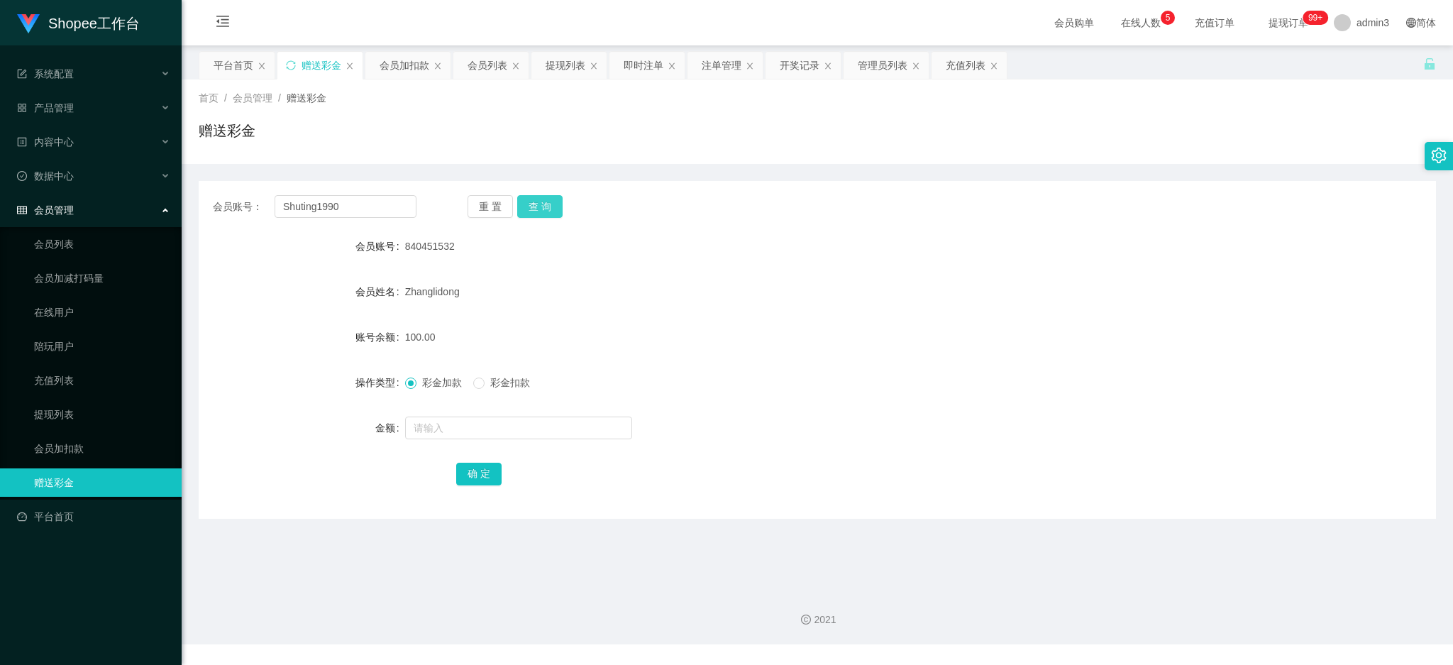
click at [546, 207] on button "查 询" at bounding box center [539, 206] width 45 height 23
click at [490, 434] on input "text" at bounding box center [518, 427] width 227 height 23
type input "15"
click at [466, 463] on button "确 定" at bounding box center [478, 474] width 45 height 23
click at [341, 188] on div "会员账号： Shuting1990 重 置 查 询 会员账号 Shuting1990 会员姓名 [PERSON_NAME] 账号余额 15.00 操作类型 彩…" at bounding box center [817, 350] width 1237 height 338
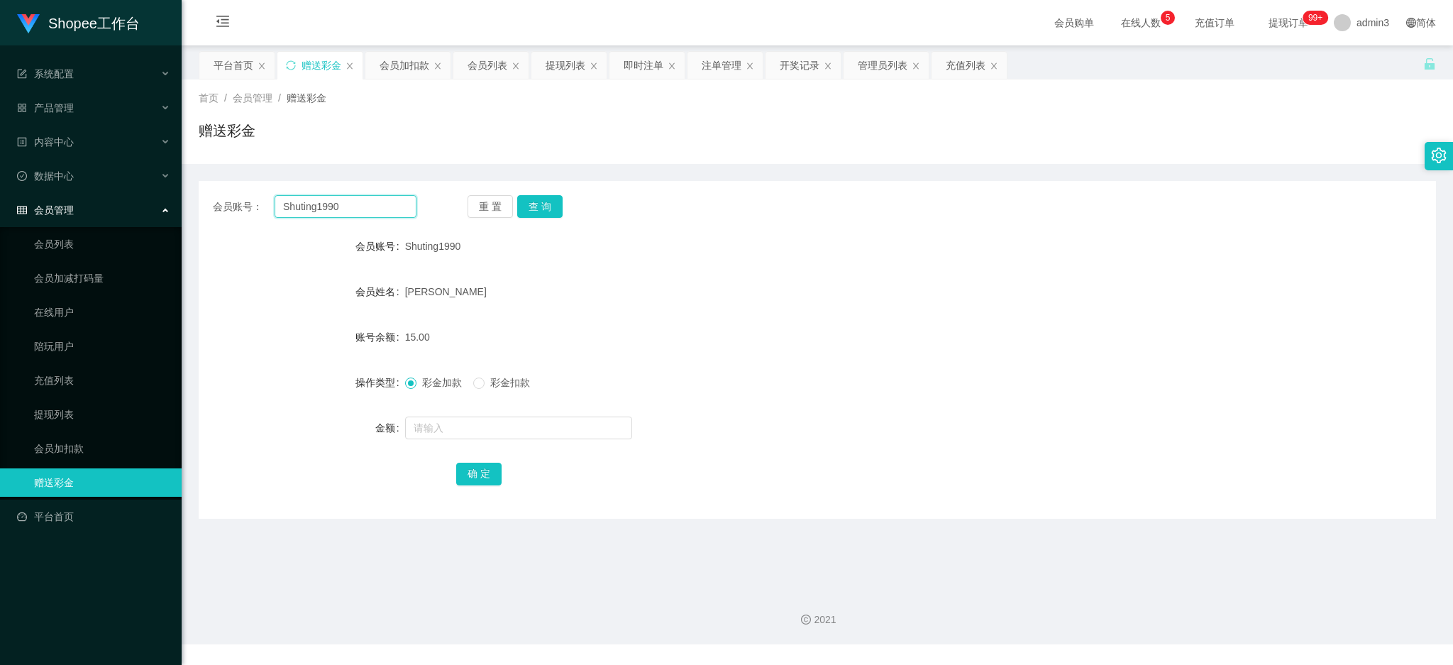
click at [315, 209] on input "Shuting1990" at bounding box center [346, 206] width 142 height 23
paste input "pipi"
type input "pipi"
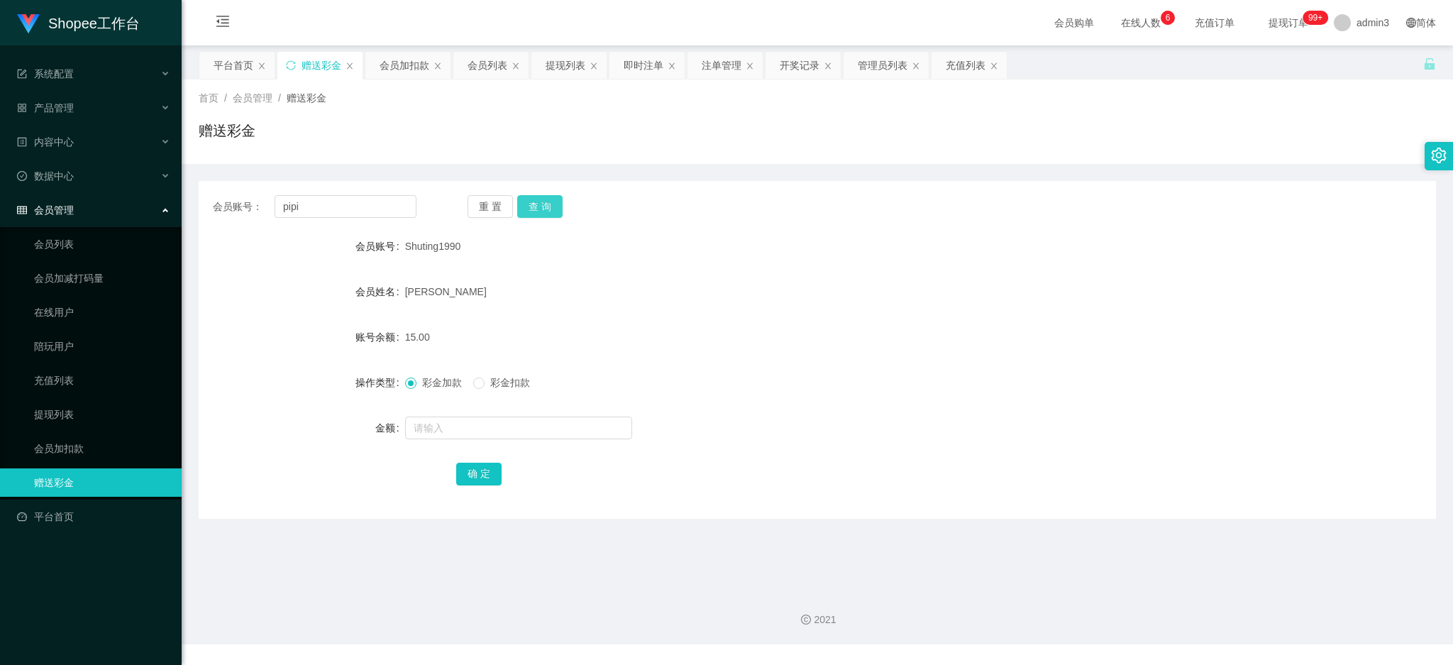
drag, startPoint x: 559, startPoint y: 205, endPoint x: 550, endPoint y: 209, distance: 10.2
click at [551, 209] on button "查 询" at bounding box center [539, 206] width 45 height 23
click at [550, 209] on button "查 询" at bounding box center [539, 206] width 45 height 23
click at [495, 423] on input "text" at bounding box center [518, 427] width 227 height 23
type input "15"
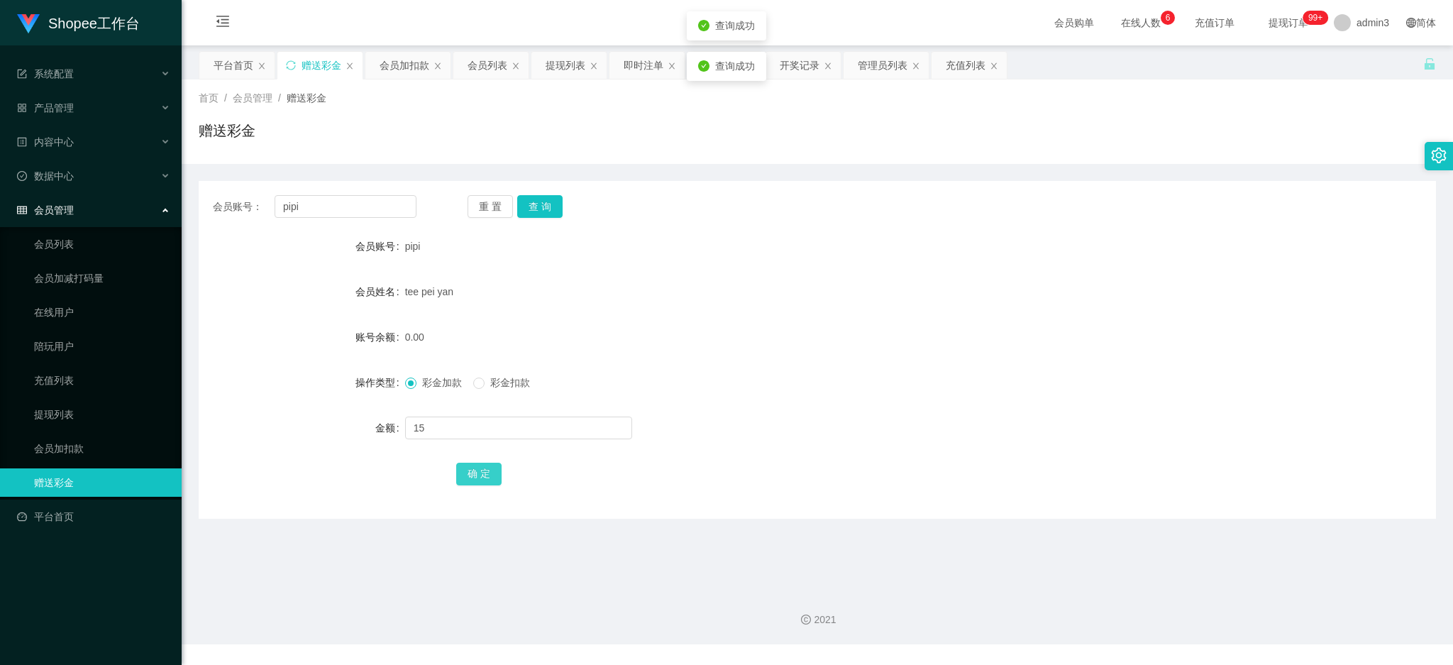
click at [482, 467] on button "确 定" at bounding box center [478, 474] width 45 height 23
click at [557, 66] on div "提现列表" at bounding box center [566, 65] width 40 height 27
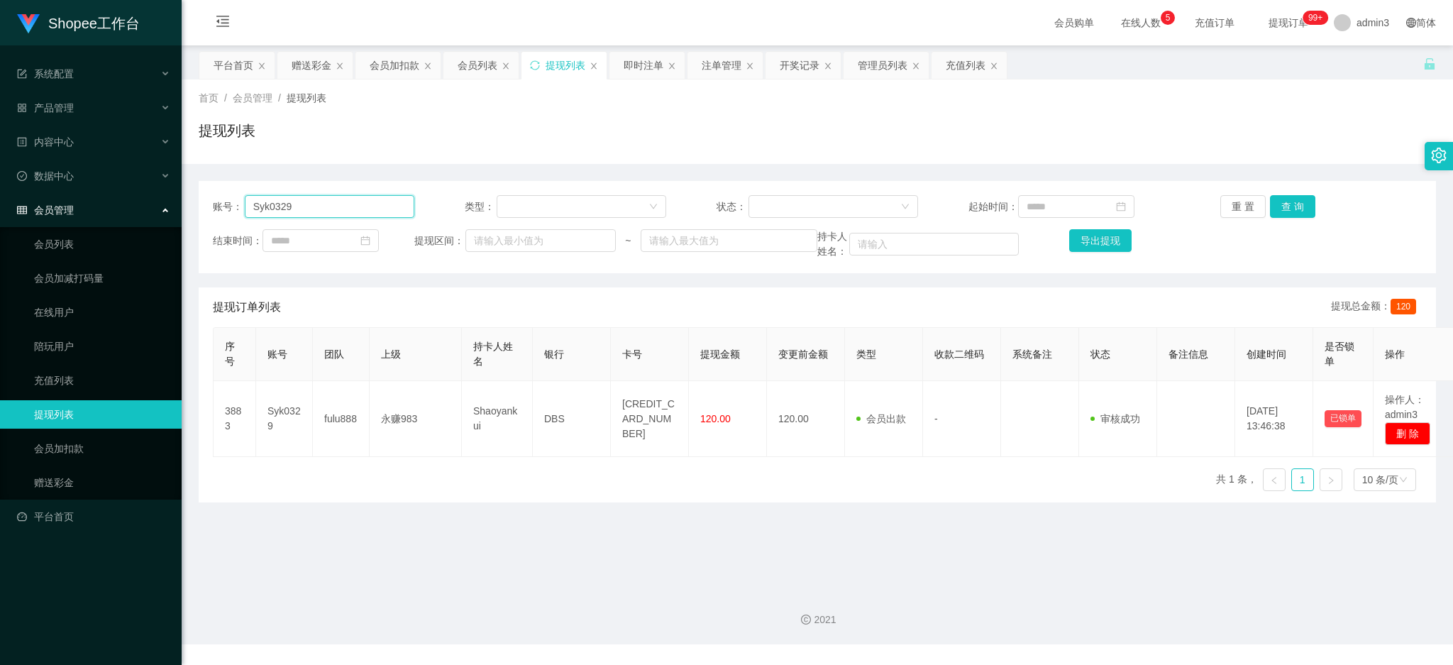
click at [320, 201] on input "Syk0329" at bounding box center [330, 206] width 170 height 23
paste input "limwei"
type input "limwei"
click at [1284, 206] on button "查 询" at bounding box center [1292, 206] width 45 height 23
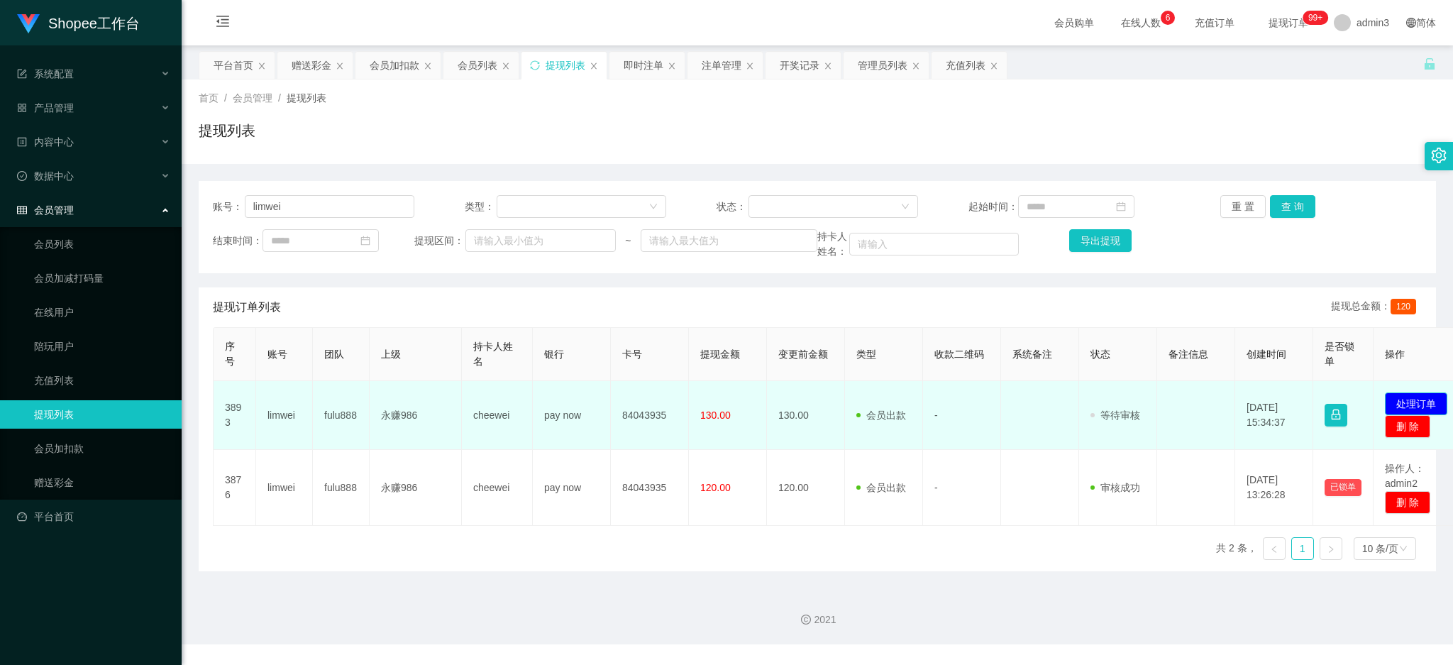
click at [1413, 397] on button "处理订单" at bounding box center [1416, 403] width 62 height 23
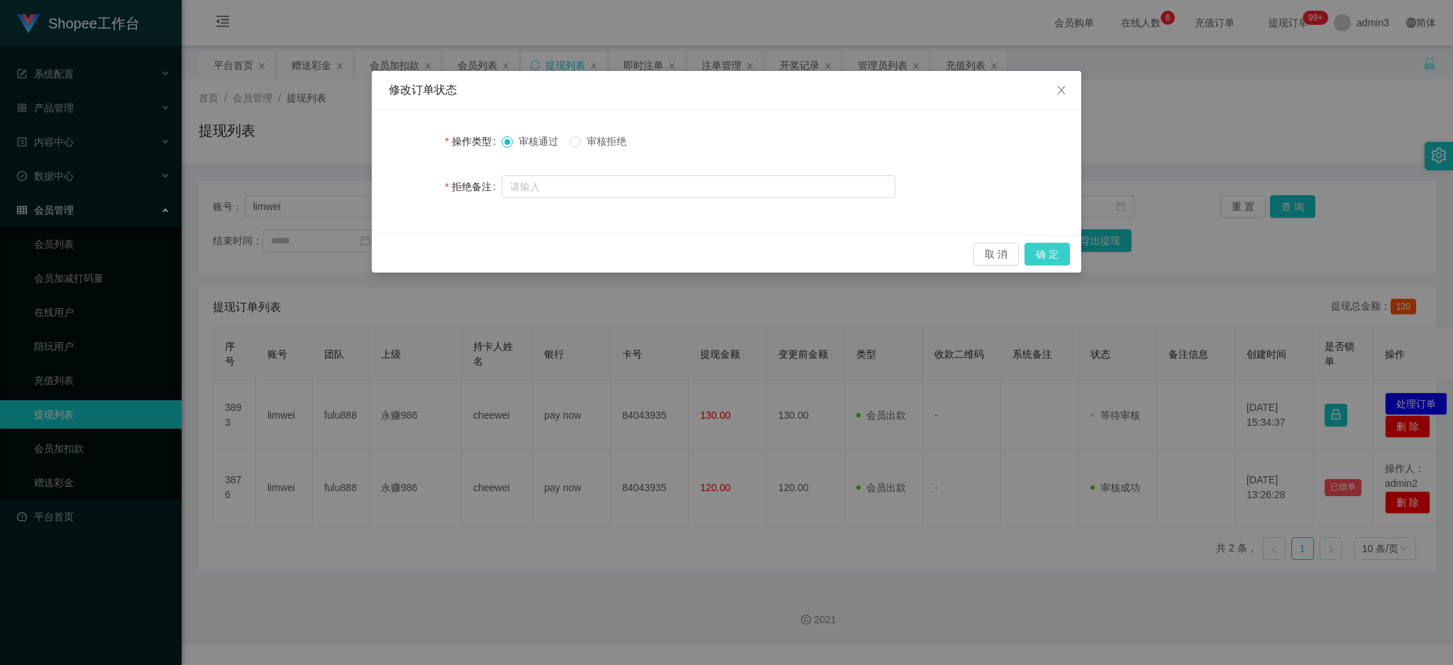
click at [1045, 250] on button "确 定" at bounding box center [1047, 254] width 45 height 23
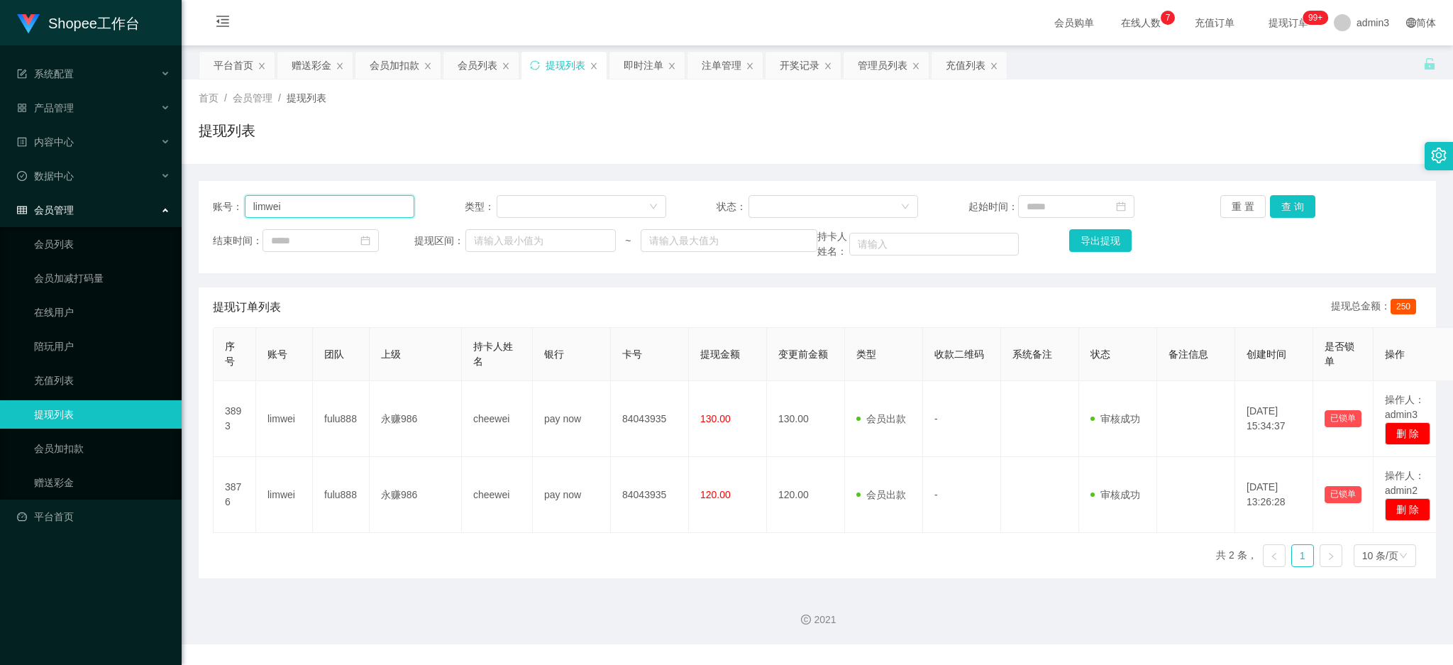
click at [343, 216] on input "limwei" at bounding box center [330, 206] width 170 height 23
click at [342, 216] on input "limwei" at bounding box center [330, 206] width 170 height 23
paste input "840451532"
click at [1279, 207] on button "查 询" at bounding box center [1292, 206] width 45 height 23
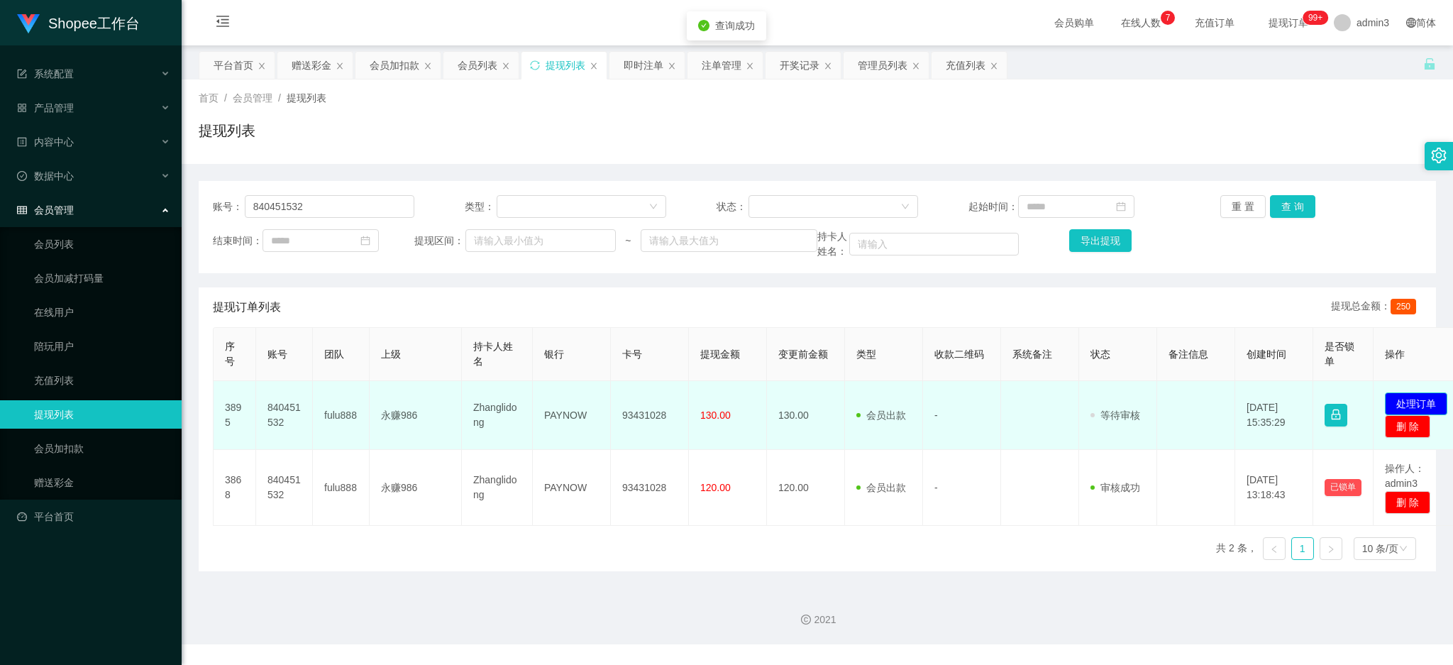
click at [1440, 397] on button "处理订单" at bounding box center [1416, 403] width 62 height 23
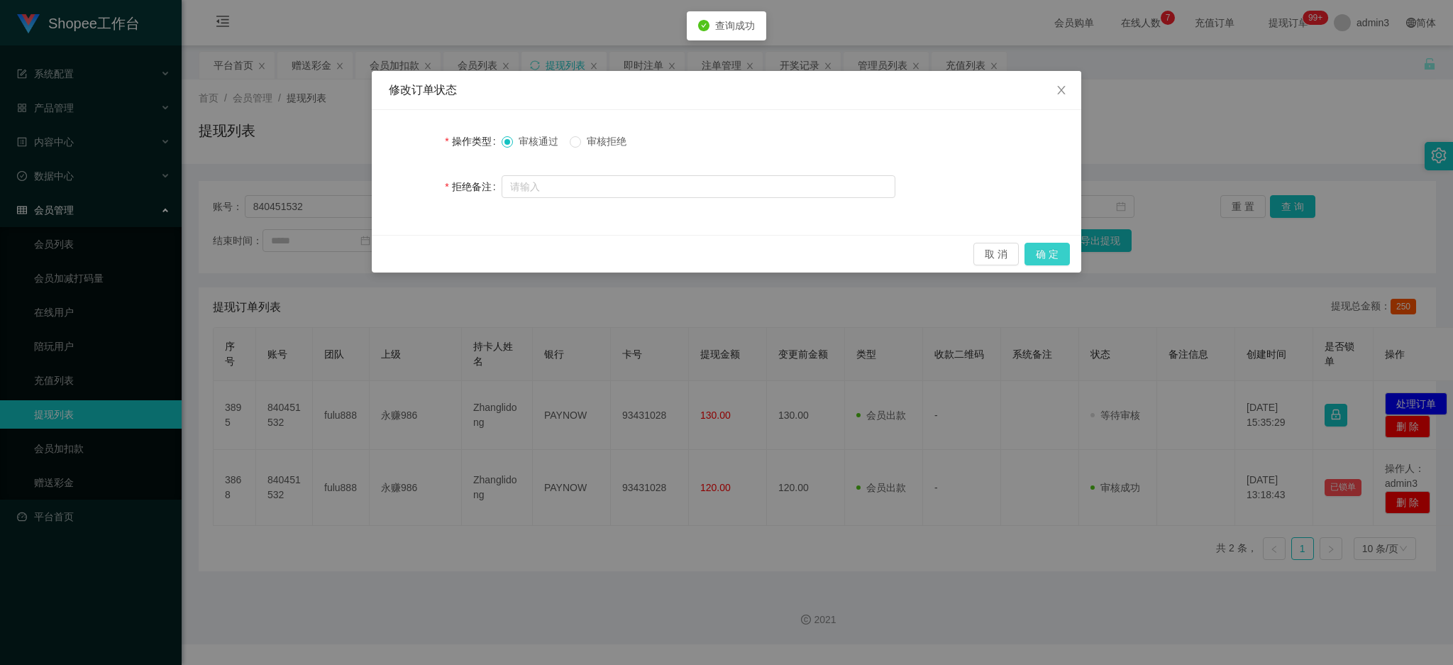
click at [1058, 255] on button "确 定" at bounding box center [1047, 254] width 45 height 23
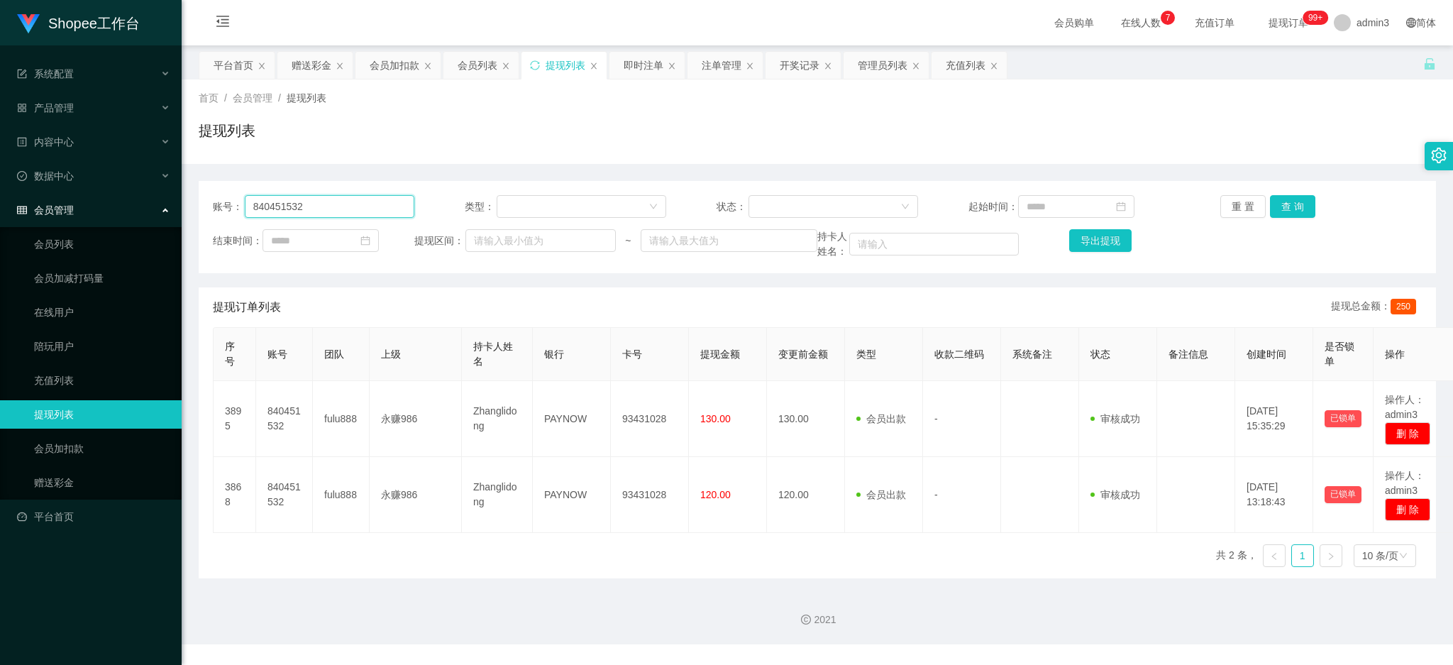
click at [330, 205] on input "840451532" at bounding box center [330, 206] width 170 height 23
paste input "Dlee718"
click at [1302, 205] on button "查 询" at bounding box center [1292, 206] width 45 height 23
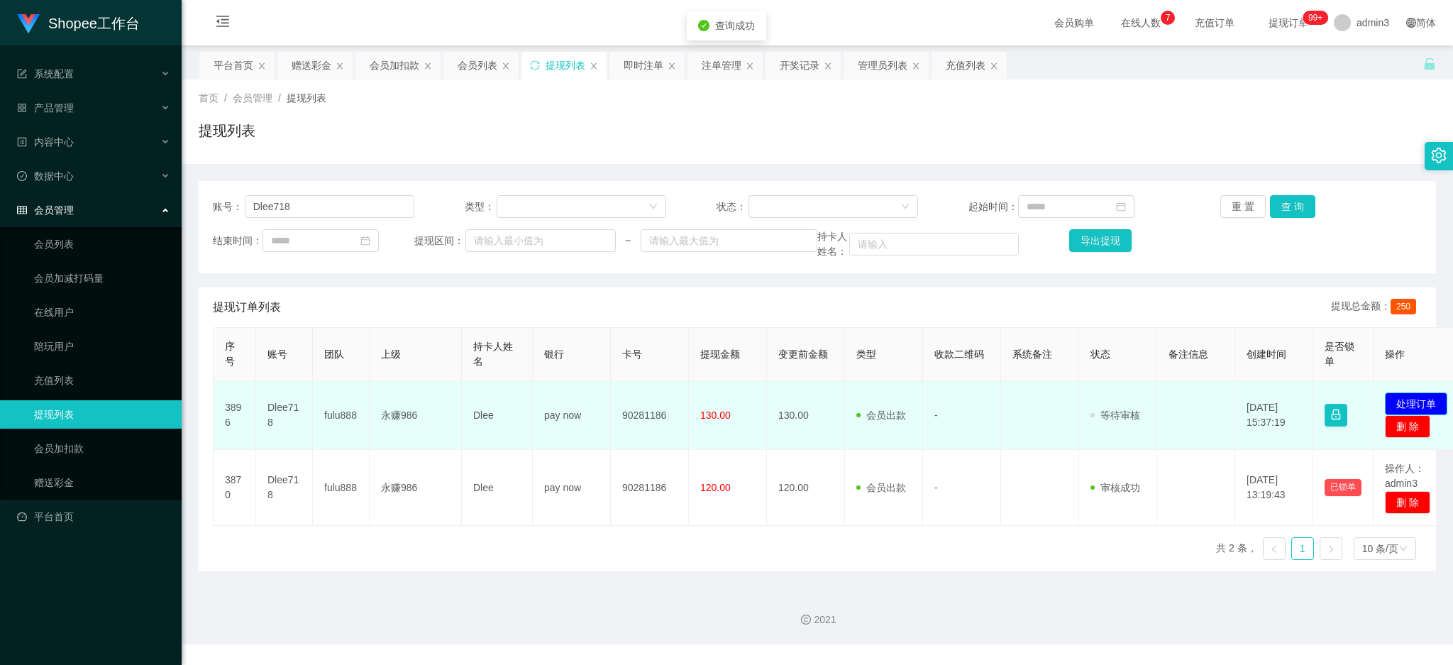
drag, startPoint x: 1409, startPoint y: 401, endPoint x: 1393, endPoint y: 402, distance: 15.6
click at [1408, 401] on button "处理订单" at bounding box center [1416, 403] width 62 height 23
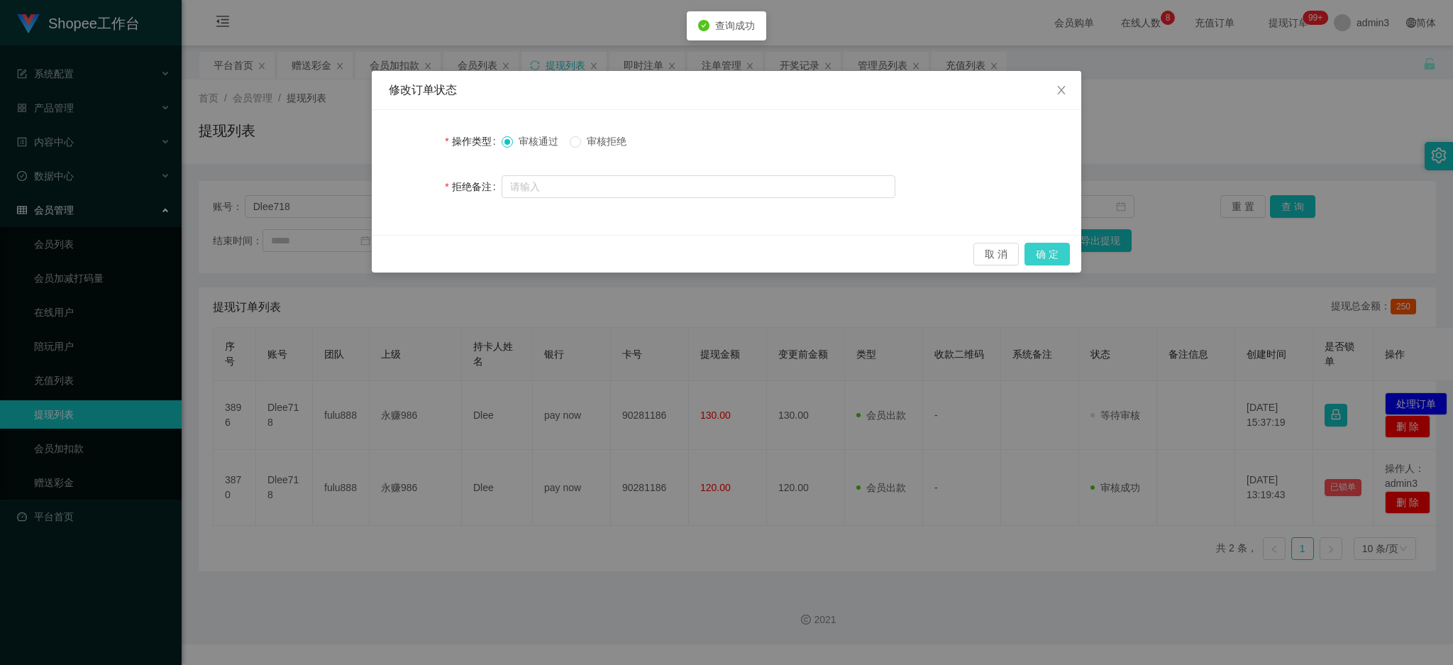
drag, startPoint x: 1054, startPoint y: 250, endPoint x: 1027, endPoint y: 289, distance: 46.8
click at [1052, 253] on button "确 定" at bounding box center [1047, 254] width 45 height 23
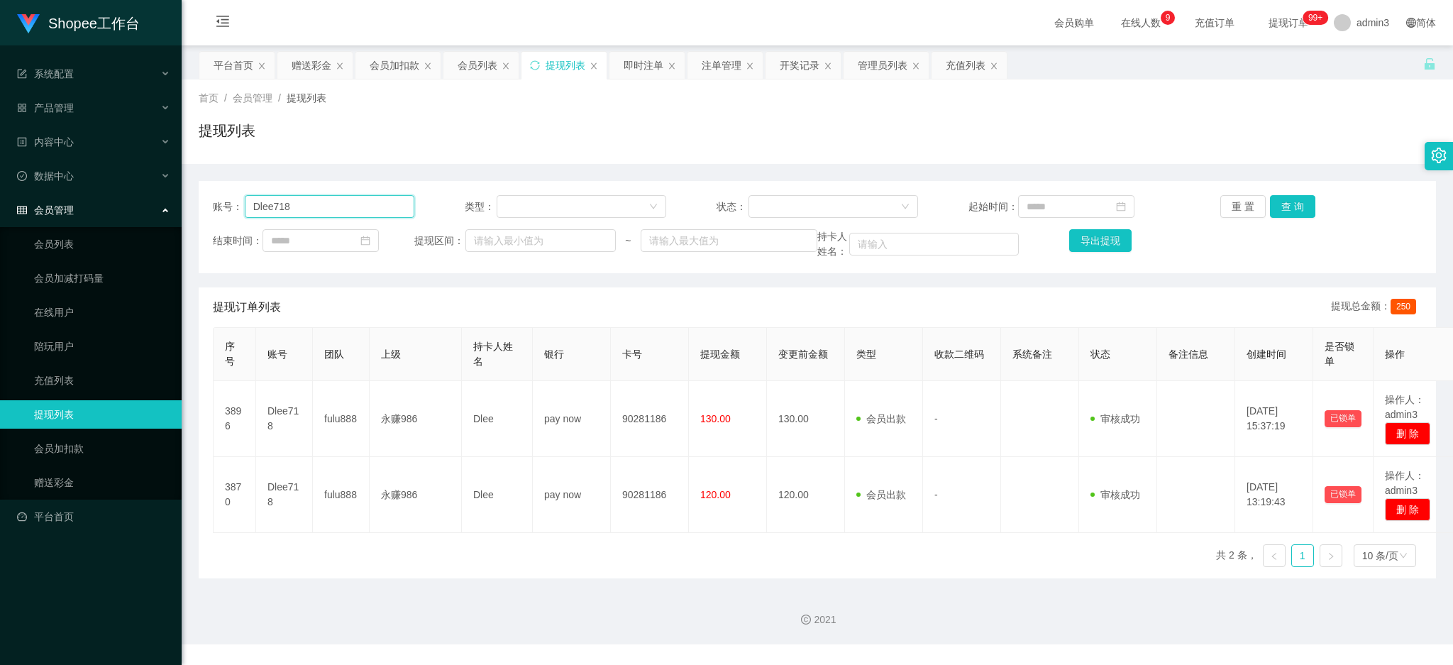
click at [298, 198] on input "Dlee718" at bounding box center [330, 206] width 170 height 23
paste input "20000"
drag, startPoint x: 1288, startPoint y: 205, endPoint x: 1296, endPoint y: 222, distance: 18.4
click at [1289, 205] on button "查 询" at bounding box center [1292, 206] width 45 height 23
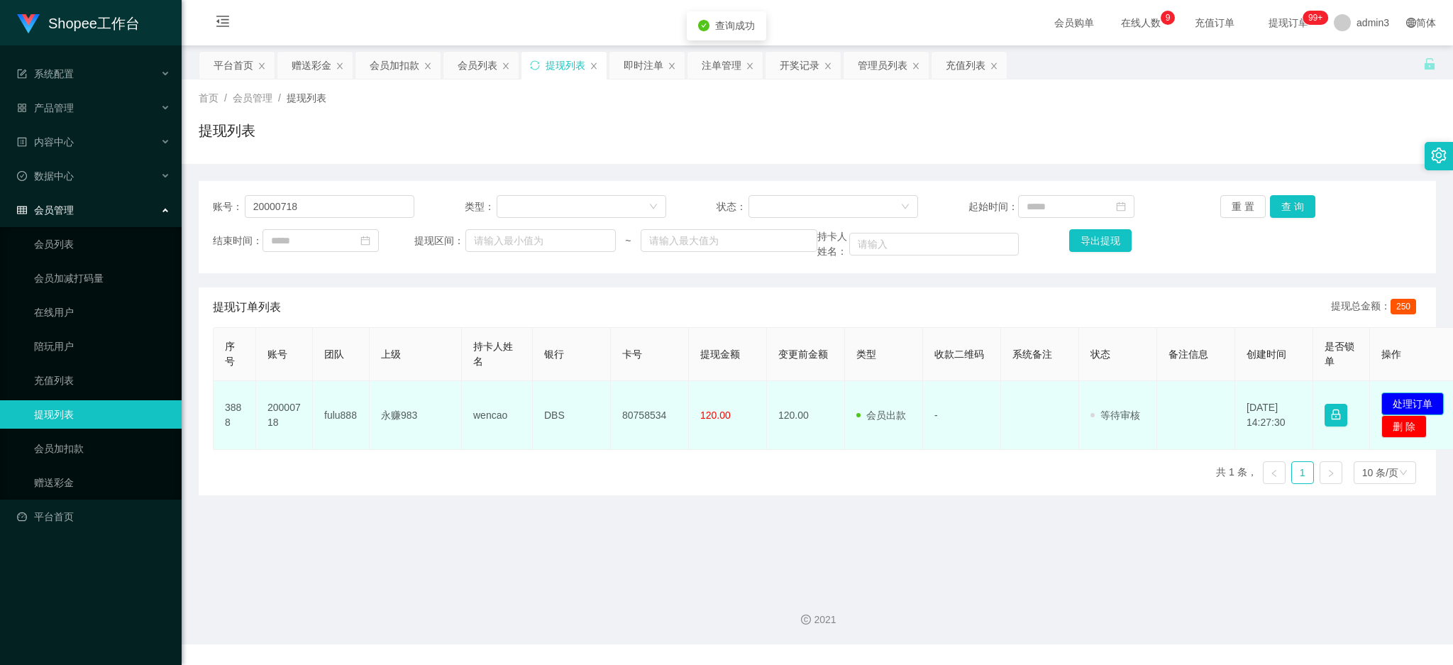
click at [1416, 394] on button "处理订单" at bounding box center [1412, 403] width 62 height 23
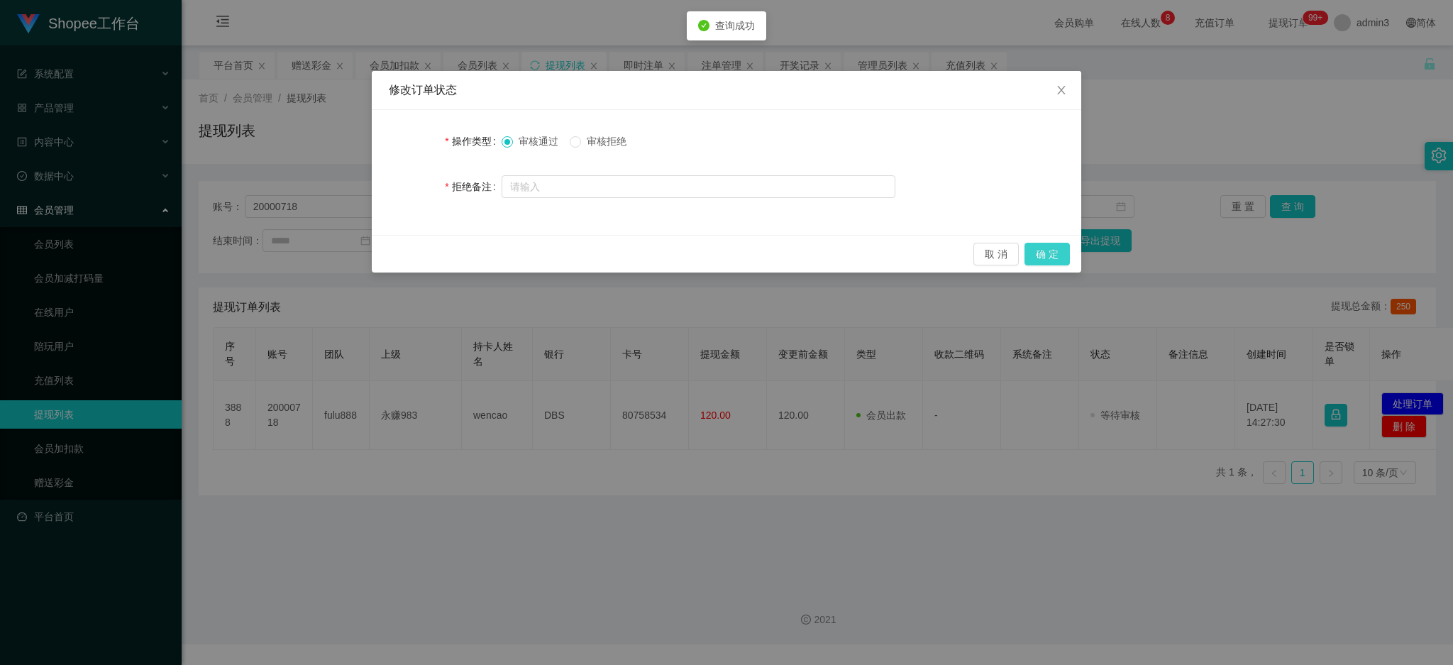
click at [1057, 260] on button "确 定" at bounding box center [1047, 254] width 45 height 23
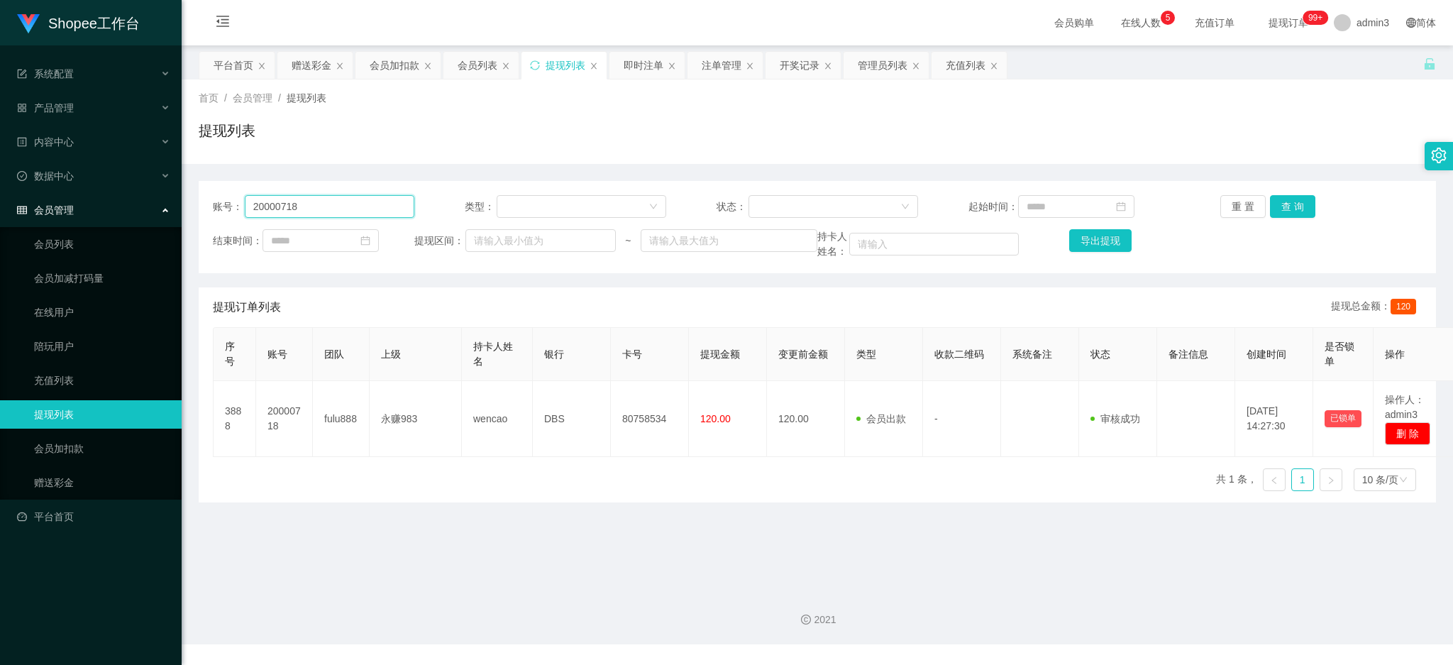
click at [300, 202] on input "20000718" at bounding box center [330, 206] width 170 height 23
paste input "83999619"
click at [1284, 199] on button "查 询" at bounding box center [1292, 206] width 45 height 23
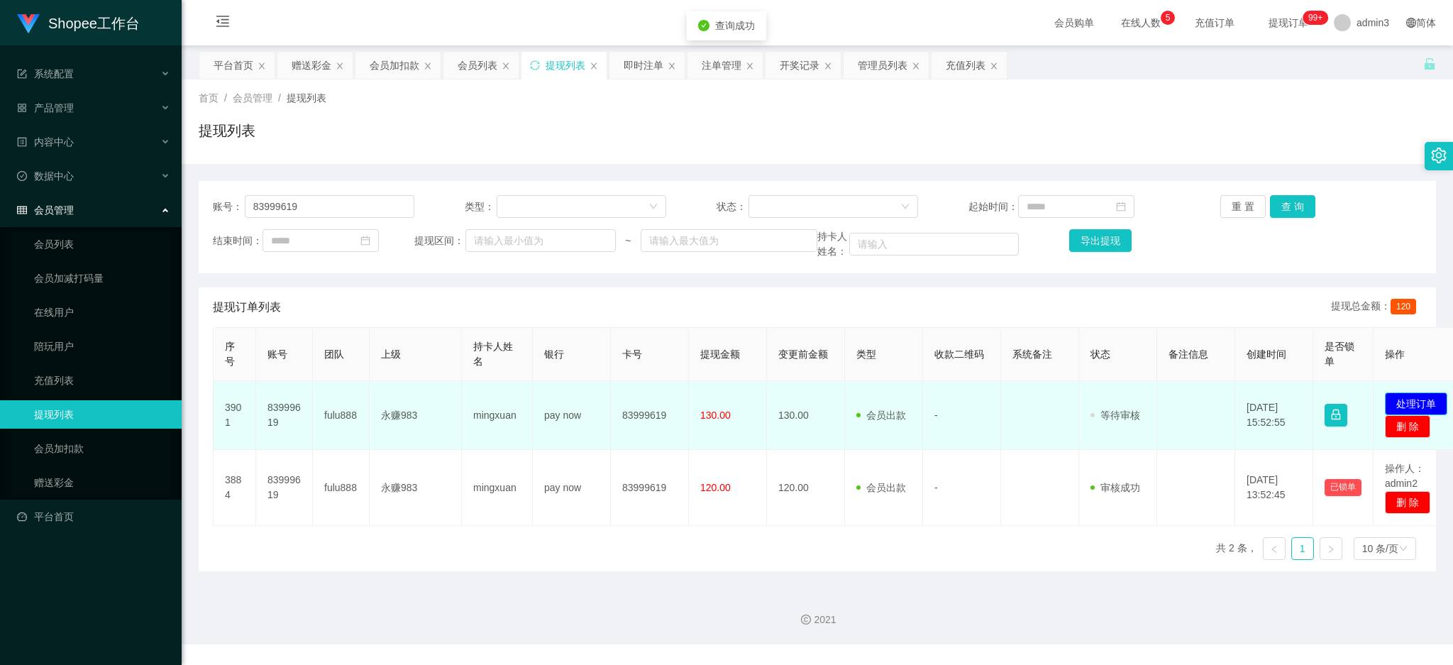
click at [1435, 402] on button "处理订单" at bounding box center [1416, 403] width 62 height 23
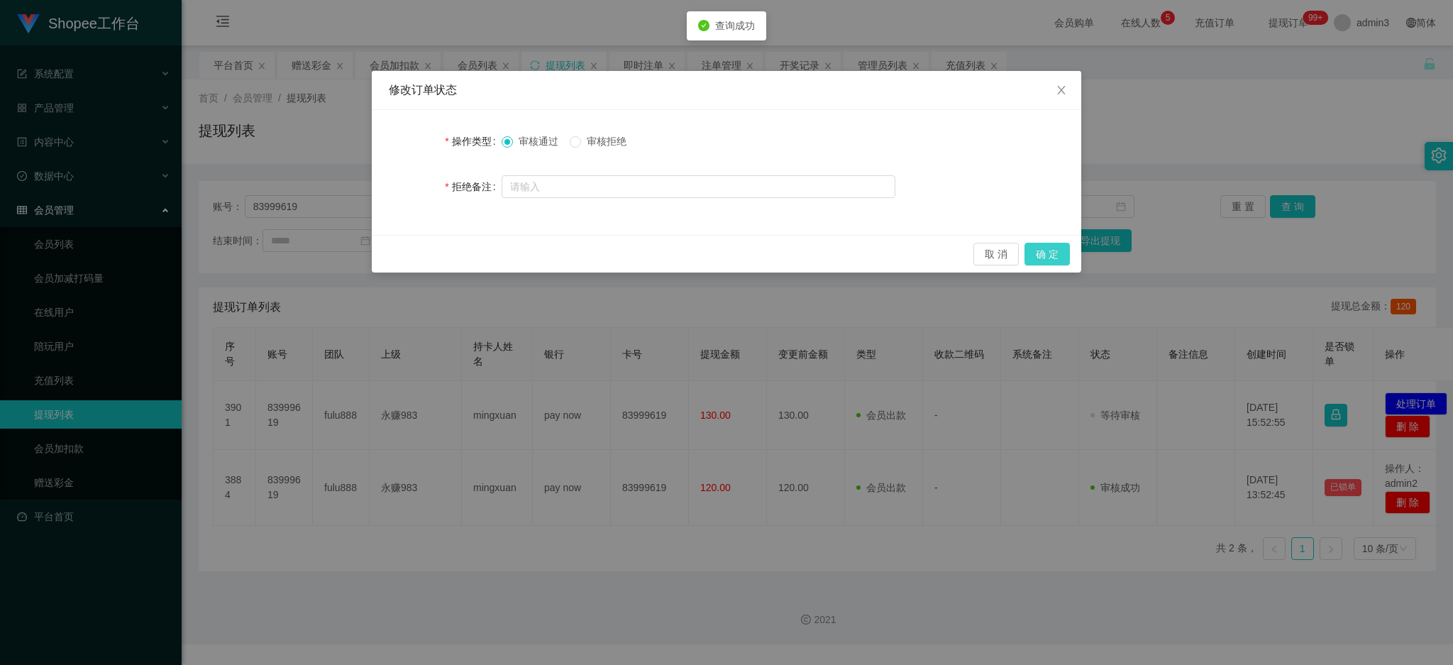
click at [1049, 261] on button "确 定" at bounding box center [1047, 254] width 45 height 23
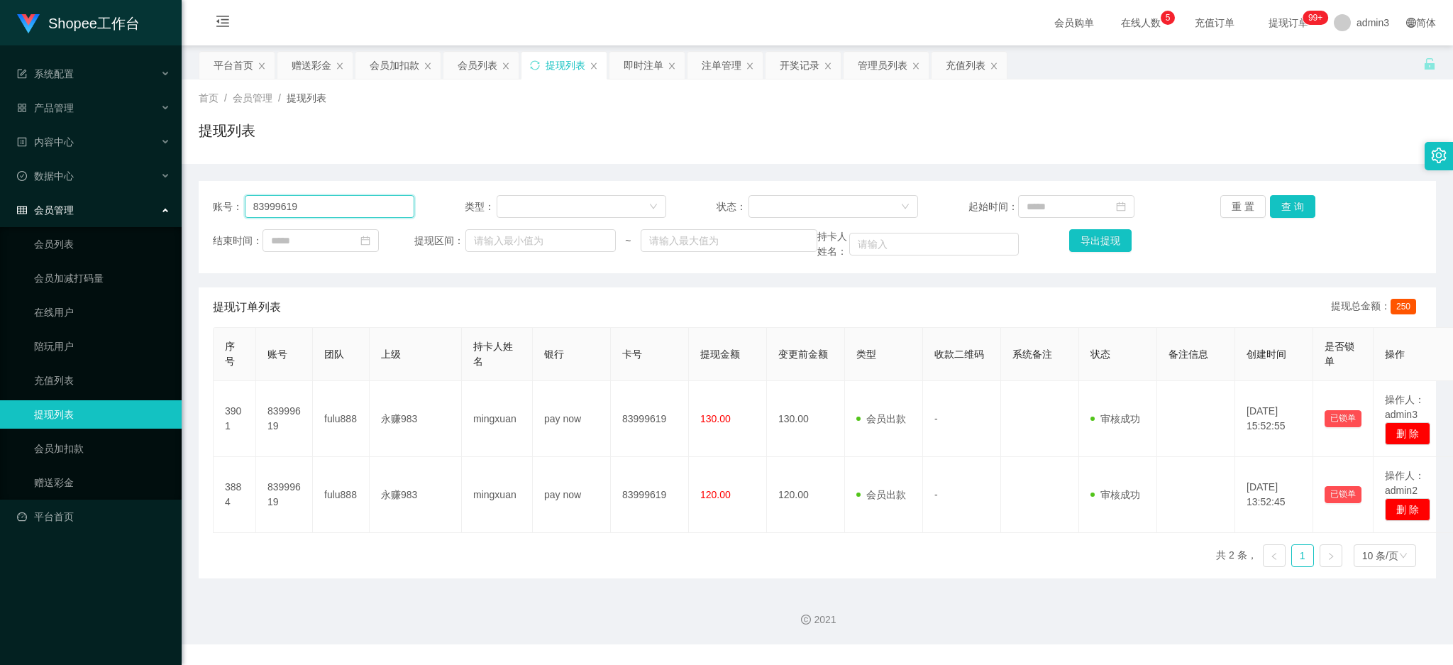
click at [331, 209] on input "83999619" at bounding box center [330, 206] width 170 height 23
paste input "Alexlee9290"
click at [1274, 199] on button "查 询" at bounding box center [1292, 206] width 45 height 23
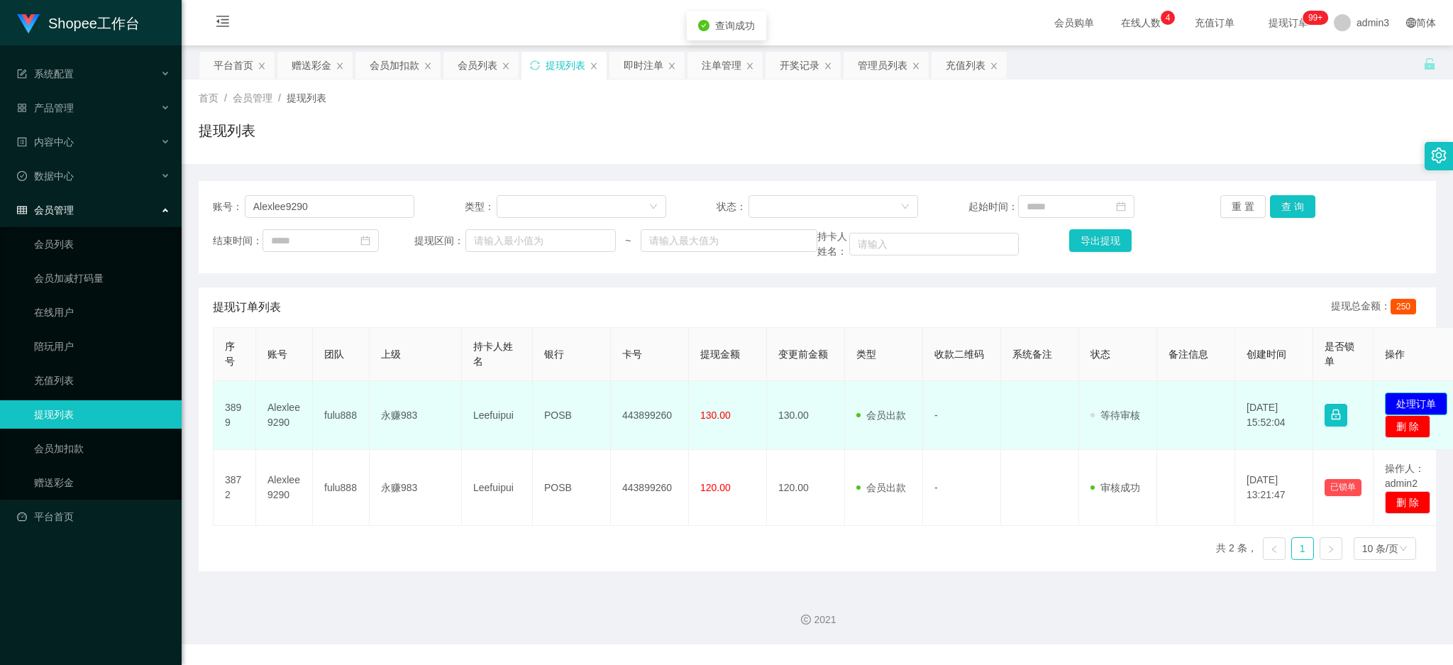
click at [1416, 394] on button "处理订单" at bounding box center [1416, 403] width 62 height 23
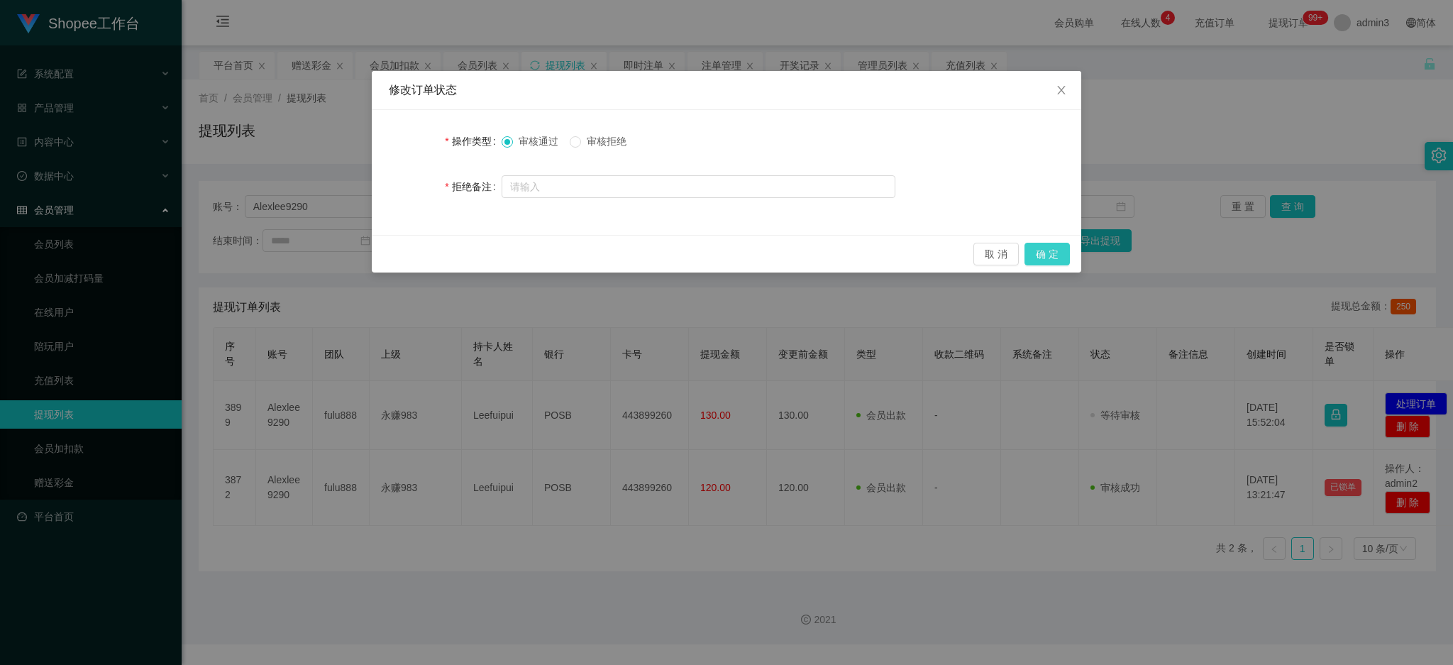
click at [1052, 258] on button "确 定" at bounding box center [1047, 254] width 45 height 23
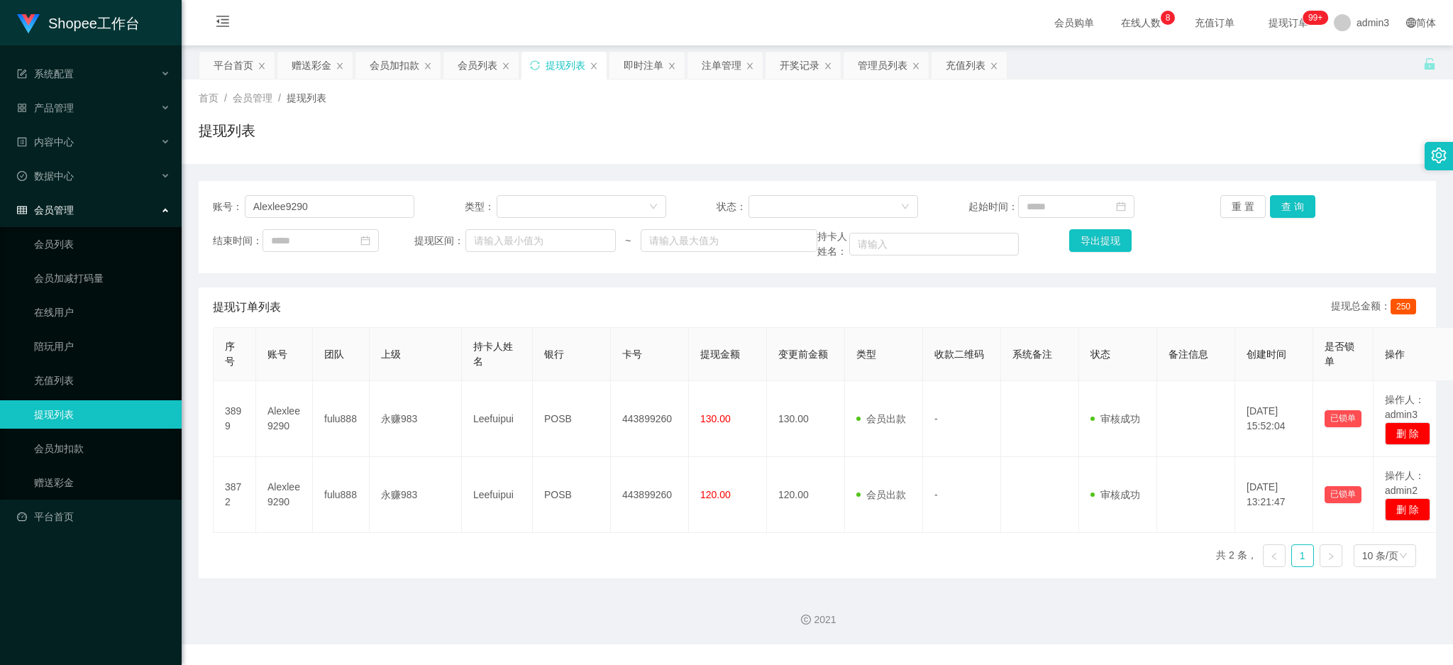
click at [336, 186] on div "账号： Alexlee9290 类型： 状态： 起始时间： 重 置 查 询 结束时间： 提现区间： ~ 持卡人姓名： 导出提现" at bounding box center [817, 227] width 1237 height 92
click at [312, 219] on div "账号： Alexlee9290 类型： 状态： 起始时间： 重 置 查 询 结束时间： 提现区间： ~ 持卡人姓名： 导出提现" at bounding box center [817, 227] width 1237 height 92
click at [311, 201] on input "Alexlee9290" at bounding box center [330, 206] width 170 height 23
paste input "20000718"
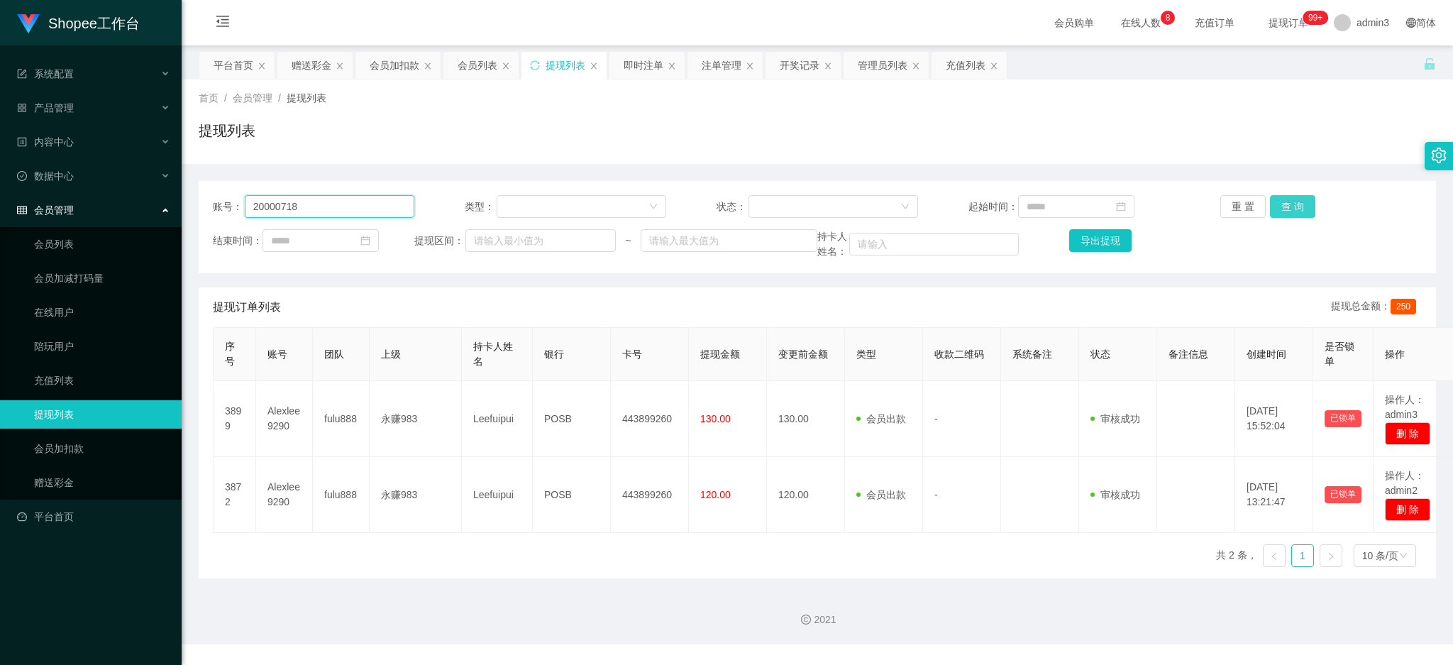
type input "20000718"
click at [1270, 211] on button "查 询" at bounding box center [1292, 206] width 45 height 23
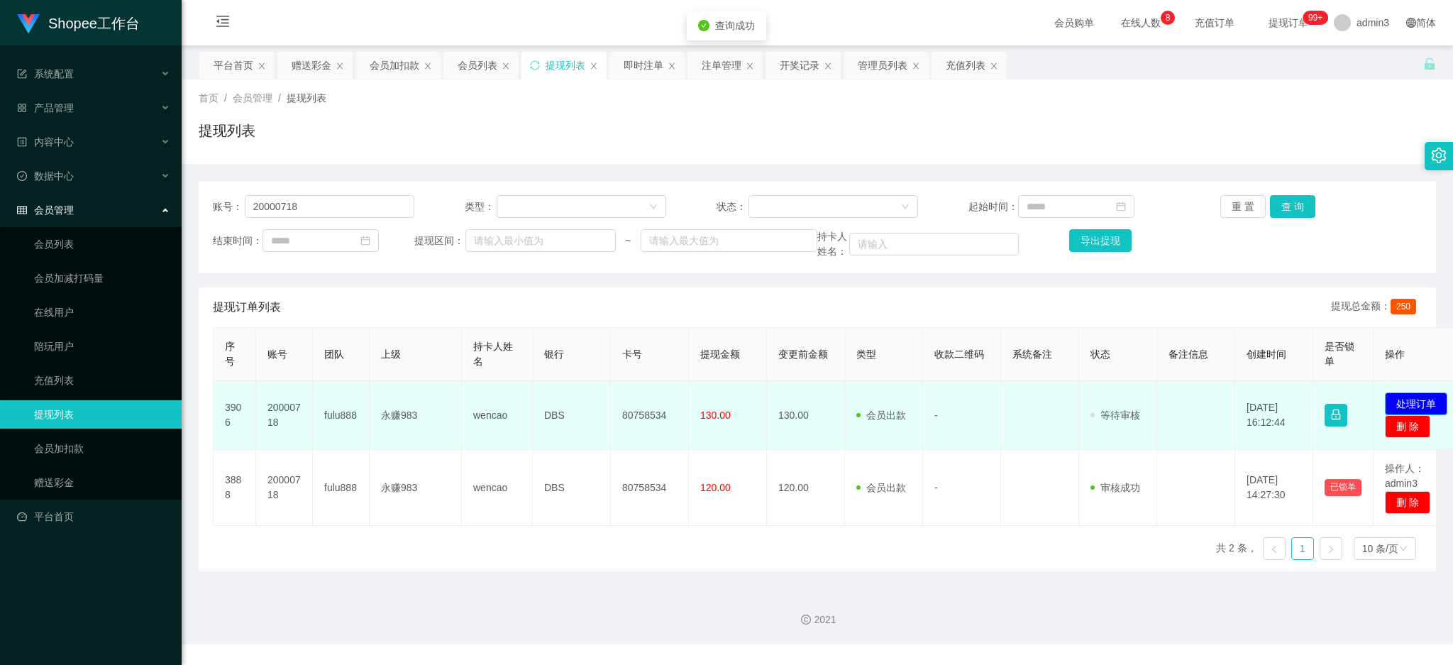
click at [1423, 402] on button "处理订单" at bounding box center [1416, 403] width 62 height 23
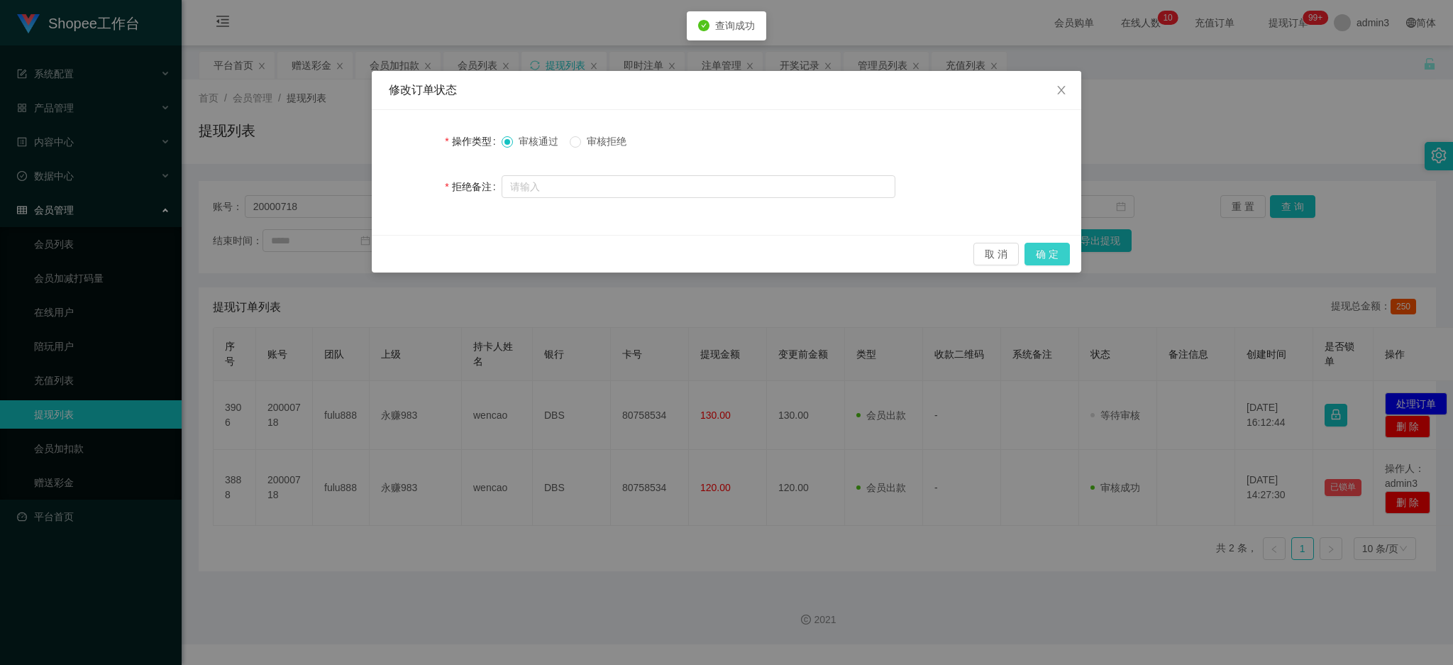
click at [1039, 250] on button "确 定" at bounding box center [1047, 254] width 45 height 23
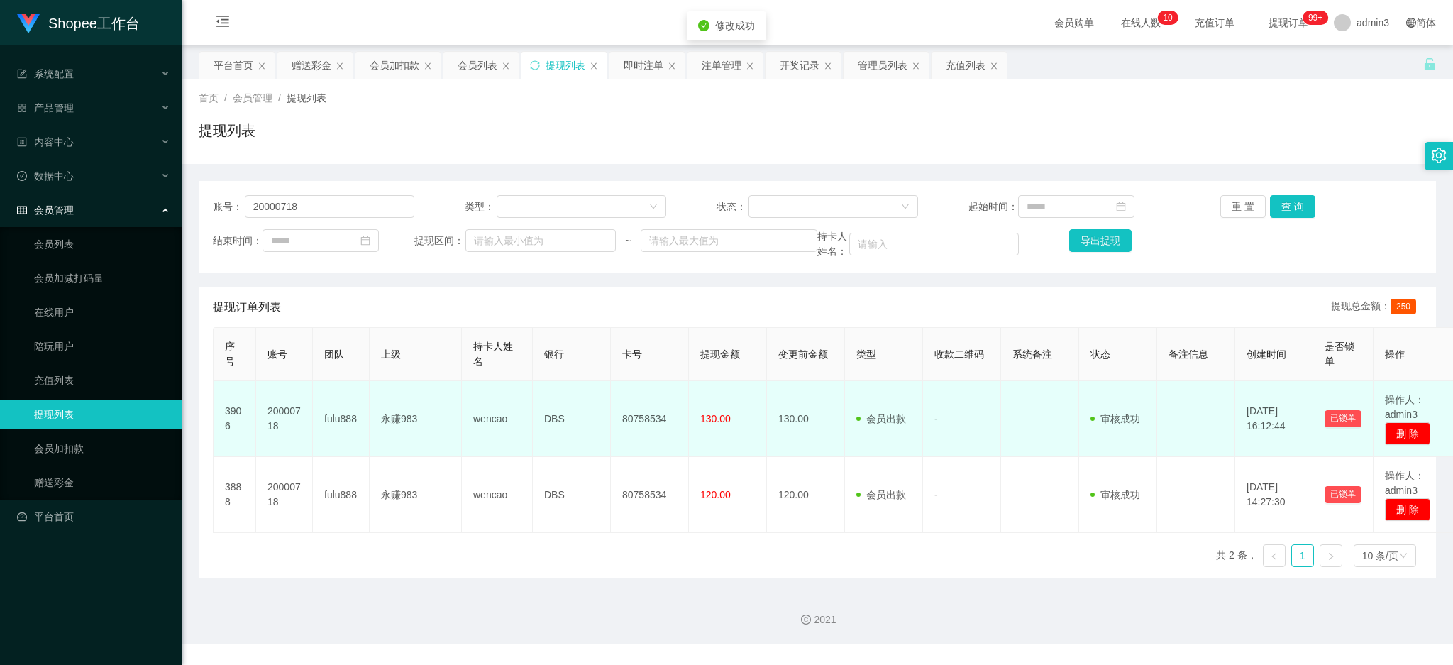
click at [829, 435] on td "130.00" at bounding box center [806, 419] width 78 height 76
drag, startPoint x: 610, startPoint y: 423, endPoint x: 922, endPoint y: 437, distance: 311.8
click at [922, 437] on tr "3906 20000718 fulu888 永赚983 wencao DBS 80758534 130.00 130.00 会员出款 人工取款 - 审核驳回 …" at bounding box center [836, 419] width 1245 height 76
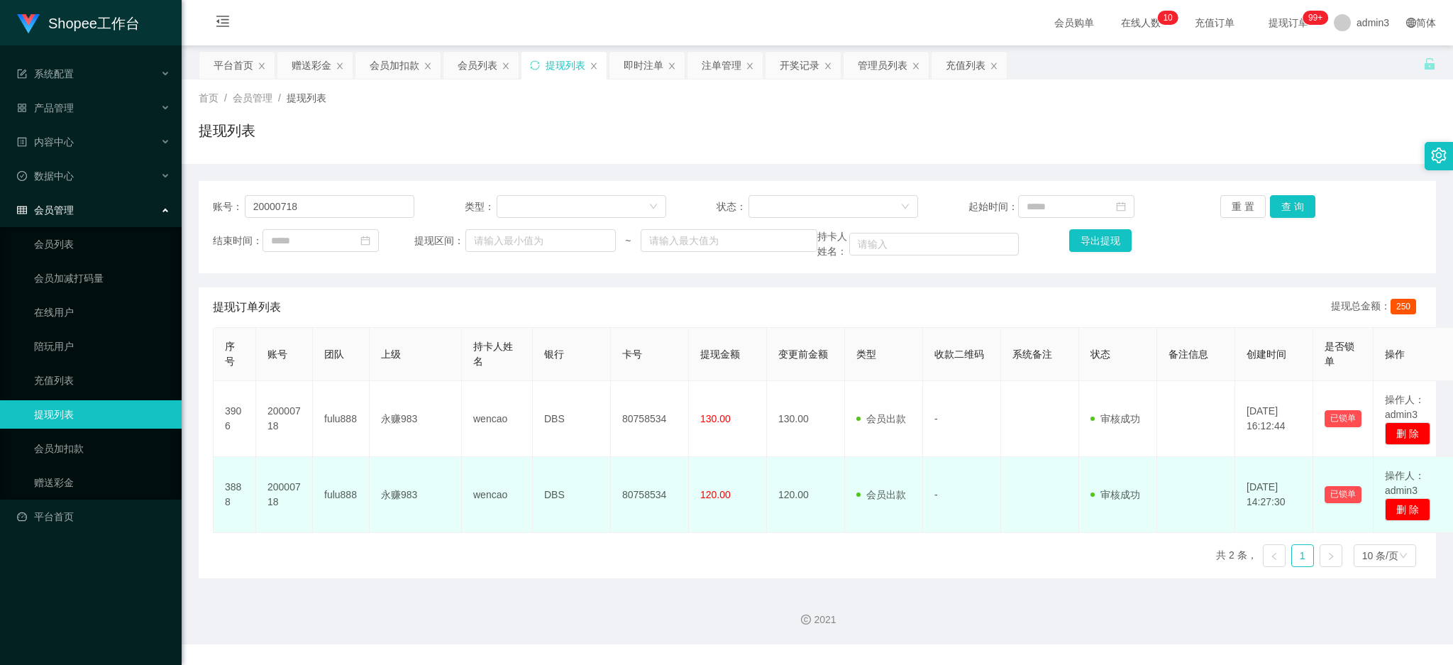
click at [984, 464] on td "-" at bounding box center [962, 495] width 78 height 76
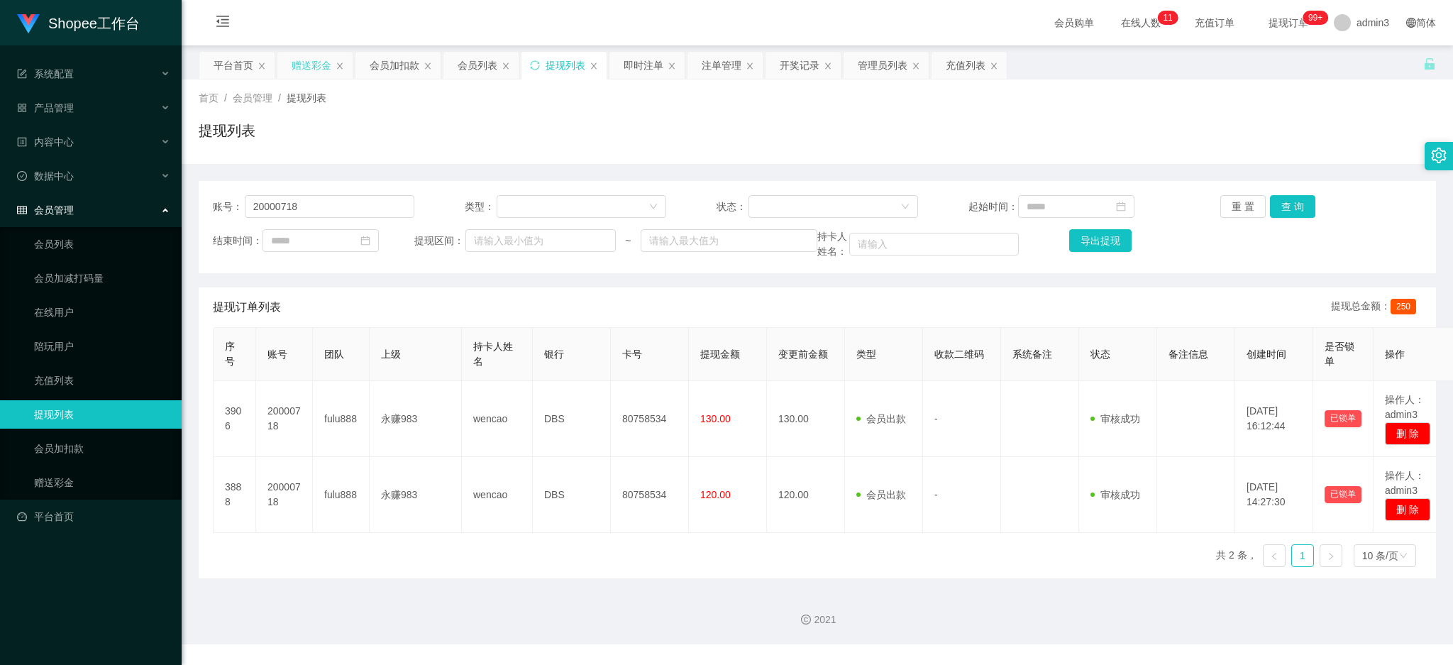
click at [303, 68] on div "赠送彩金" at bounding box center [312, 65] width 40 height 27
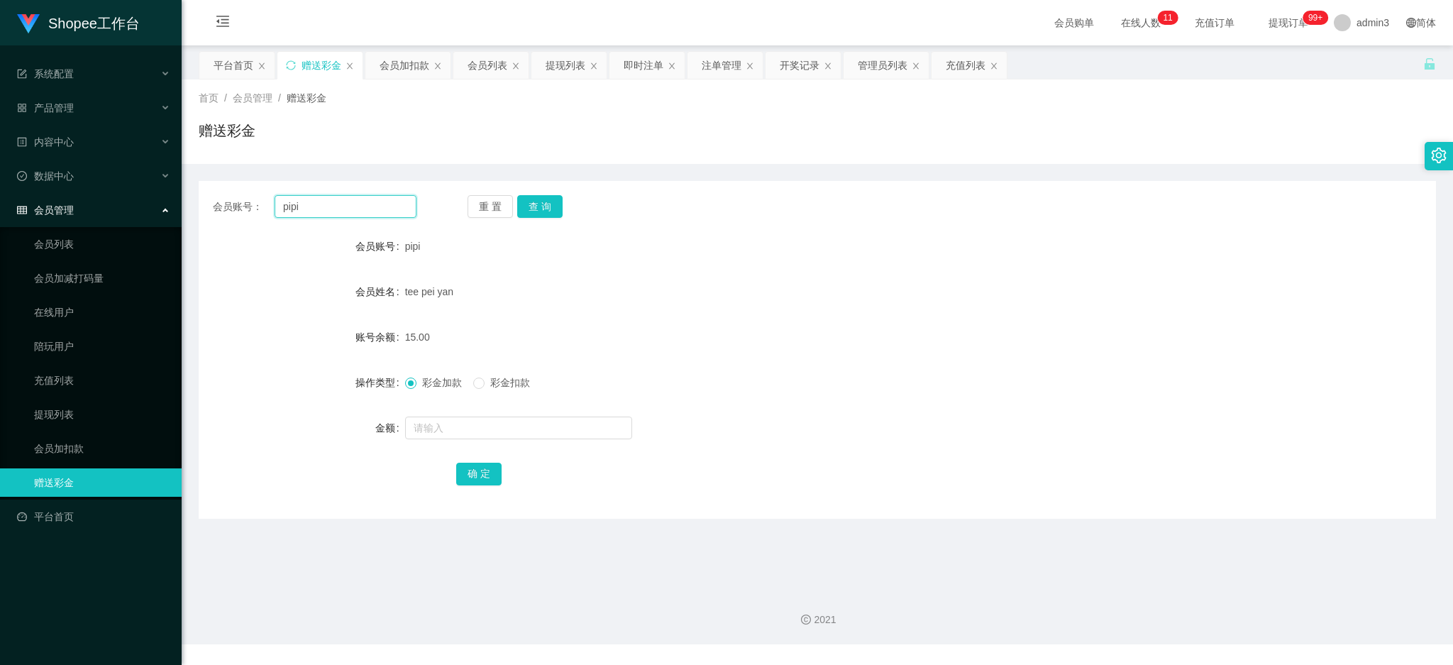
click at [297, 212] on input "pipi" at bounding box center [346, 206] width 142 height 23
paste input "Syk0329"
type input "Syk0329"
click at [561, 204] on div "重 置 查 询" at bounding box center [570, 206] width 204 height 23
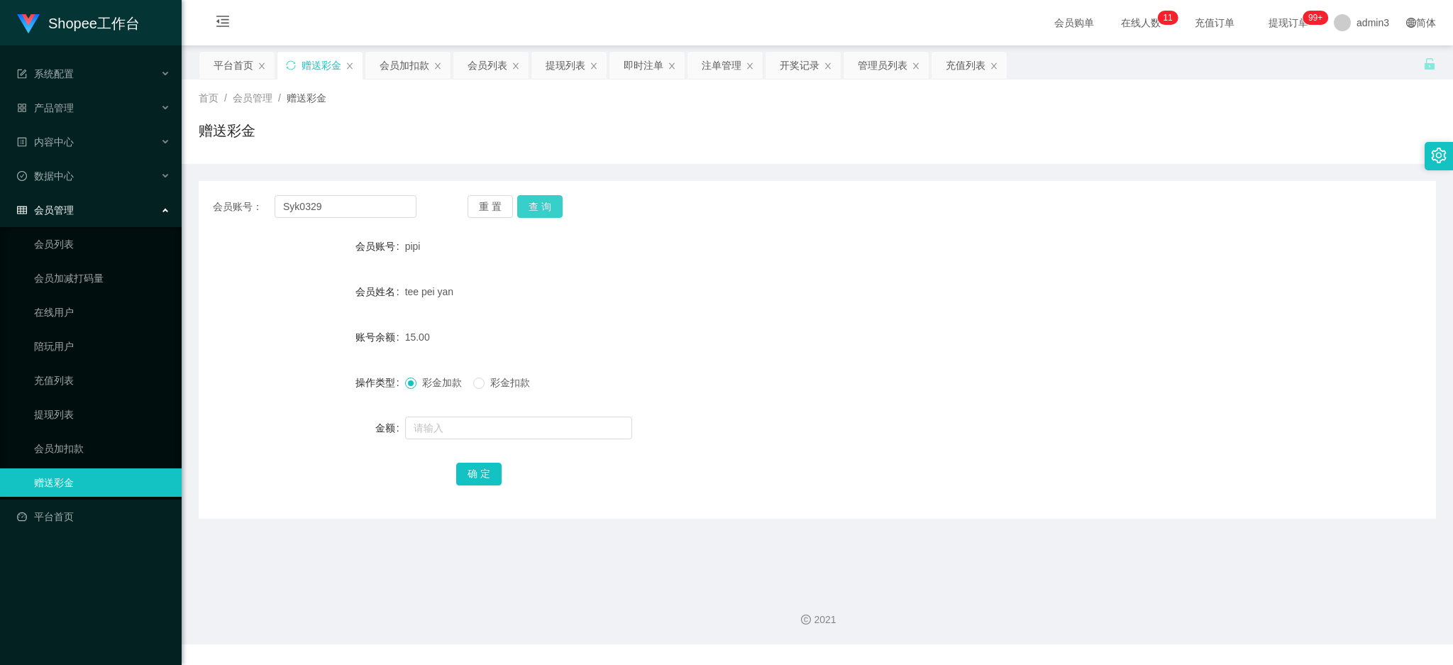
click at [548, 202] on button "查 询" at bounding box center [539, 206] width 45 height 23
click at [489, 441] on div at bounding box center [766, 428] width 722 height 28
click at [495, 426] on input "text" at bounding box center [518, 427] width 227 height 23
type input "100"
click at [478, 475] on button "确 定" at bounding box center [478, 474] width 45 height 23
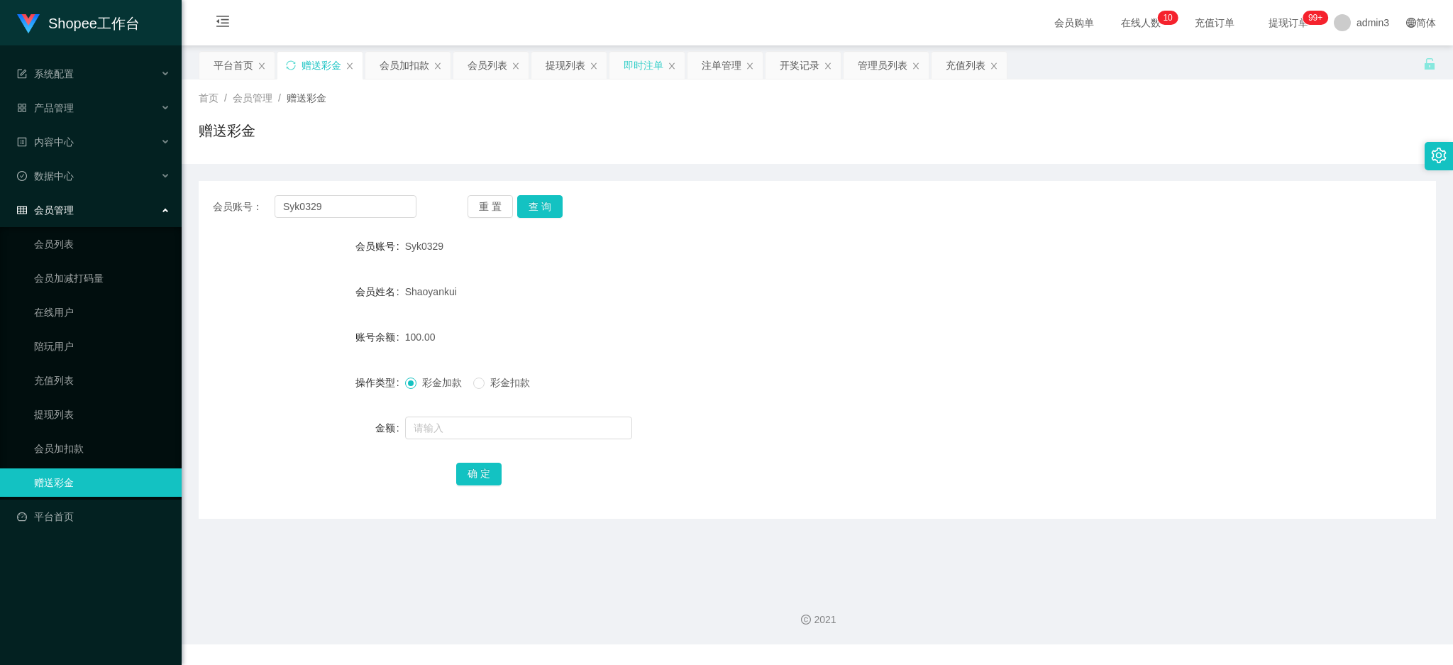
click at [642, 63] on div "即时注单" at bounding box center [644, 65] width 40 height 27
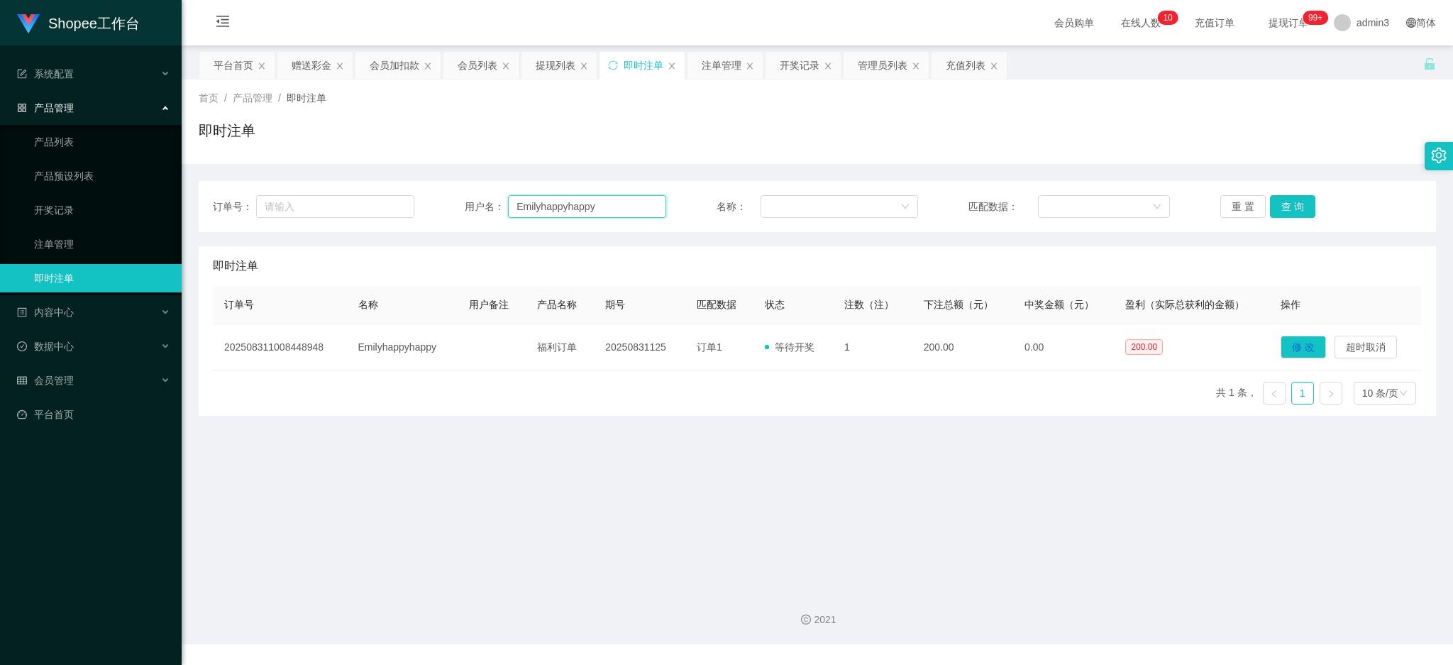
click at [558, 205] on input "Emilyhappyhappy" at bounding box center [587, 206] width 158 height 23
paste input "Syk0329"
type input "Syk0329"
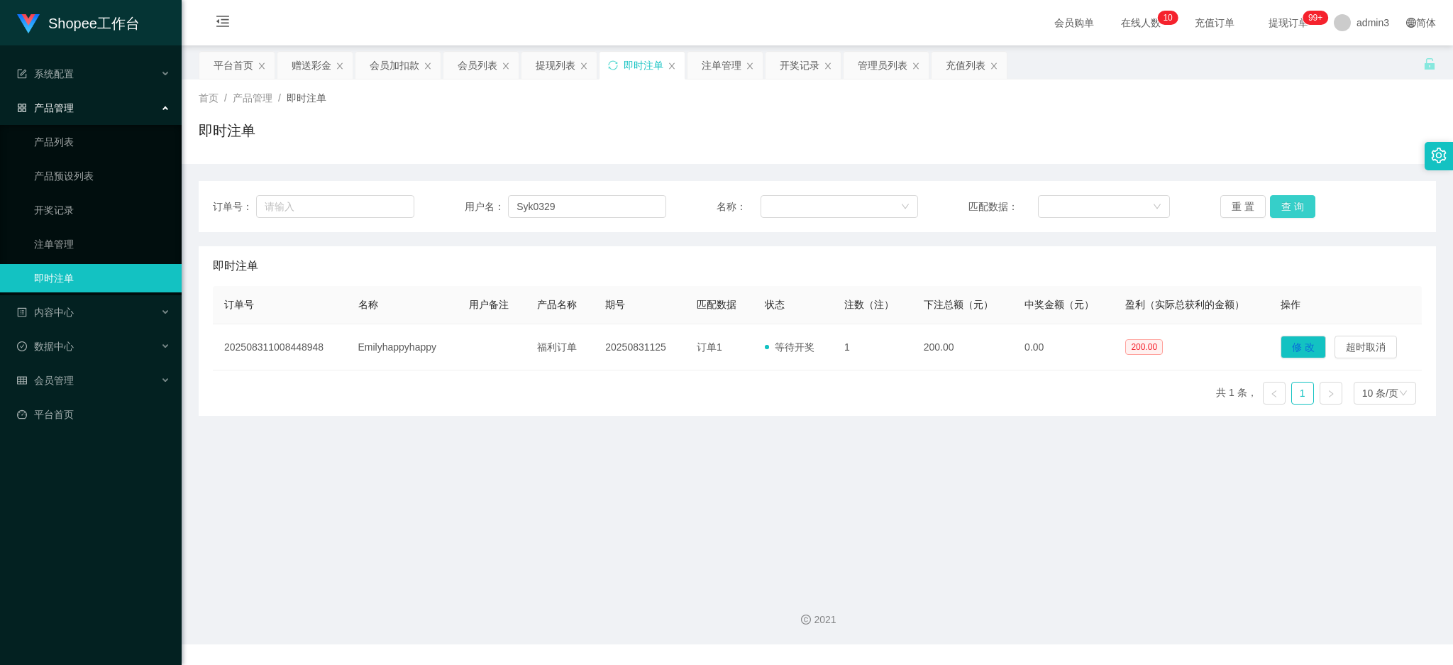
click at [1296, 202] on button "查 询" at bounding box center [1292, 206] width 45 height 23
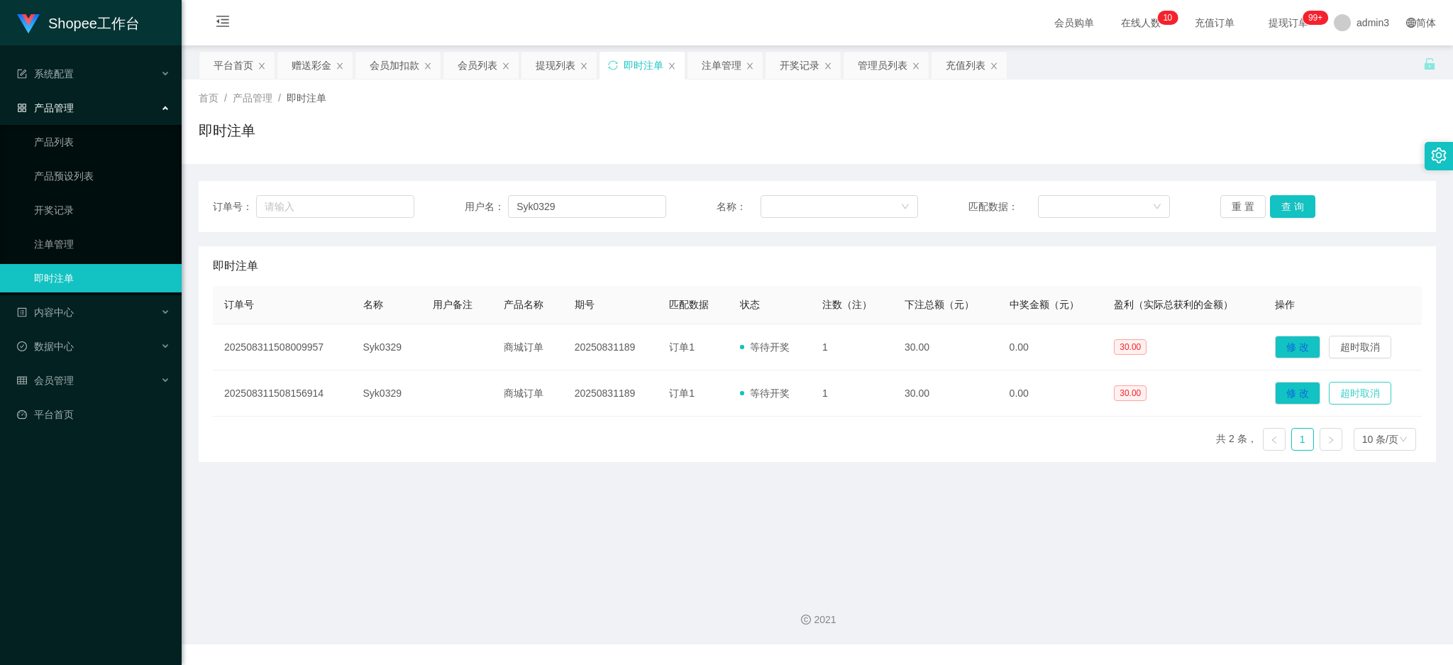
drag, startPoint x: 1356, startPoint y: 391, endPoint x: 1039, endPoint y: 505, distance: 337.1
click at [1039, 506] on main "关闭左侧 关闭右侧 关闭其它 刷新页面 平台首页 赠送彩金 会员加扣款 会员列表 提现列表 即时注单 注单管理 开奖记录 管理员列表 充值列表 首页 / 产品…" at bounding box center [817, 311] width 1271 height 533
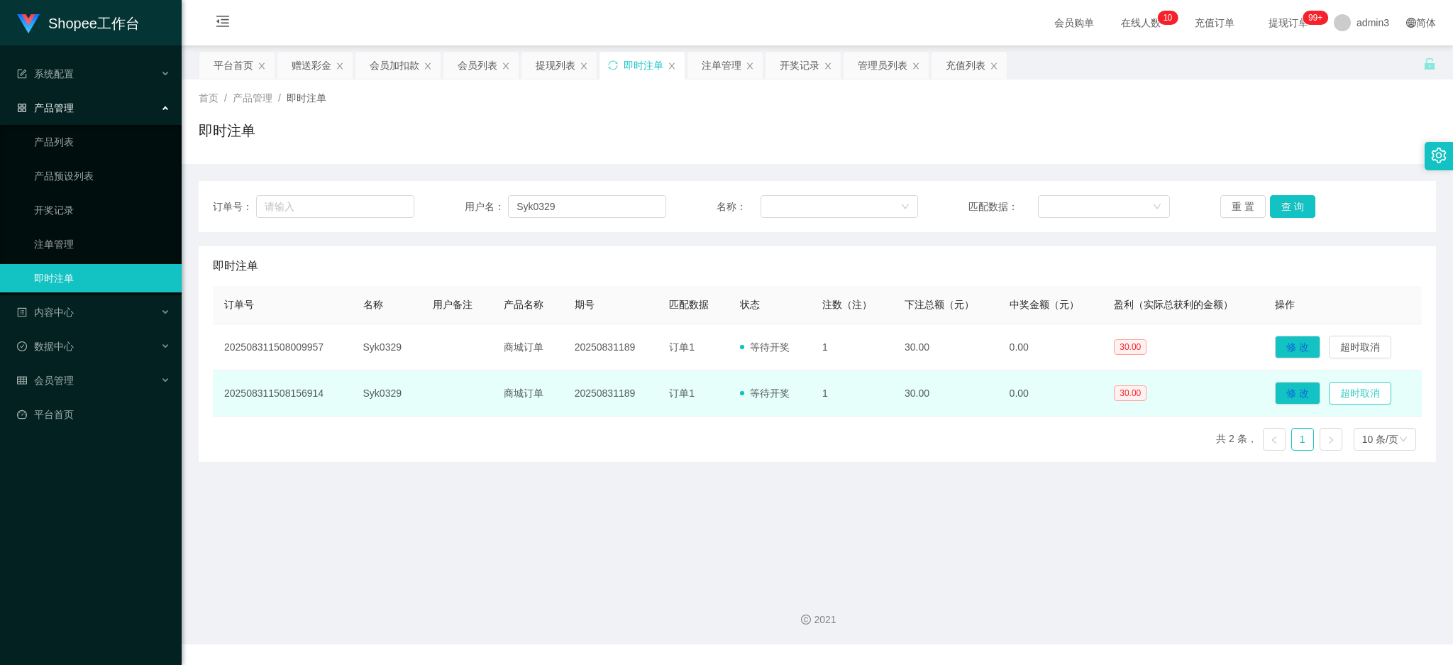
drag, startPoint x: 1364, startPoint y: 397, endPoint x: 1315, endPoint y: 392, distance: 49.2
click at [1364, 396] on button "超时取消" at bounding box center [1360, 393] width 62 height 23
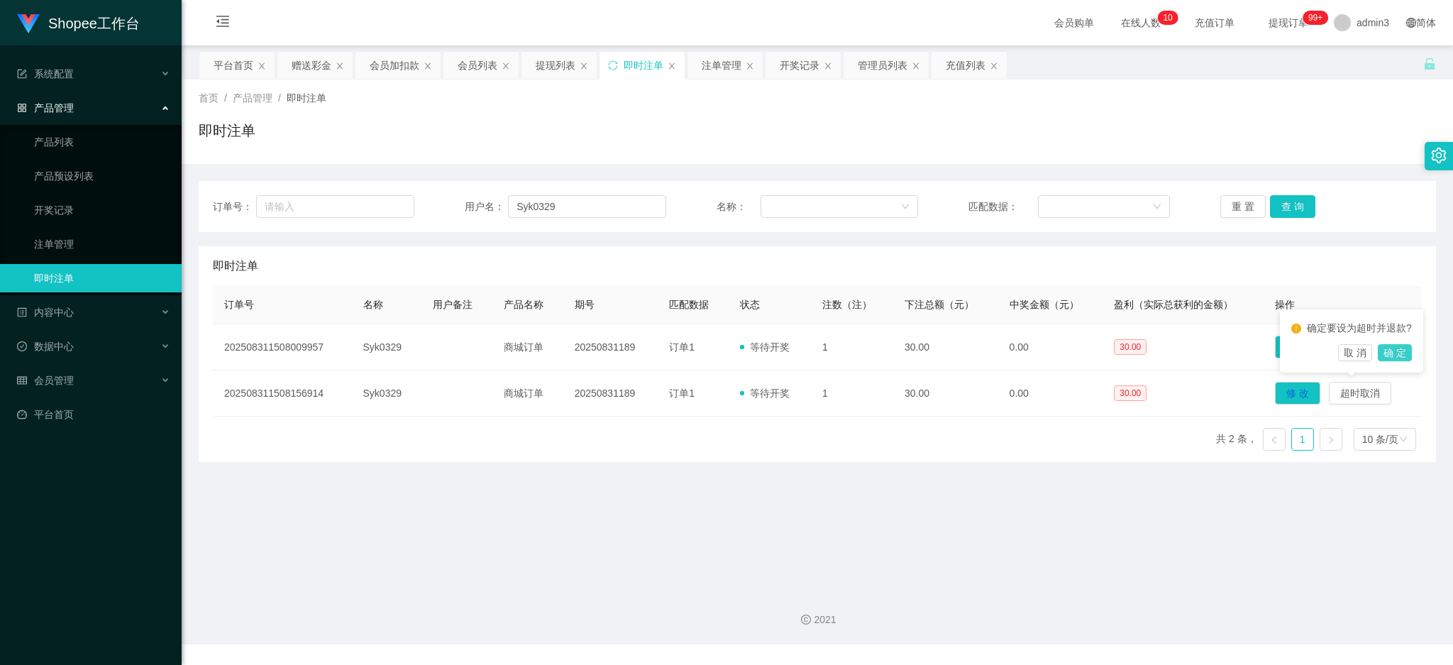
click at [1403, 352] on button "确 定" at bounding box center [1395, 352] width 34 height 17
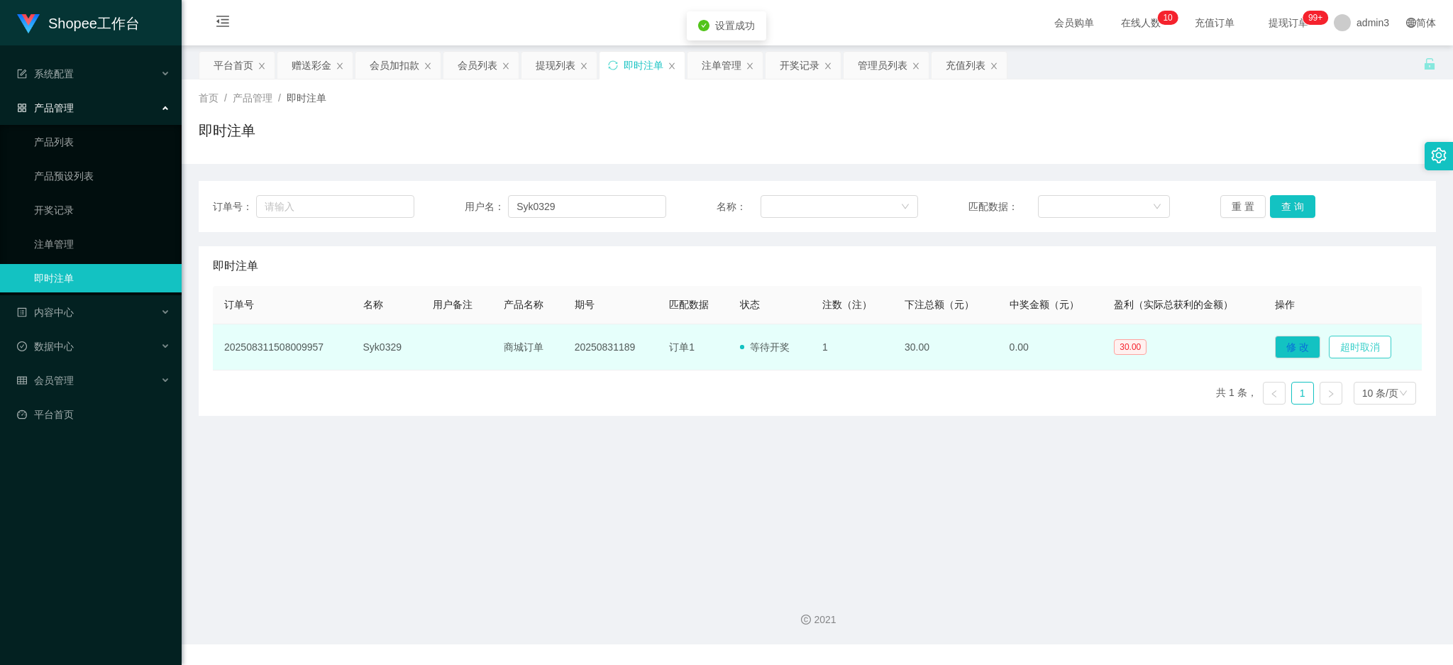
click at [1354, 340] on button "超时取消" at bounding box center [1360, 347] width 62 height 23
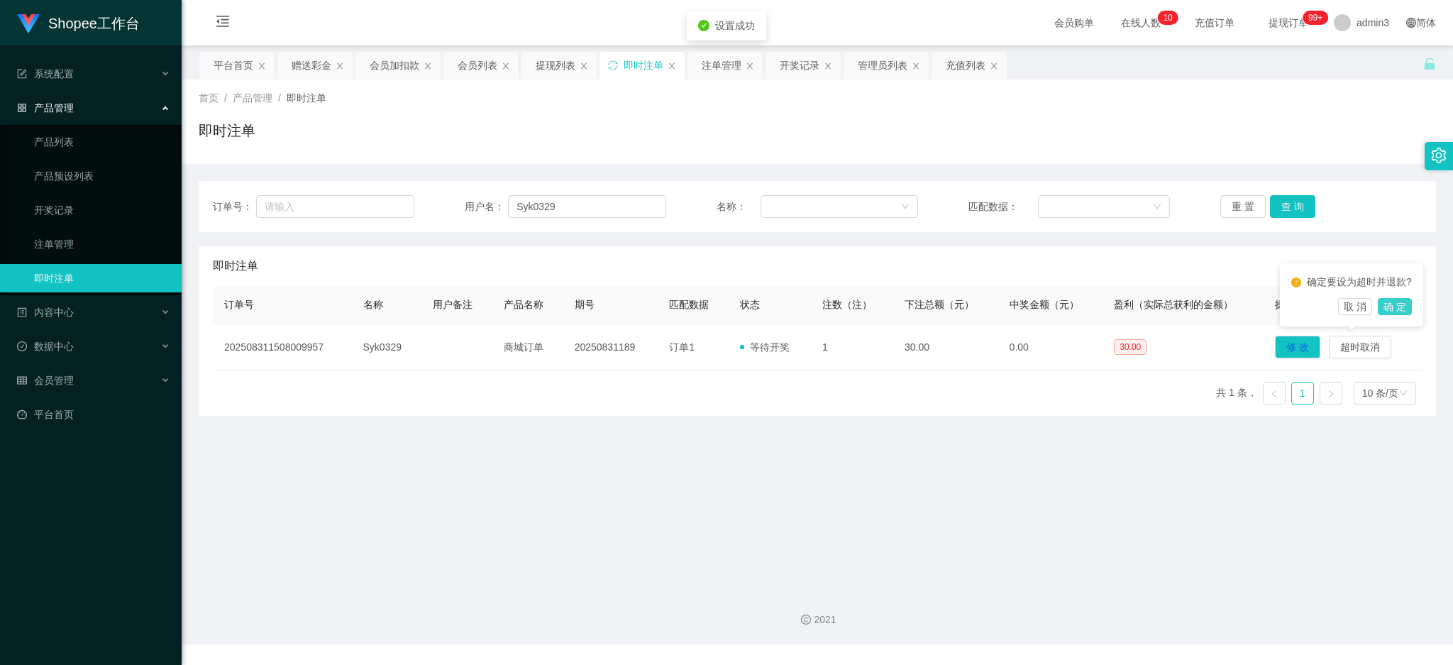
click at [1391, 310] on button "确 定" at bounding box center [1395, 306] width 34 height 17
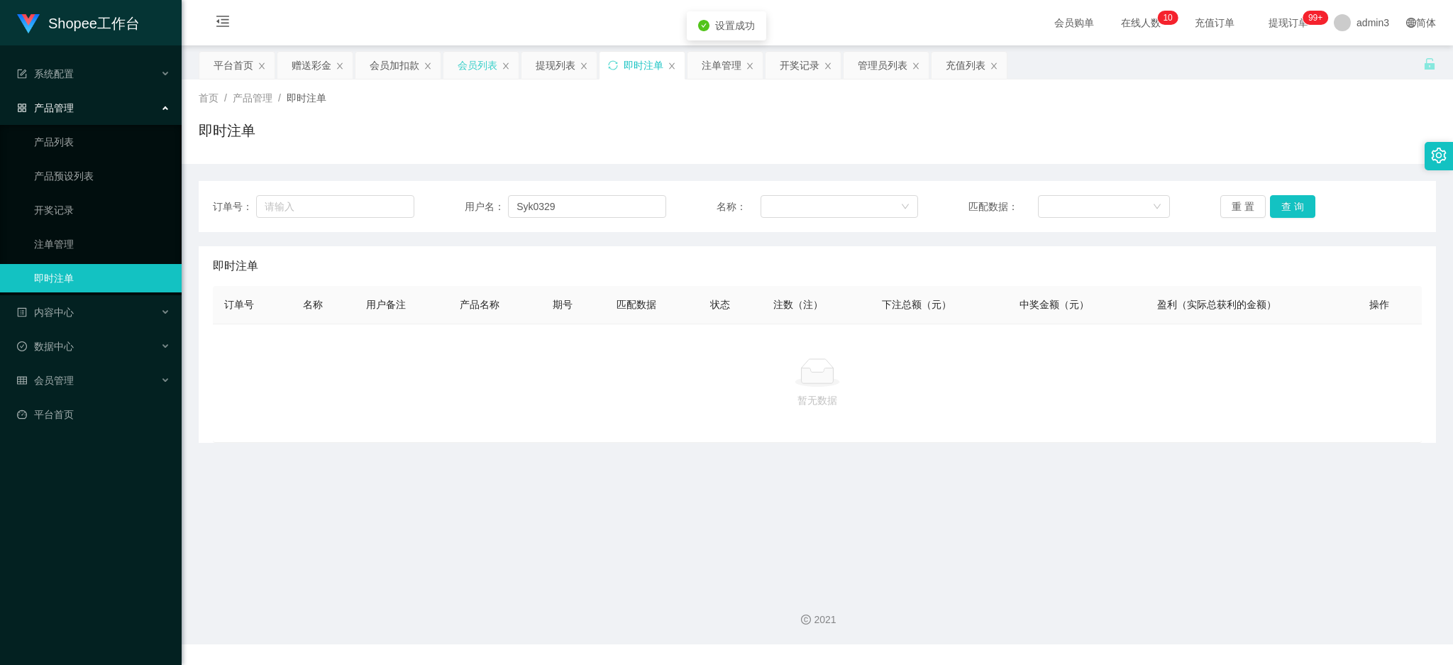
click at [471, 65] on div "会员列表" at bounding box center [478, 65] width 40 height 27
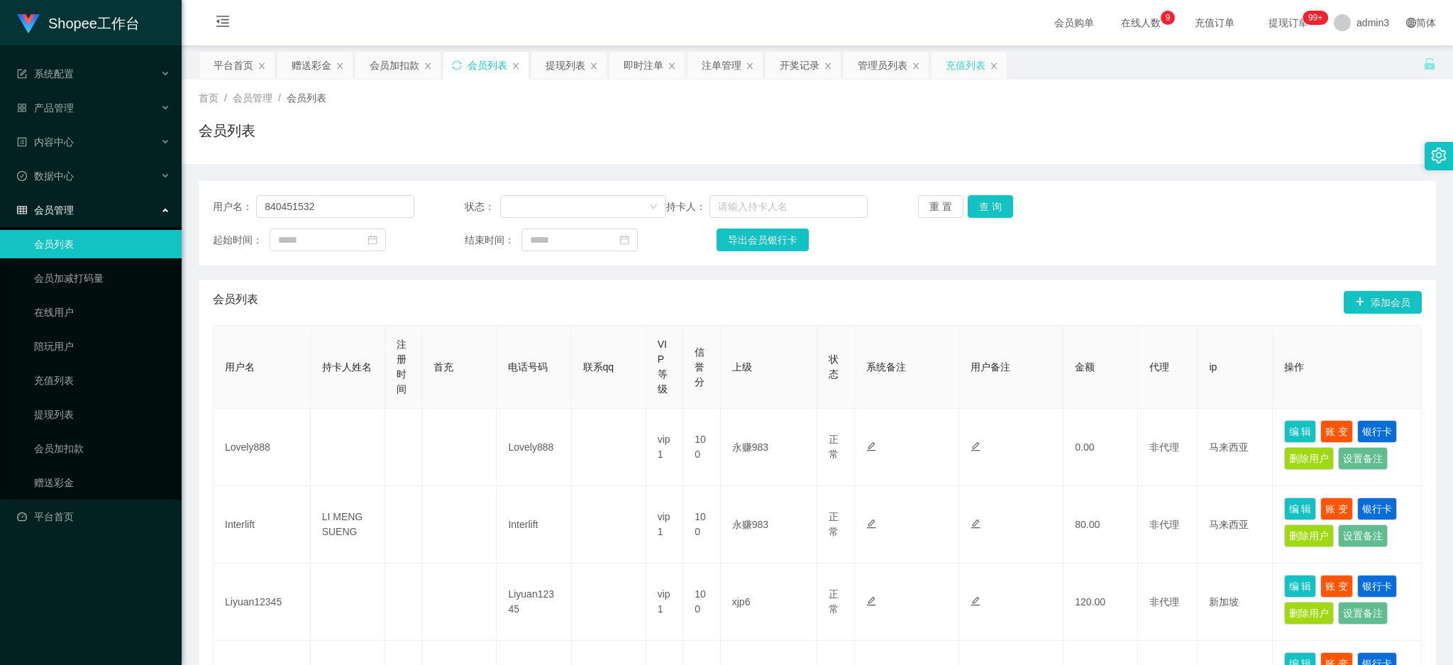
click at [970, 69] on div "充值列表" at bounding box center [966, 65] width 40 height 27
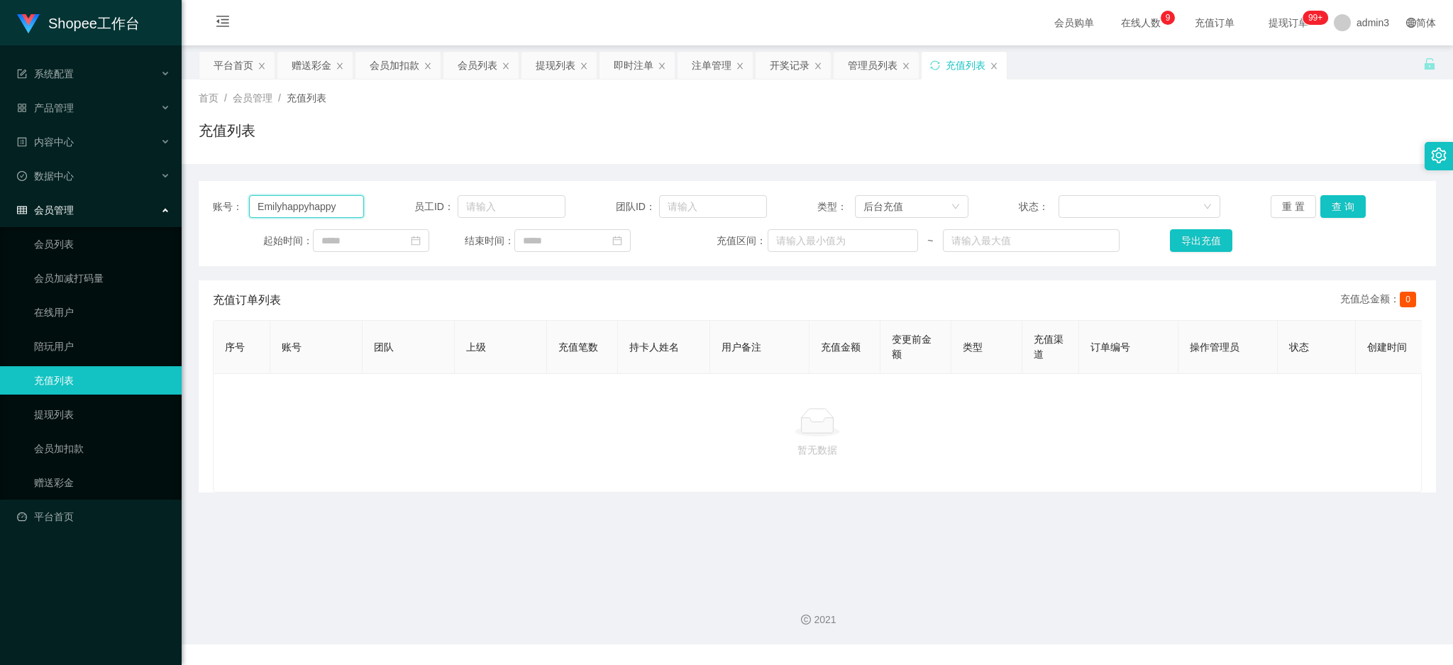
click at [307, 203] on input "Emilyhappyhappy" at bounding box center [306, 206] width 115 height 23
paste input "Syk0329"
type input "Syk0329"
click at [1340, 211] on button "查 询" at bounding box center [1342, 206] width 45 height 23
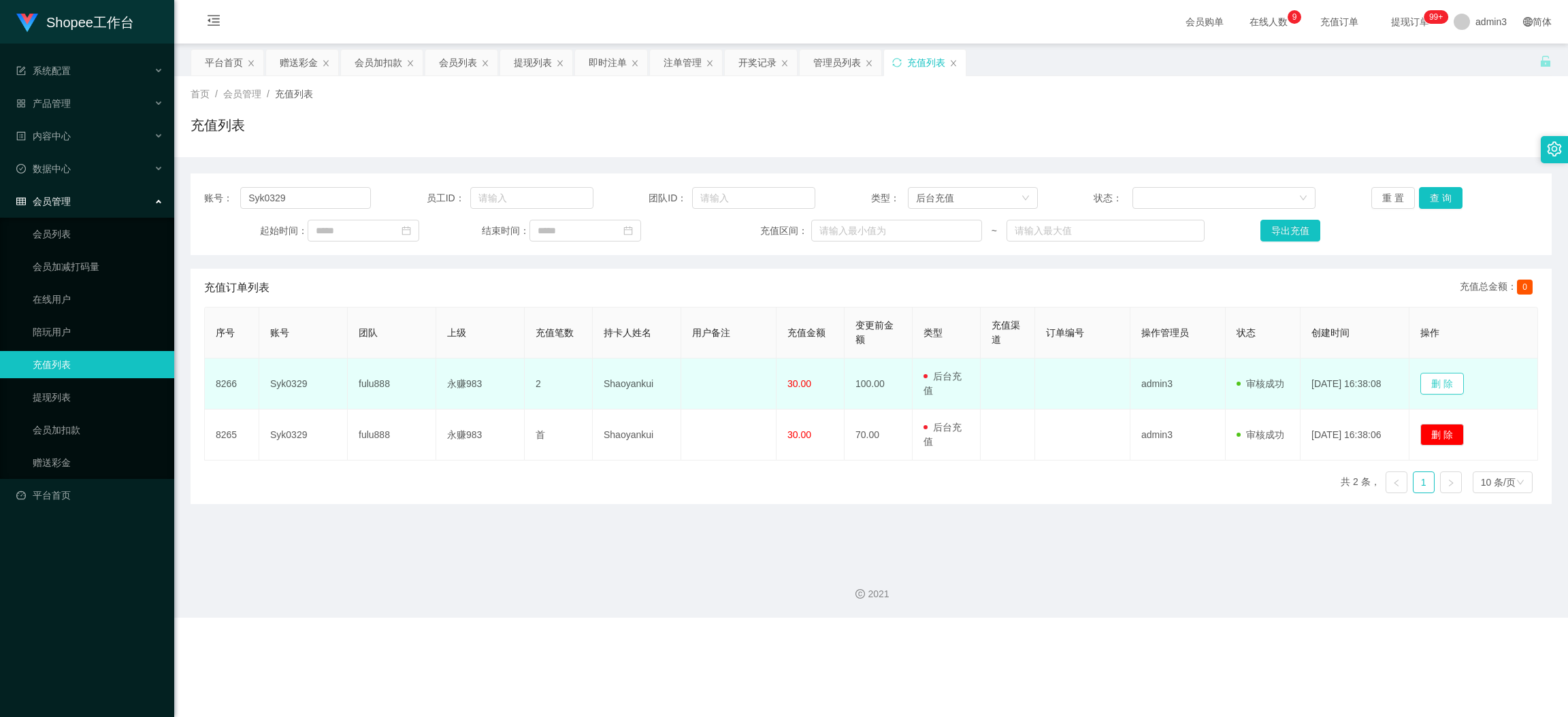
click at [1392, 390] on button "删 除" at bounding box center [1441, 383] width 43 height 22
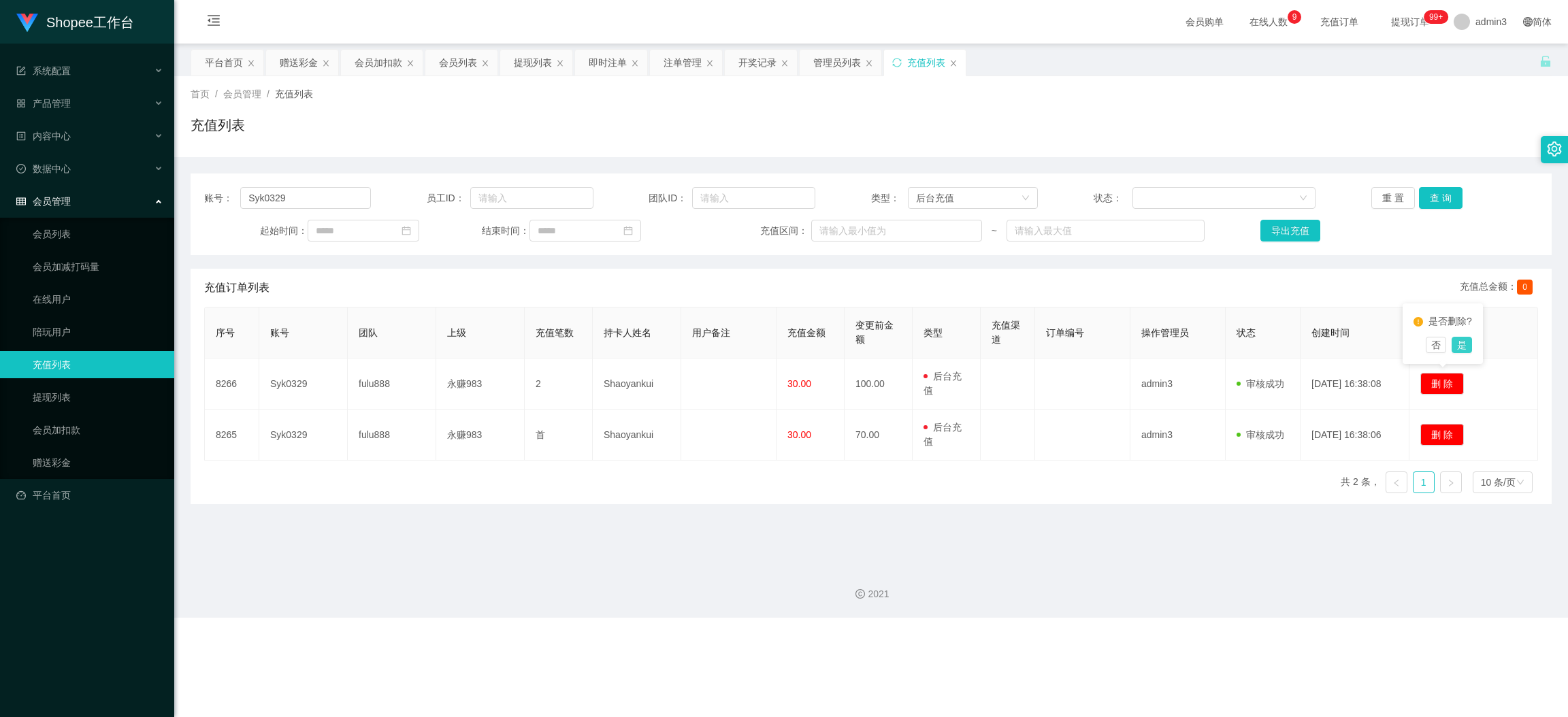
click at [1392, 336] on button "是" at bounding box center [1461, 344] width 20 height 16
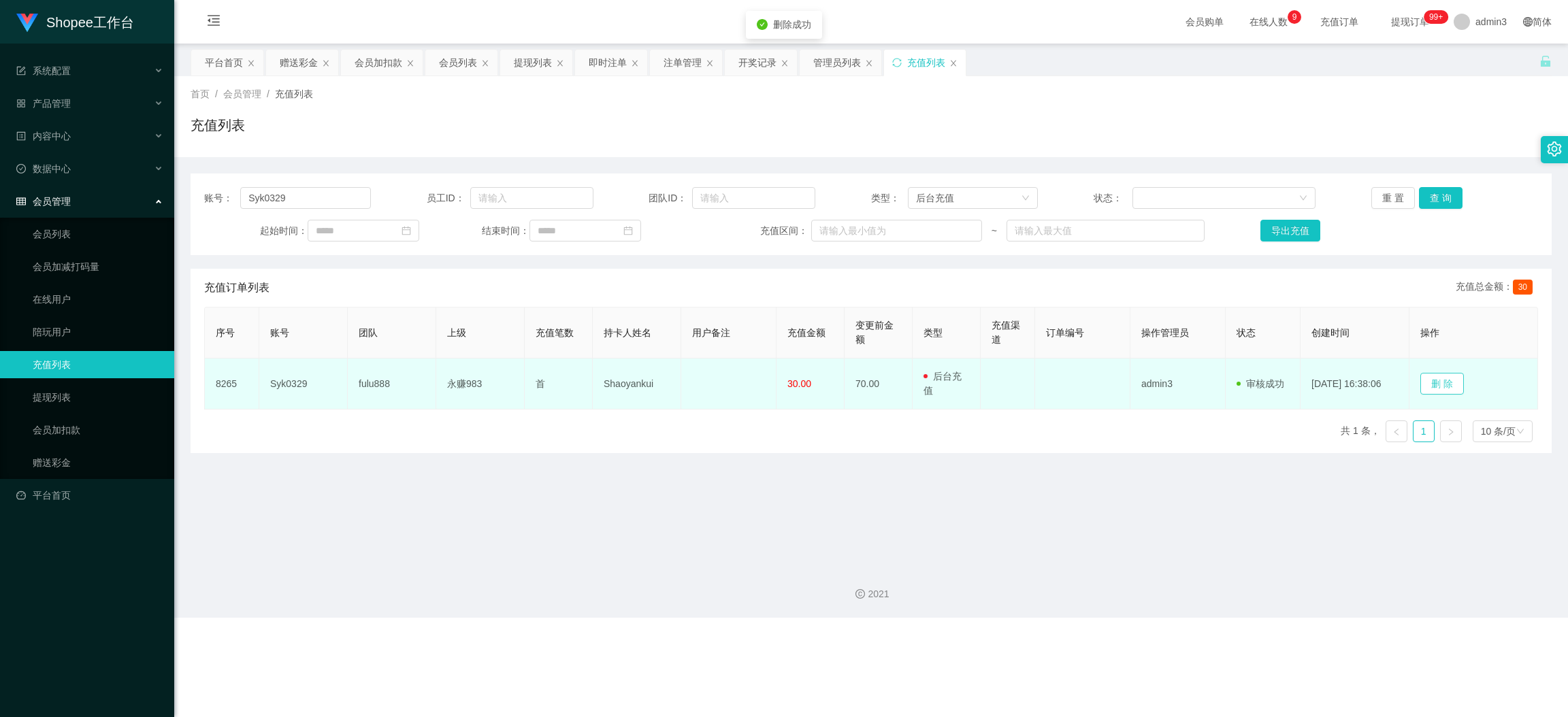
click at [1392, 382] on button "删 除" at bounding box center [1441, 383] width 43 height 22
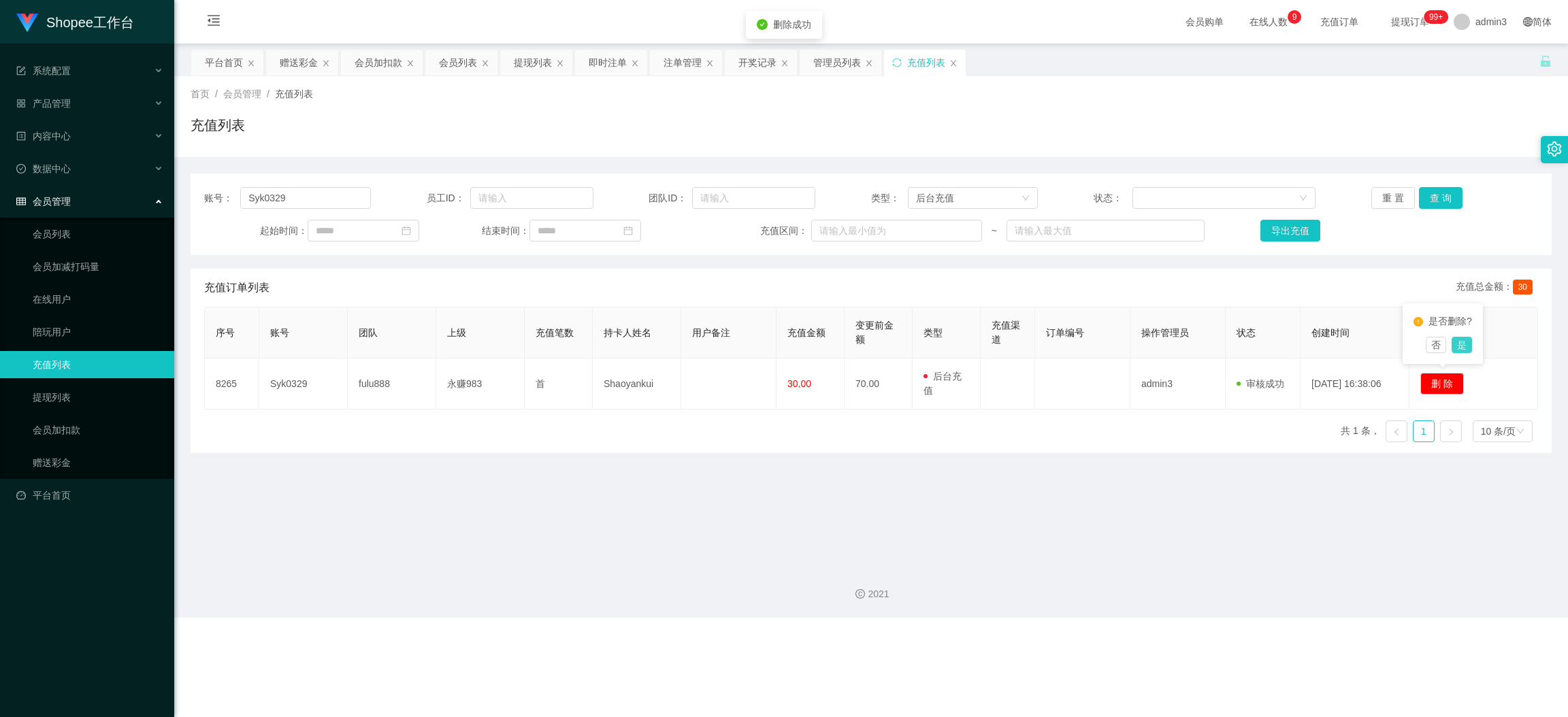
click at [1392, 338] on button "是" at bounding box center [1461, 344] width 20 height 16
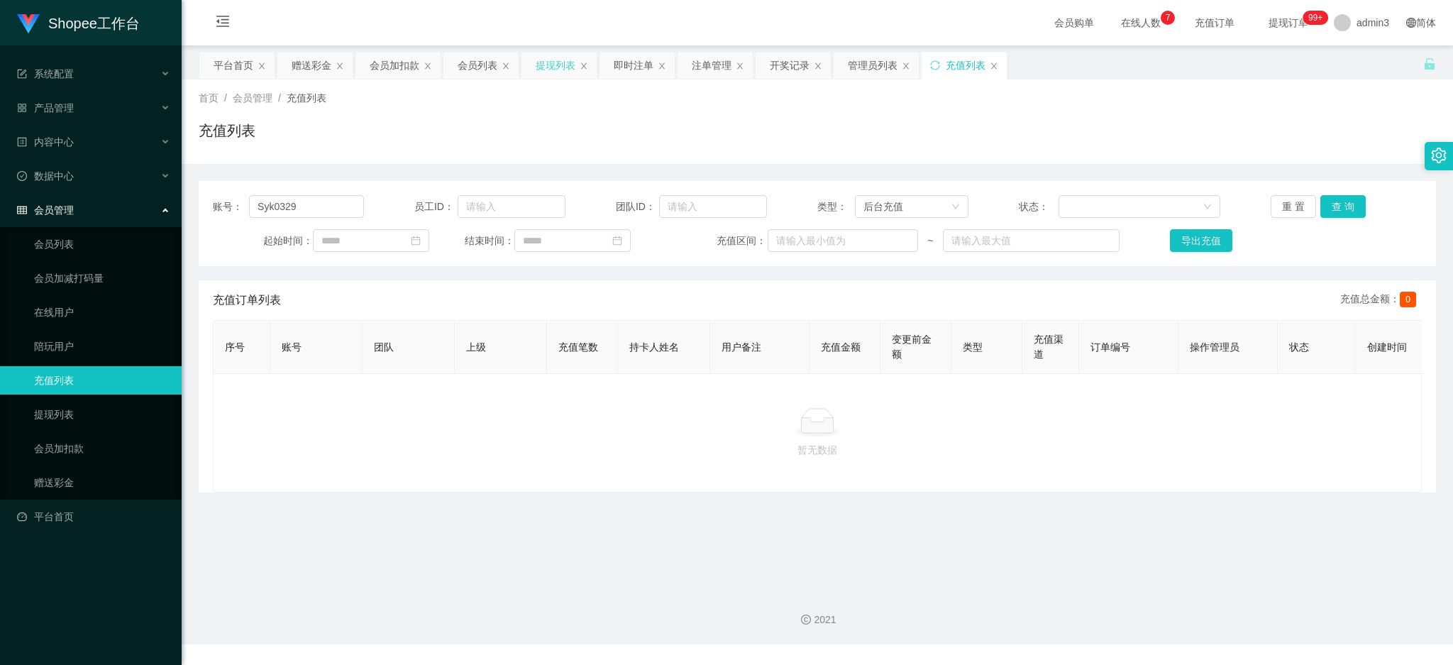
click at [553, 67] on div "提现列表" at bounding box center [556, 65] width 40 height 27
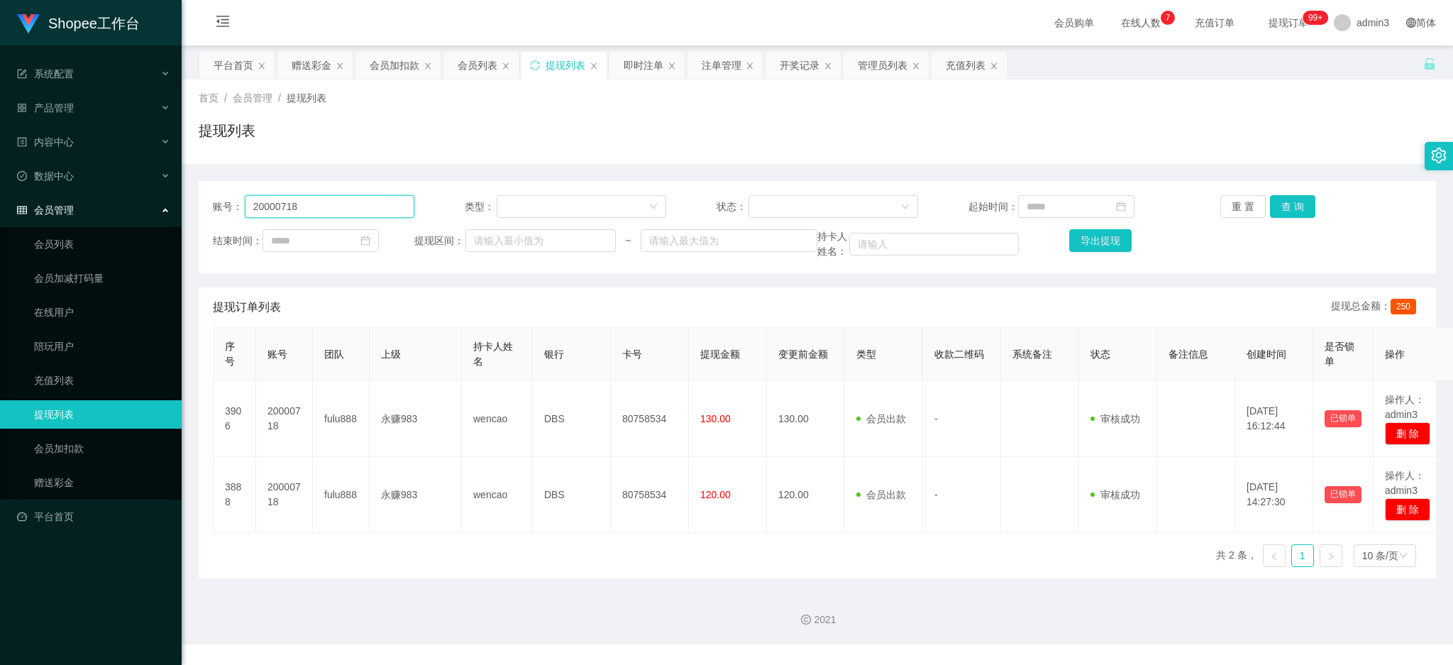
click at [305, 211] on input "20000718" at bounding box center [330, 206] width 170 height 23
paste input "Syk0329"
click at [1299, 208] on button "查 询" at bounding box center [1292, 206] width 45 height 23
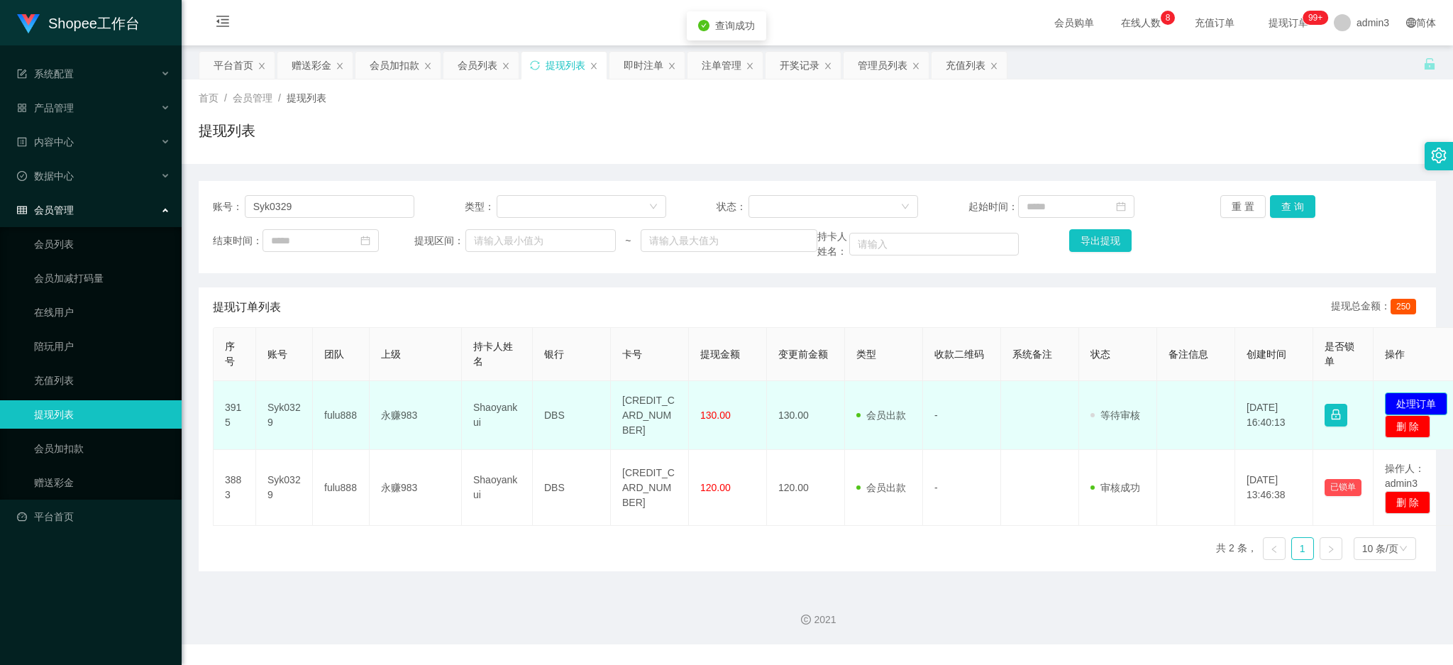
click at [1420, 397] on button "处理订单" at bounding box center [1416, 403] width 62 height 23
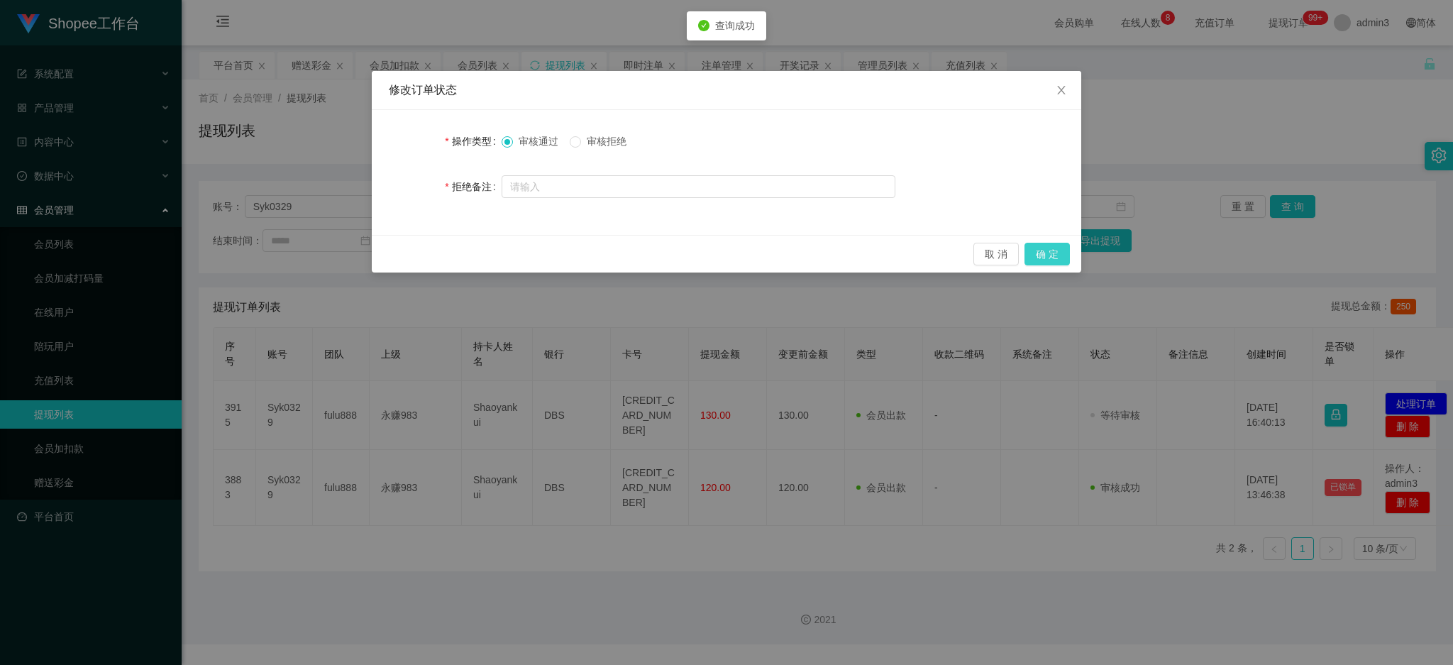
click at [1054, 258] on button "确 定" at bounding box center [1047, 254] width 45 height 23
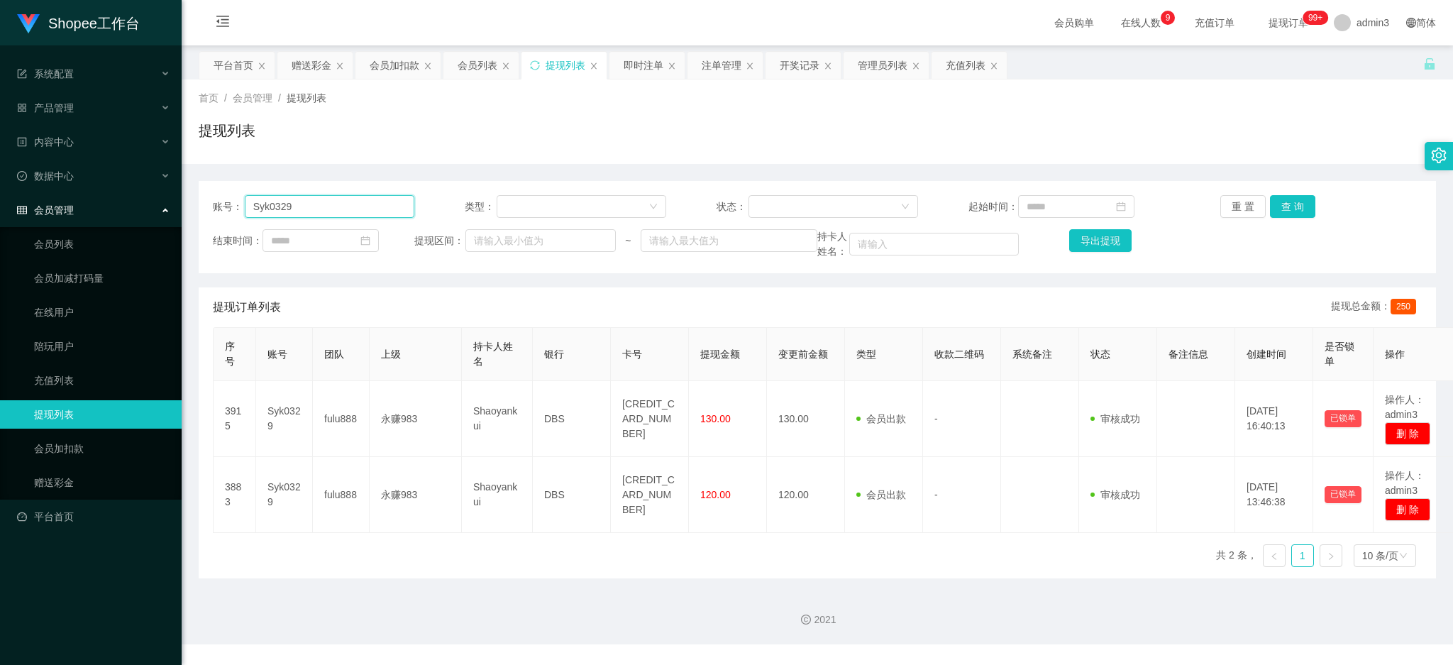
click at [294, 200] on input "Syk0329" at bounding box center [330, 206] width 170 height 23
paste input "Liyuan12345"
type input "Liyuan12345"
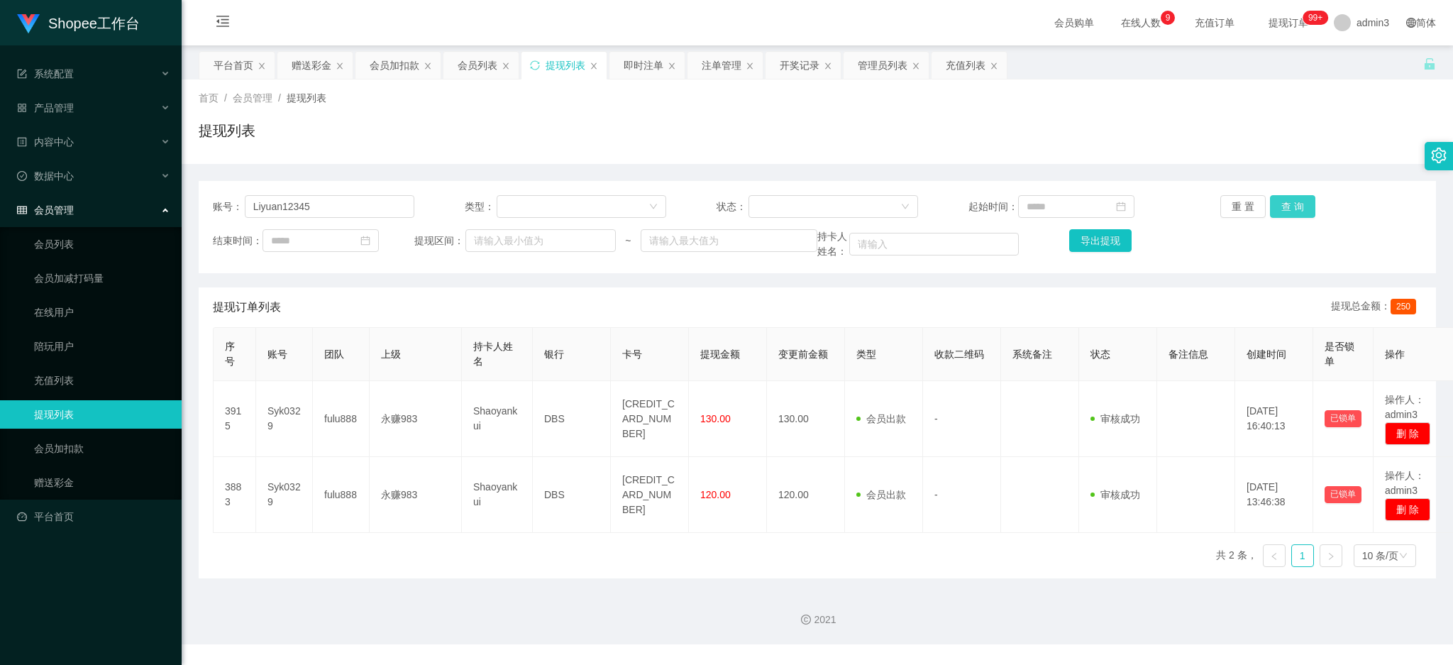
click at [1283, 210] on button "查 询" at bounding box center [1292, 206] width 45 height 23
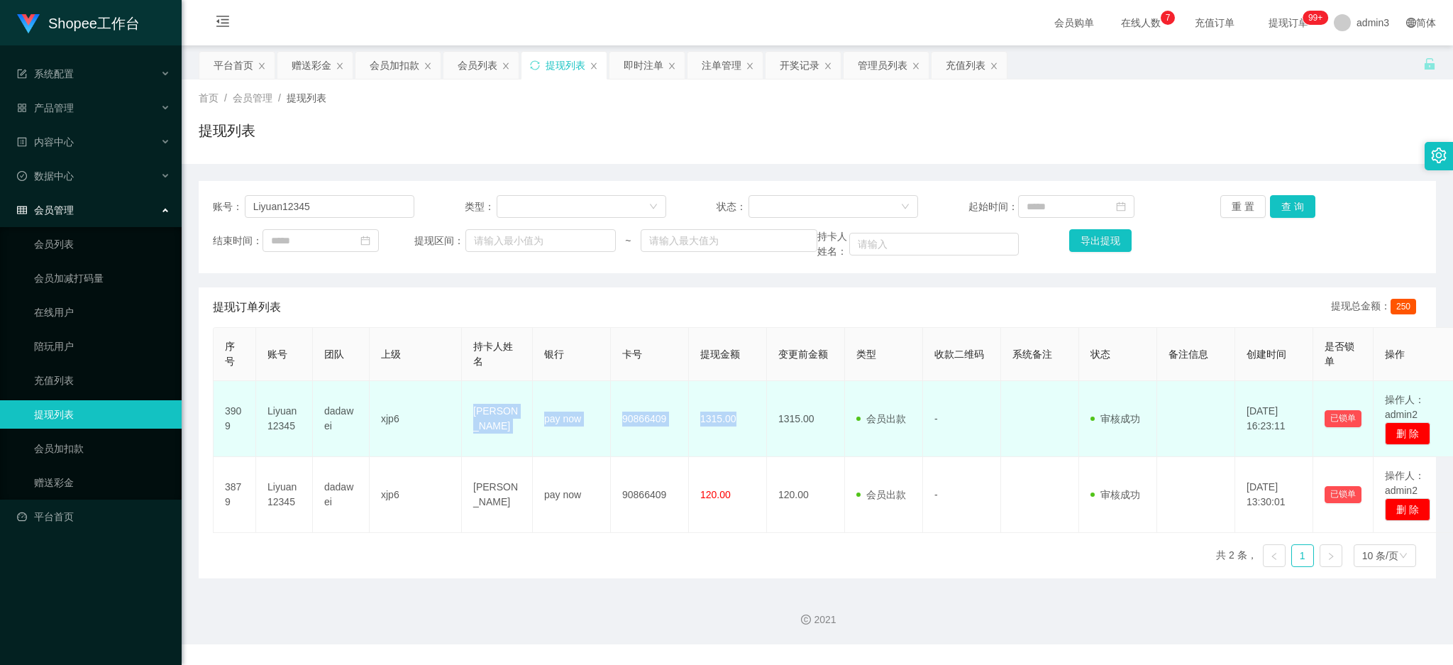
drag, startPoint x: 470, startPoint y: 420, endPoint x: 739, endPoint y: 446, distance: 270.9
click at [739, 446] on tr "3909 Liyuan12345 dadawei xjp6 [PERSON_NAME] pay now 90866409 1315.00 1315.00 会员…" at bounding box center [836, 419] width 1245 height 76
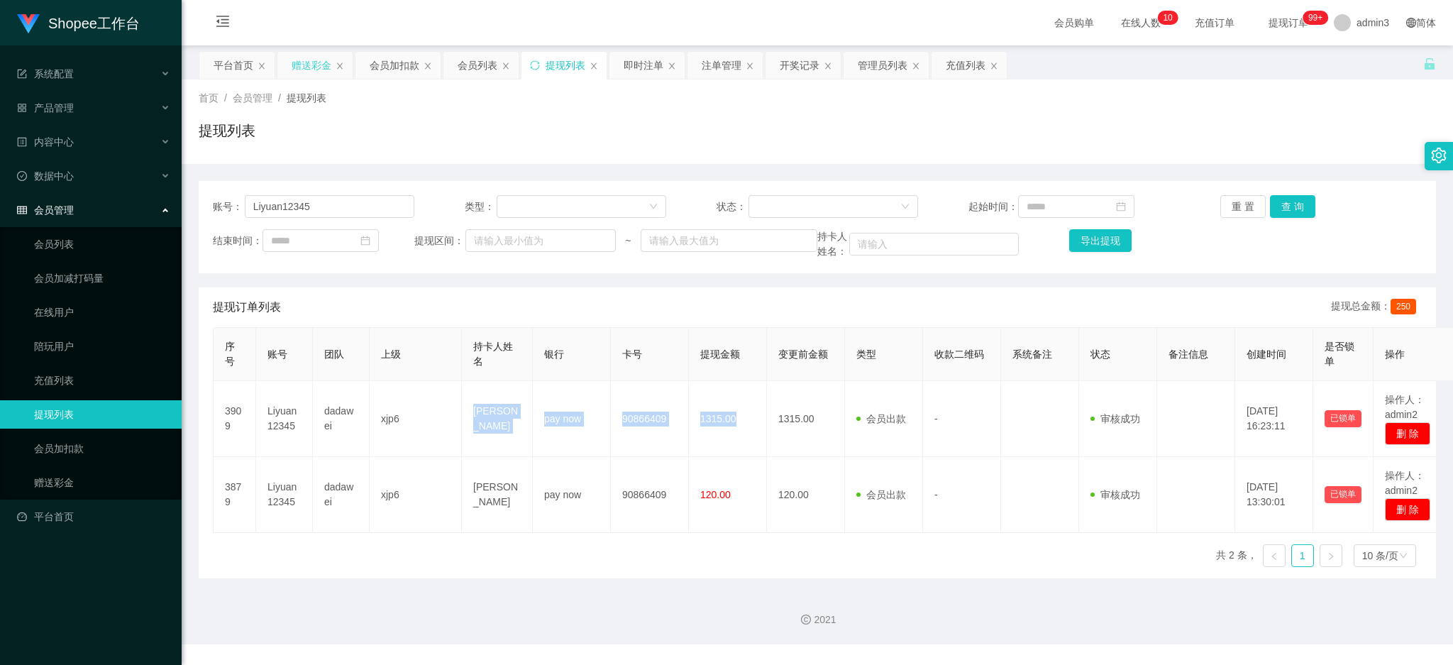
click at [289, 69] on div "赠送彩金" at bounding box center [314, 65] width 75 height 27
click at [307, 70] on div "赠送彩金" at bounding box center [312, 65] width 40 height 27
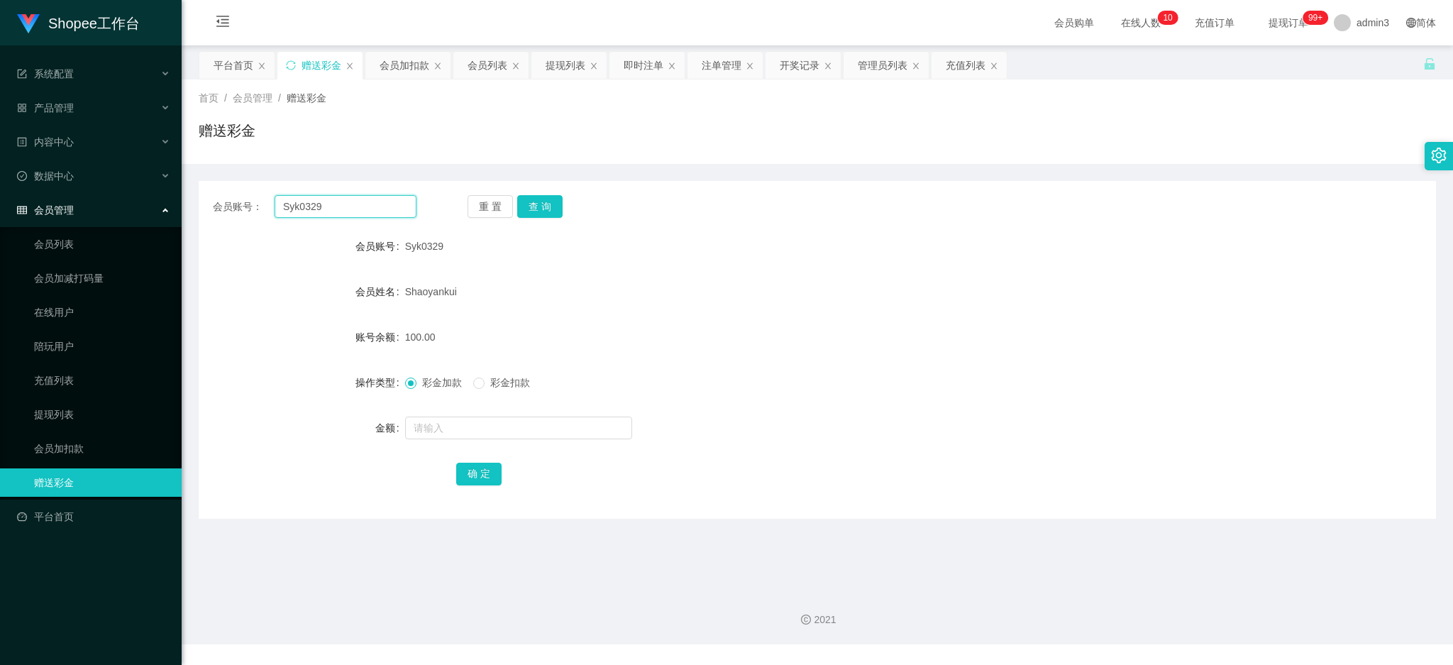
click at [297, 209] on input "Syk0329" at bounding box center [346, 206] width 142 height 23
paste input "Hongwei2954"
type input "Hongwei2954"
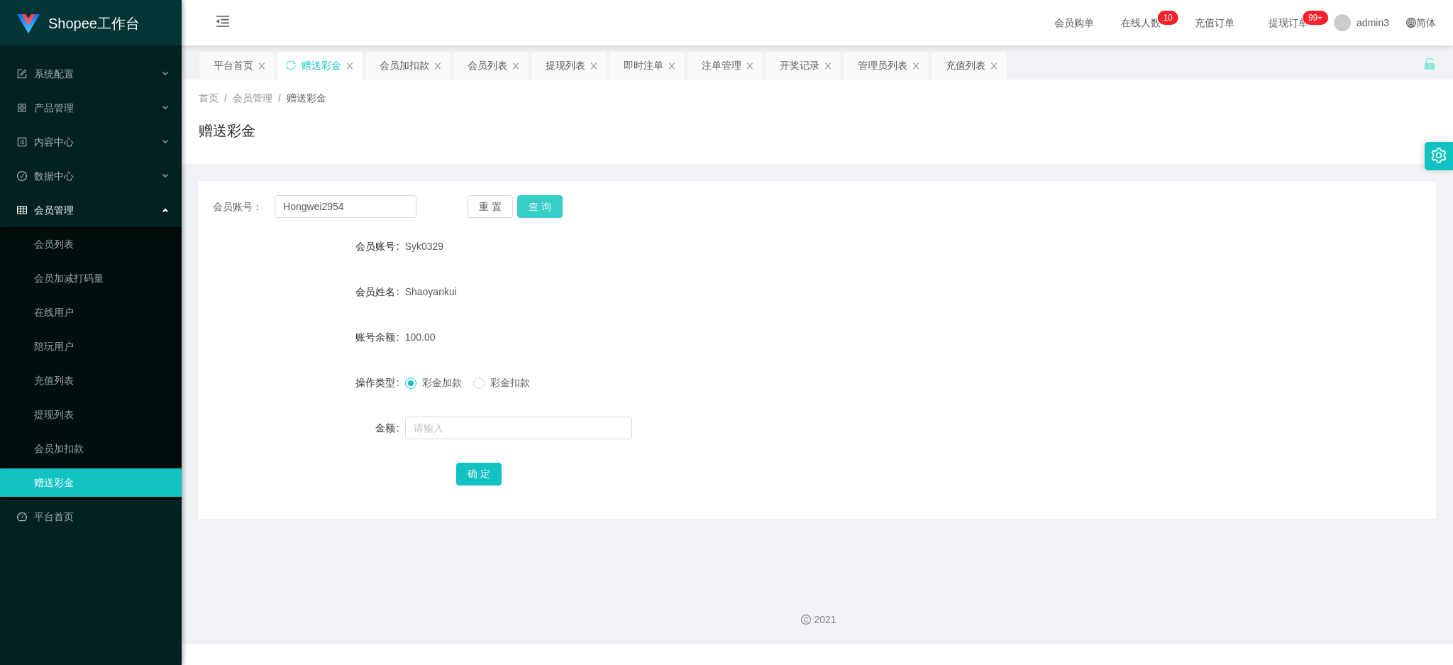
click at [530, 202] on button "查 询" at bounding box center [539, 206] width 45 height 23
click at [492, 435] on input "text" at bounding box center [518, 427] width 227 height 23
type input "100"
click at [467, 472] on button "确 定" at bounding box center [478, 474] width 45 height 23
click at [727, 72] on div "注单管理" at bounding box center [722, 65] width 40 height 27
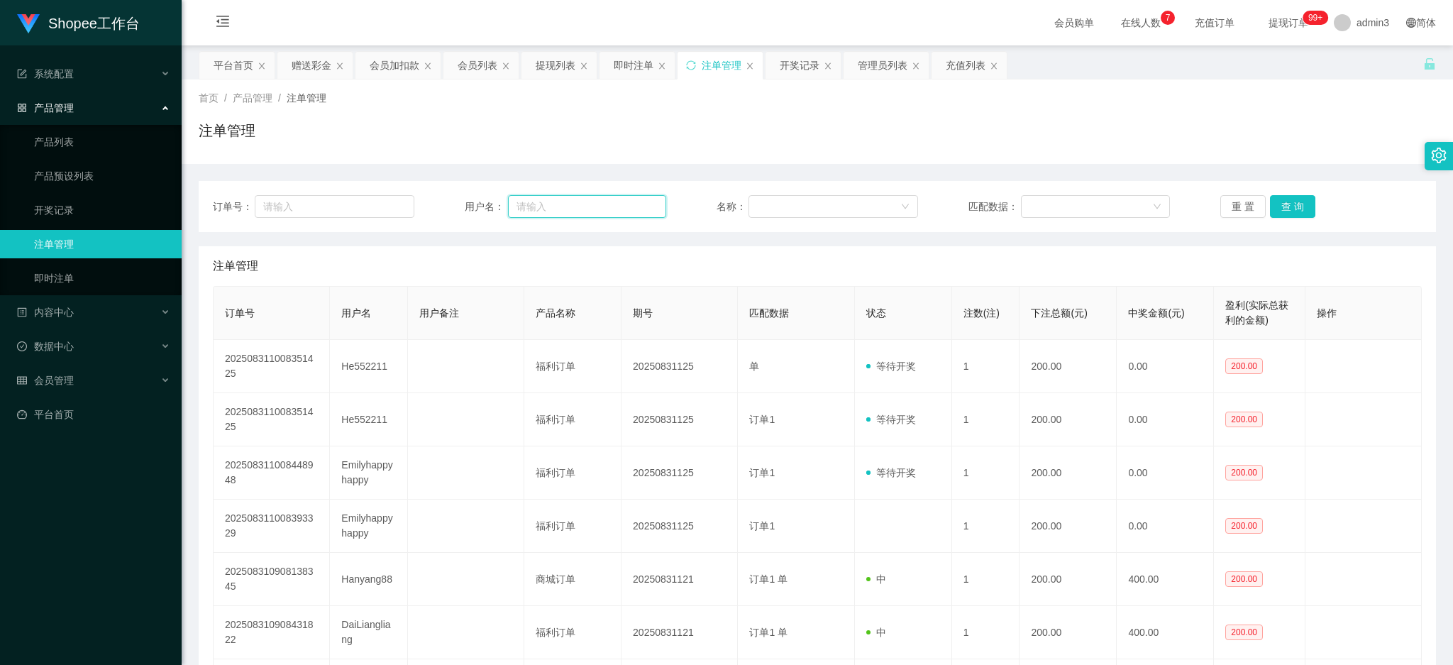
click at [552, 209] on input "text" at bounding box center [587, 206] width 158 height 23
paste input "Hongwei2954"
type input "Hongwei2954"
click at [1274, 208] on button "查 询" at bounding box center [1292, 206] width 45 height 23
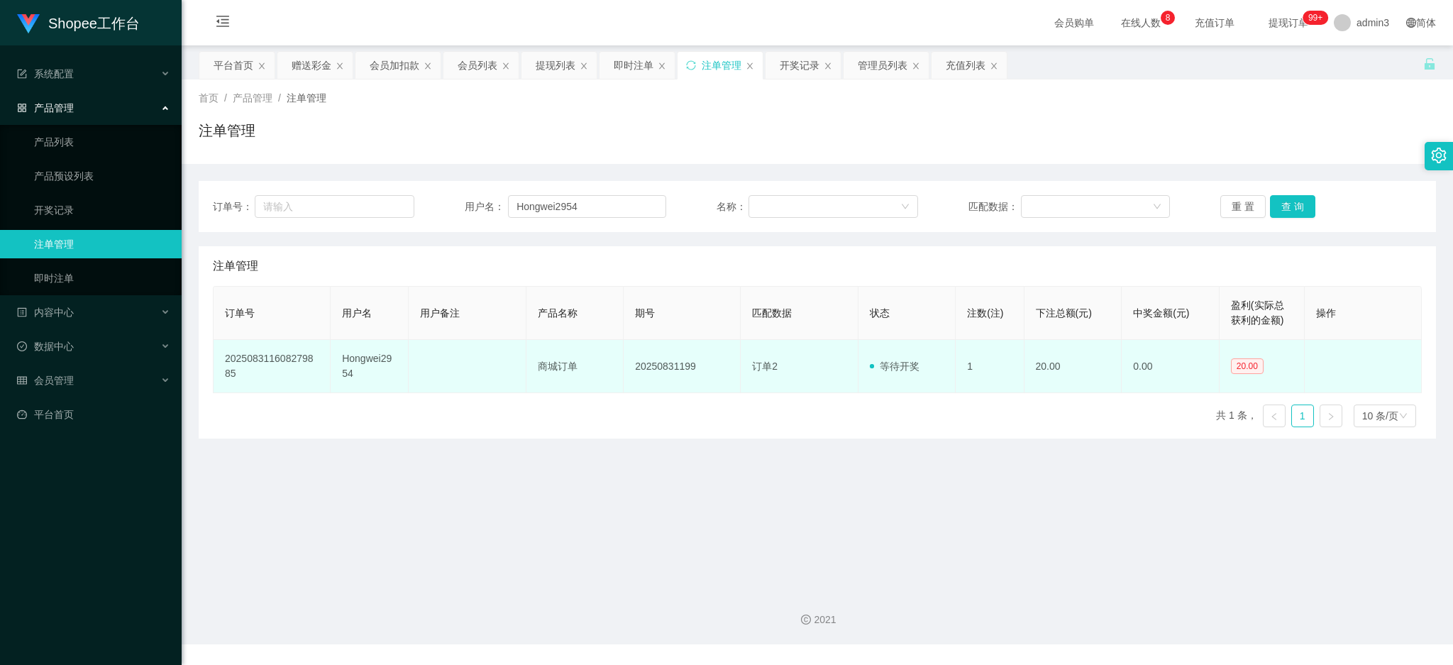
click at [654, 365] on td "20250831199" at bounding box center [682, 366] width 117 height 53
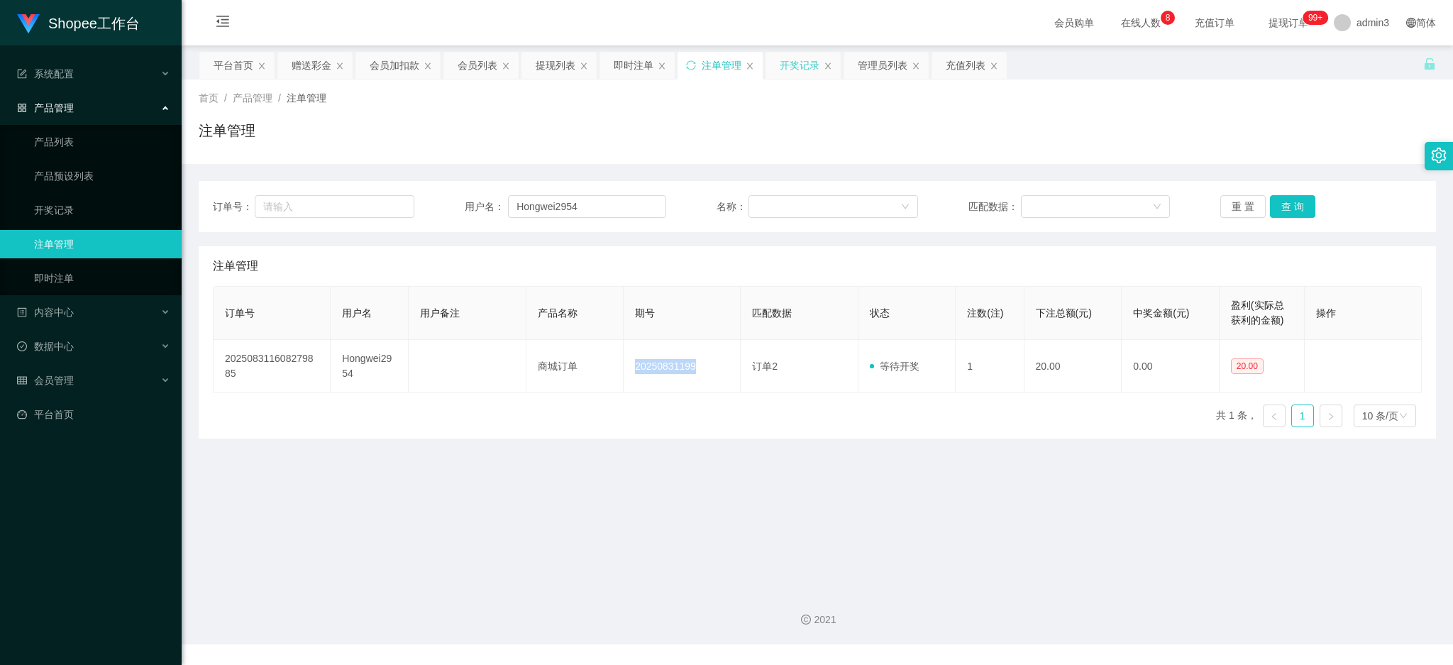
click at [806, 68] on div "开奖记录" at bounding box center [800, 65] width 40 height 27
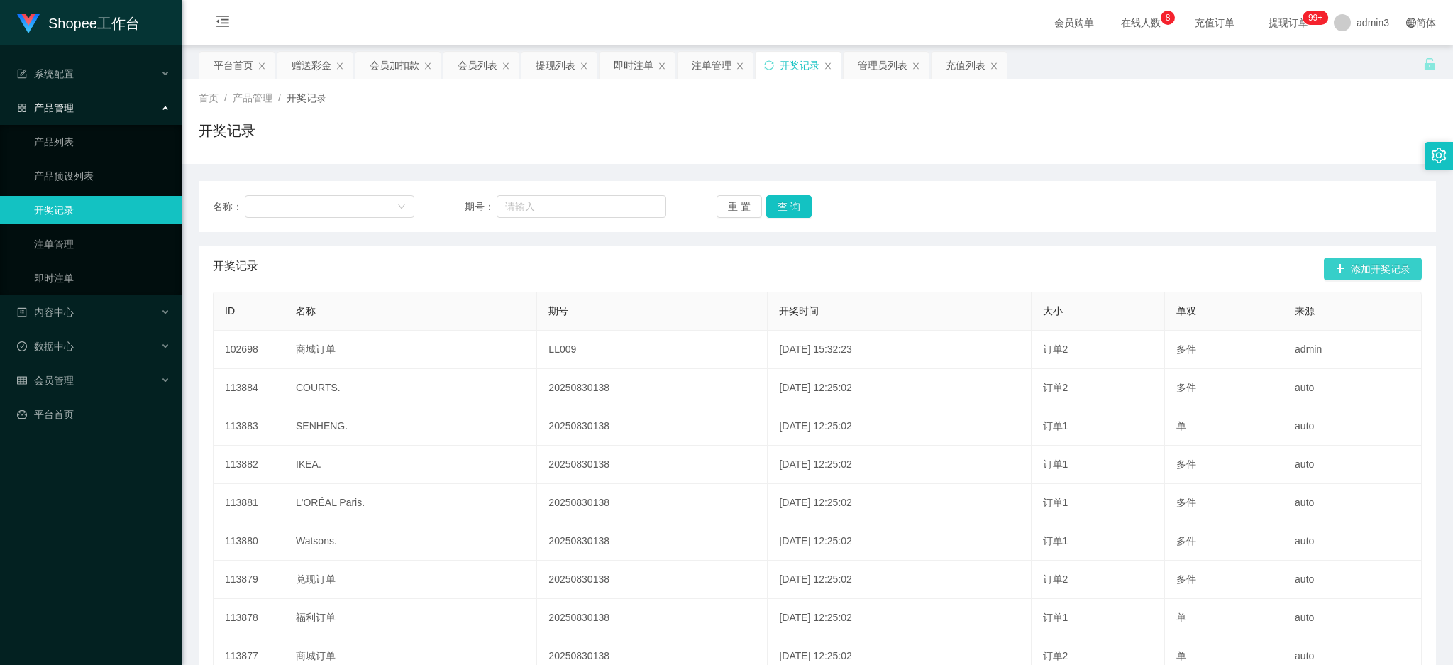
click at [1364, 266] on button "添加开奖记录" at bounding box center [1373, 269] width 98 height 23
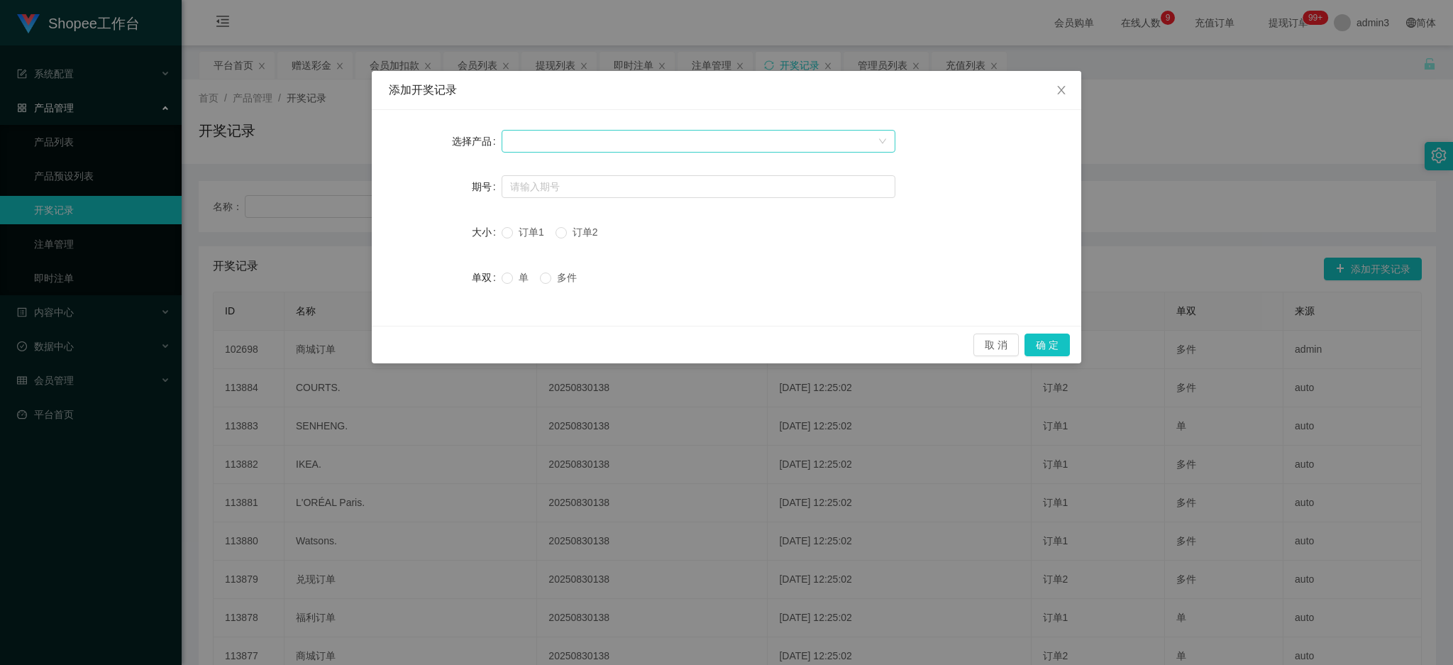
click at [614, 141] on div at bounding box center [694, 141] width 368 height 21
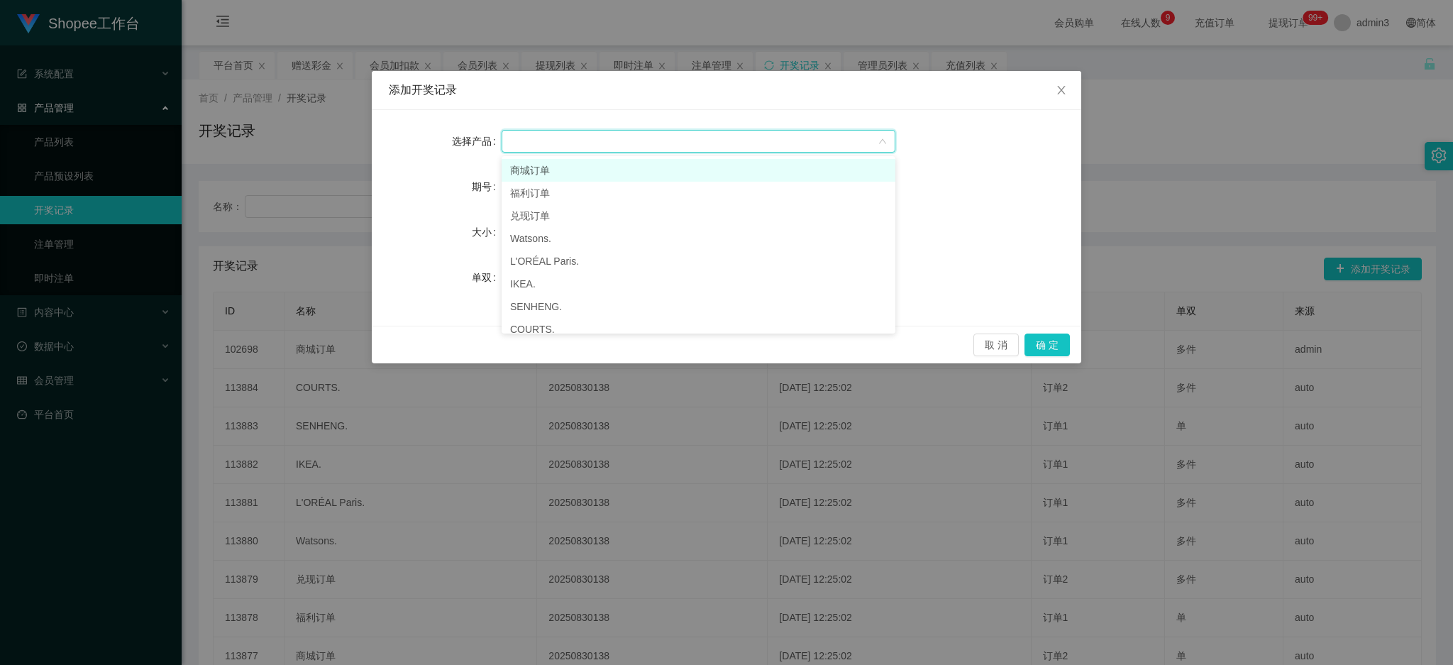
click at [529, 165] on li "商城订单" at bounding box center [699, 170] width 394 height 23
click at [543, 182] on input "text" at bounding box center [699, 186] width 394 height 23
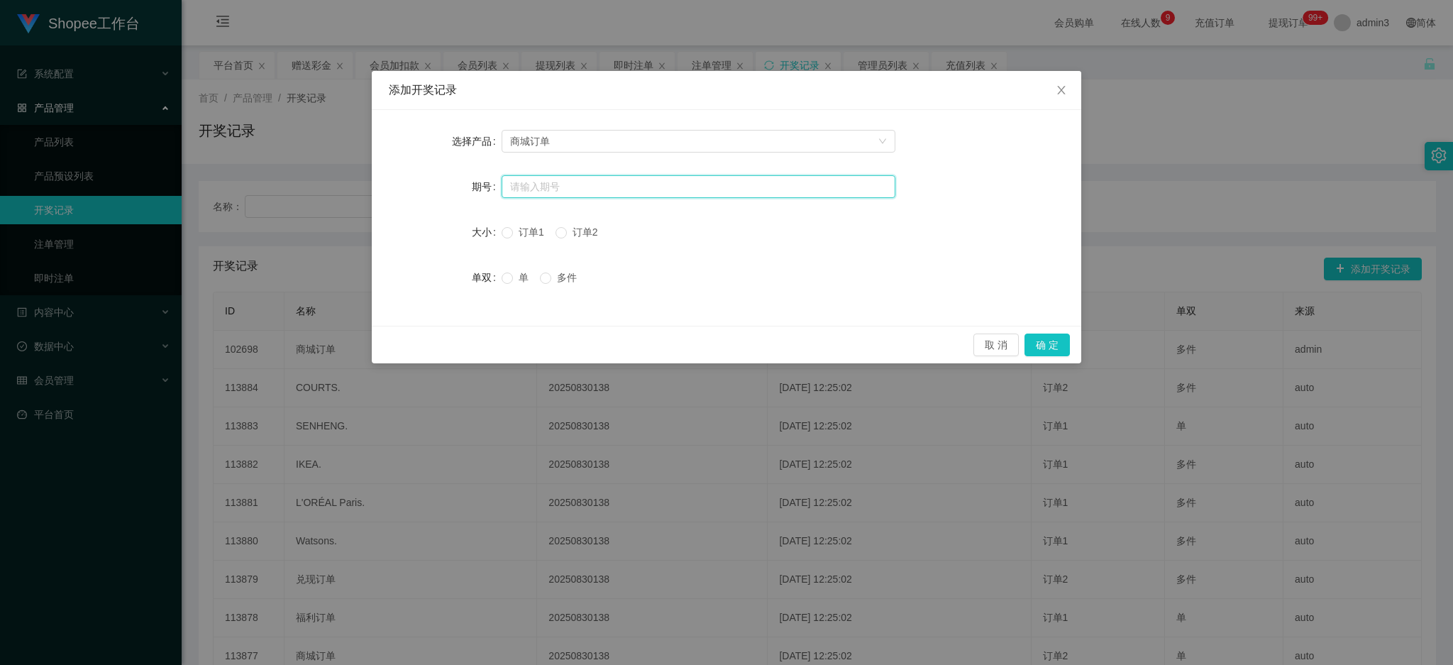
paste input "20250831199"
type input "20250831199"
click at [567, 233] on span "订单2" at bounding box center [585, 231] width 37 height 11
click at [1047, 343] on button "确 定" at bounding box center [1047, 344] width 45 height 23
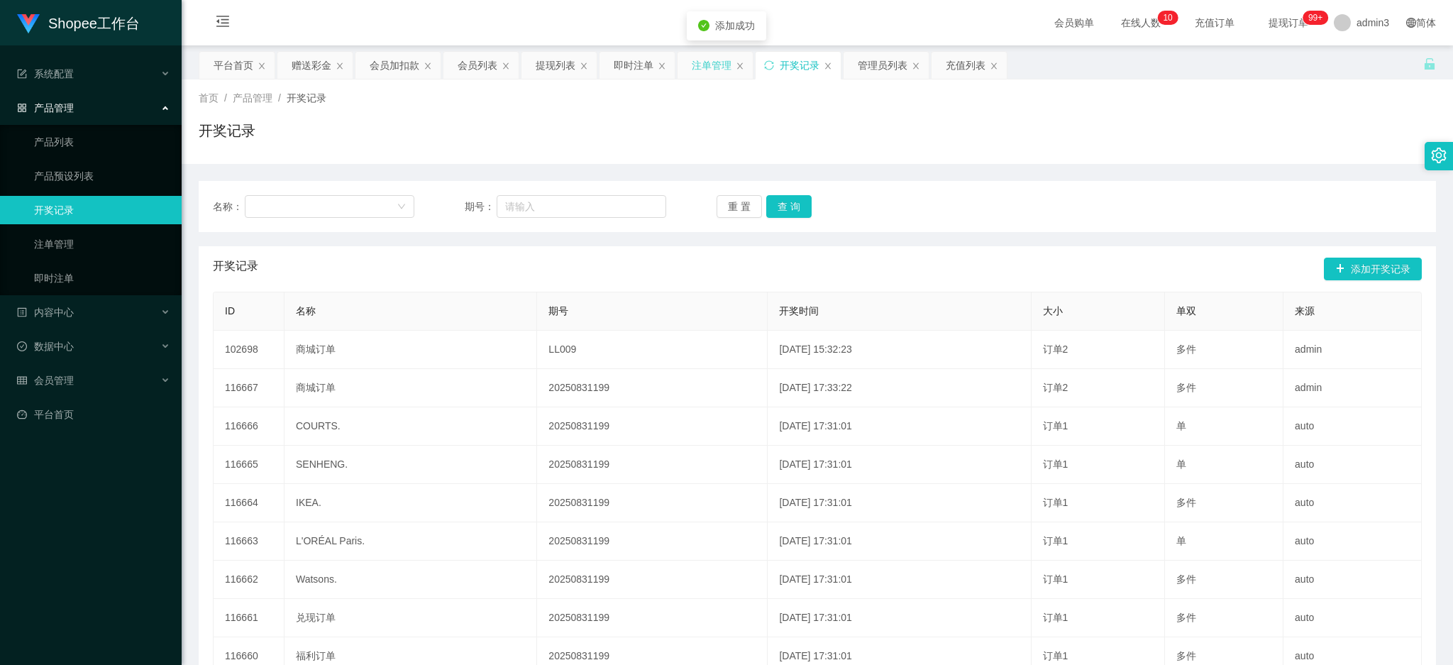
click at [697, 67] on div "注单管理" at bounding box center [712, 65] width 40 height 27
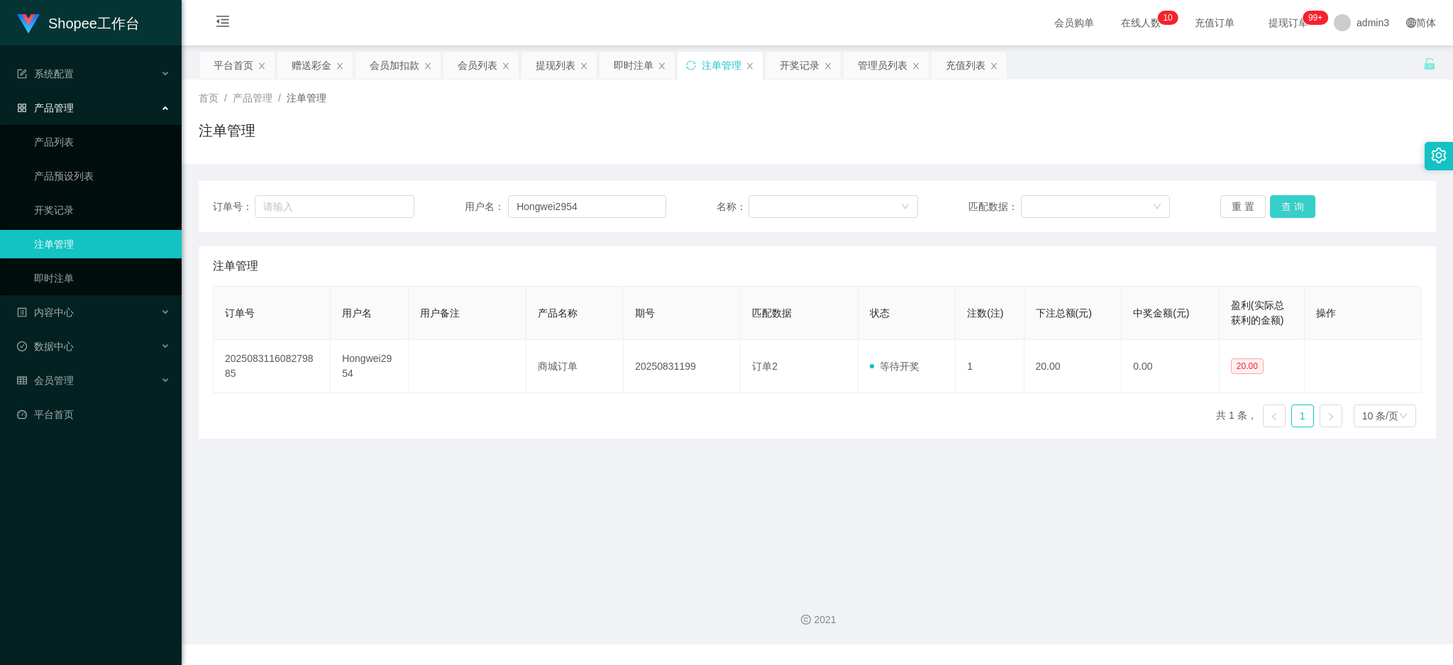
click at [1286, 202] on button "查 询" at bounding box center [1292, 206] width 45 height 23
click at [316, 73] on div "赠送彩金" at bounding box center [312, 65] width 40 height 27
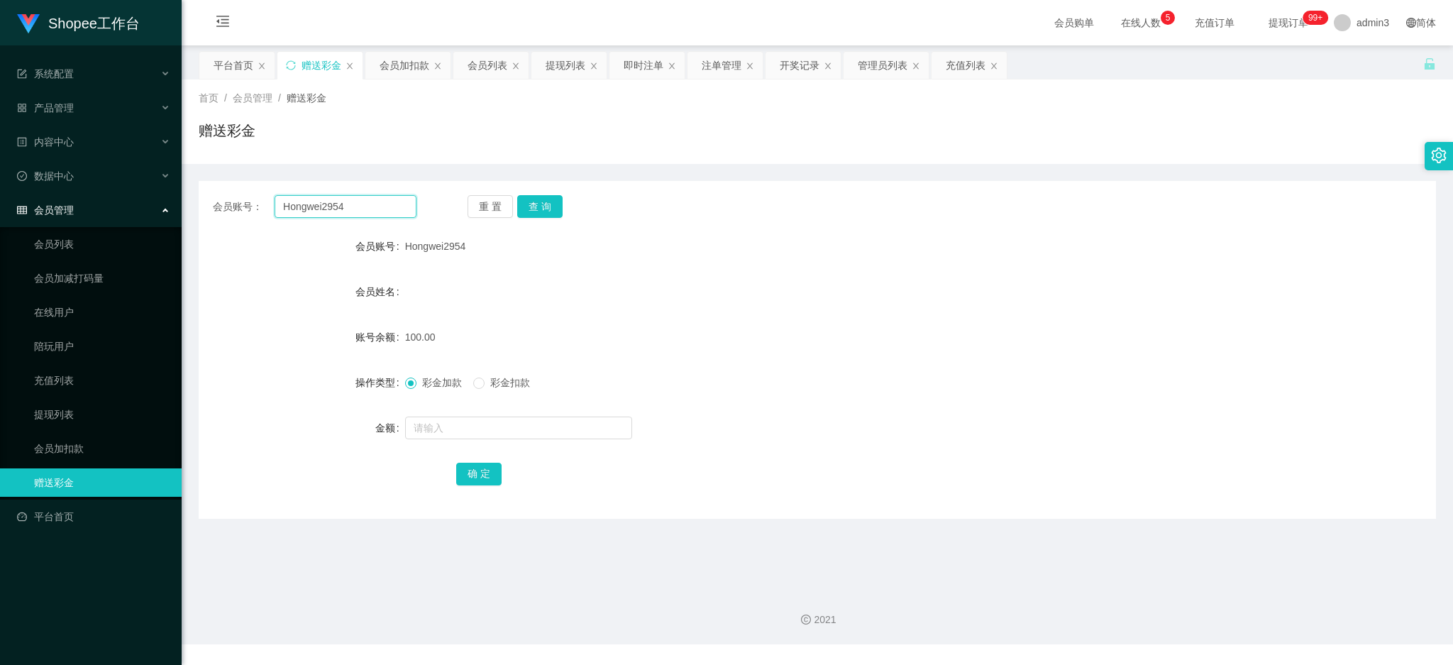
click at [324, 214] on input "Hongwei2954" at bounding box center [346, 206] width 142 height 23
paste input "Vivian119889"
type input "Vivian119889"
click at [538, 202] on button "查 询" at bounding box center [539, 206] width 45 height 23
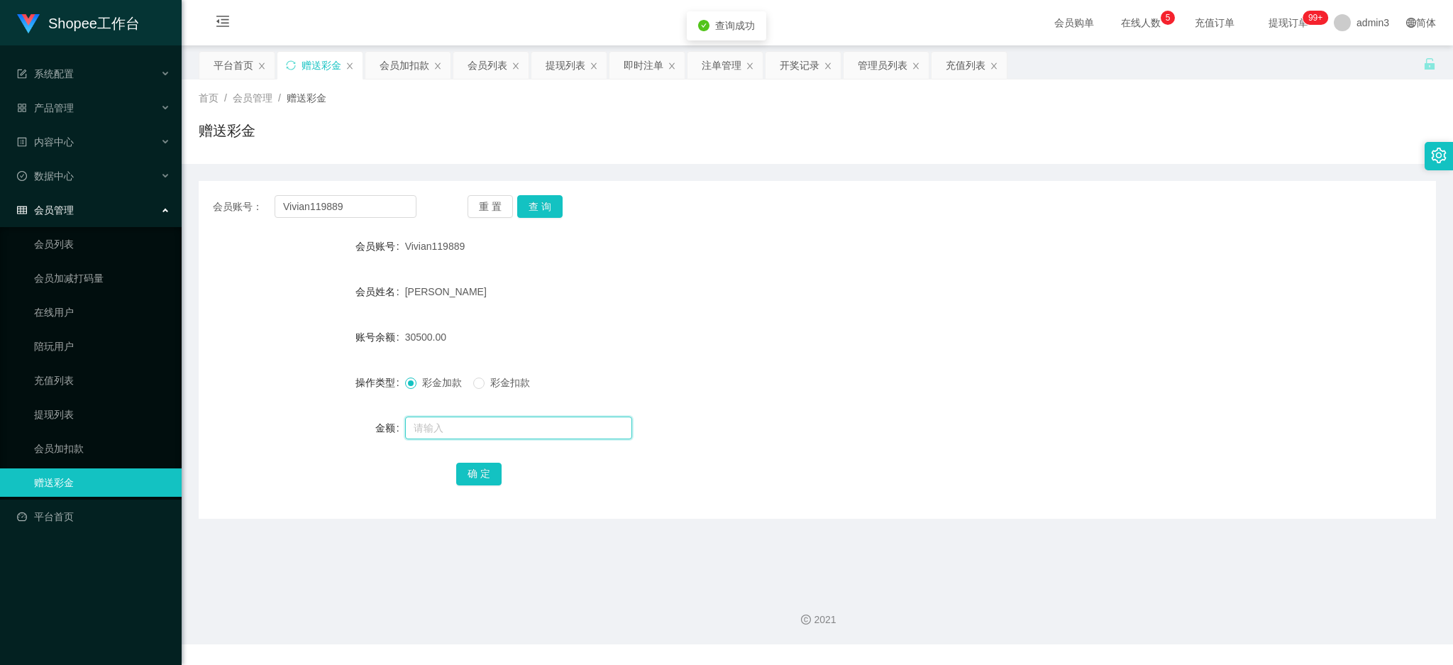
click at [429, 424] on input "text" at bounding box center [518, 427] width 227 height 23
paste input "163400"
type input "163400"
click at [480, 470] on button "确 定" at bounding box center [478, 474] width 45 height 23
click at [365, 192] on div "会员账号： Vivian119889 重 置 查 询 会员账号 Vivian119889 会员姓名 Vivian Chua 账号余额 193900.00 操作…" at bounding box center [817, 350] width 1237 height 338
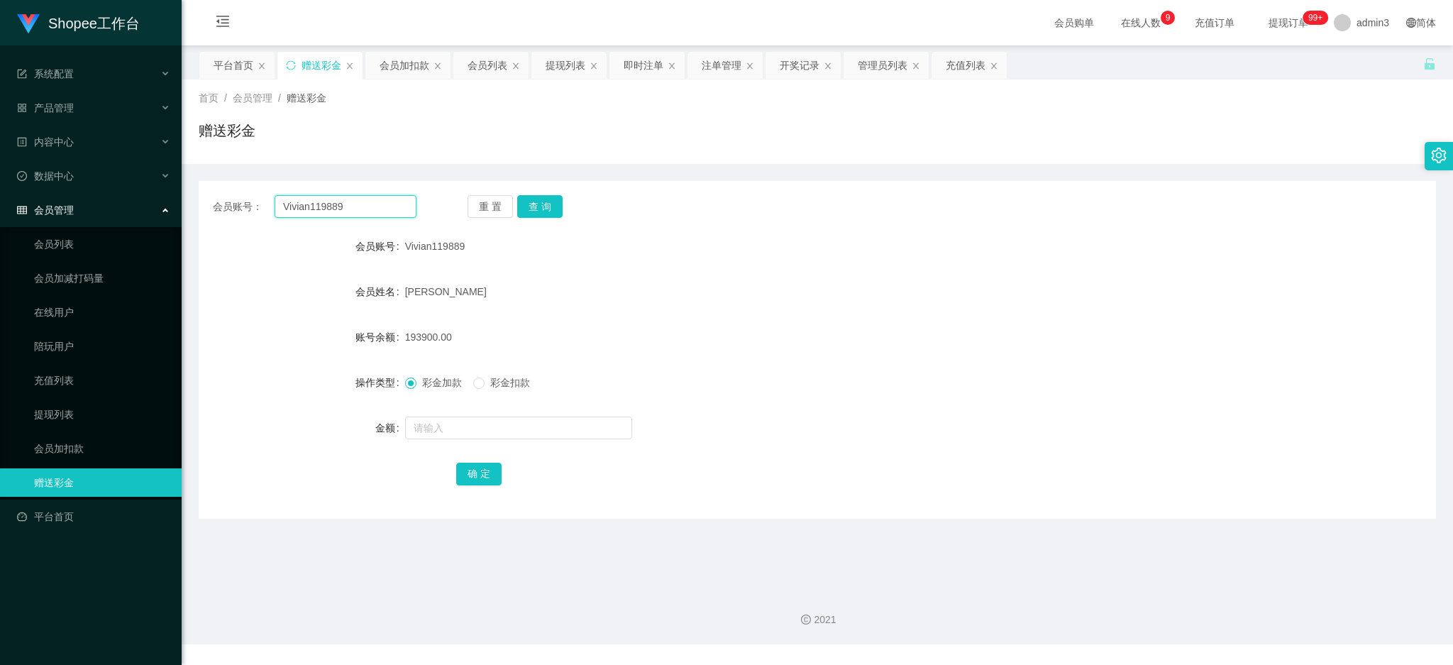
click at [356, 197] on input "Vivian119889" at bounding box center [346, 206] width 142 height 23
paste input "123123"
type input "123123"
click at [526, 199] on button "查 询" at bounding box center [539, 206] width 45 height 23
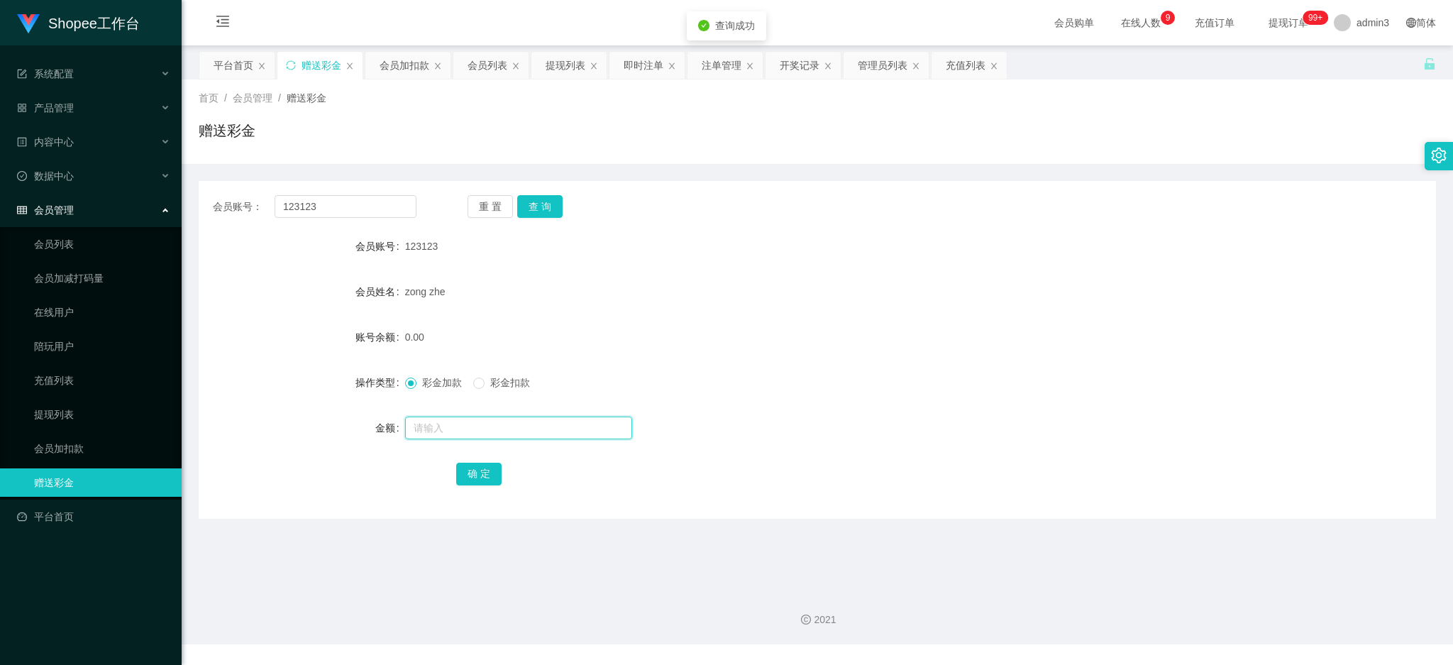
click at [448, 418] on input "text" at bounding box center [518, 427] width 227 height 23
type input "100"
click at [466, 469] on button "确 定" at bounding box center [478, 474] width 45 height 23
click at [371, 209] on input "123123" at bounding box center [346, 206] width 142 height 23
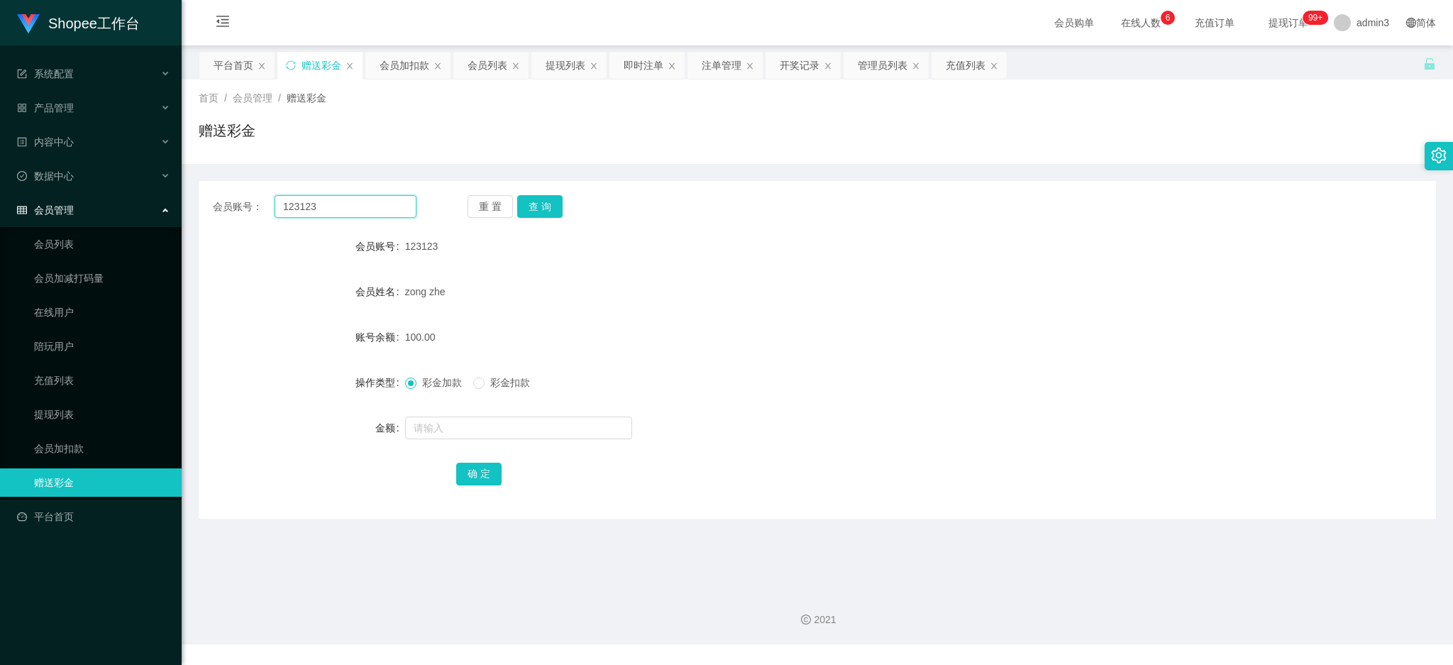
paste input "Hongwei2954"
type input "Hongwei2954"
click at [547, 204] on button "查 询" at bounding box center [539, 206] width 45 height 23
click at [459, 414] on div at bounding box center [766, 428] width 722 height 28
click at [459, 418] on input "text" at bounding box center [518, 427] width 227 height 23
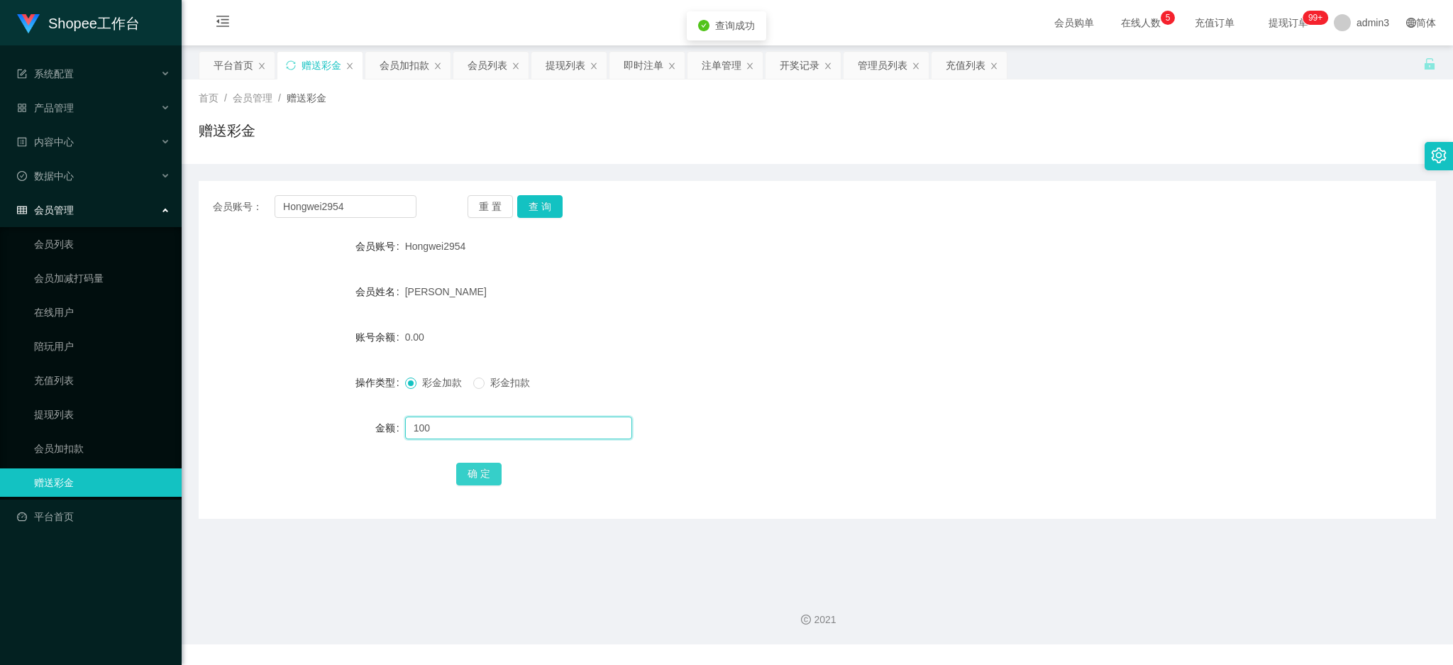
type input "100"
click at [473, 478] on button "确 定" at bounding box center [478, 474] width 45 height 23
click at [348, 211] on input "Hongwei2954" at bounding box center [346, 206] width 142 height 23
paste input "anyang88"
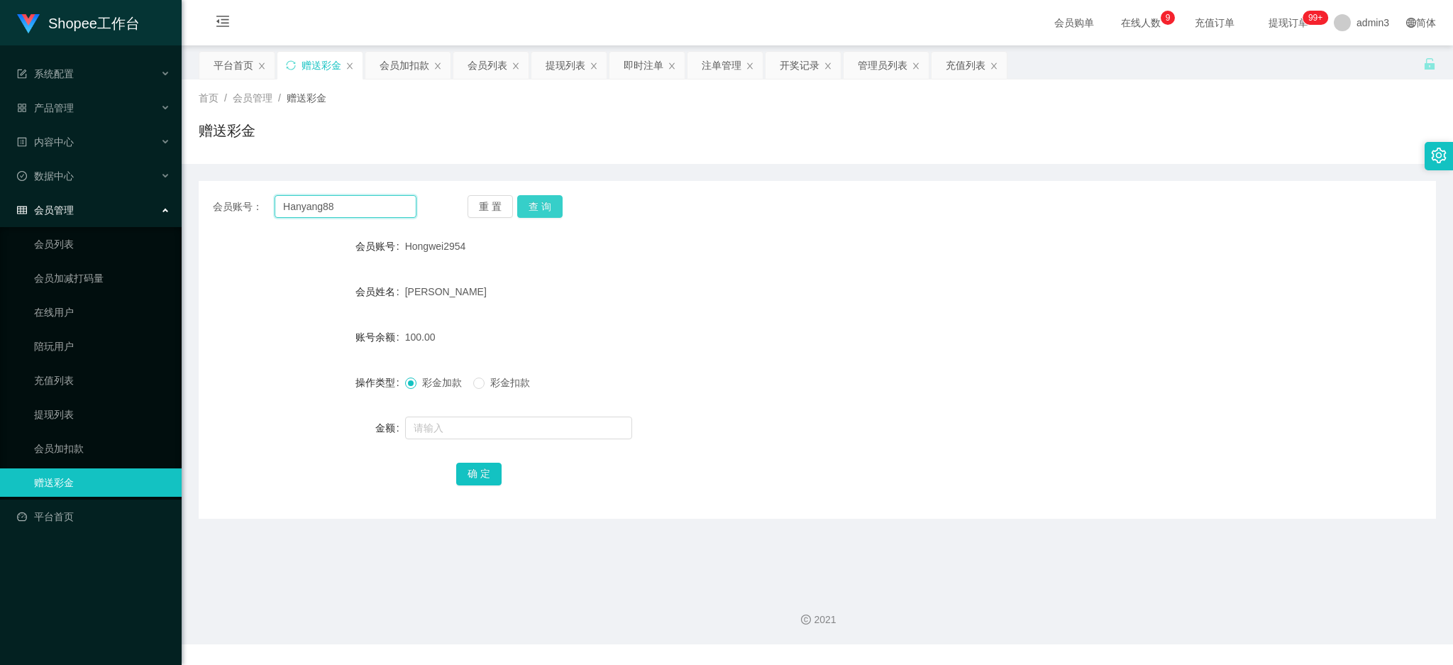
type input "Hanyang88"
click at [534, 204] on button "查 询" at bounding box center [539, 206] width 45 height 23
click at [480, 418] on input "text" at bounding box center [518, 427] width 227 height 23
paste input "5000"
type input "5000"
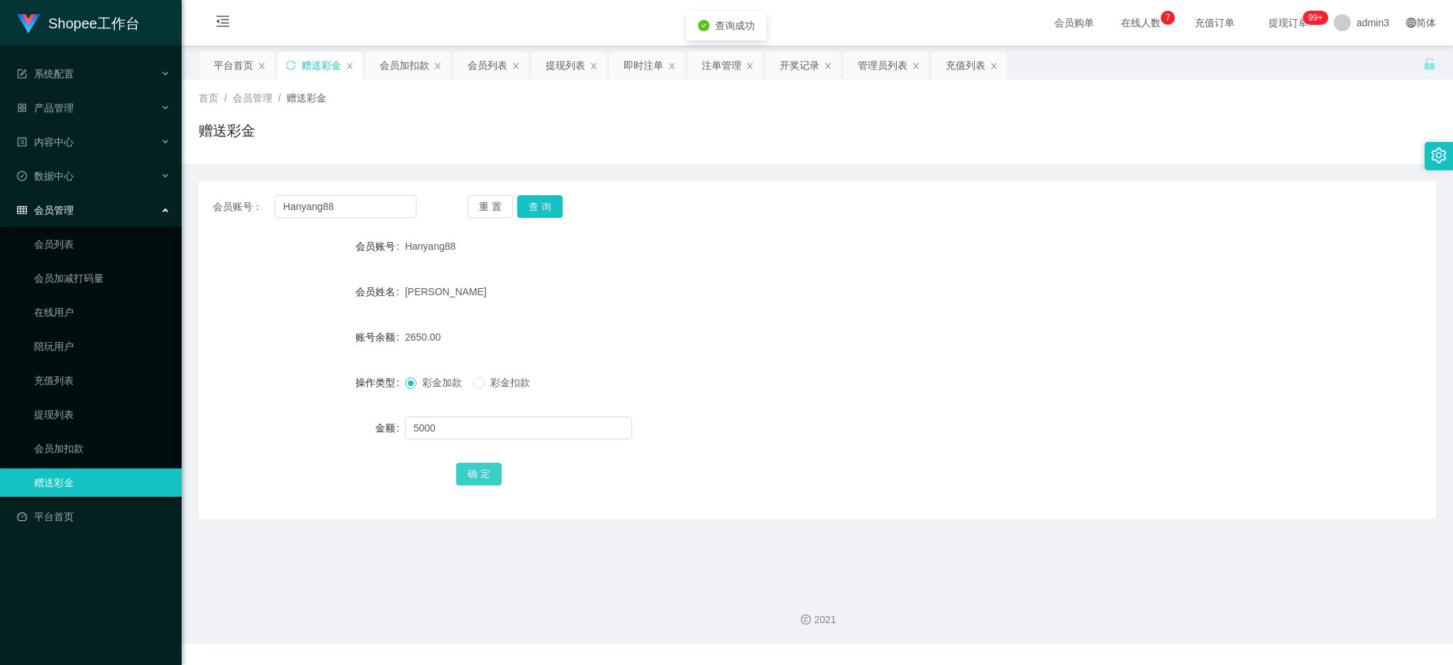
click at [462, 477] on button "确 定" at bounding box center [478, 474] width 45 height 23
click at [566, 65] on div "提现列表" at bounding box center [566, 65] width 40 height 27
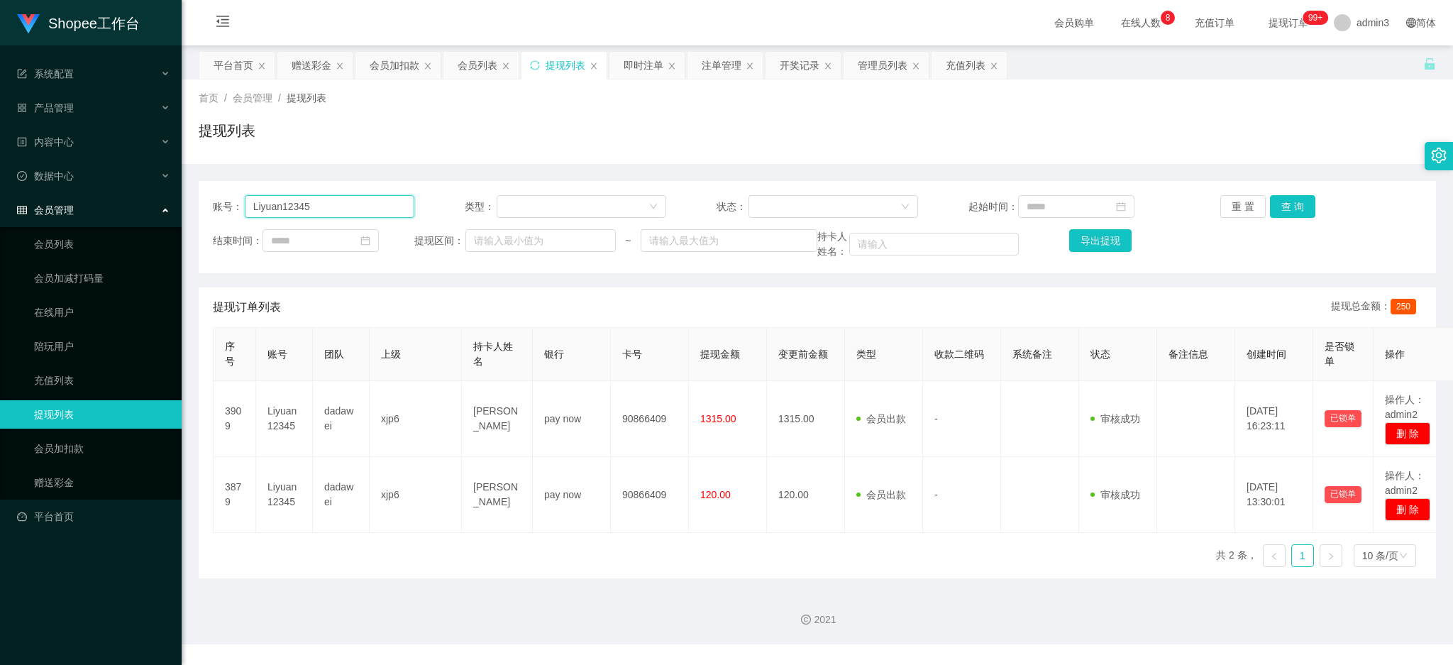
click at [316, 206] on input "Liyuan12345" at bounding box center [330, 206] width 170 height 23
paste input "Vivian119889"
type input "Vivian119889"
click at [1294, 209] on button "查 询" at bounding box center [1292, 206] width 45 height 23
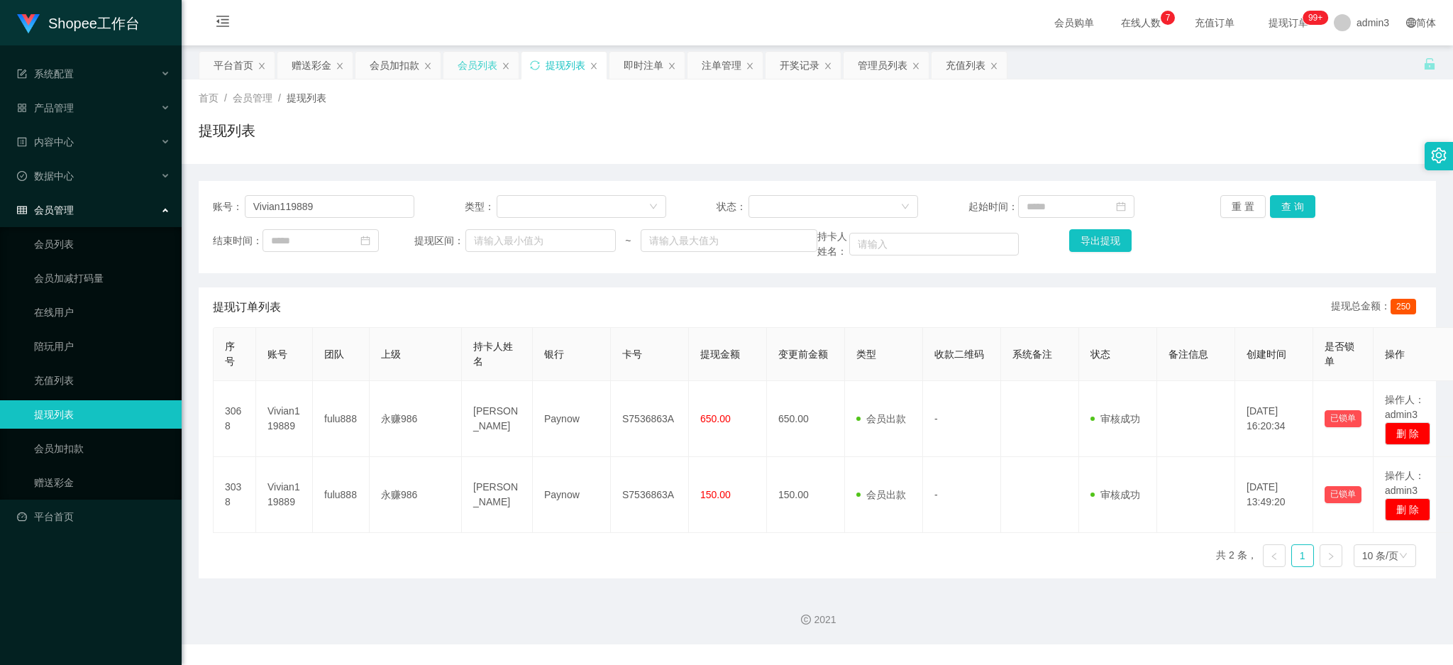
click at [460, 62] on div "会员列表" at bounding box center [478, 65] width 40 height 27
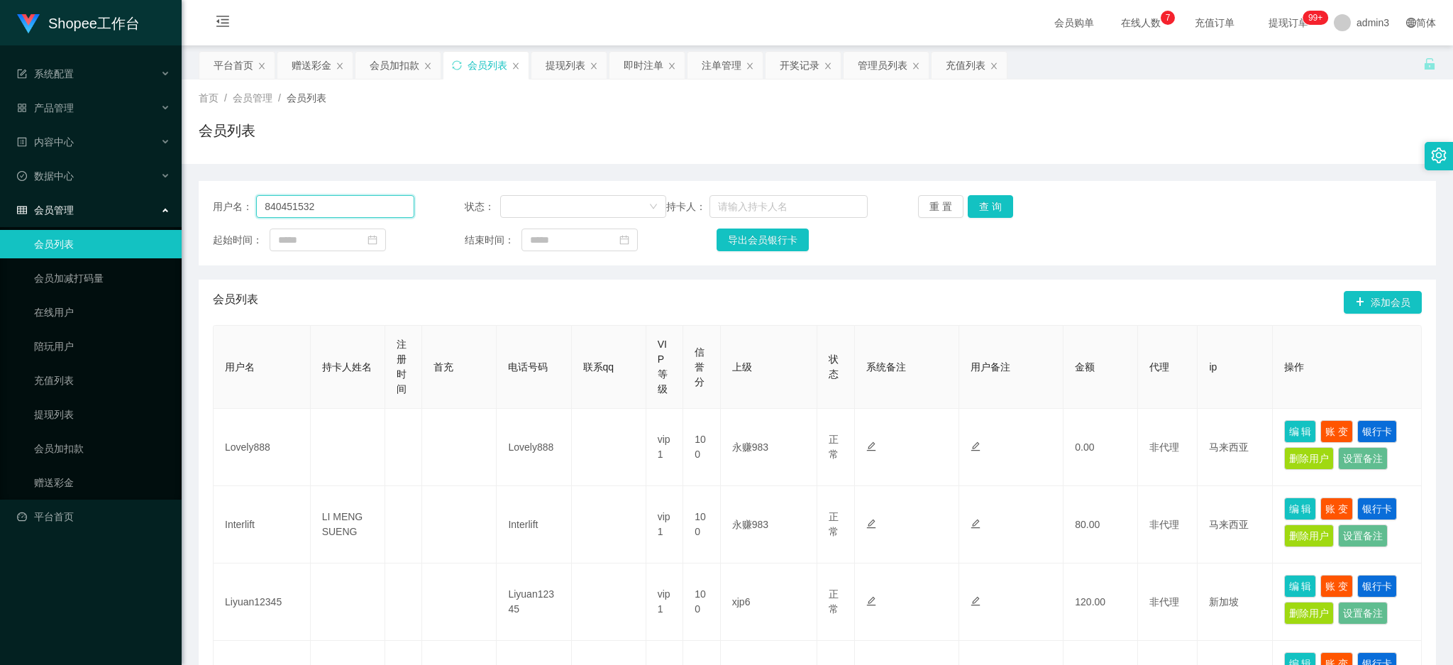
click at [304, 202] on input "840451532" at bounding box center [335, 206] width 158 height 23
click at [313, 205] on input "840451532" at bounding box center [335, 206] width 158 height 23
paste input "Vivian119889"
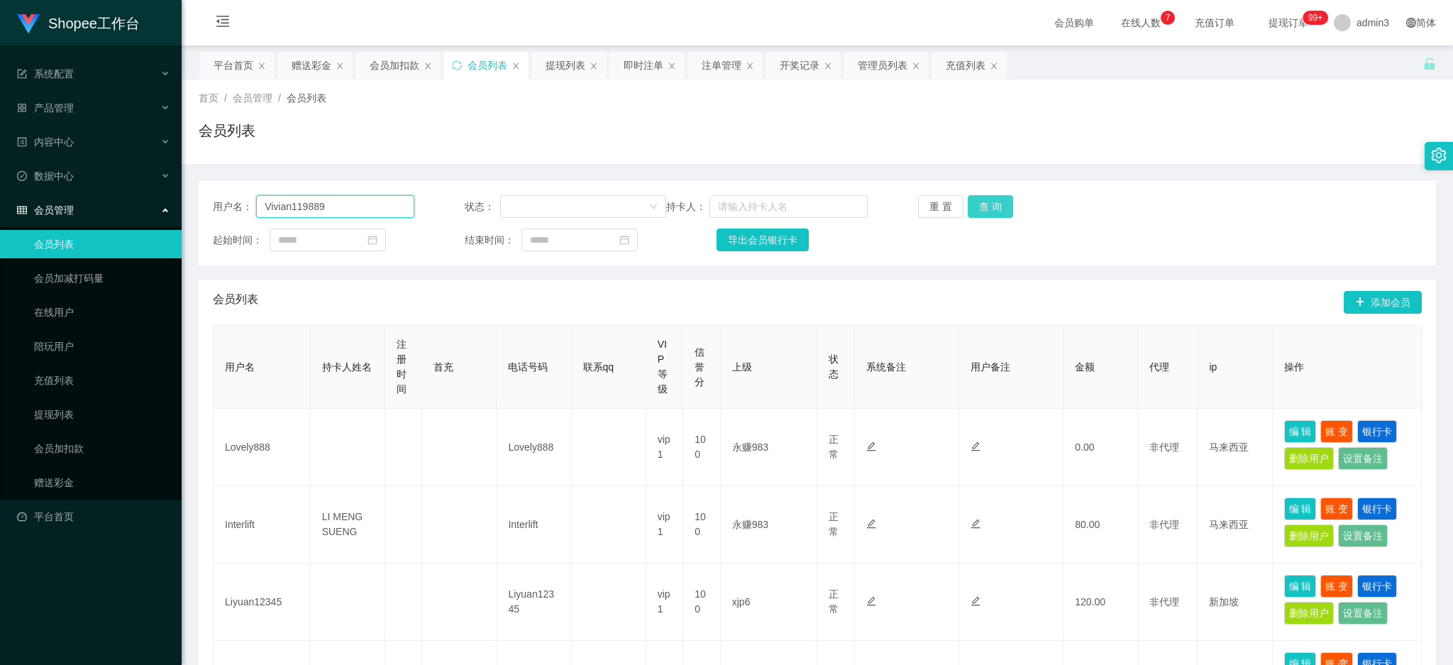
type input "Vivian119889"
click at [990, 202] on button "查 询" at bounding box center [990, 206] width 45 height 23
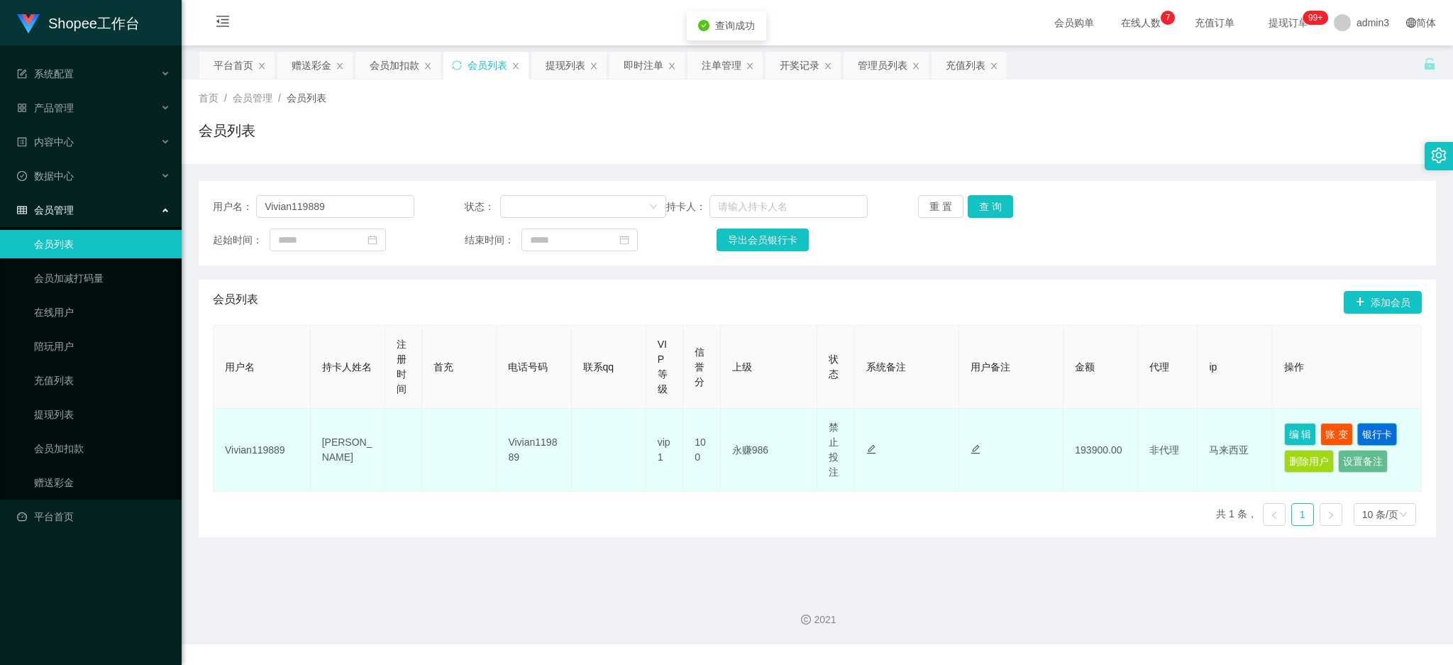
click at [1381, 431] on button "银行卡" at bounding box center [1377, 434] width 40 height 23
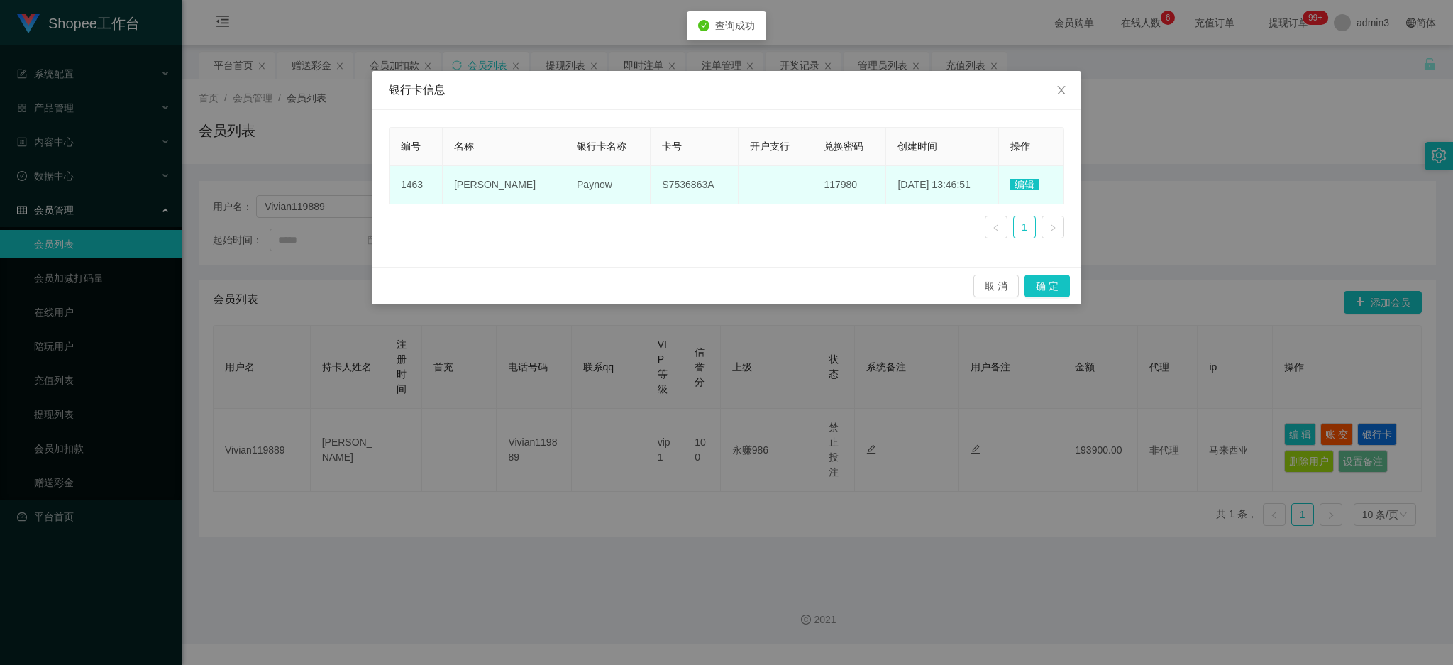
click at [1019, 187] on span "编辑" at bounding box center [1024, 184] width 28 height 11
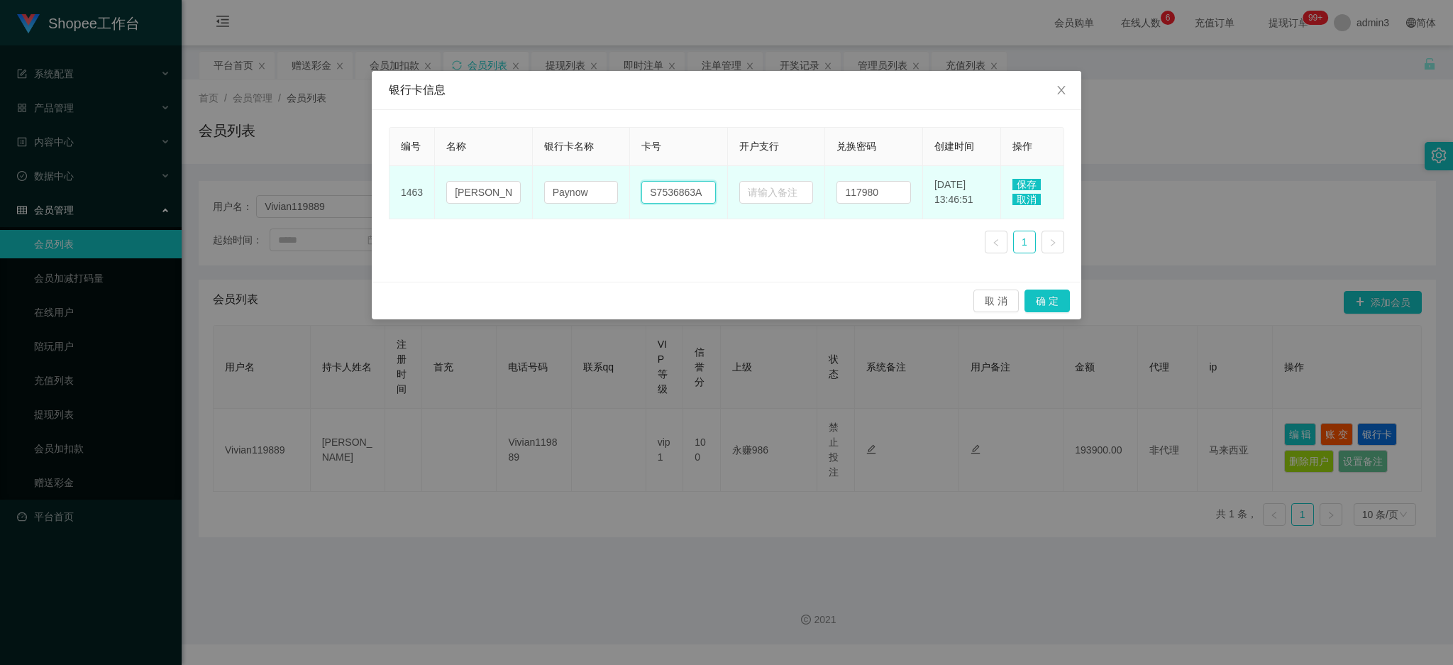
click at [672, 192] on input "S7536863A" at bounding box center [678, 192] width 74 height 23
paste input "3693175281"
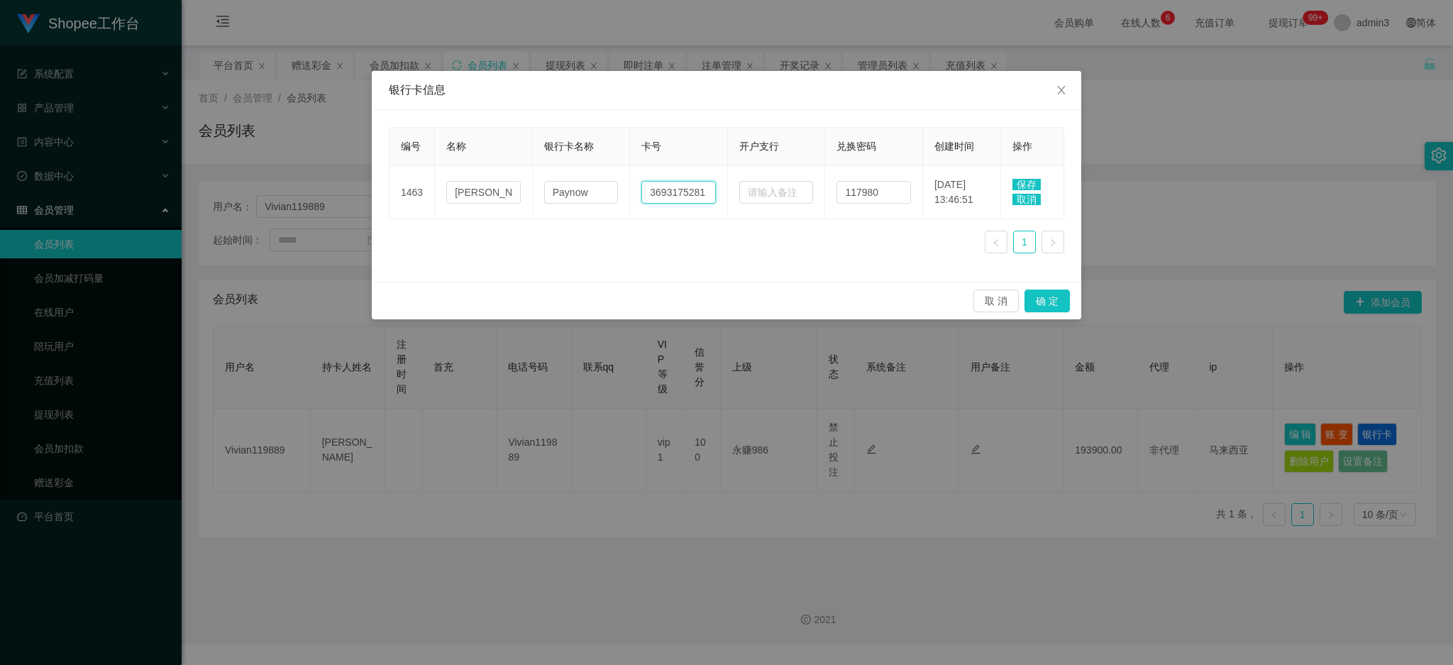
type input "3693175281"
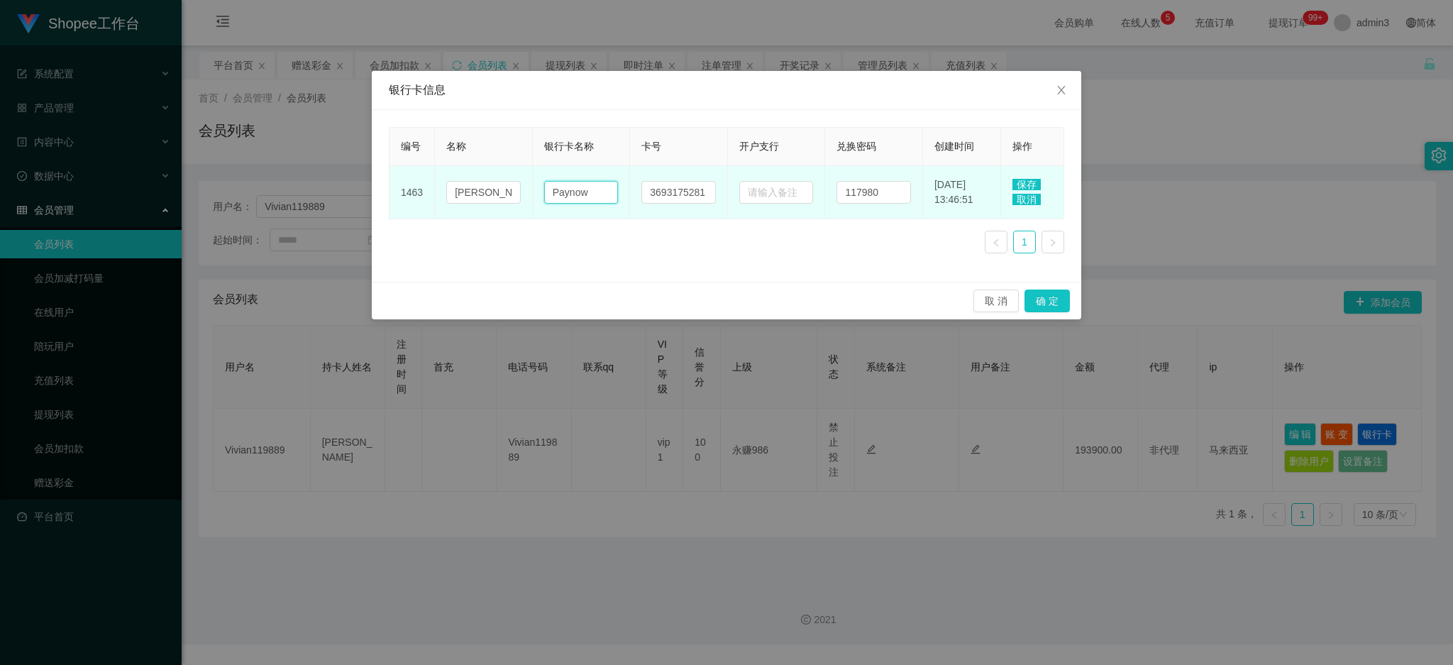
click at [582, 197] on input "Paynow" at bounding box center [581, 192] width 74 height 23
click at [582, 196] on input "Paynow" at bounding box center [581, 192] width 74 height 23
paste input "UOB"
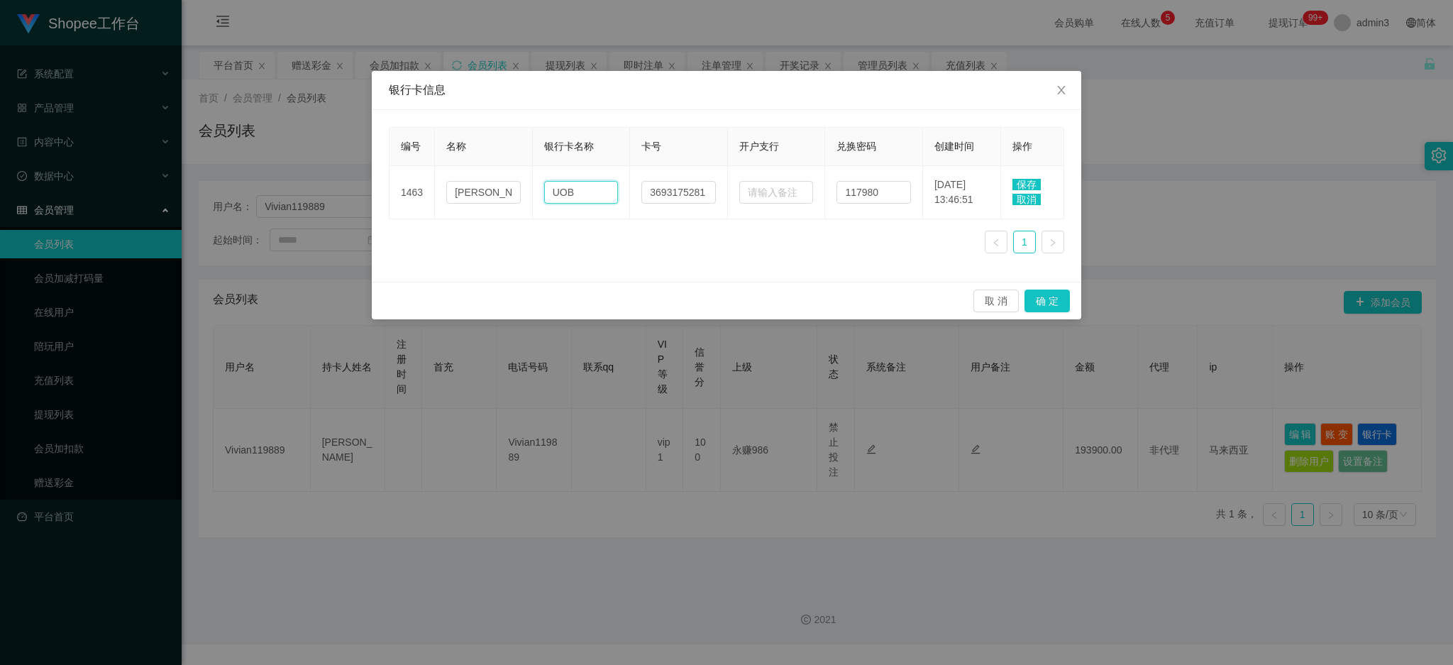
type input "UOB"
click at [1033, 183] on span "保存" at bounding box center [1026, 184] width 28 height 11
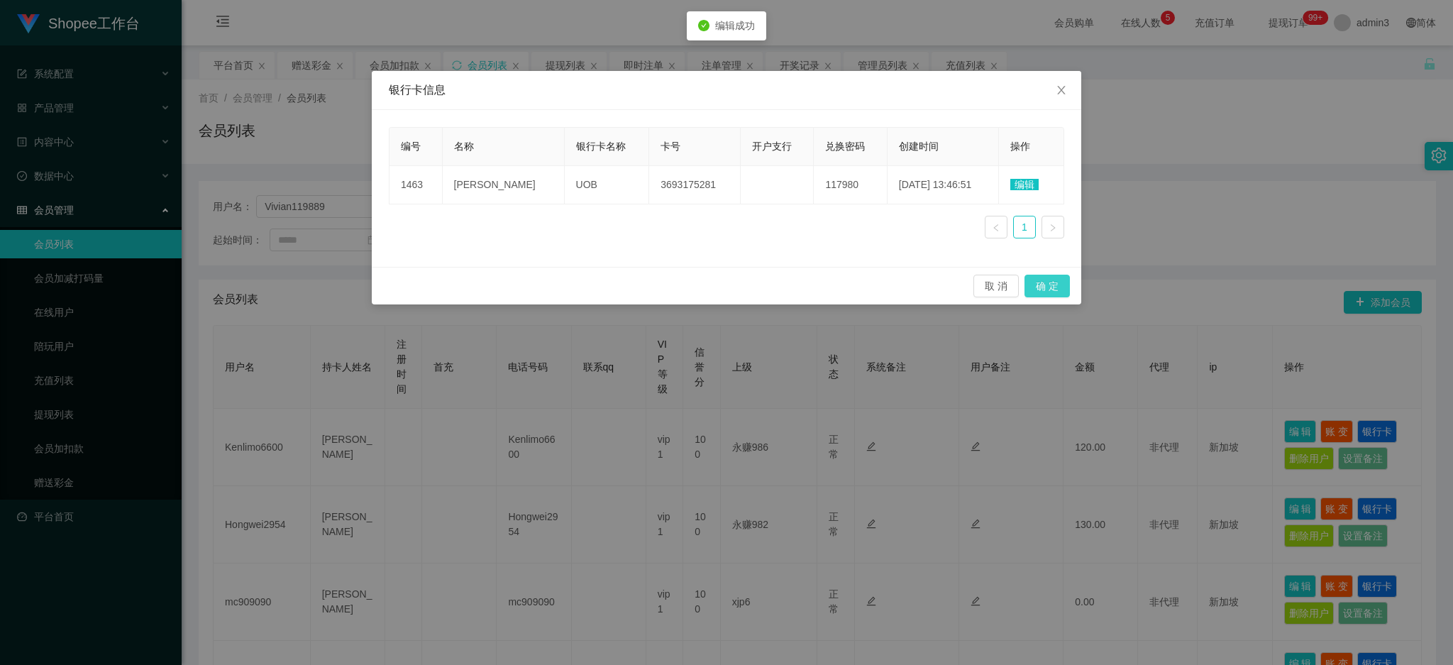
click at [1046, 288] on button "确 定" at bounding box center [1047, 286] width 45 height 23
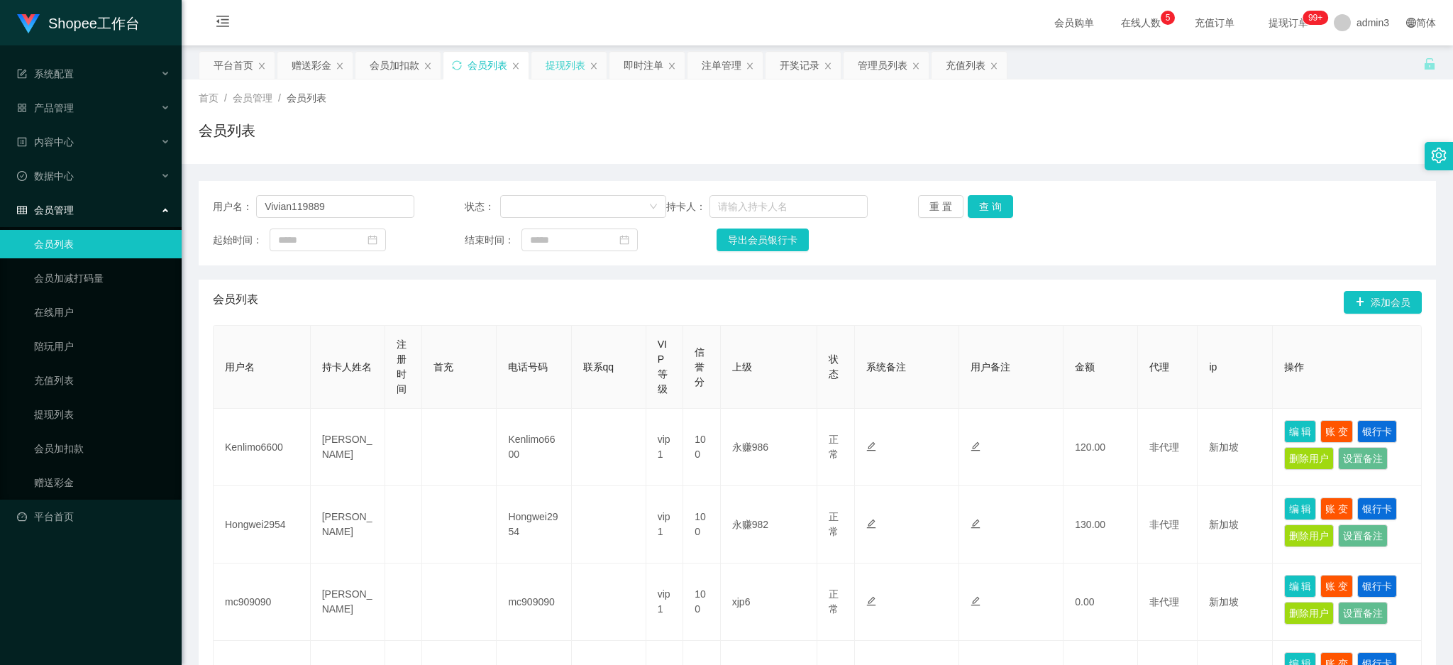
drag, startPoint x: 550, startPoint y: 58, endPoint x: 575, endPoint y: 65, distance: 26.3
click at [550, 58] on div "提现列表" at bounding box center [566, 65] width 40 height 27
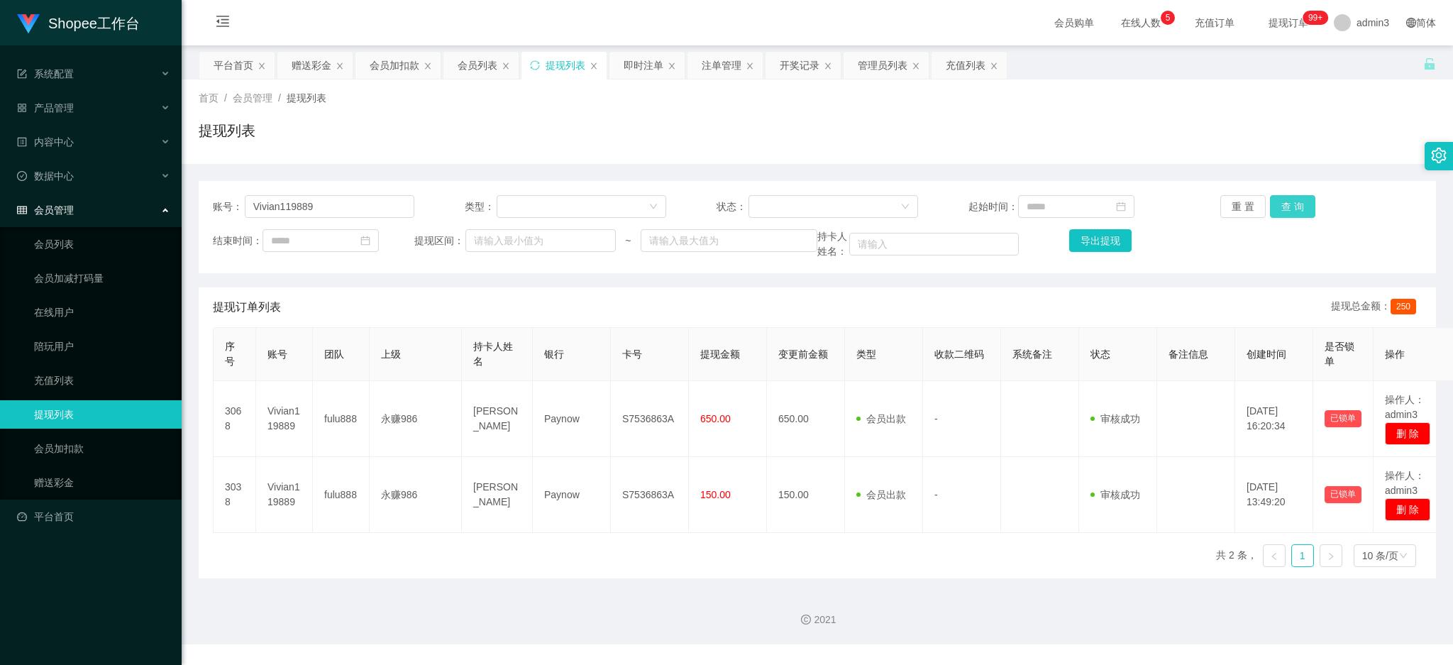
click at [1278, 199] on button "查 询" at bounding box center [1292, 206] width 45 height 23
click at [482, 65] on div "会员列表" at bounding box center [478, 65] width 40 height 27
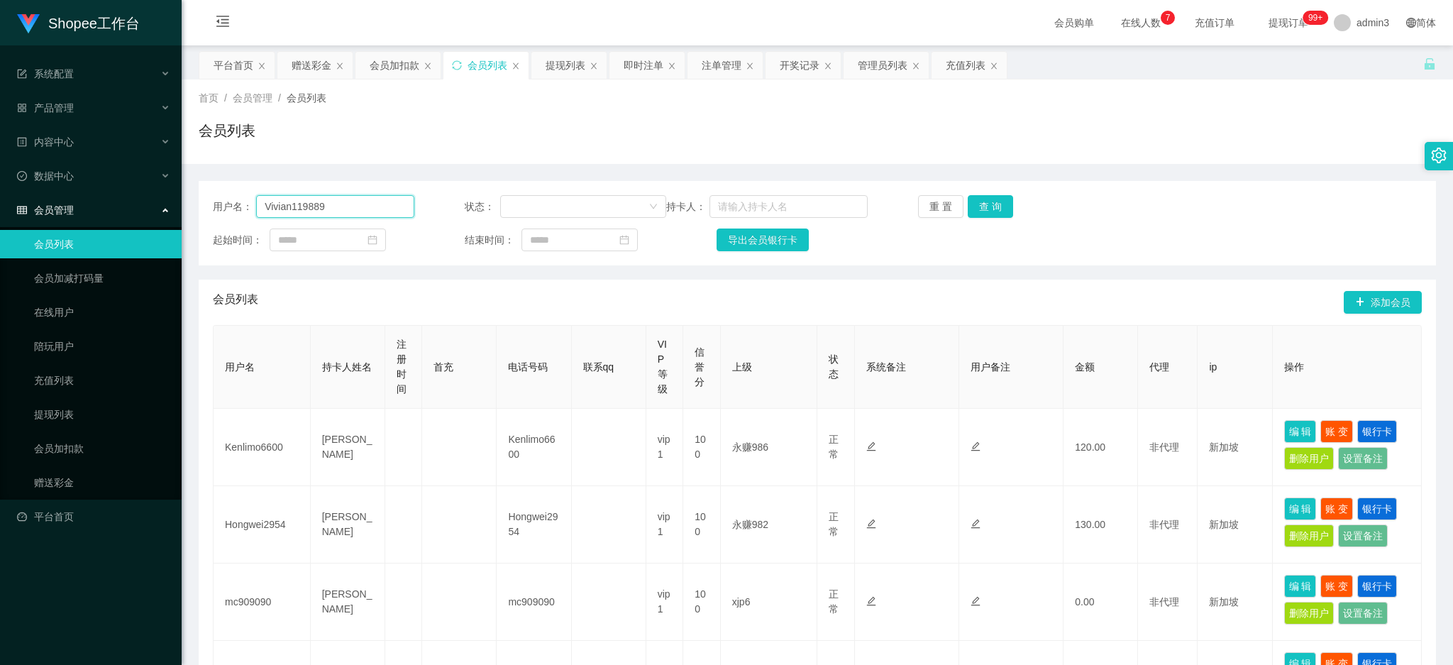
click at [324, 208] on input "Vivian119889" at bounding box center [335, 206] width 158 height 23
click at [989, 204] on button "查 询" at bounding box center [990, 206] width 45 height 23
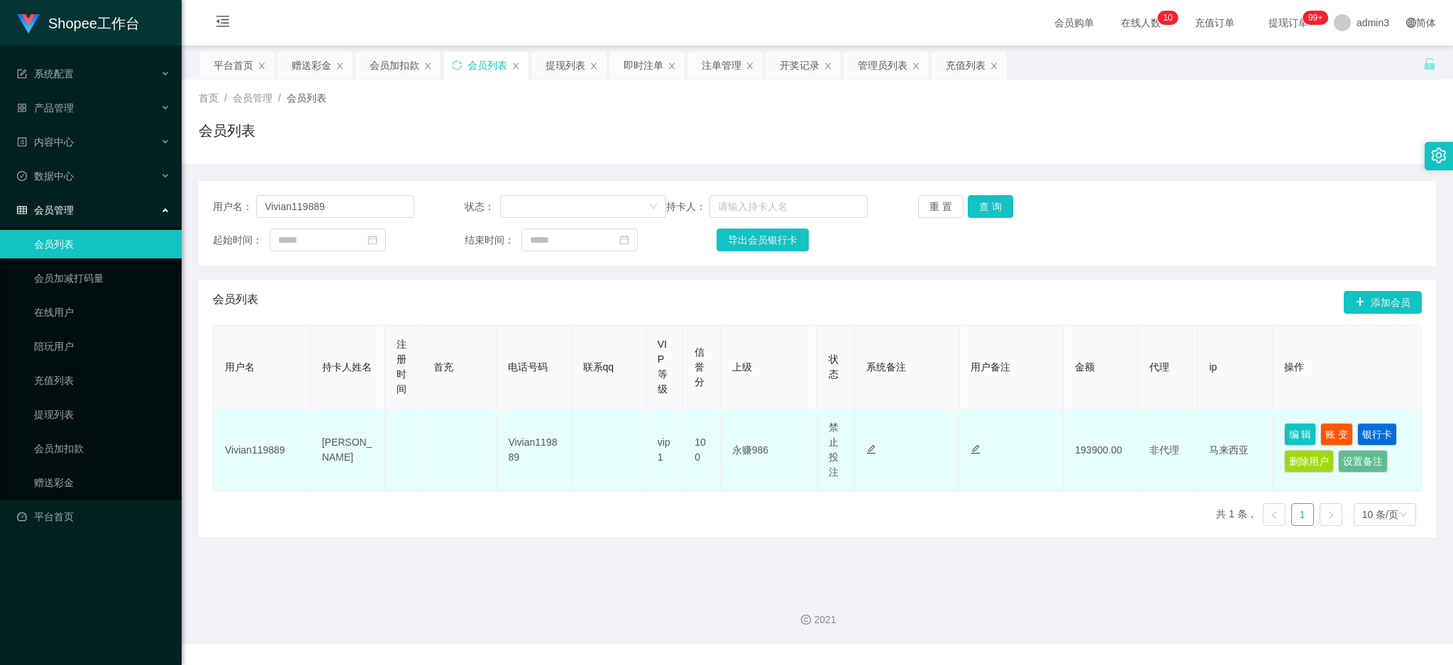
click at [498, 483] on td "Vivian119889" at bounding box center [534, 450] width 74 height 83
click at [1288, 425] on button "编 辑" at bounding box center [1300, 434] width 33 height 23
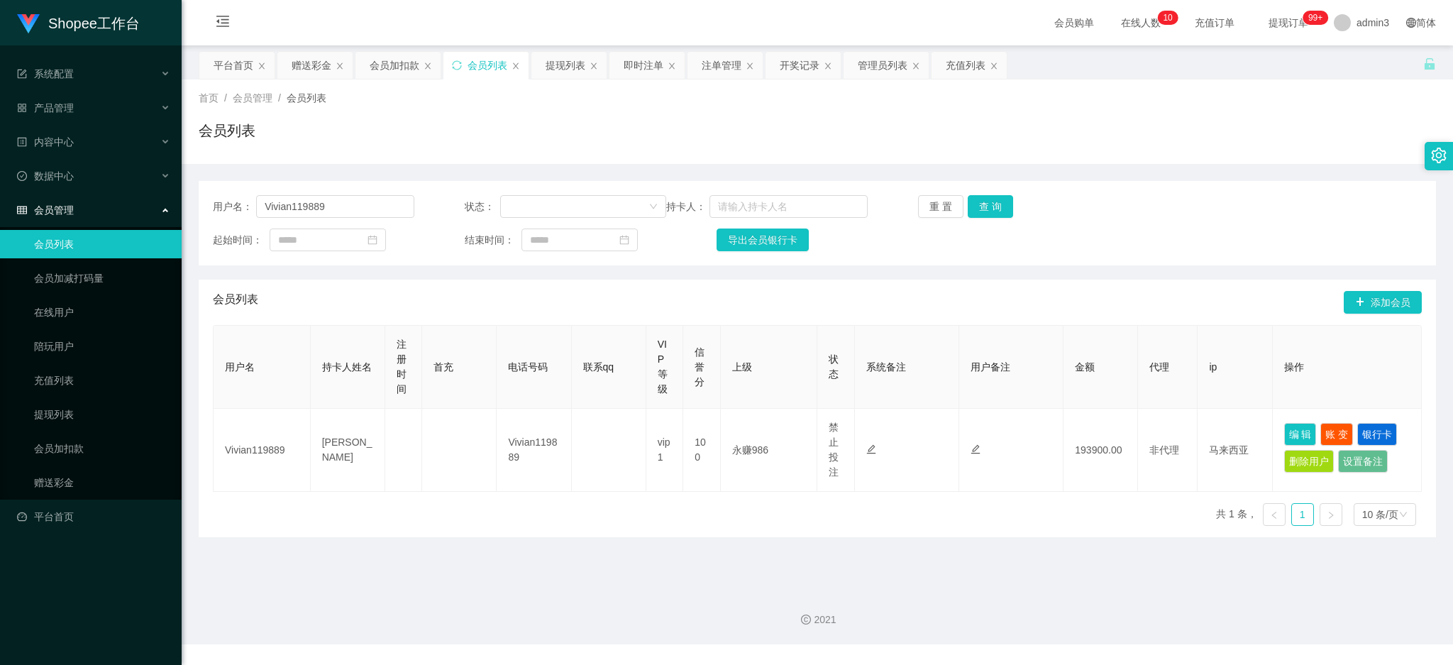
type input "Vivian119889"
type input "Vivian Chua"
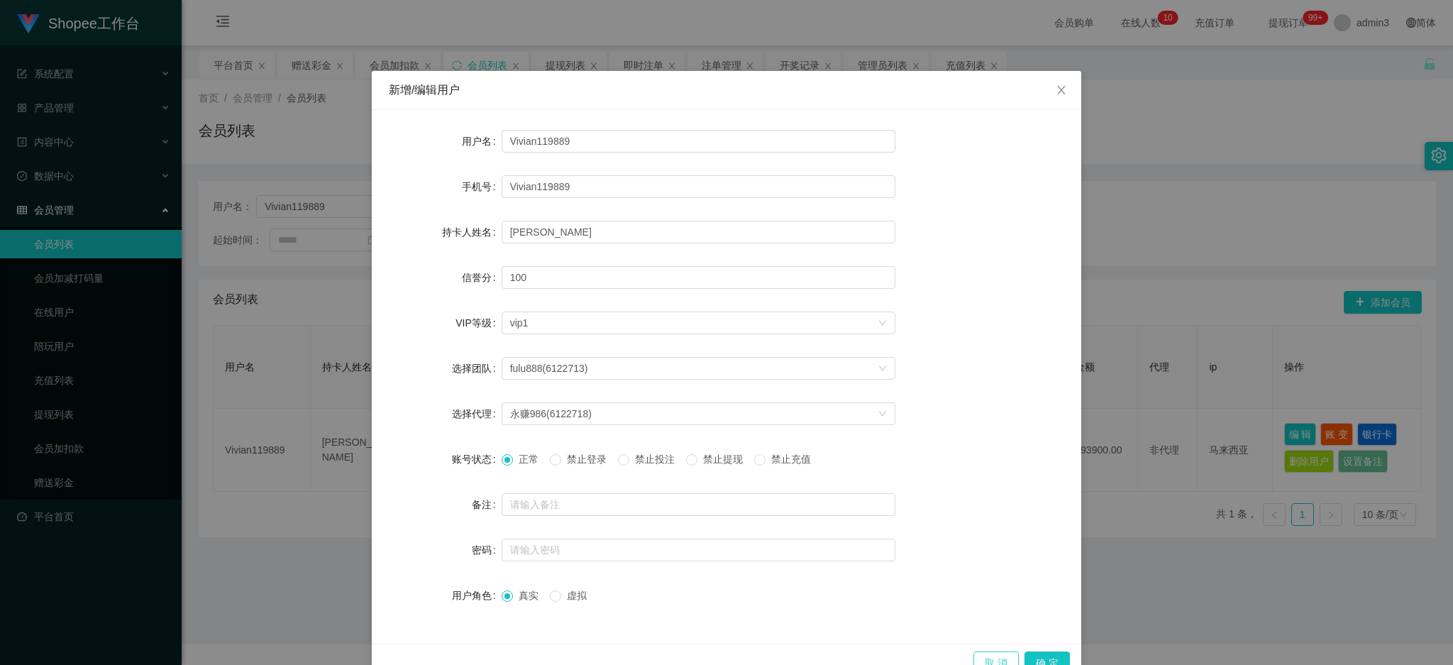
scroll to position [33, 0]
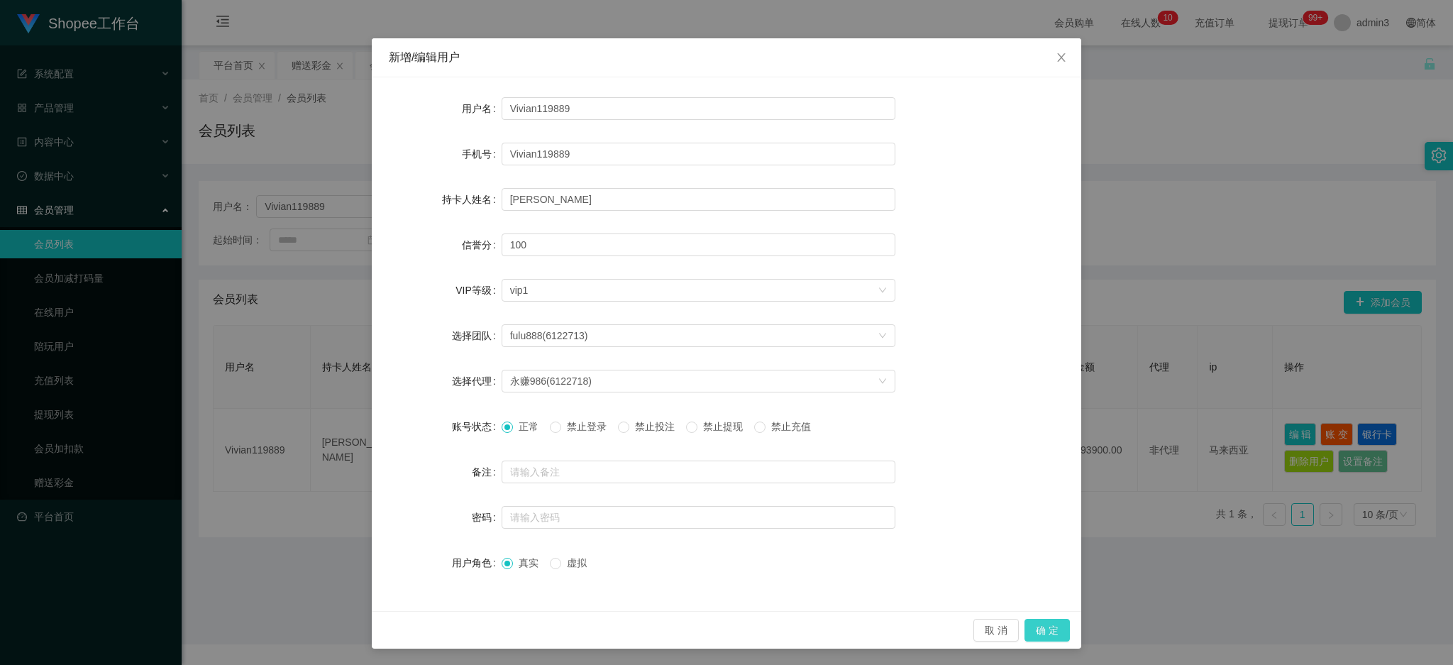
click at [1027, 631] on button "确 定" at bounding box center [1047, 630] width 45 height 23
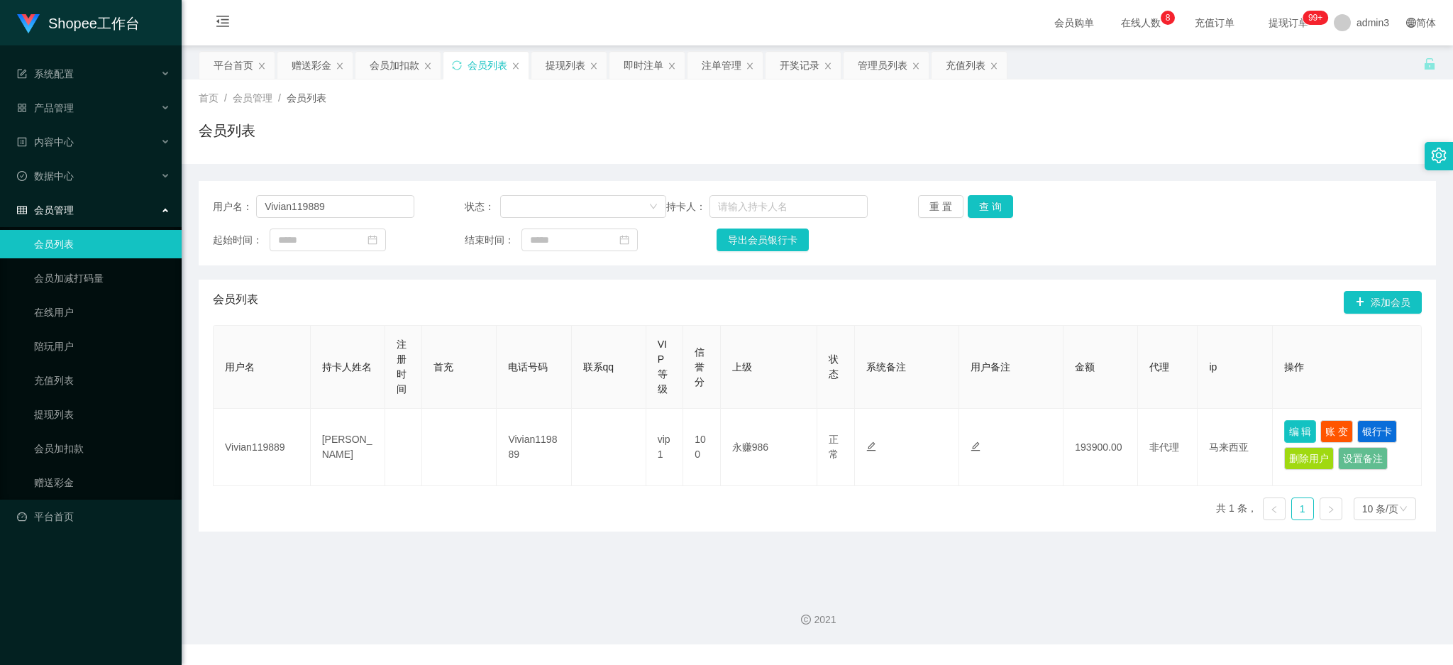
click at [1284, 427] on button "编 辑" at bounding box center [1300, 431] width 33 height 23
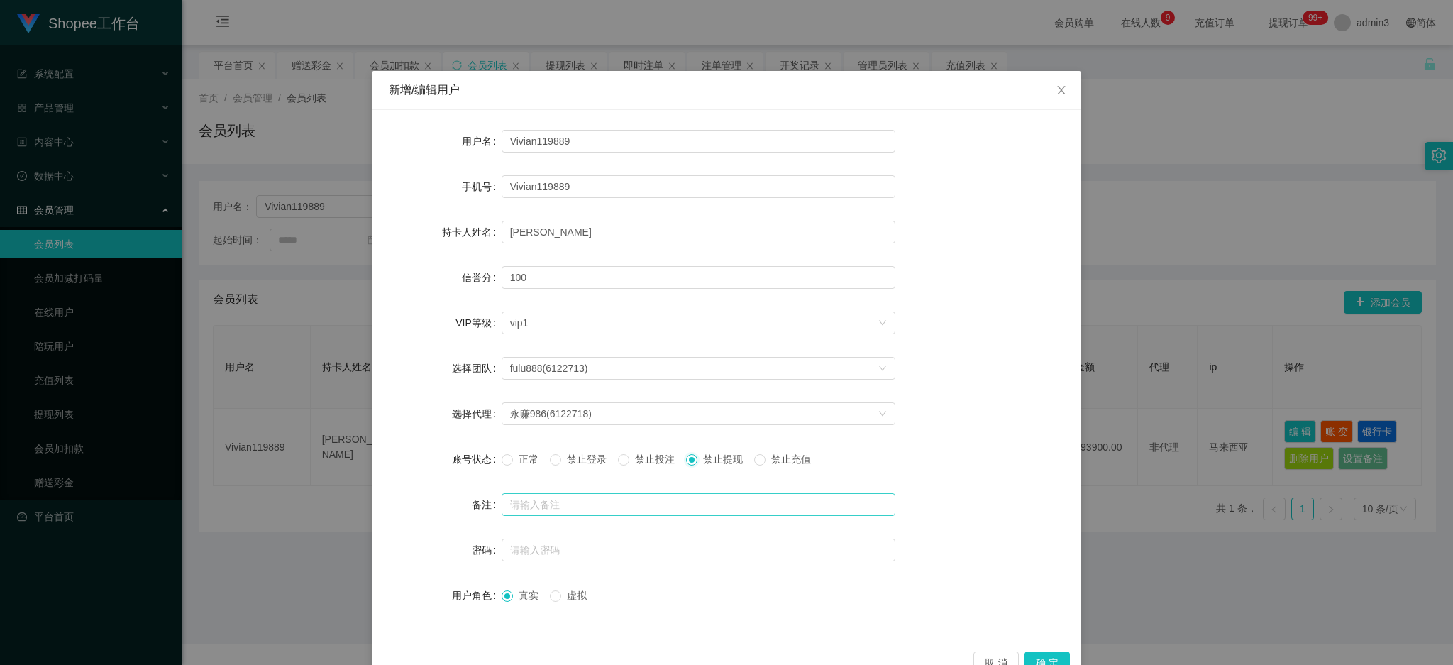
scroll to position [33, 0]
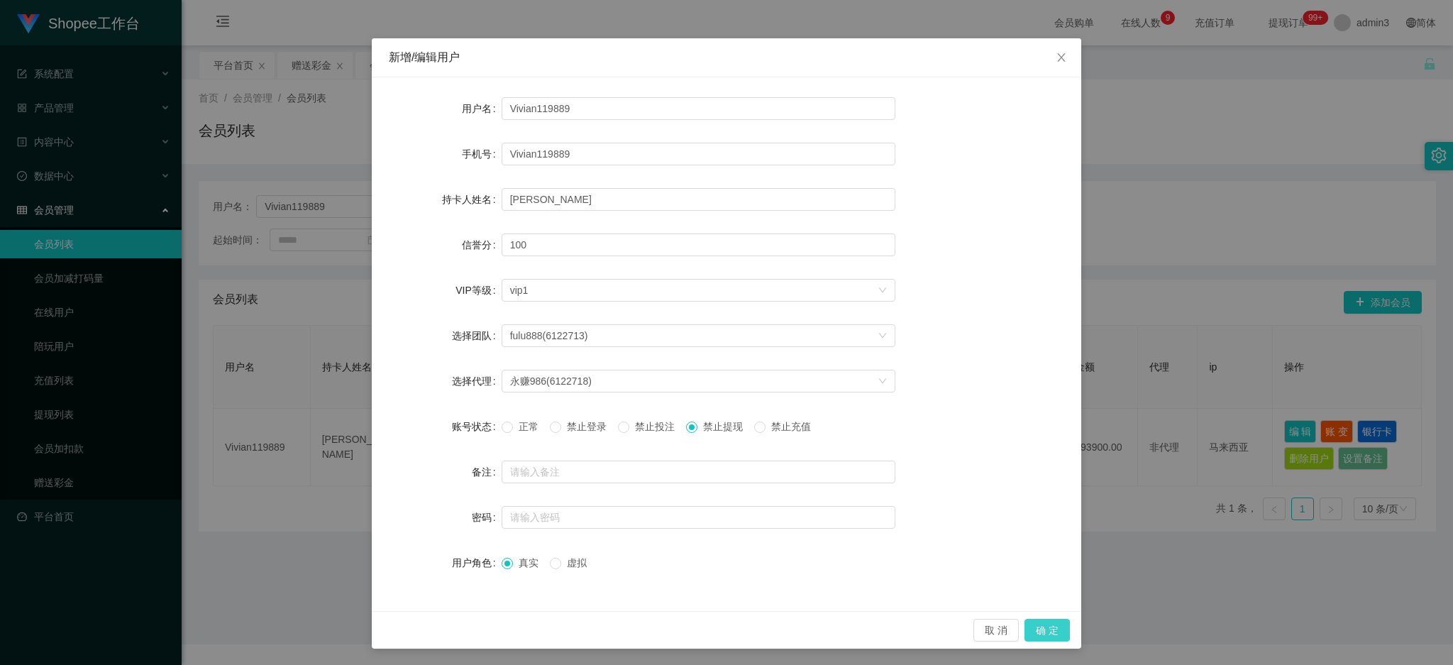
click at [1044, 629] on button "确 定" at bounding box center [1047, 630] width 45 height 23
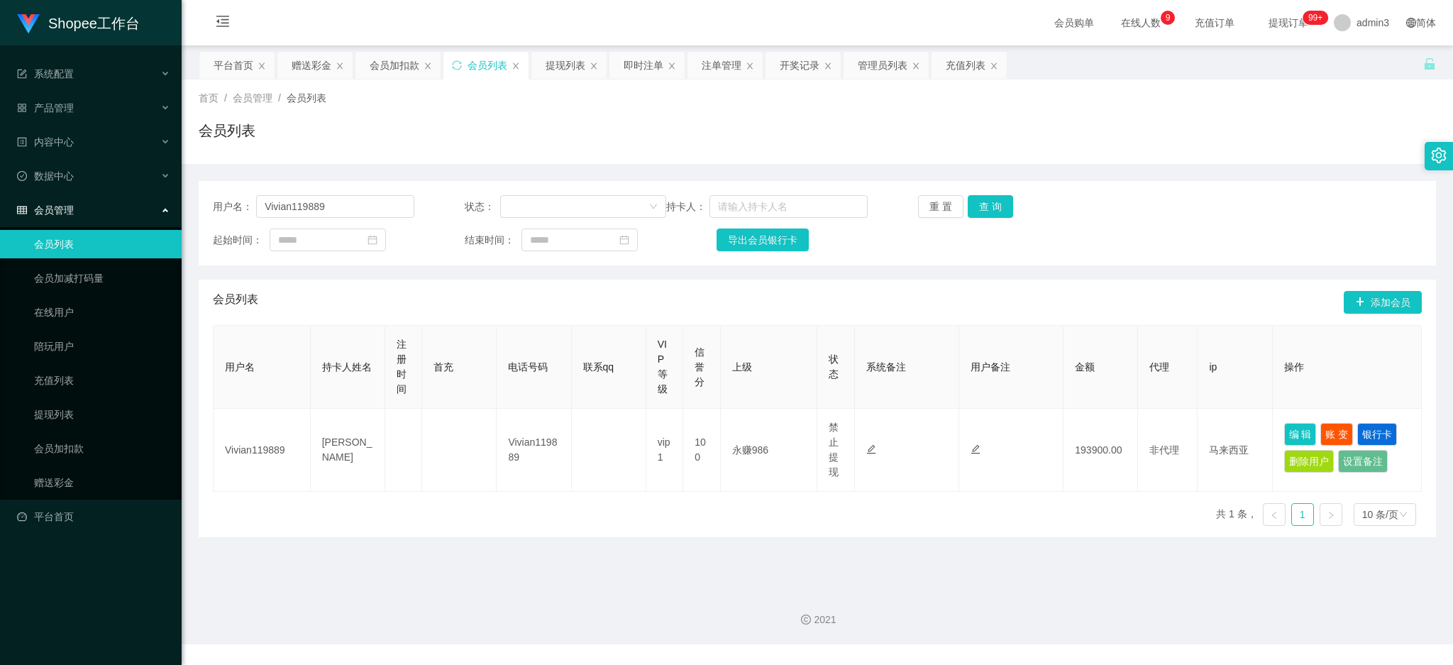
drag, startPoint x: 691, startPoint y: 551, endPoint x: 702, endPoint y: 543, distance: 13.6
click at [691, 551] on main "关闭左侧 关闭右侧 关闭其它 刷新页面 平台首页 赠送彩金 会员加扣款 会员列表 提现列表 即时注单 注单管理 开奖记录 管理员列表 充值列表 首页 / 会员…" at bounding box center [817, 311] width 1271 height 533
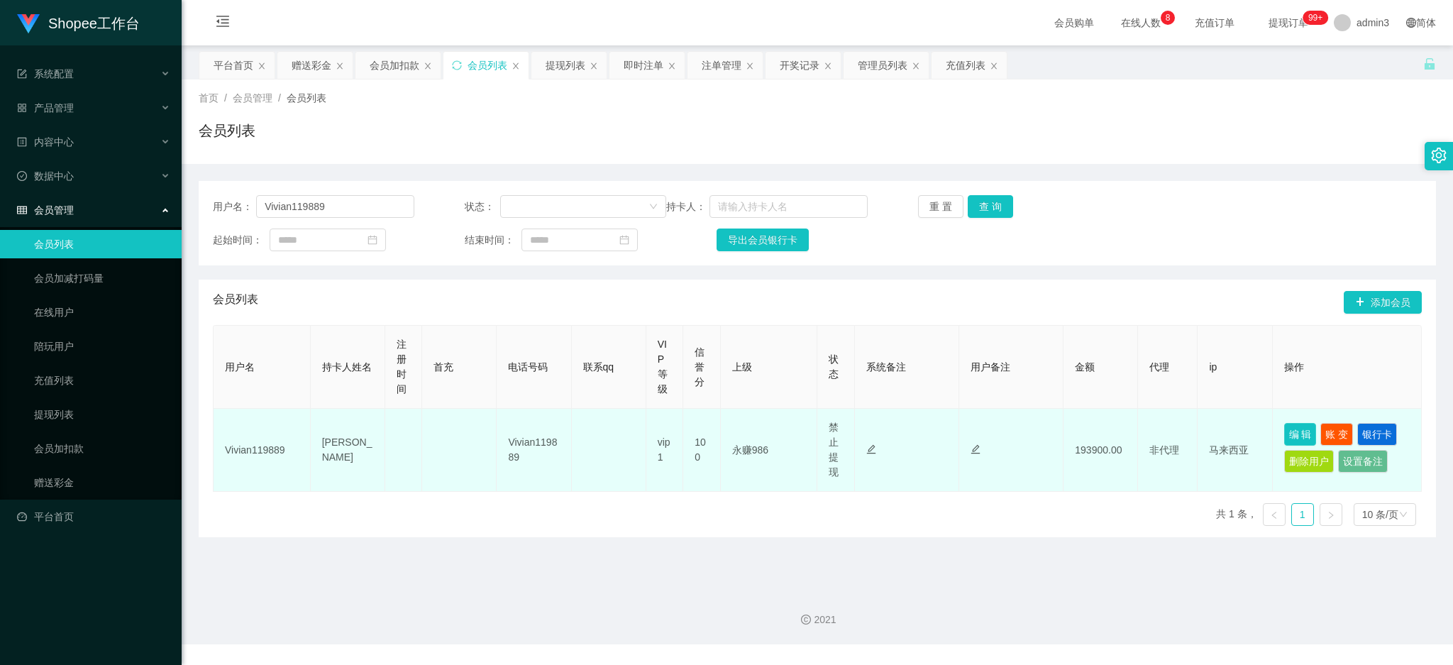
click at [1298, 430] on button "编 辑" at bounding box center [1300, 434] width 33 height 23
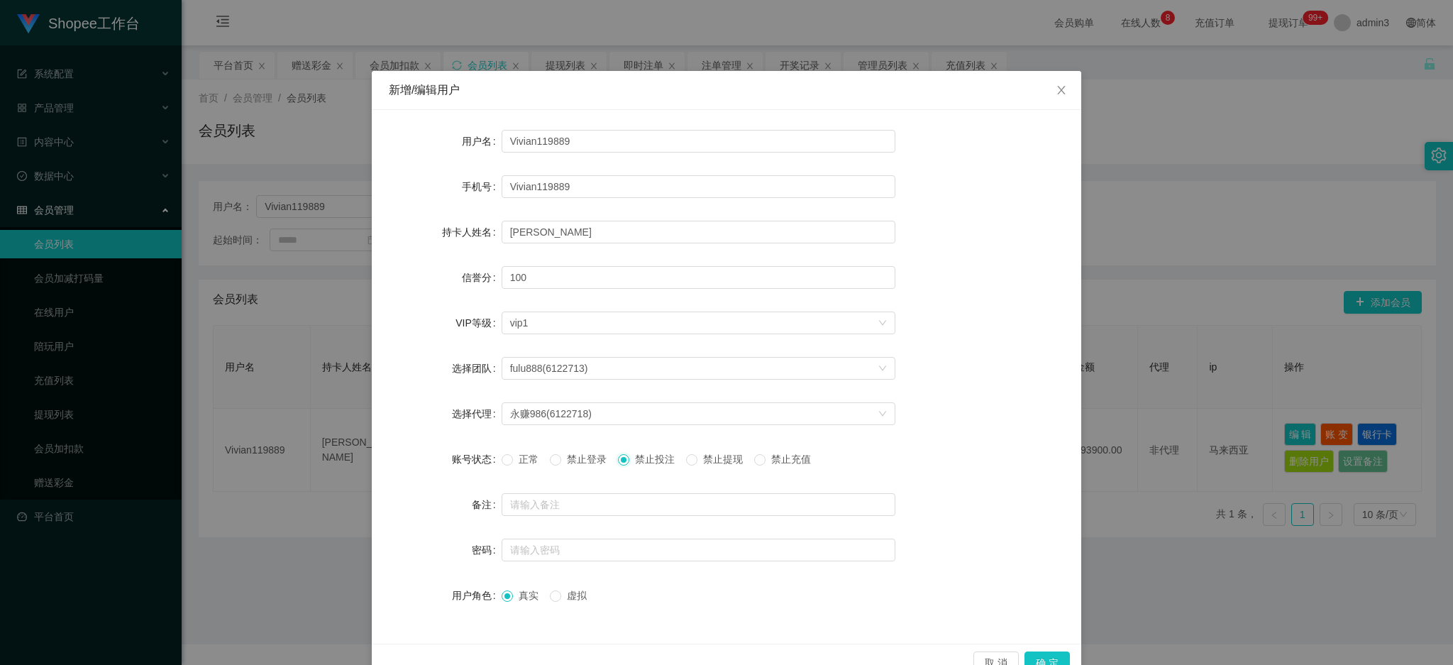
scroll to position [33, 0]
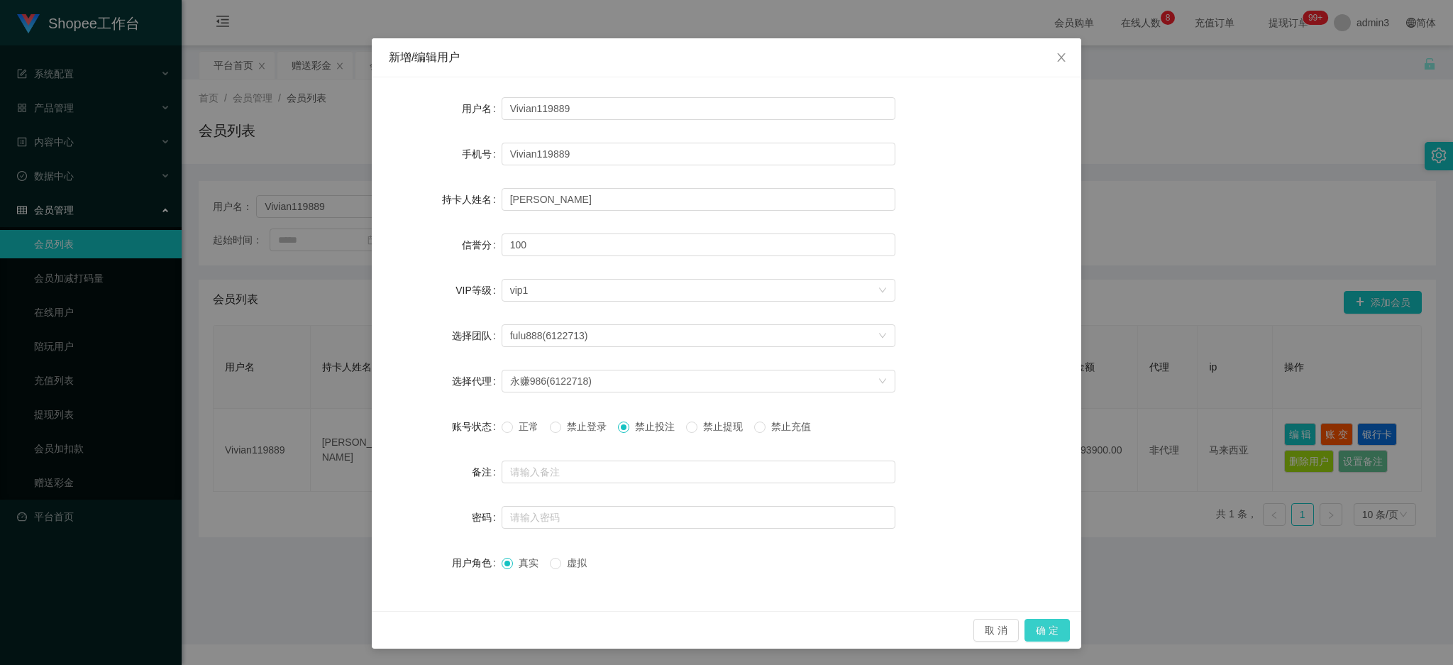
click at [1049, 624] on button "确 定" at bounding box center [1047, 630] width 45 height 23
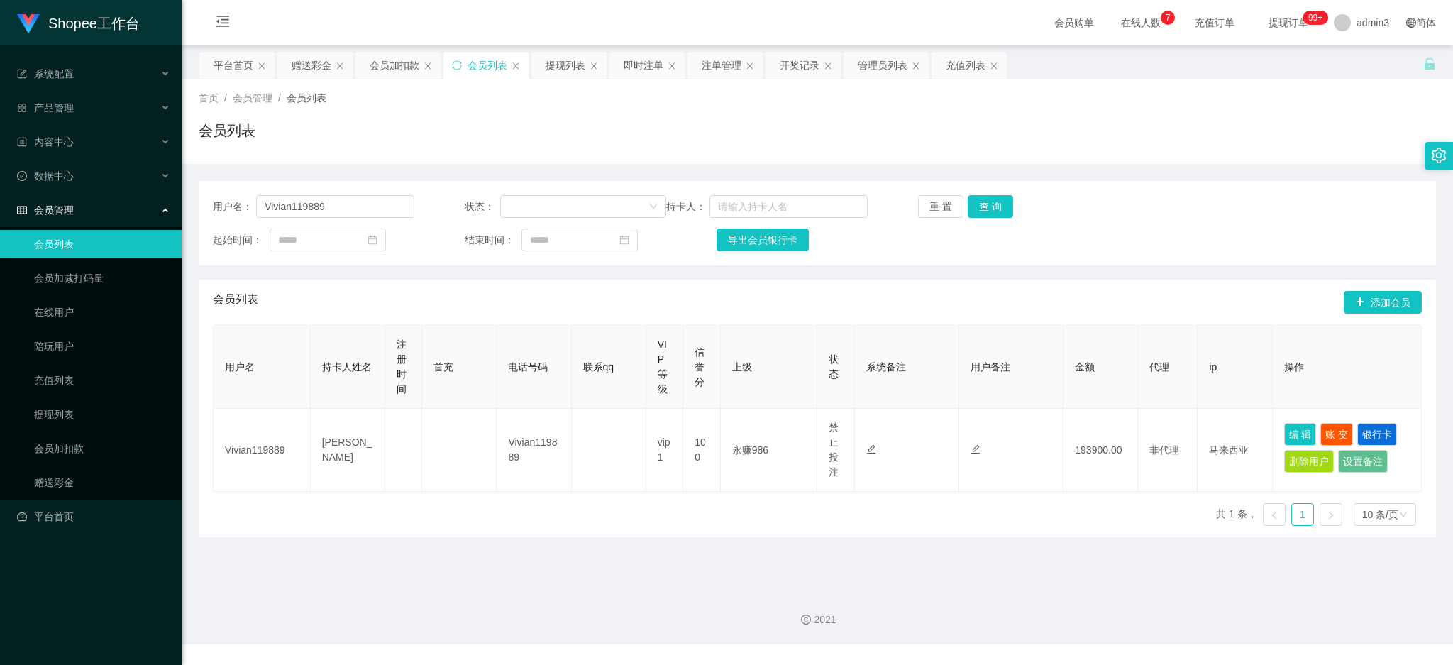
click at [587, 565] on main "关闭左侧 关闭右侧 关闭其它 刷新页面 平台首页 赠送彩金 会员加扣款 会员列表 提现列表 即时注单 注单管理 开奖记录 管理员列表 充值列表 首页 / 会员…" at bounding box center [817, 311] width 1271 height 533
click at [308, 213] on input "Vivian119889" at bounding box center [335, 206] width 158 height 23
paste input "9611841"
type input "96118419"
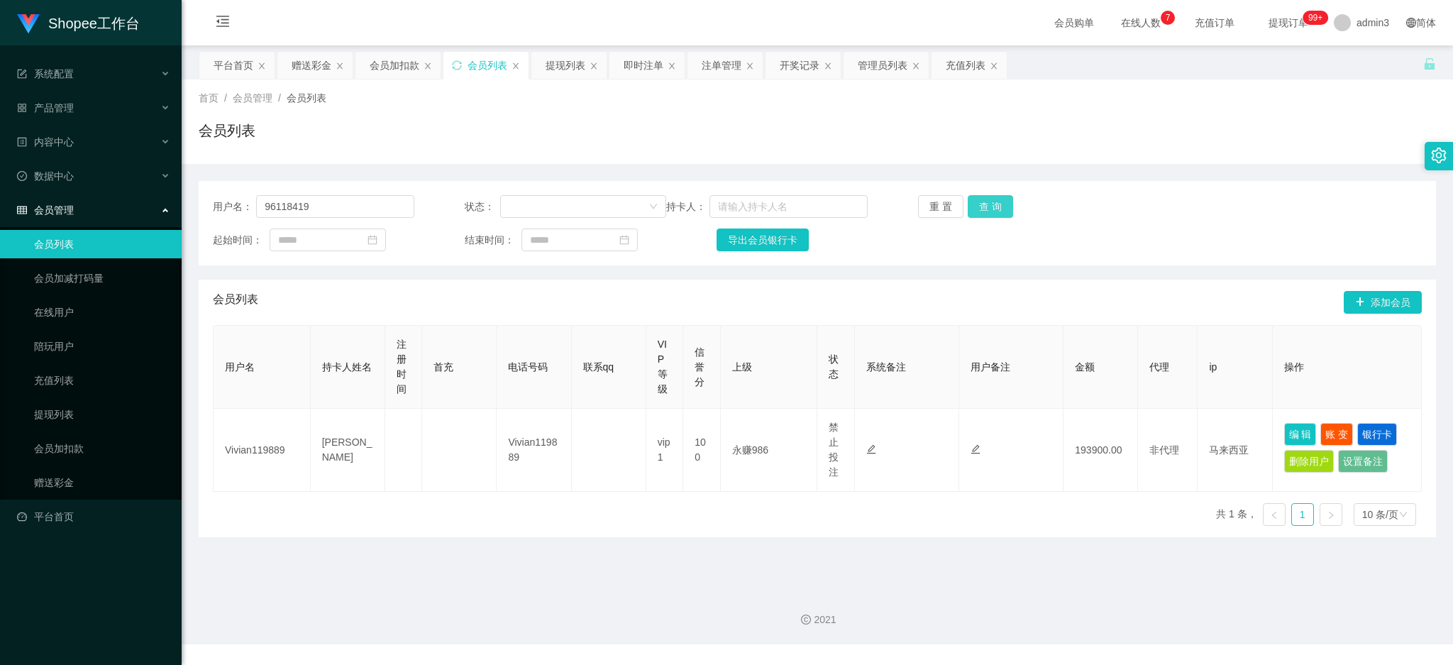
click at [984, 198] on button "查 询" at bounding box center [990, 206] width 45 height 23
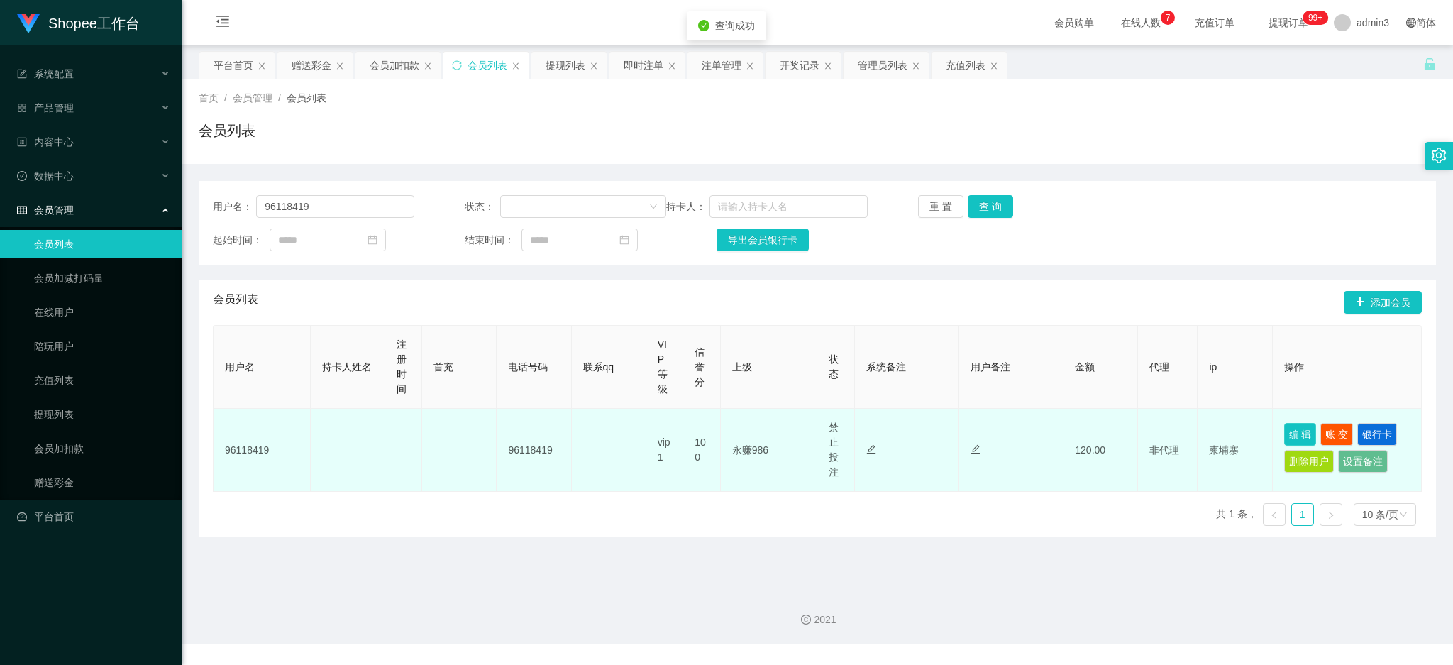
click at [1298, 432] on button "编 辑" at bounding box center [1300, 434] width 33 height 23
type input "96118419"
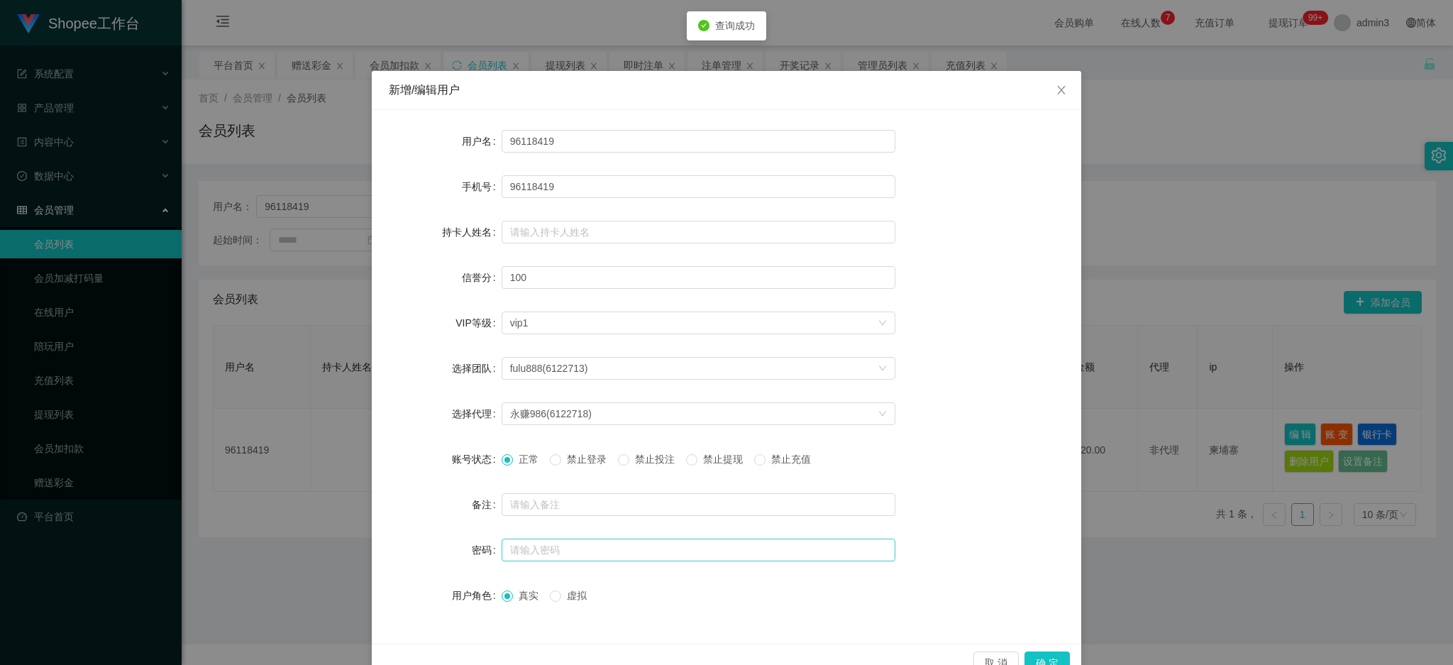
scroll to position [33, 0]
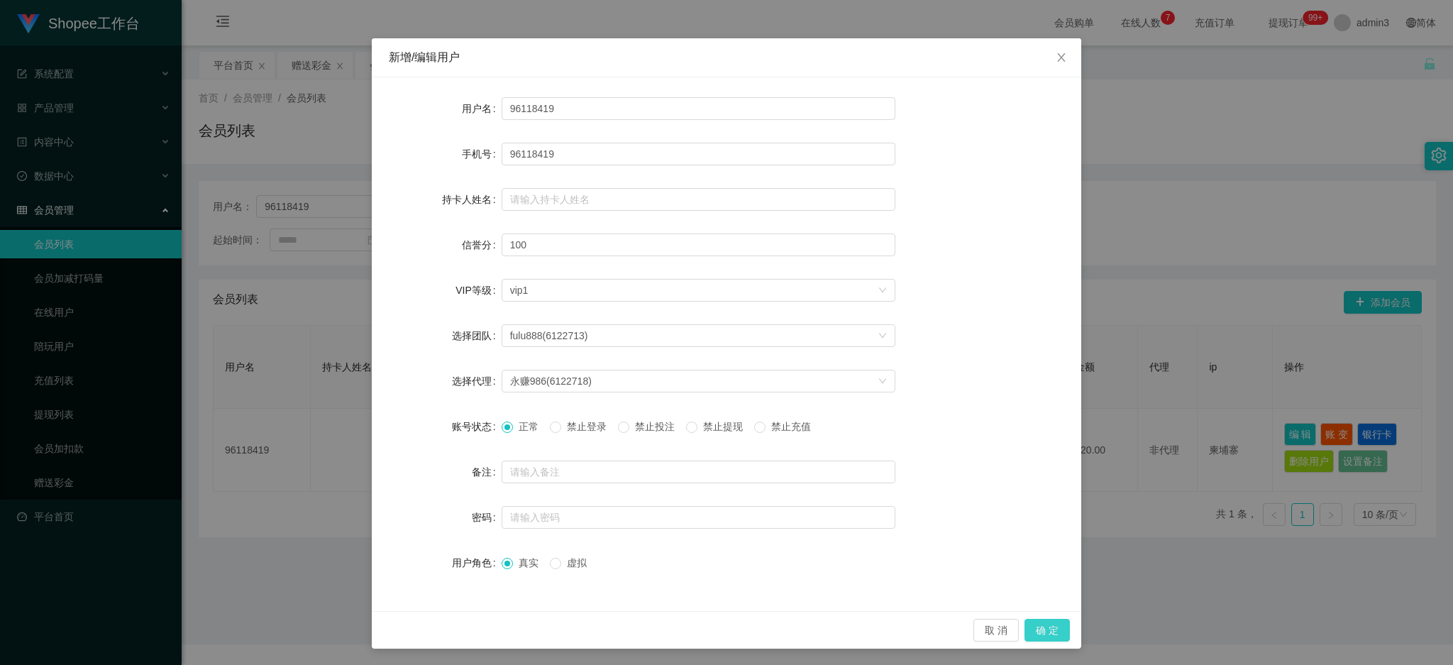
click at [1049, 630] on button "确 定" at bounding box center [1047, 630] width 45 height 23
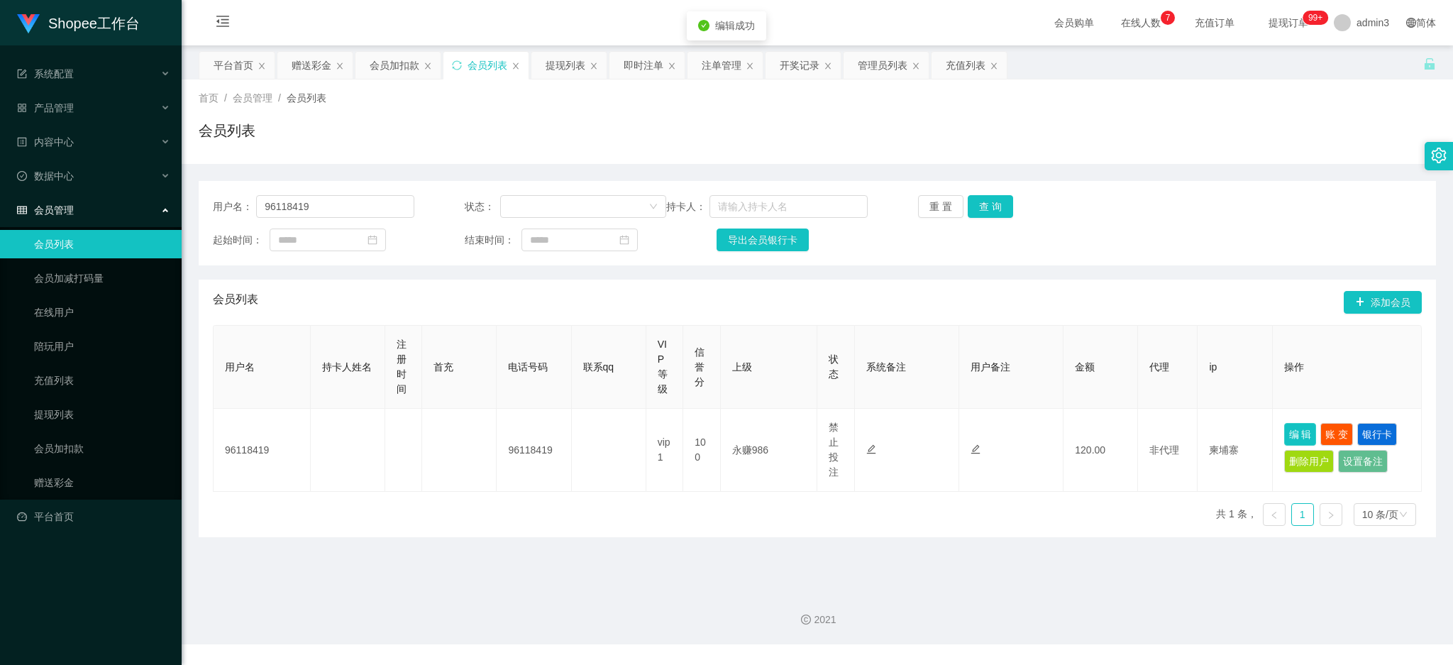
scroll to position [0, 0]
click at [269, 204] on input "96118419" at bounding box center [335, 206] width 158 height 23
paste input "Vivian11988"
type input "Vivian119889"
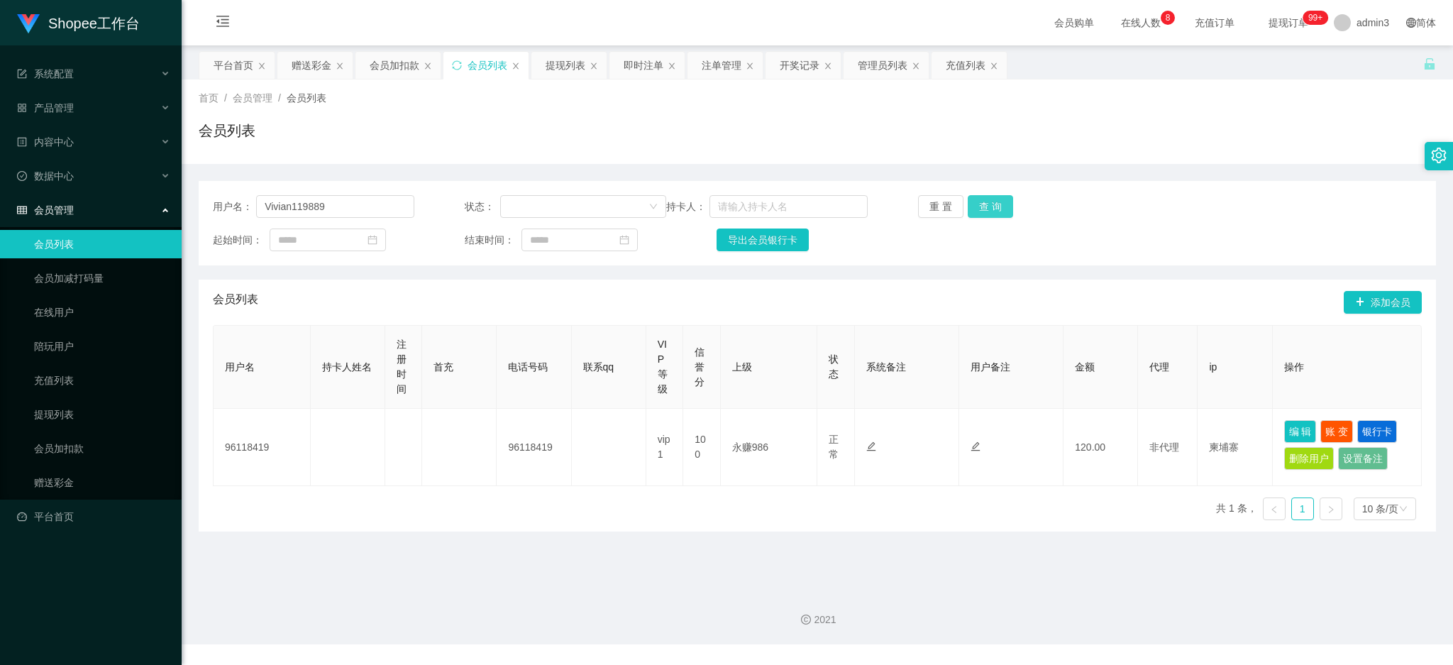
click at [988, 199] on button "查 询" at bounding box center [990, 206] width 45 height 23
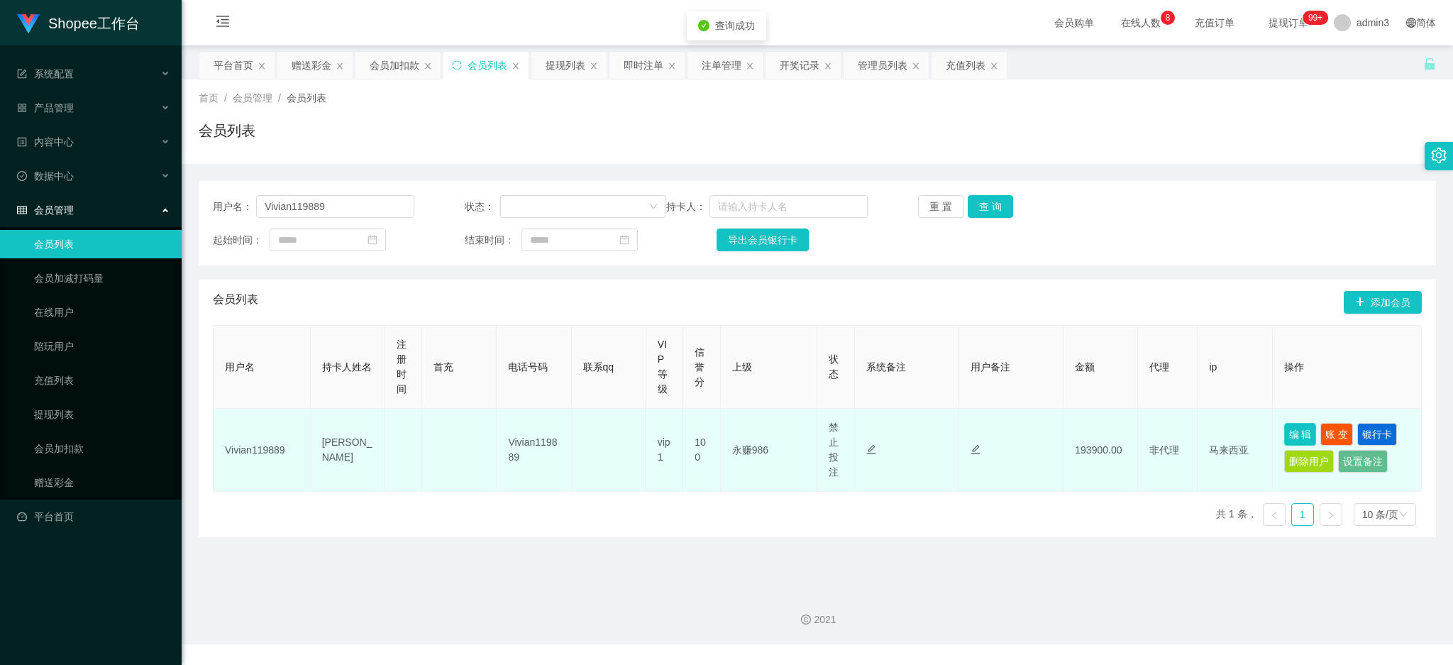
click at [1296, 436] on button "编 辑" at bounding box center [1300, 434] width 33 height 23
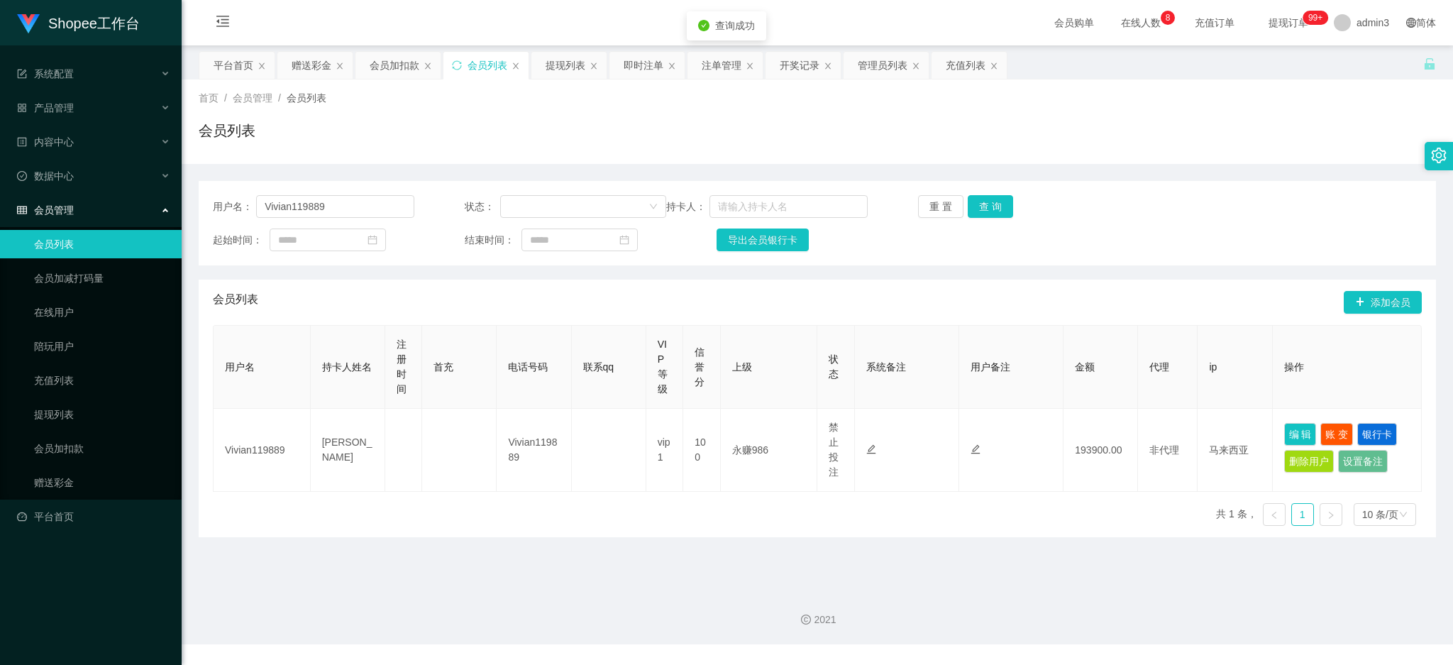
type input "Vivian119889"
type input "Vivian Chua"
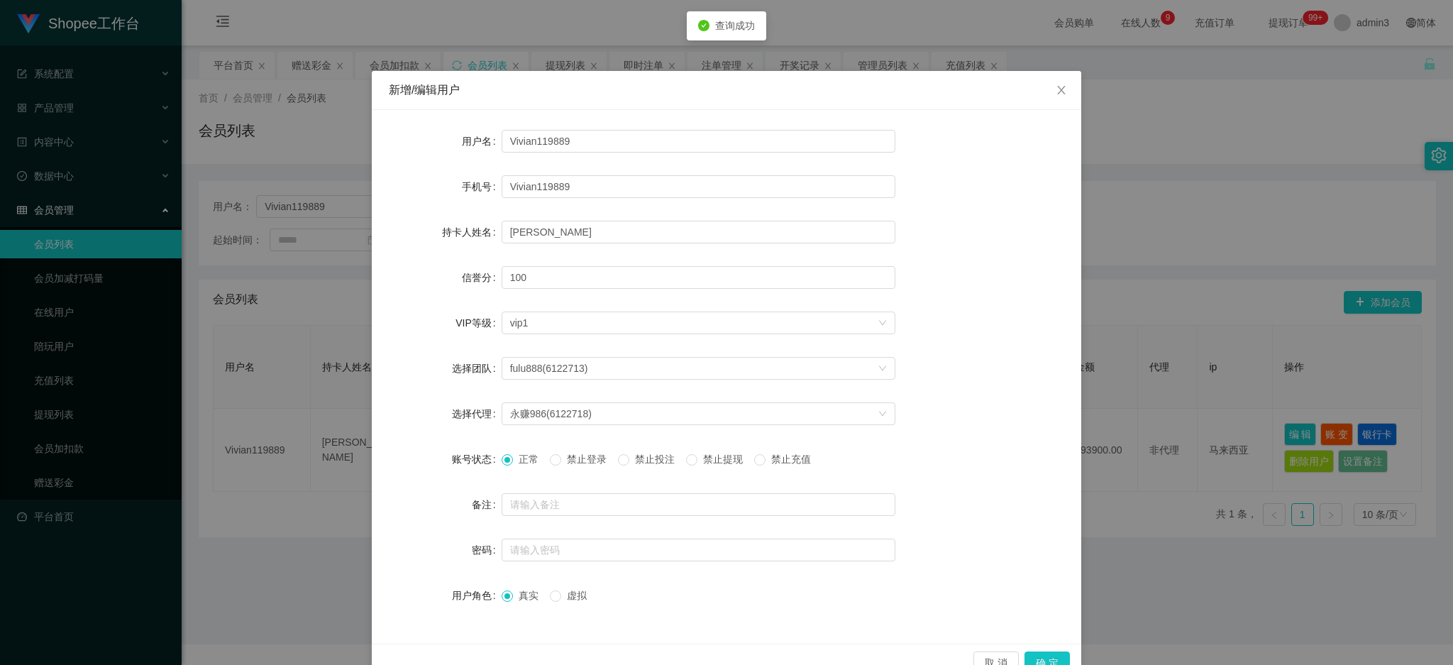
scroll to position [33, 0]
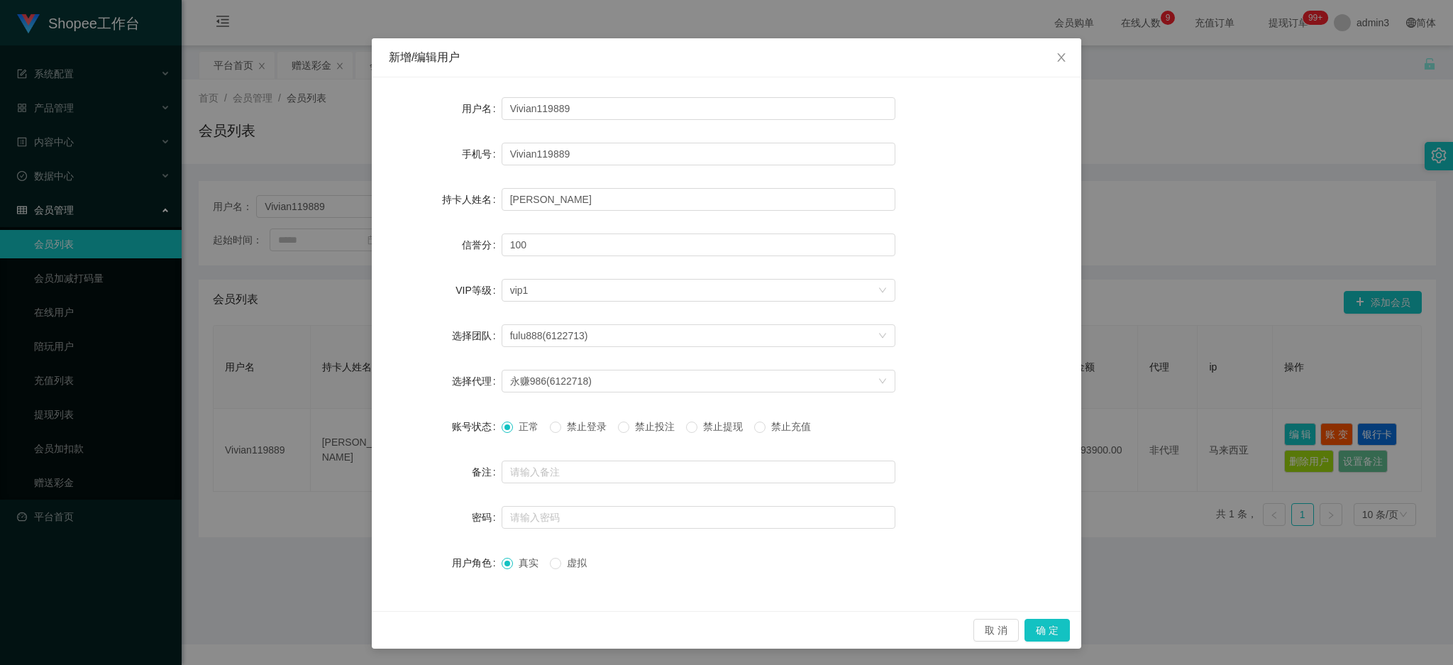
click at [1031, 617] on div "取 消 确 定" at bounding box center [727, 630] width 710 height 38
click at [1031, 630] on button "确 定" at bounding box center [1047, 630] width 45 height 23
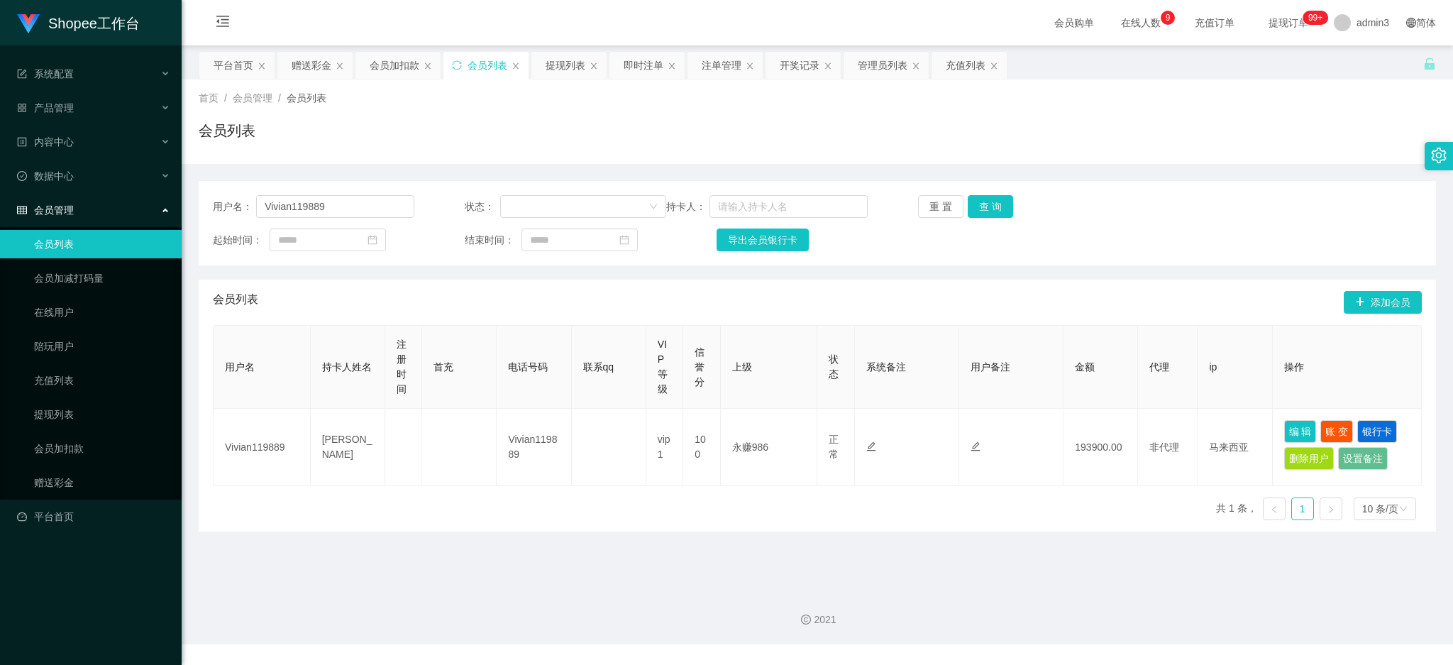
click at [668, 542] on main "关闭左侧 关闭右侧 关闭其它 刷新页面 平台首页 赠送彩金 会员加扣款 会员列表 提现列表 即时注单 注单管理 开奖记录 管理员列表 充值列表 首页 / 会员…" at bounding box center [817, 311] width 1271 height 533
click at [734, 572] on main "关闭左侧 关闭右侧 关闭其它 刷新页面 平台首页 赠送彩金 会员加扣款 会员列表 提现列表 即时注单 注单管理 开奖记录 管理员列表 充值列表 首页 / 会员…" at bounding box center [817, 311] width 1271 height 533
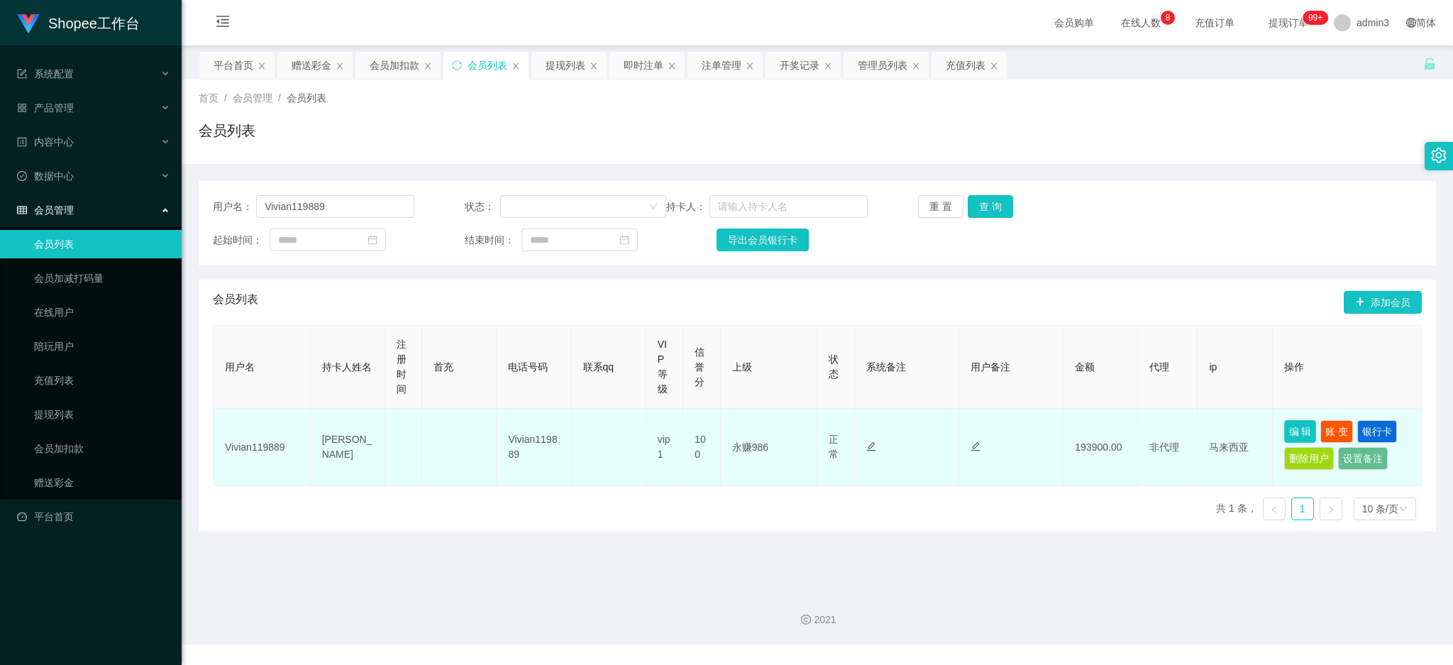
click at [1284, 426] on button "编 辑" at bounding box center [1300, 431] width 33 height 23
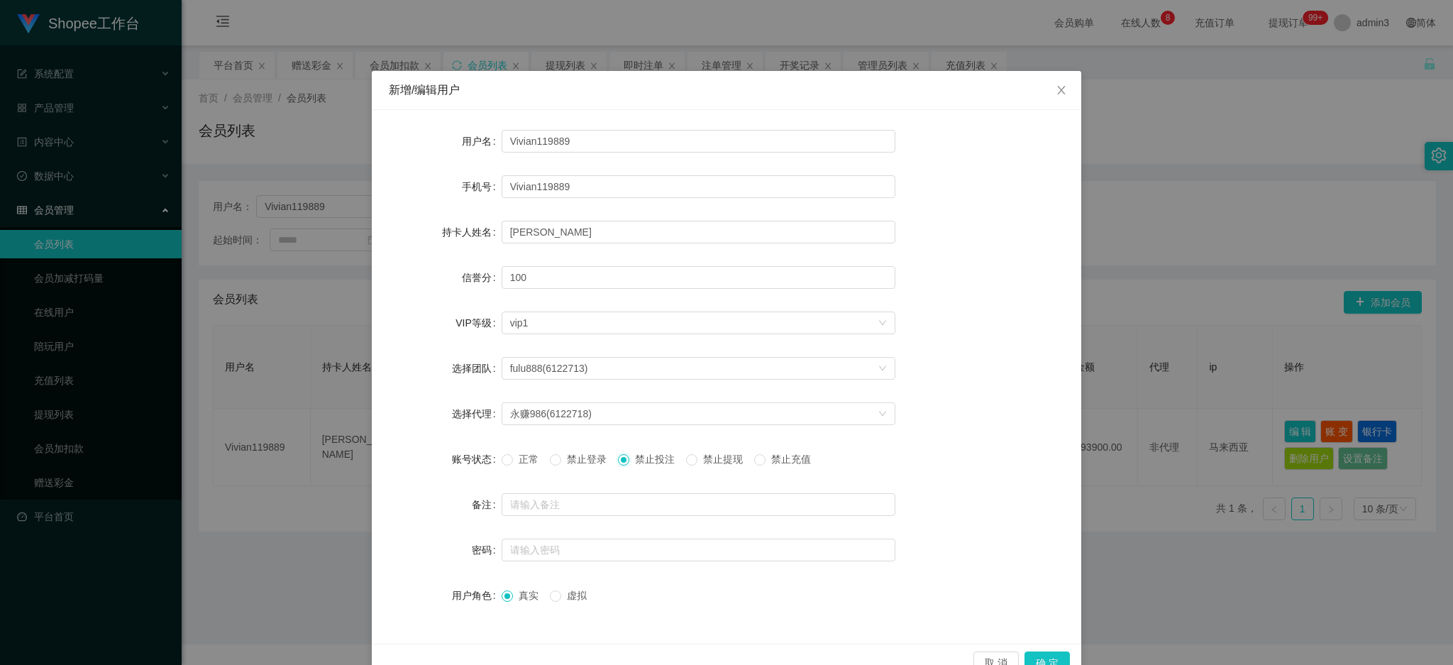
scroll to position [33, 0]
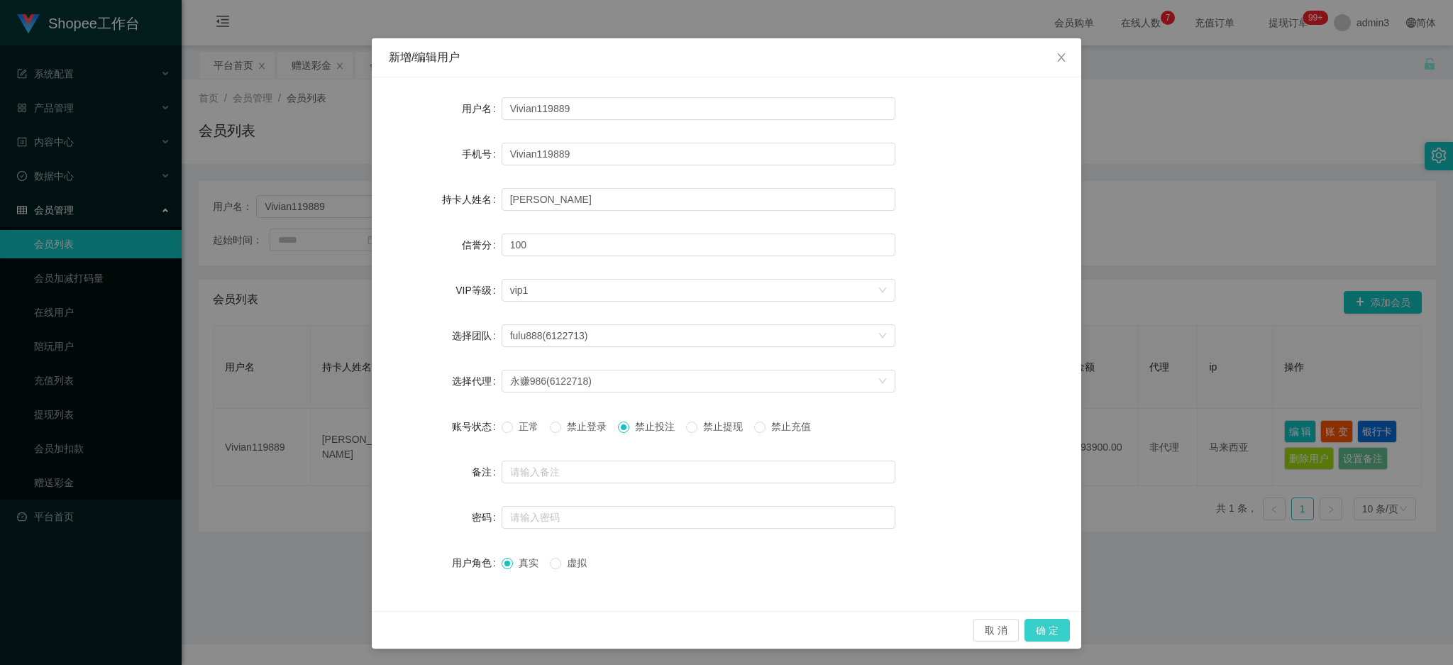
click at [1048, 635] on button "确 定" at bounding box center [1047, 630] width 45 height 23
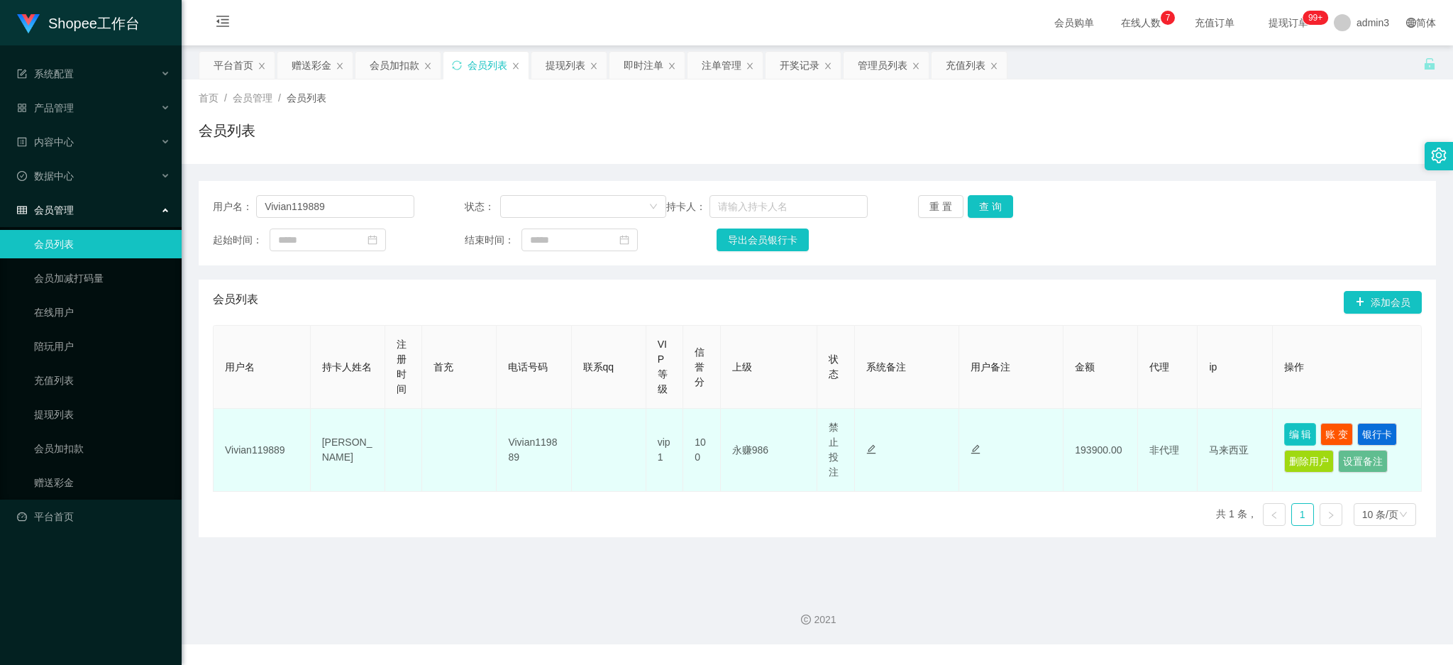
drag, startPoint x: 1281, startPoint y: 430, endPoint x: 1045, endPoint y: 407, distance: 237.4
click at [1284, 430] on button "编 辑" at bounding box center [1300, 434] width 33 height 23
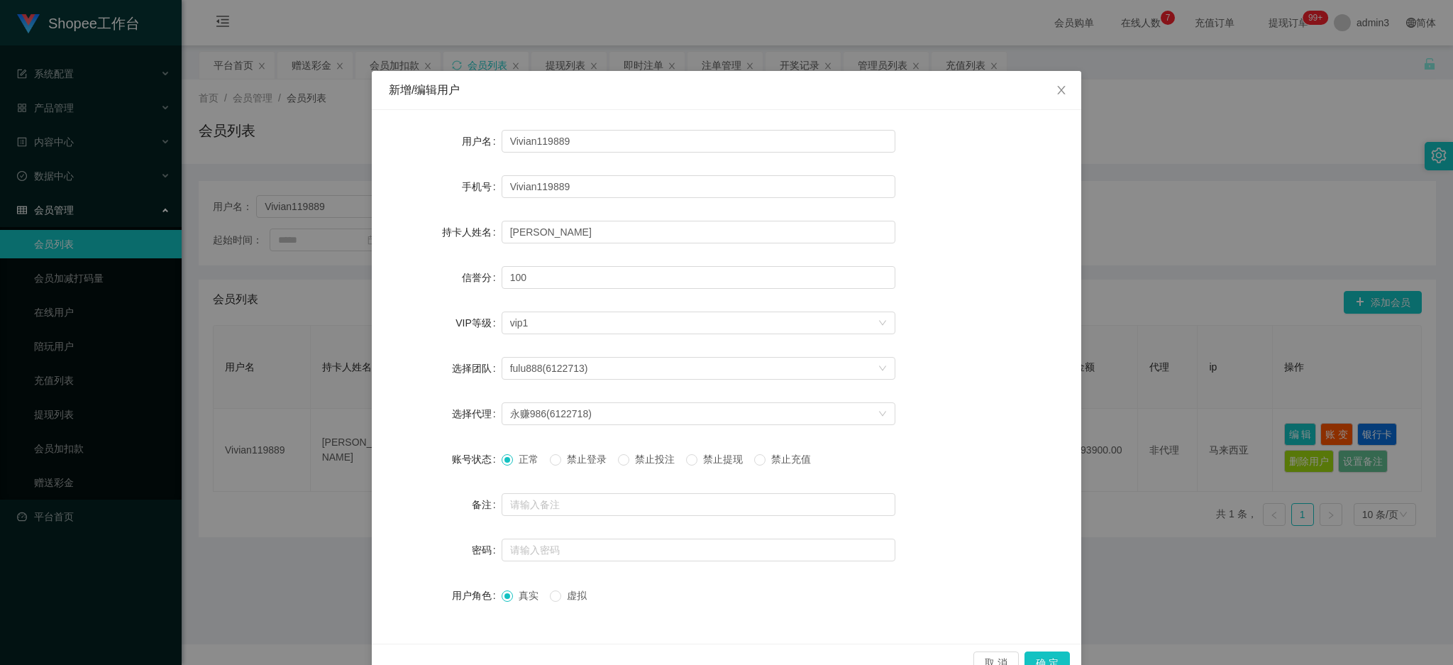
scroll to position [33, 0]
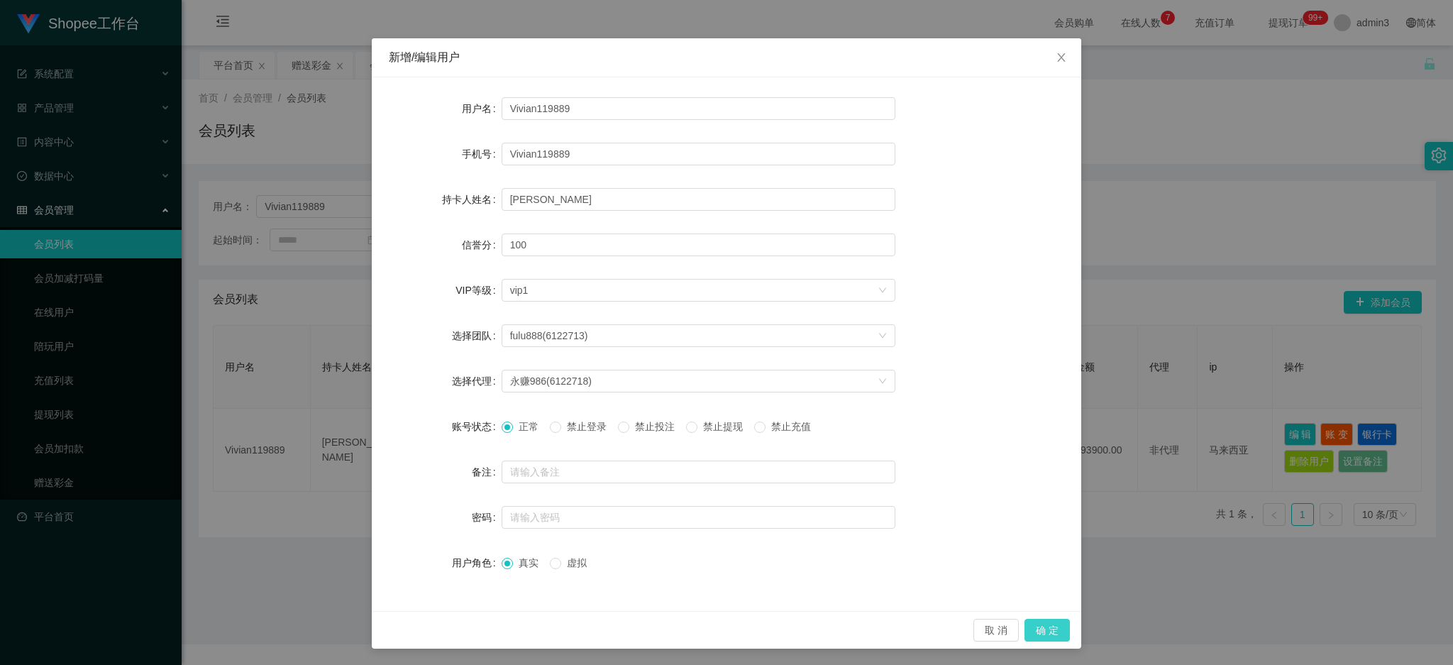
click at [1040, 637] on button "确 定" at bounding box center [1047, 630] width 45 height 23
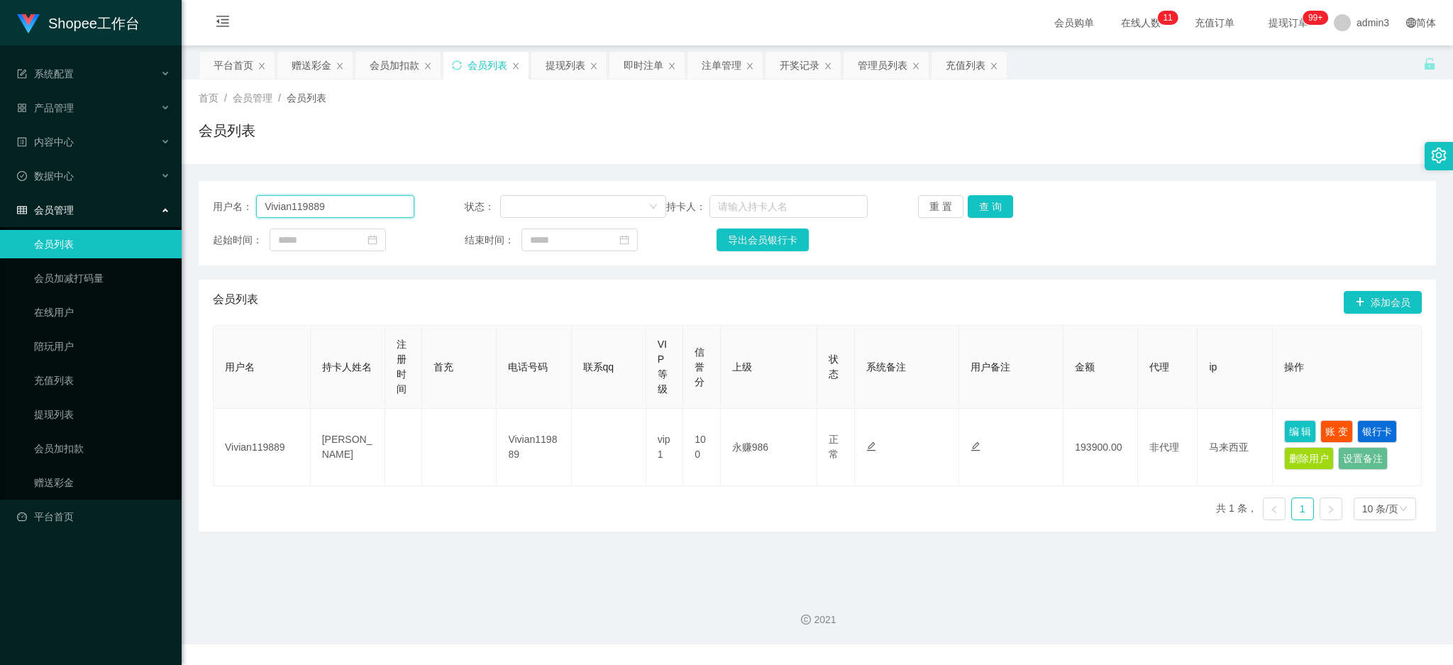
click at [323, 214] on input "Vivian119889" at bounding box center [335, 206] width 158 height 23
click at [983, 204] on button "查 询" at bounding box center [990, 206] width 45 height 23
click at [562, 260] on div "用户名： Vivian119889 状态： 持卡人： 重 置 查 询 起始时间： 结束时间： 导出会员银行卡" at bounding box center [817, 223] width 1237 height 84
drag, startPoint x: 311, startPoint y: 68, endPoint x: 392, endPoint y: 146, distance: 112.9
click at [312, 67] on div "赠送彩金" at bounding box center [312, 65] width 40 height 27
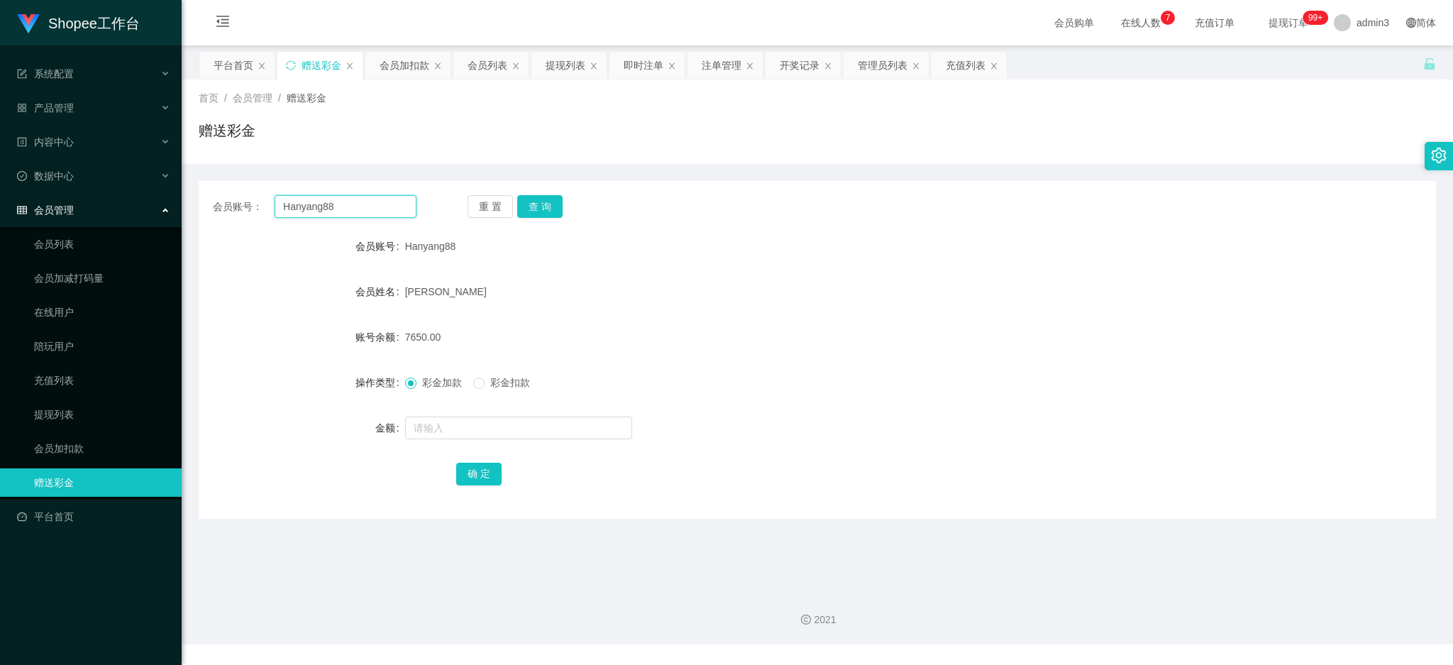
click at [357, 205] on input "Hanyang88" at bounding box center [346, 206] width 142 height 23
paste input "Angiett"
type input "Angiett"
click at [523, 213] on button "查 询" at bounding box center [539, 206] width 45 height 23
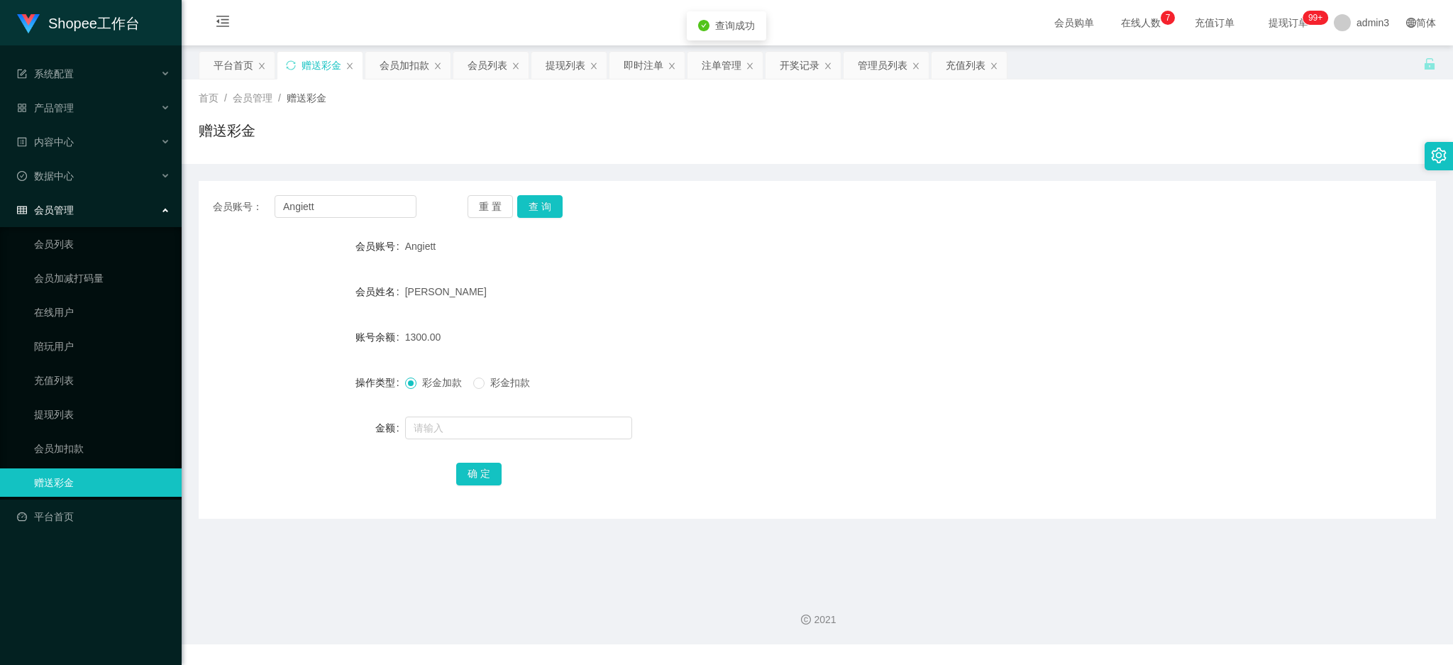
click at [495, 414] on div at bounding box center [766, 428] width 722 height 28
click at [494, 417] on input "text" at bounding box center [518, 427] width 227 height 23
type input "3200"
click at [480, 478] on button "确 定" at bounding box center [478, 474] width 45 height 23
click at [380, 207] on input "Angiett" at bounding box center [346, 206] width 142 height 23
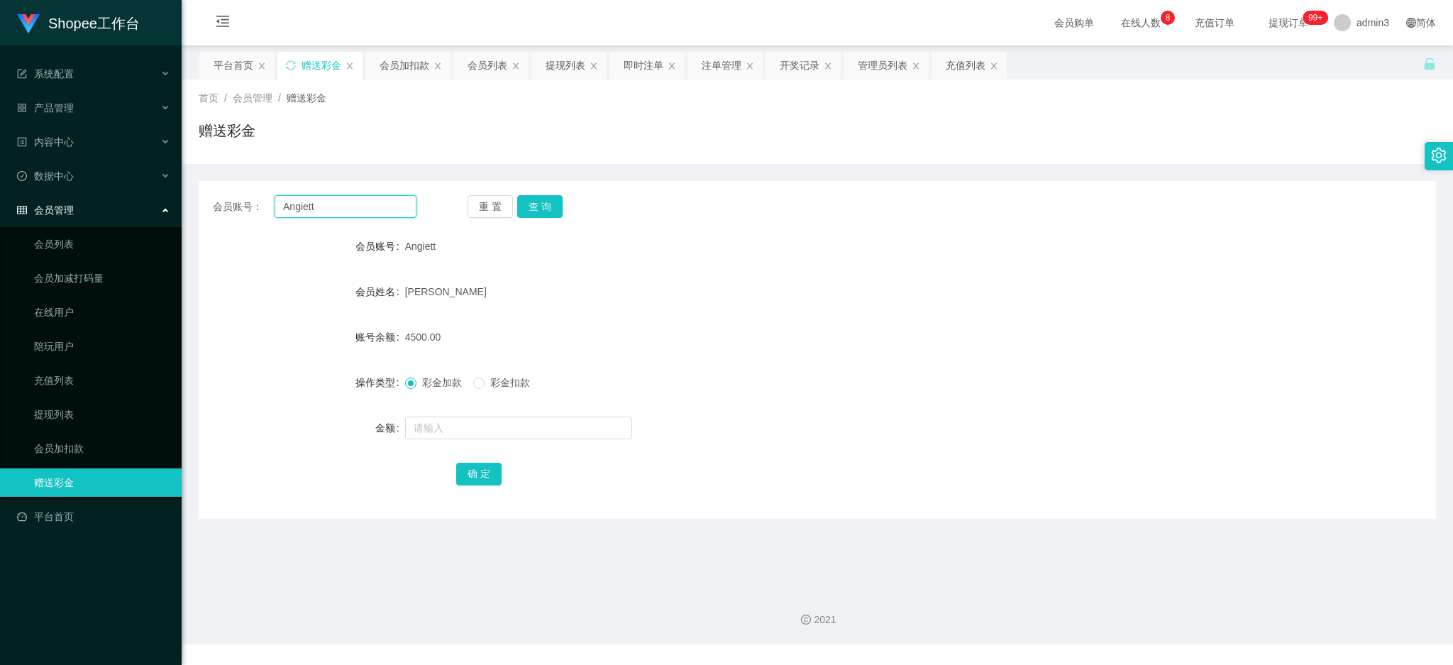
click at [380, 207] on input "Angiett" at bounding box center [346, 206] width 142 height 23
paste input "pipi"
type input "pipi"
click at [529, 209] on button "查 询" at bounding box center [539, 206] width 45 height 23
click at [497, 426] on input "text" at bounding box center [518, 427] width 227 height 23
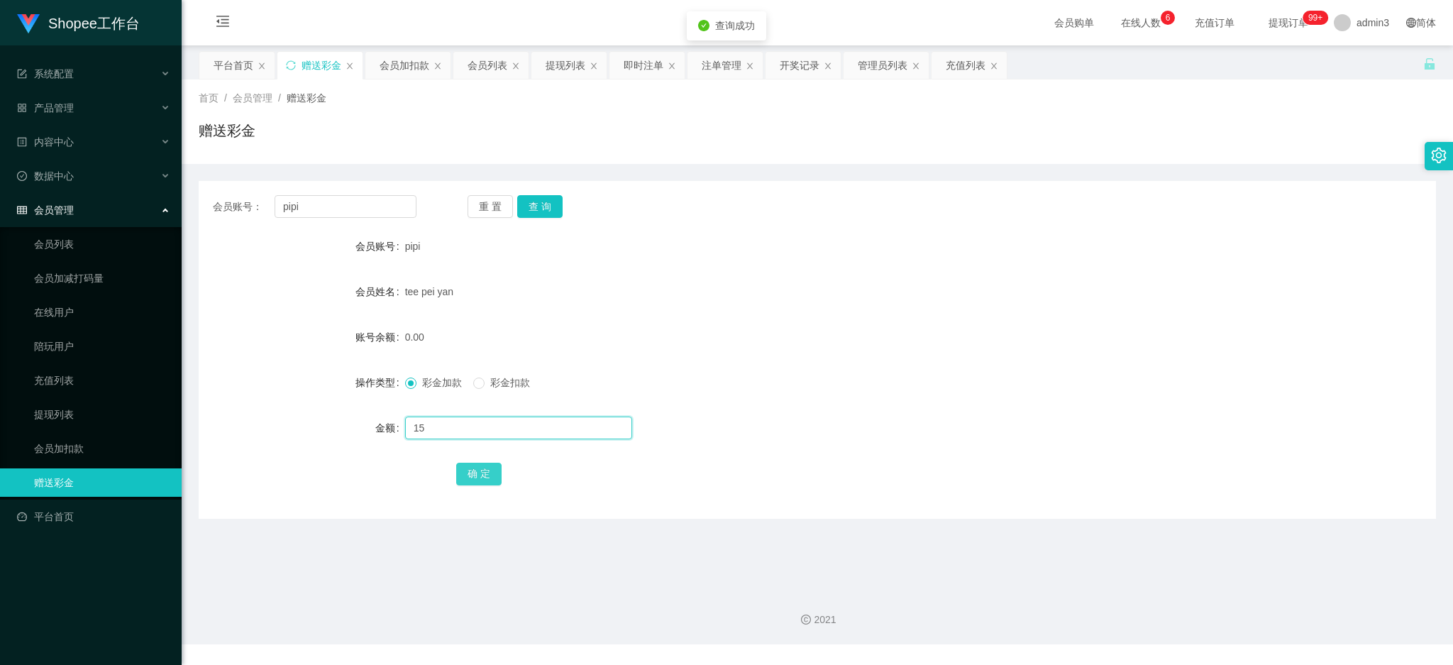
type input "15"
click at [490, 475] on button "确 定" at bounding box center [478, 474] width 45 height 23
